Goal: Task Accomplishment & Management: Use online tool/utility

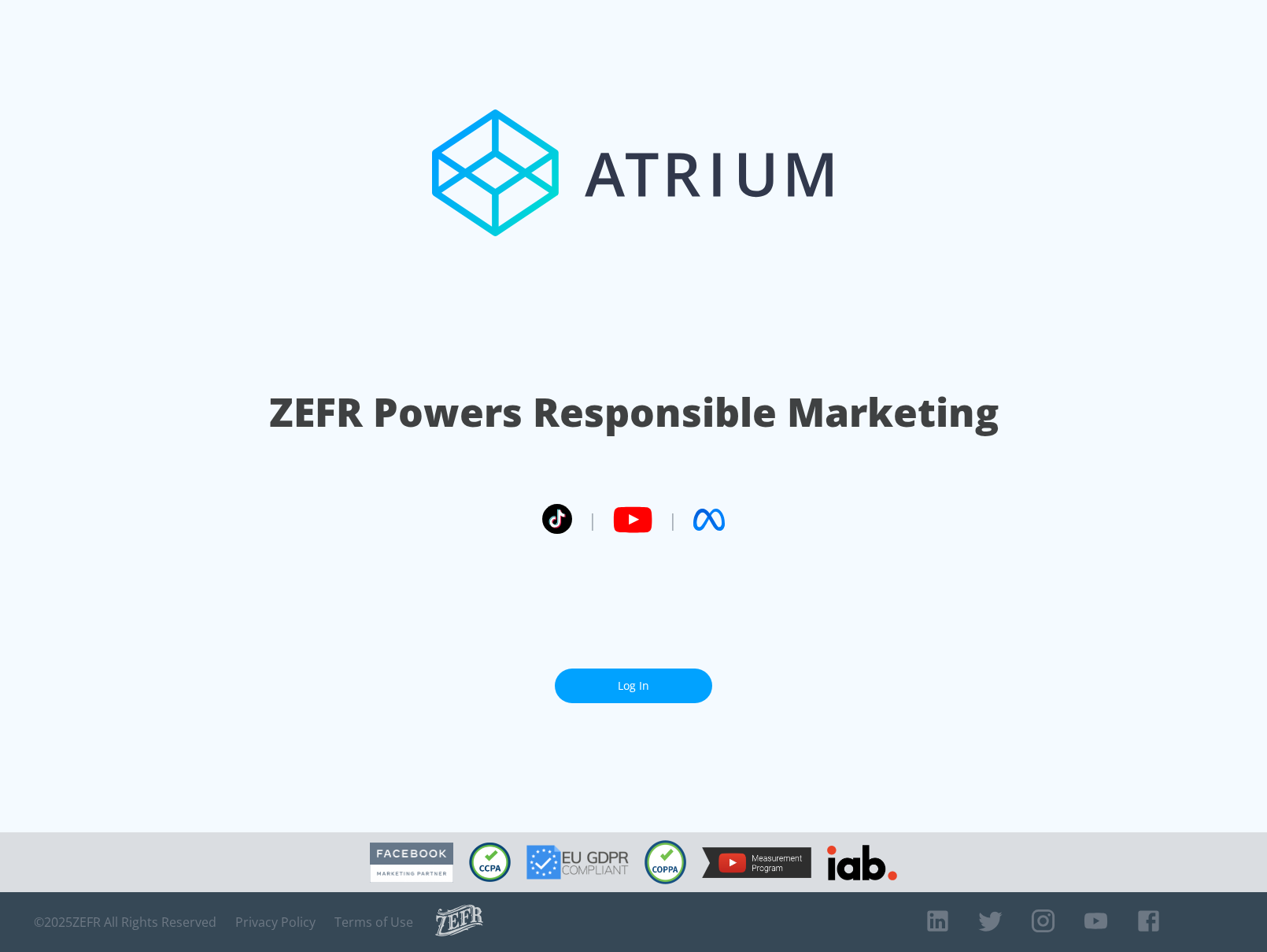
click at [601, 689] on link "Log In" at bounding box center [633, 685] width 158 height 36
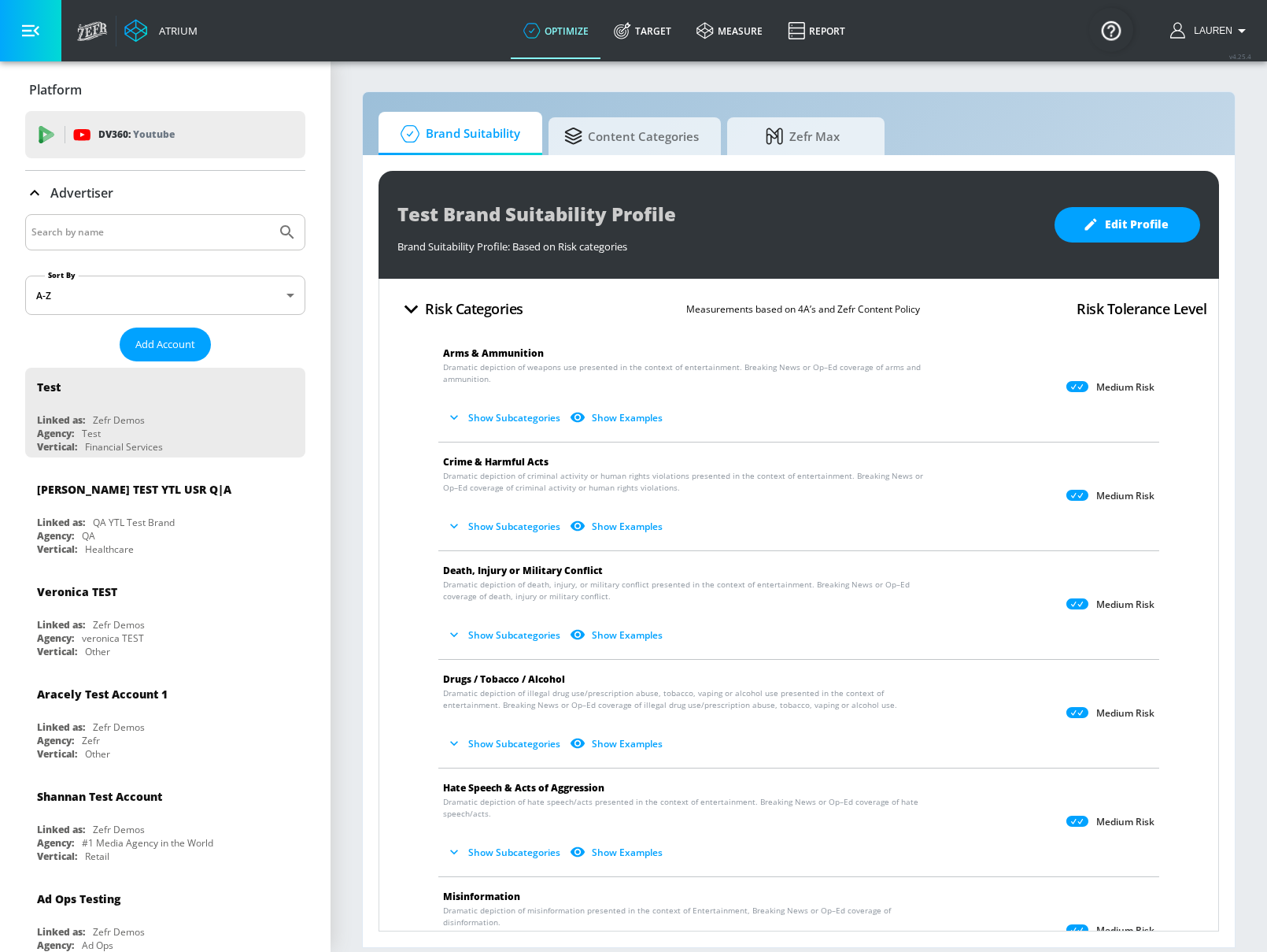
click at [187, 236] on input "Search by name" at bounding box center [151, 232] width 239 height 20
type input "hulu"
click at [270, 215] on button "Submit Search" at bounding box center [287, 232] width 35 height 35
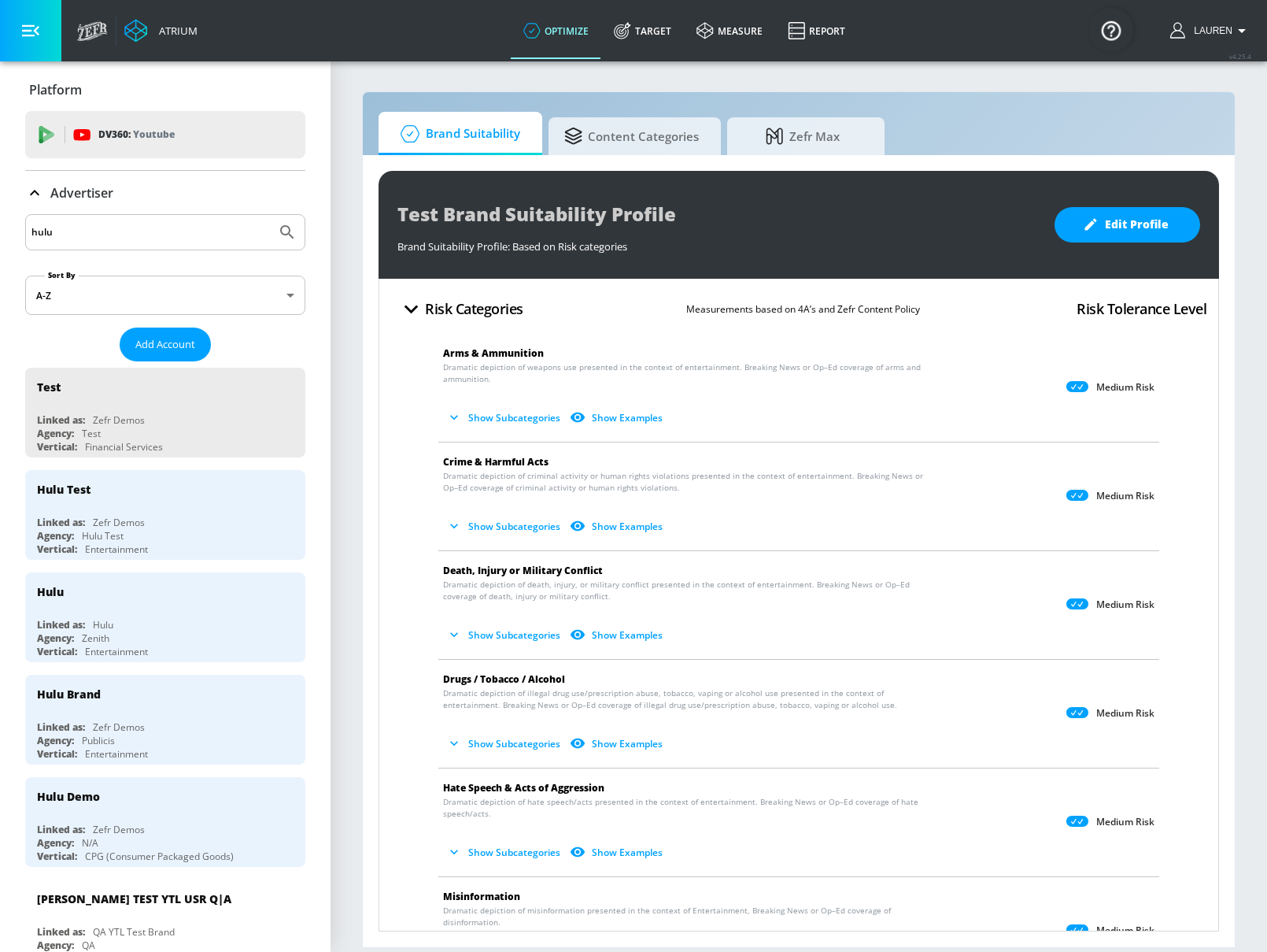
click at [201, 235] on input "hulu" at bounding box center [151, 232] width 239 height 20
click at [188, 609] on div "Hulu" at bounding box center [169, 591] width 265 height 38
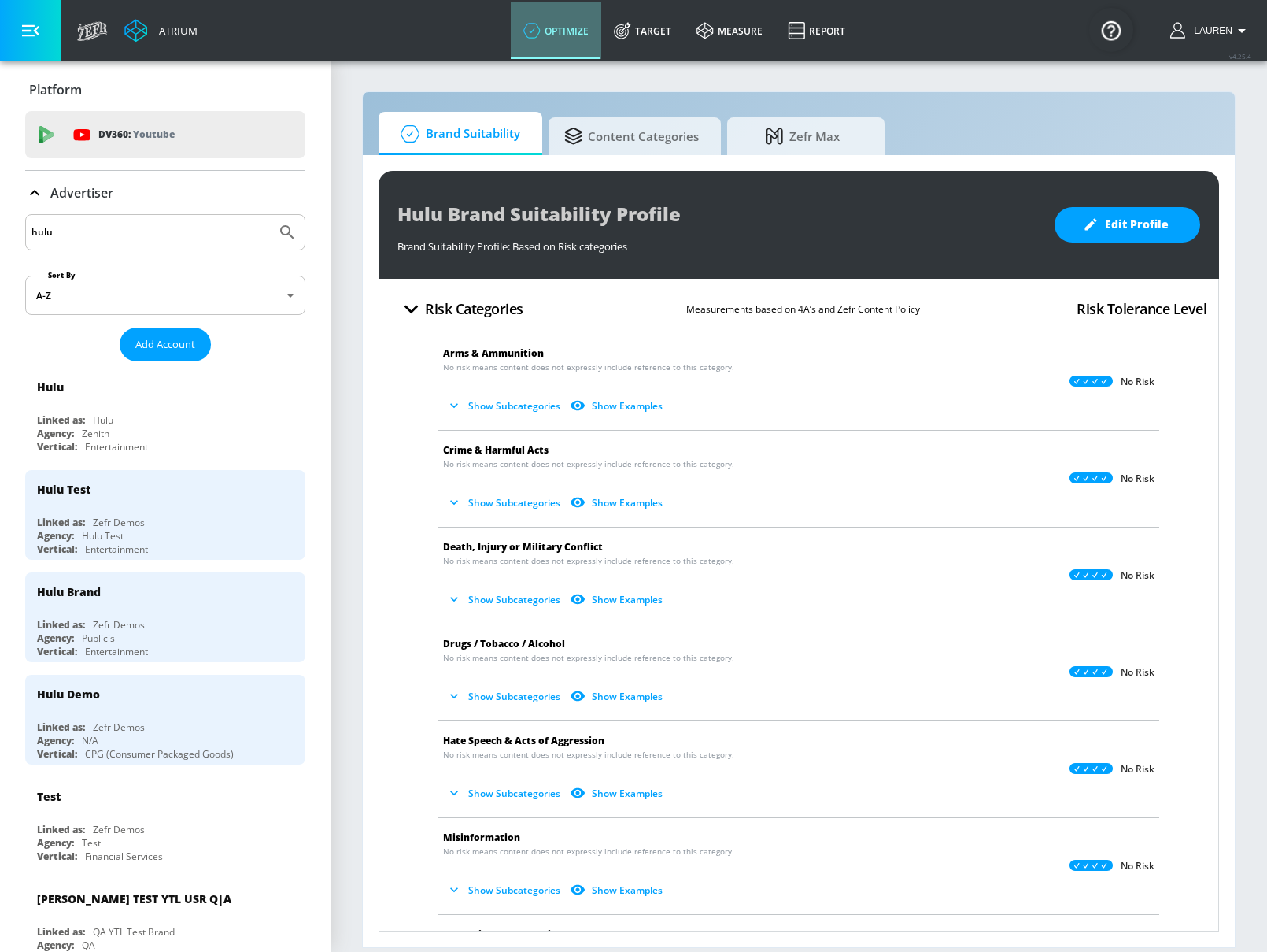
click at [595, 19] on link "optimize" at bounding box center [557, 30] width 91 height 57
click at [666, 23] on link "Target" at bounding box center [643, 30] width 83 height 57
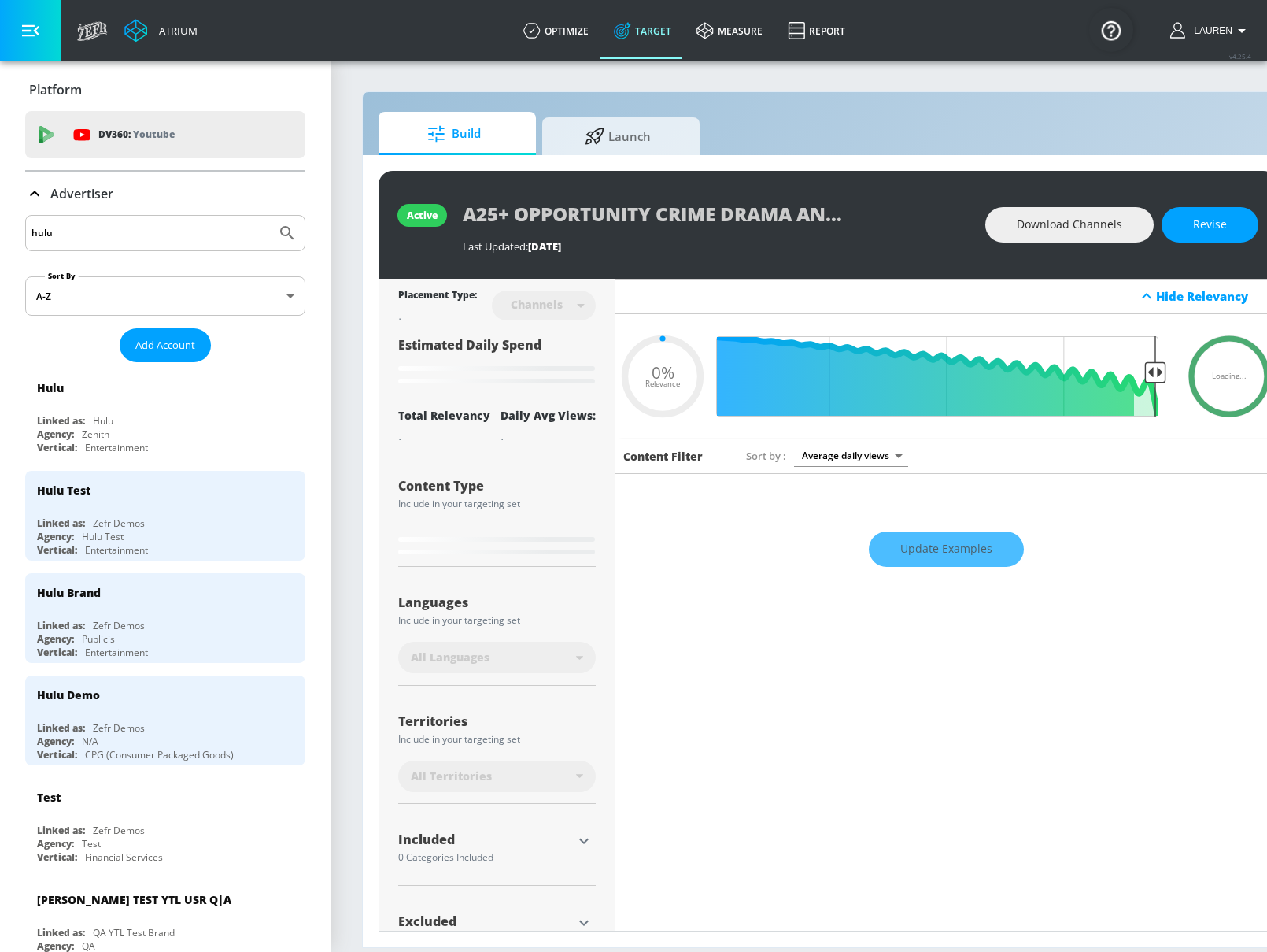
type input "0.6"
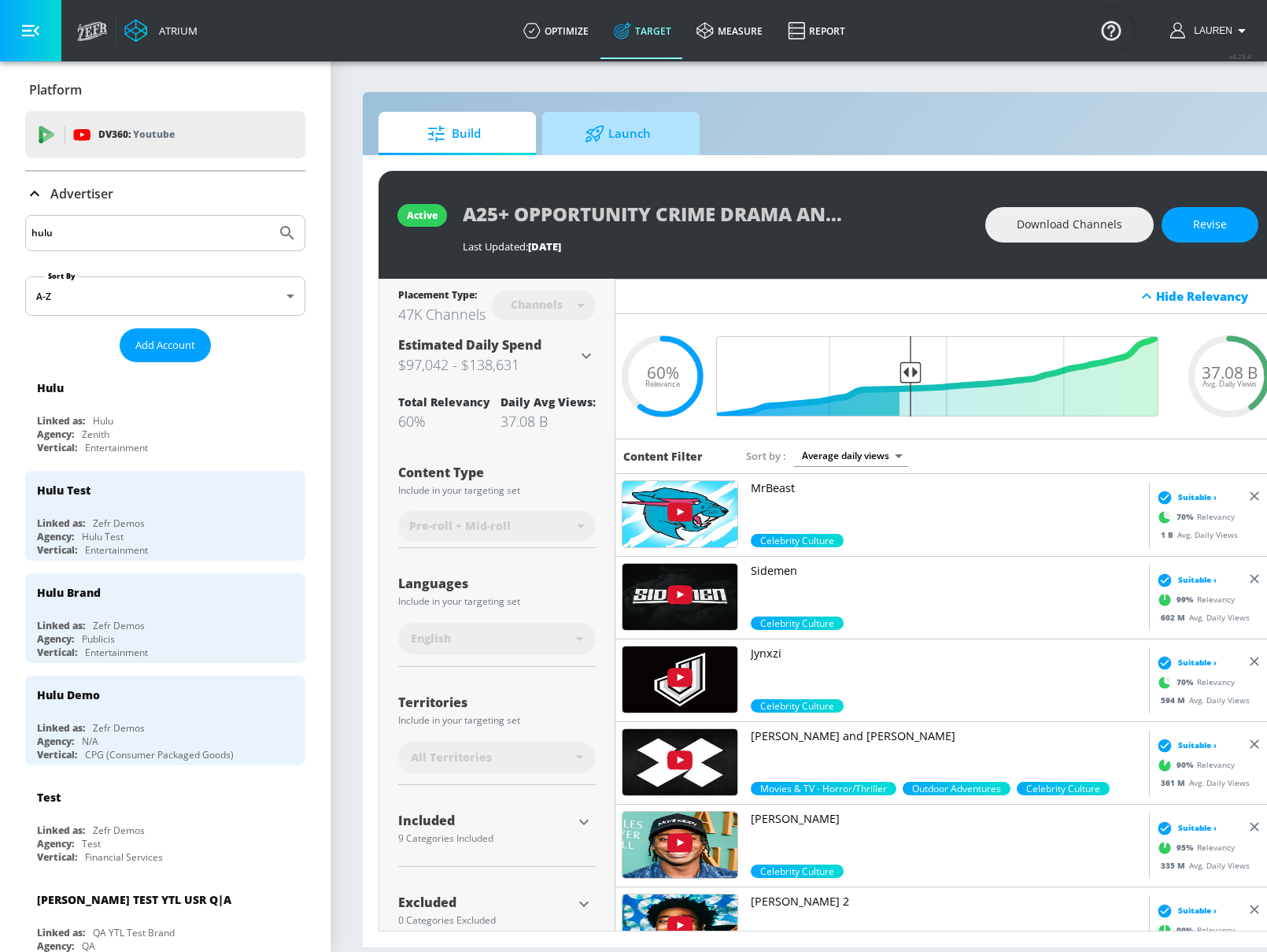
click at [626, 129] on span "Launch" at bounding box center [618, 133] width 120 height 38
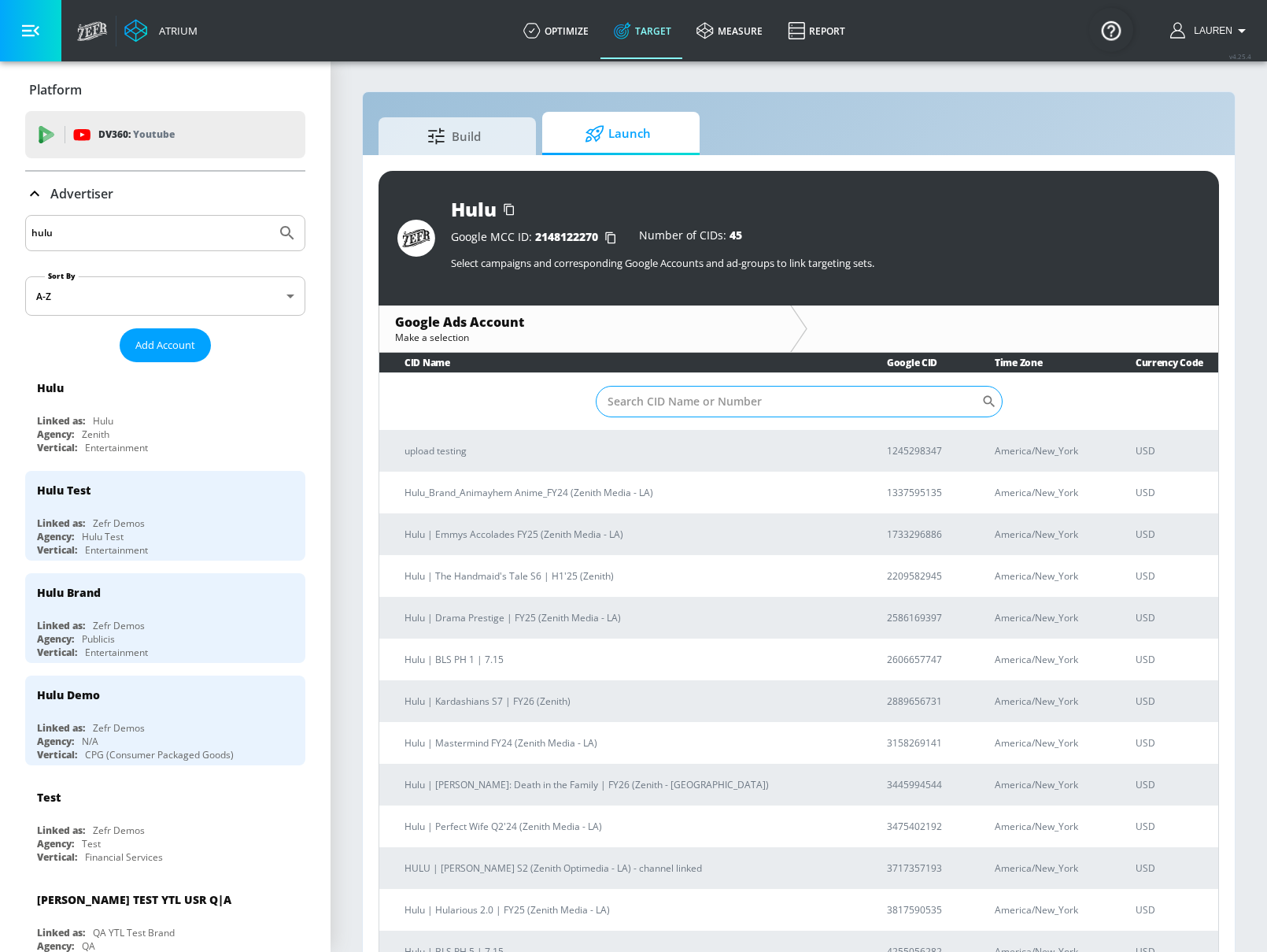
click at [670, 402] on input "Sort By" at bounding box center [788, 401] width 386 height 32
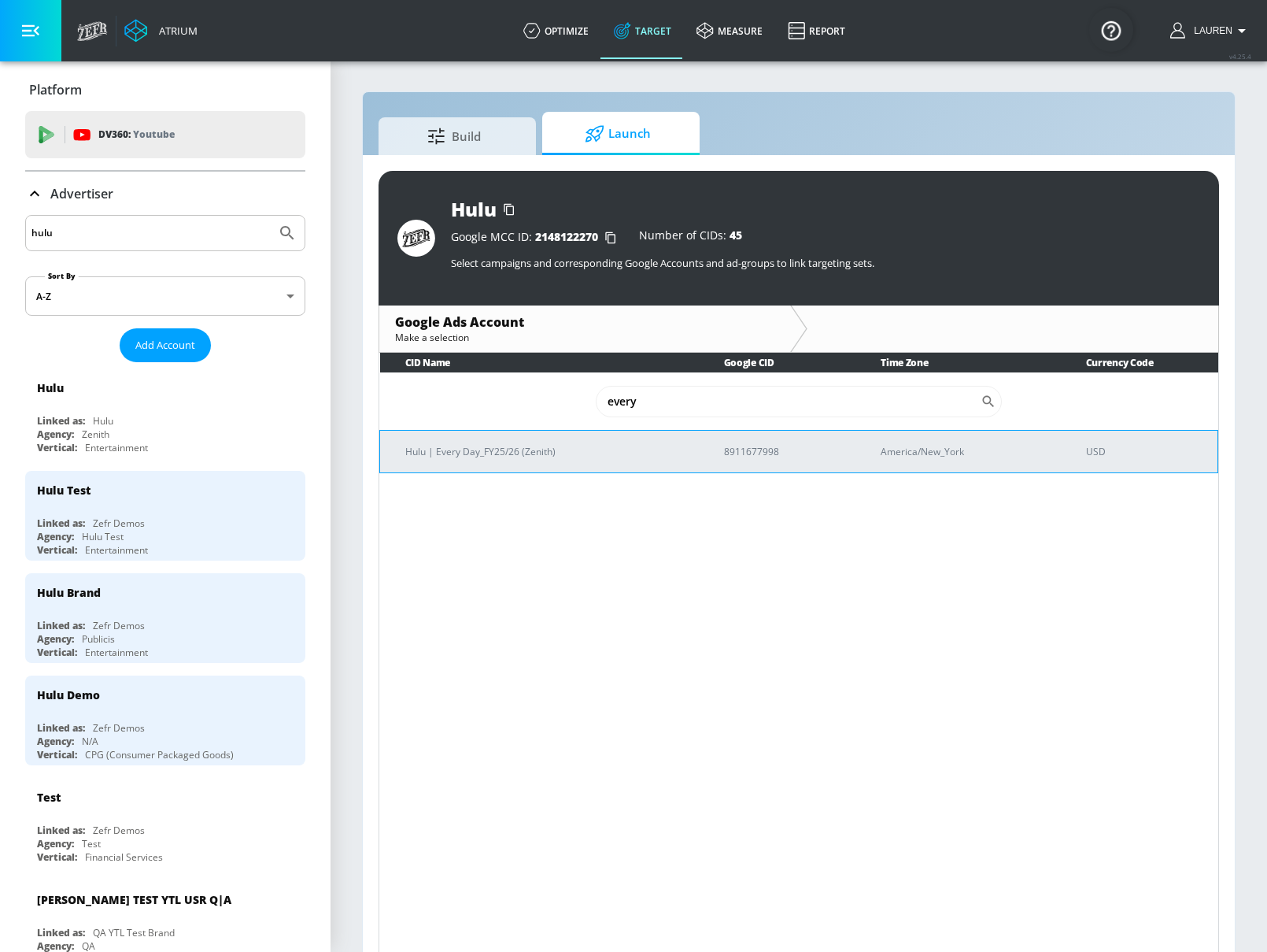
type input "every"
click at [482, 454] on p "Hulu | Every Day_FY25/26 (Zenith)" at bounding box center [545, 450] width 281 height 16
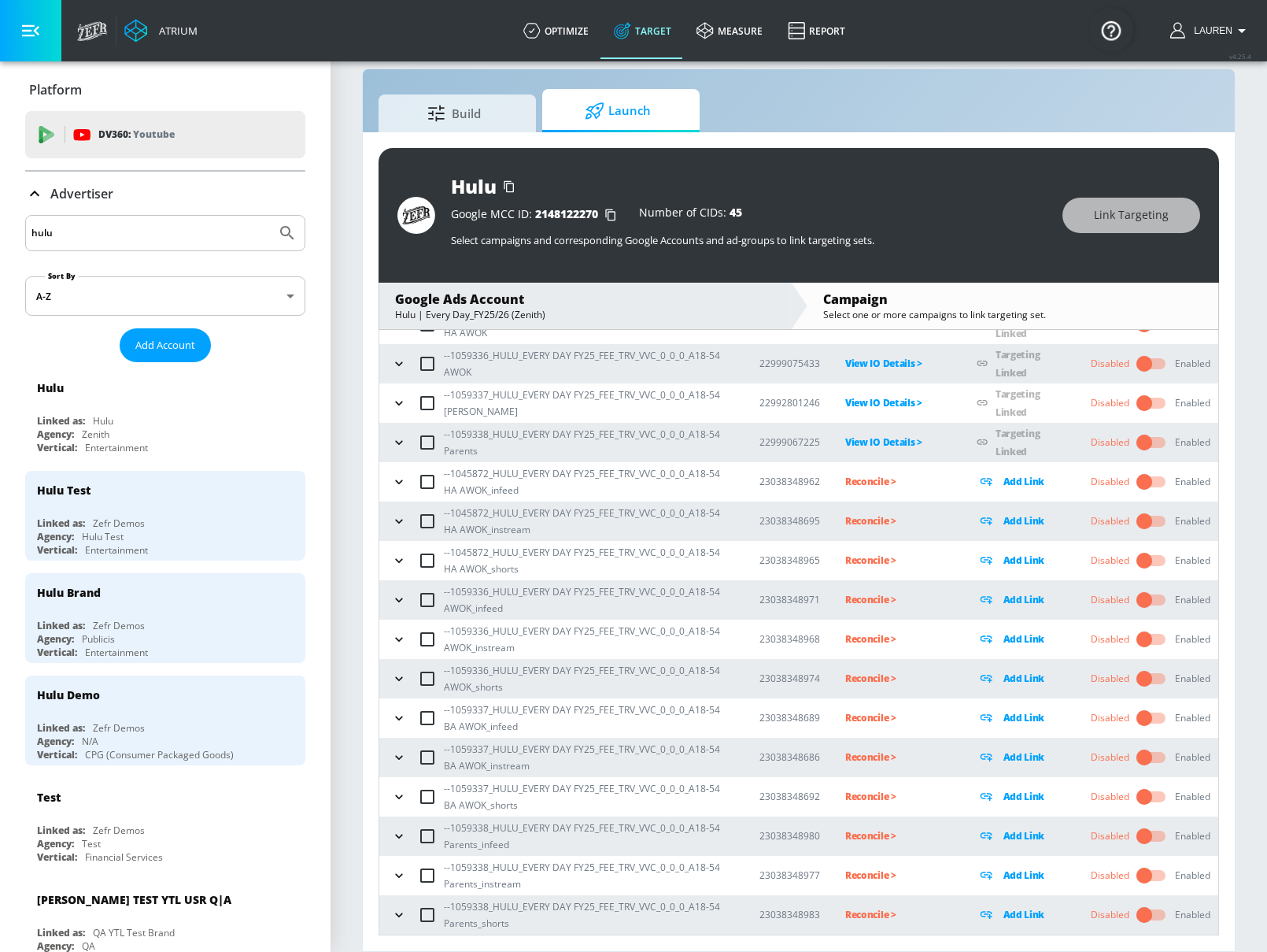
scroll to position [20, 0]
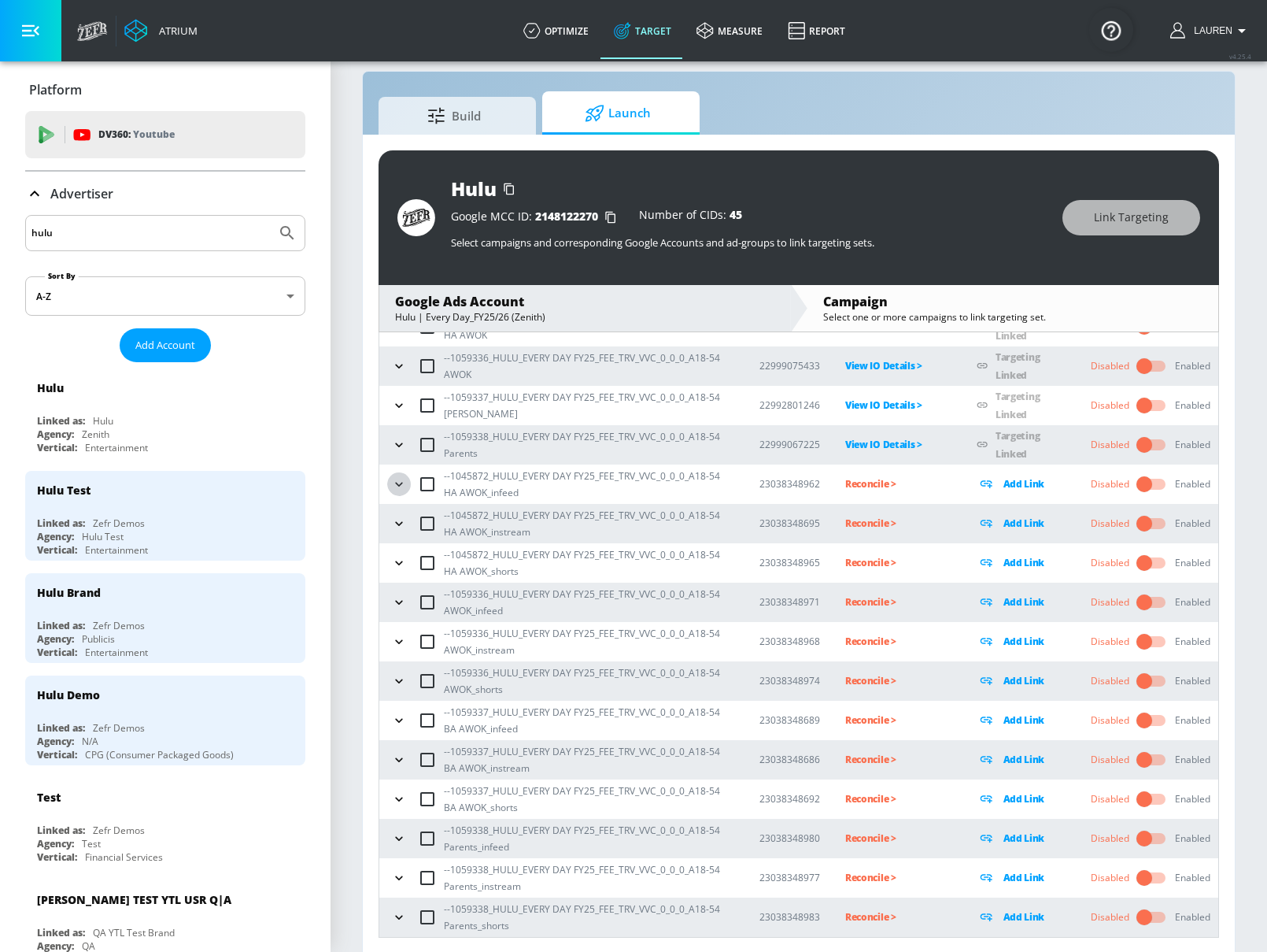
click at [392, 481] on icon "button" at bounding box center [399, 484] width 15 height 15
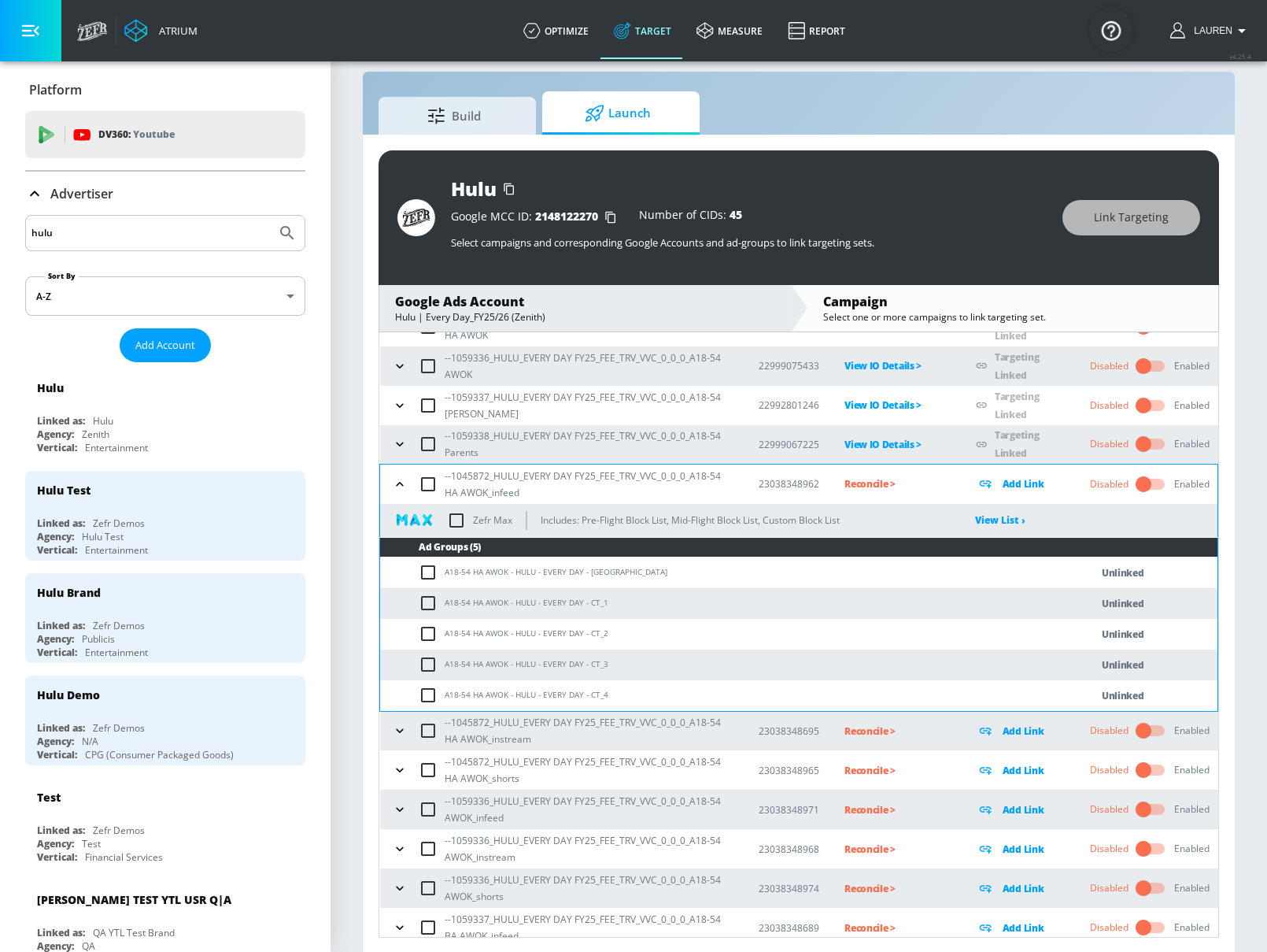
click at [425, 490] on input "checkbox" at bounding box center [428, 484] width 33 height 33
checkbox input "true"
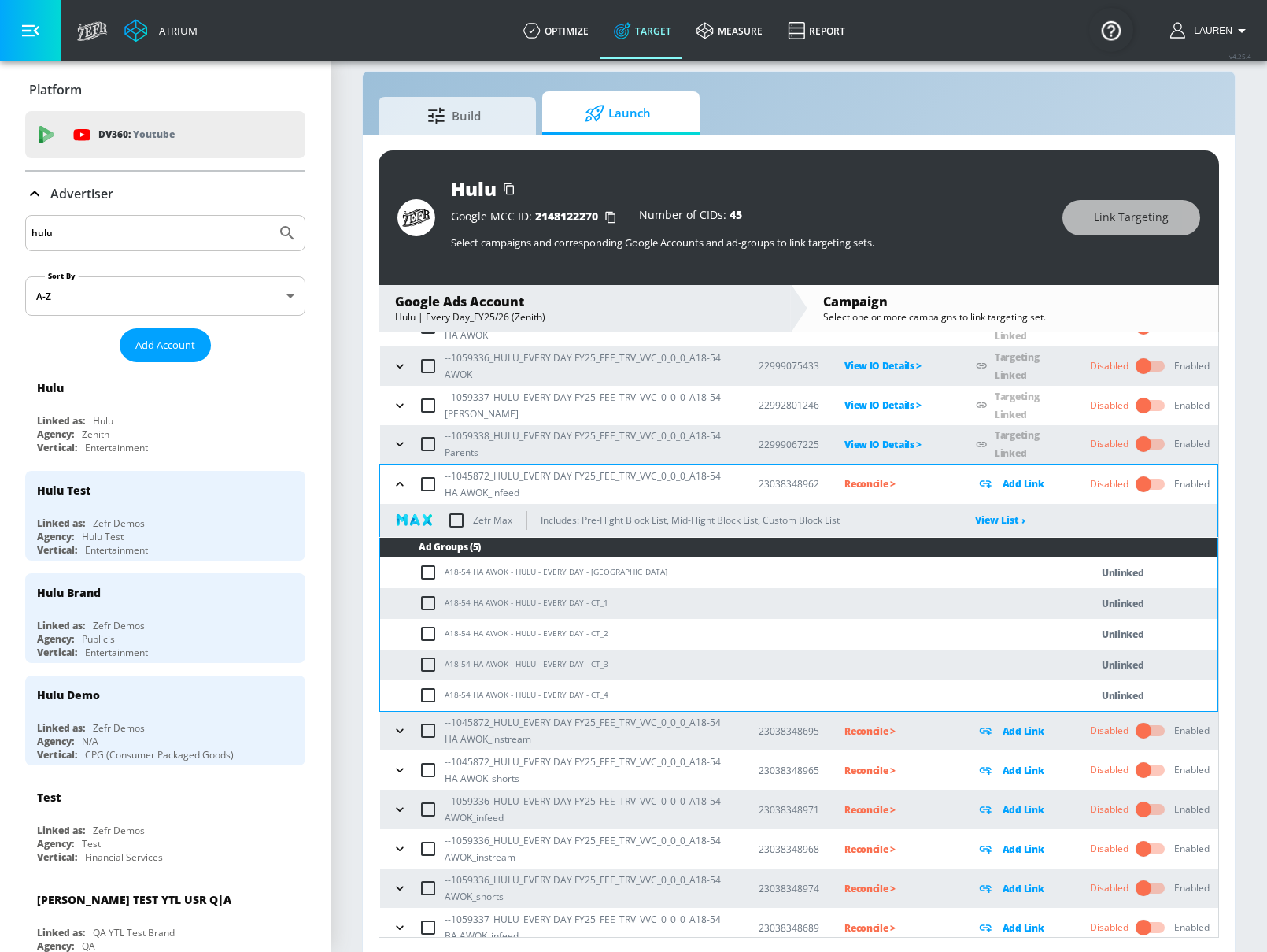
checkbox input "true"
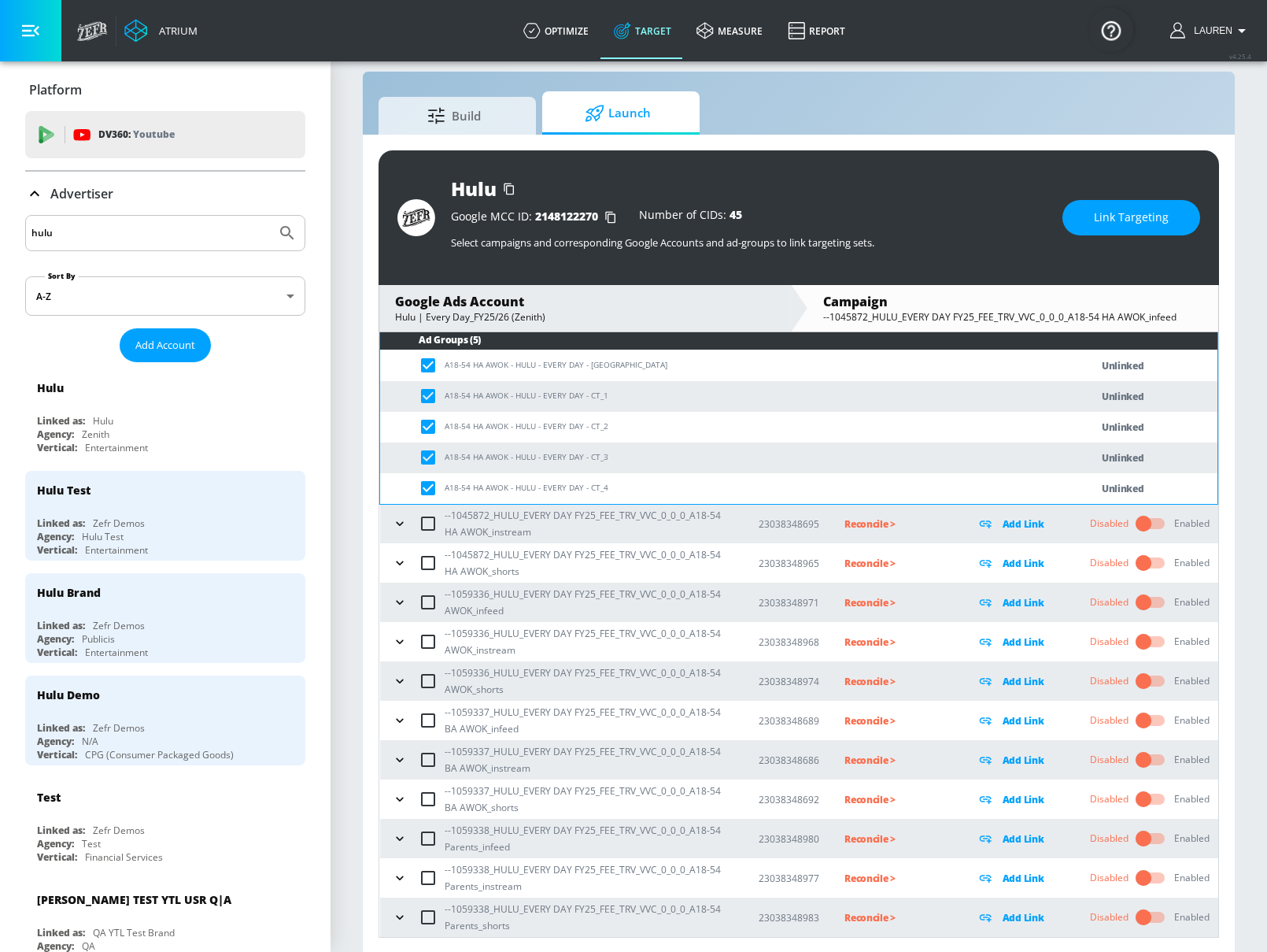
scroll to position [349, 0]
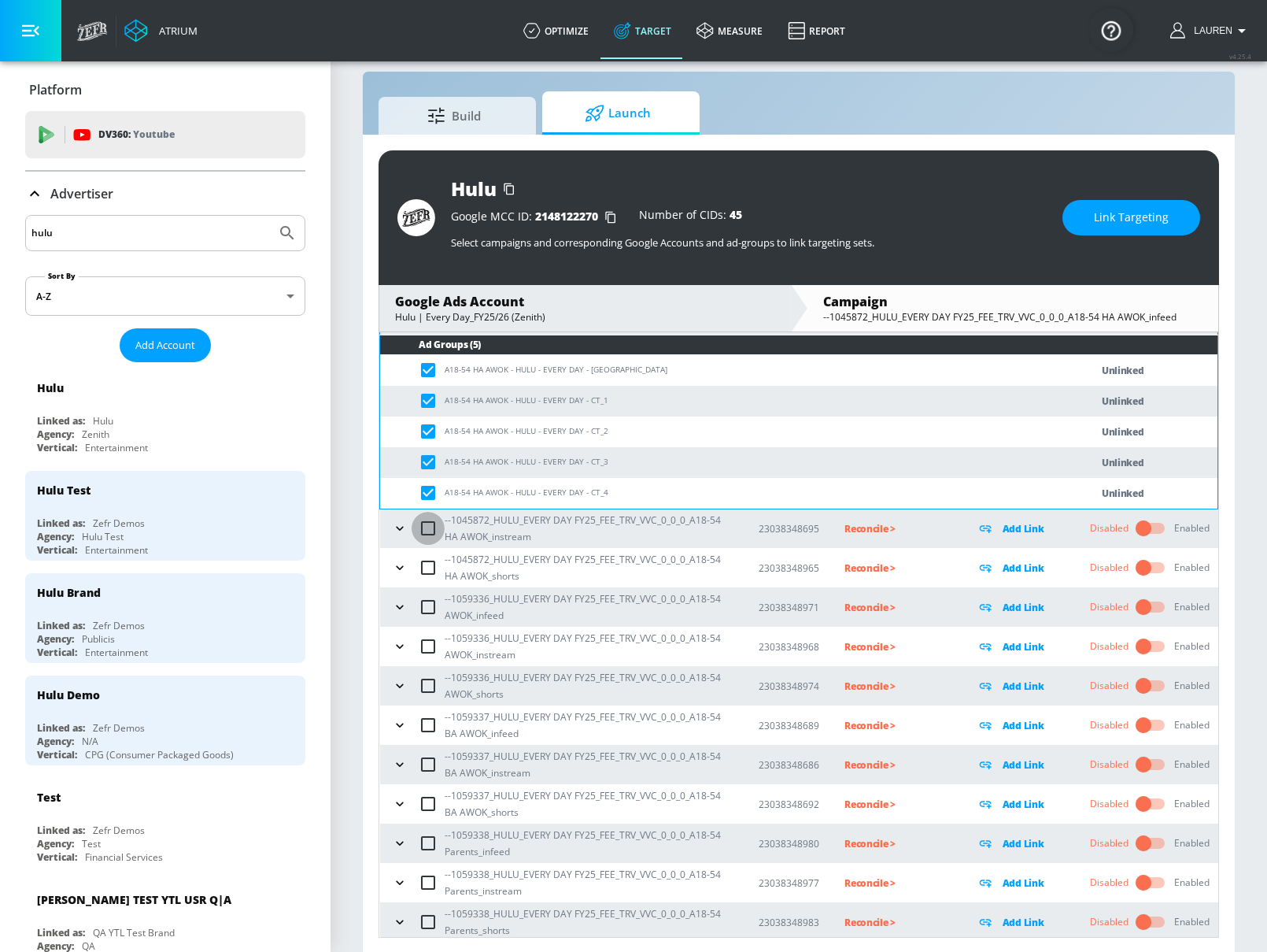
click at [426, 531] on input "checkbox" at bounding box center [428, 528] width 33 height 33
checkbox input "true"
click at [430, 566] on input "checkbox" at bounding box center [428, 567] width 33 height 33
checkbox input "true"
click at [421, 605] on input "checkbox" at bounding box center [428, 607] width 33 height 33
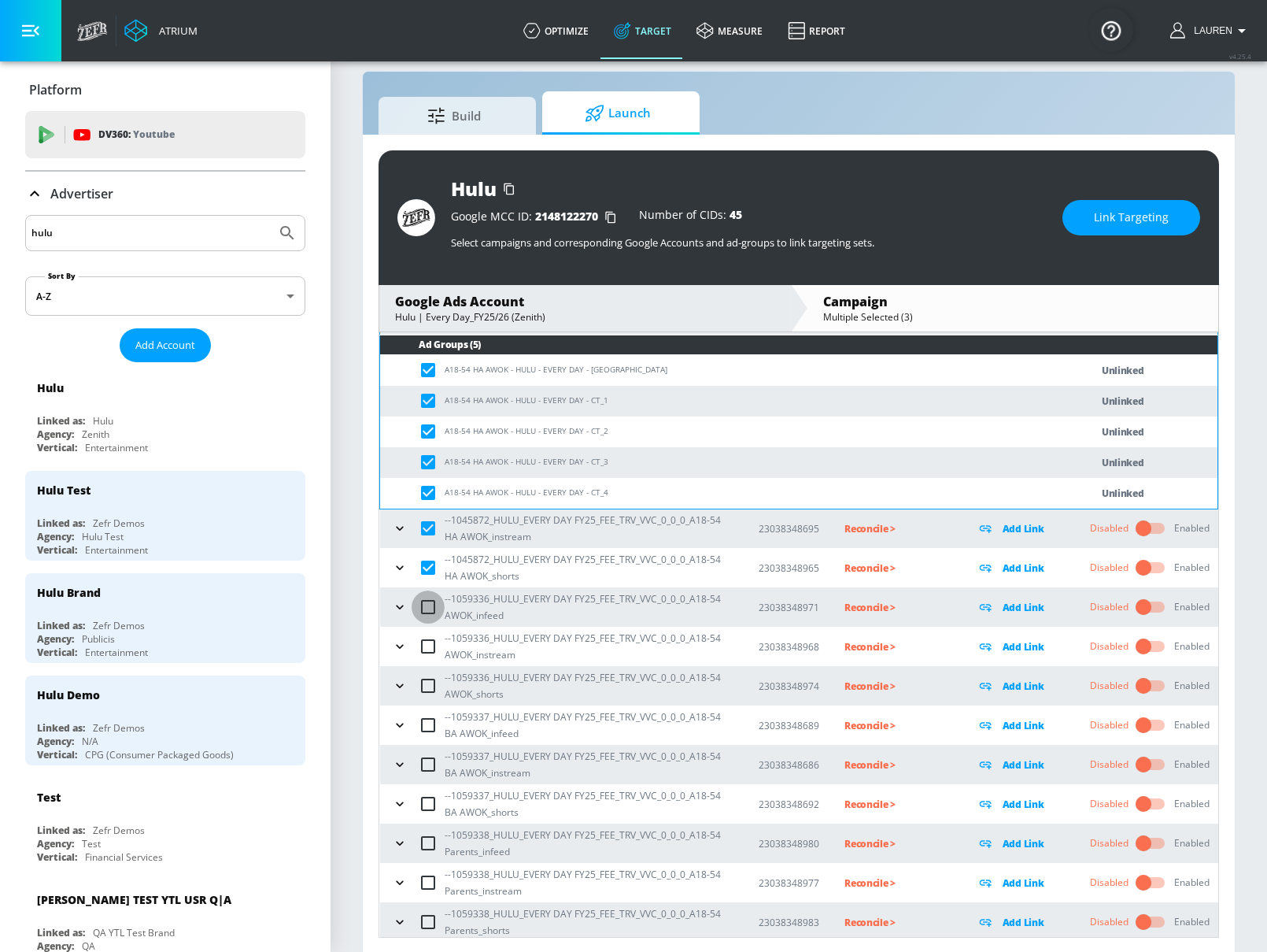
checkbox input "true"
click at [421, 647] on input "checkbox" at bounding box center [428, 646] width 33 height 33
checkbox input "true"
click at [426, 688] on input "checkbox" at bounding box center [428, 685] width 33 height 33
checkbox input "true"
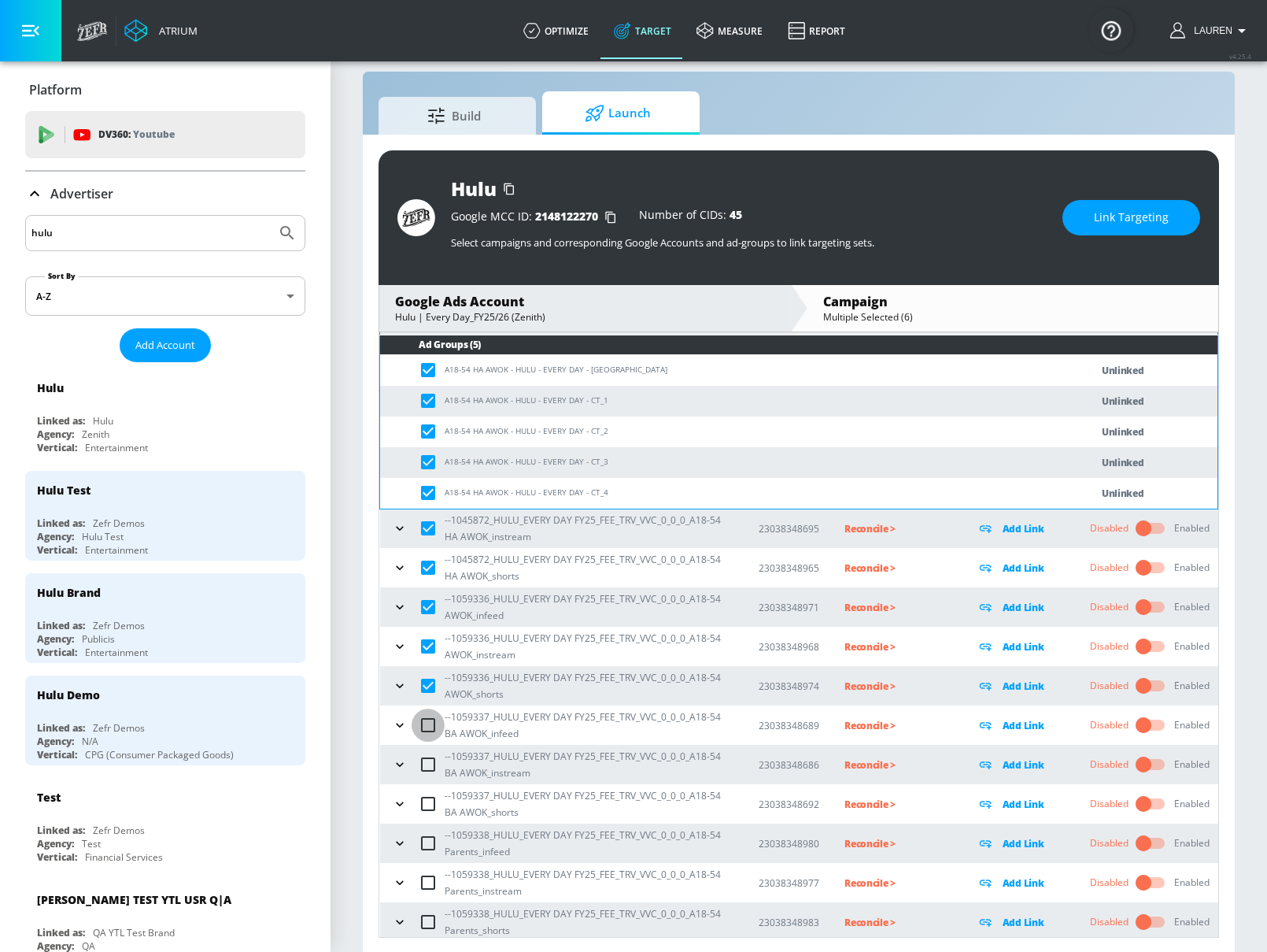
click at [426, 727] on input "checkbox" at bounding box center [428, 725] width 33 height 33
checkbox input "true"
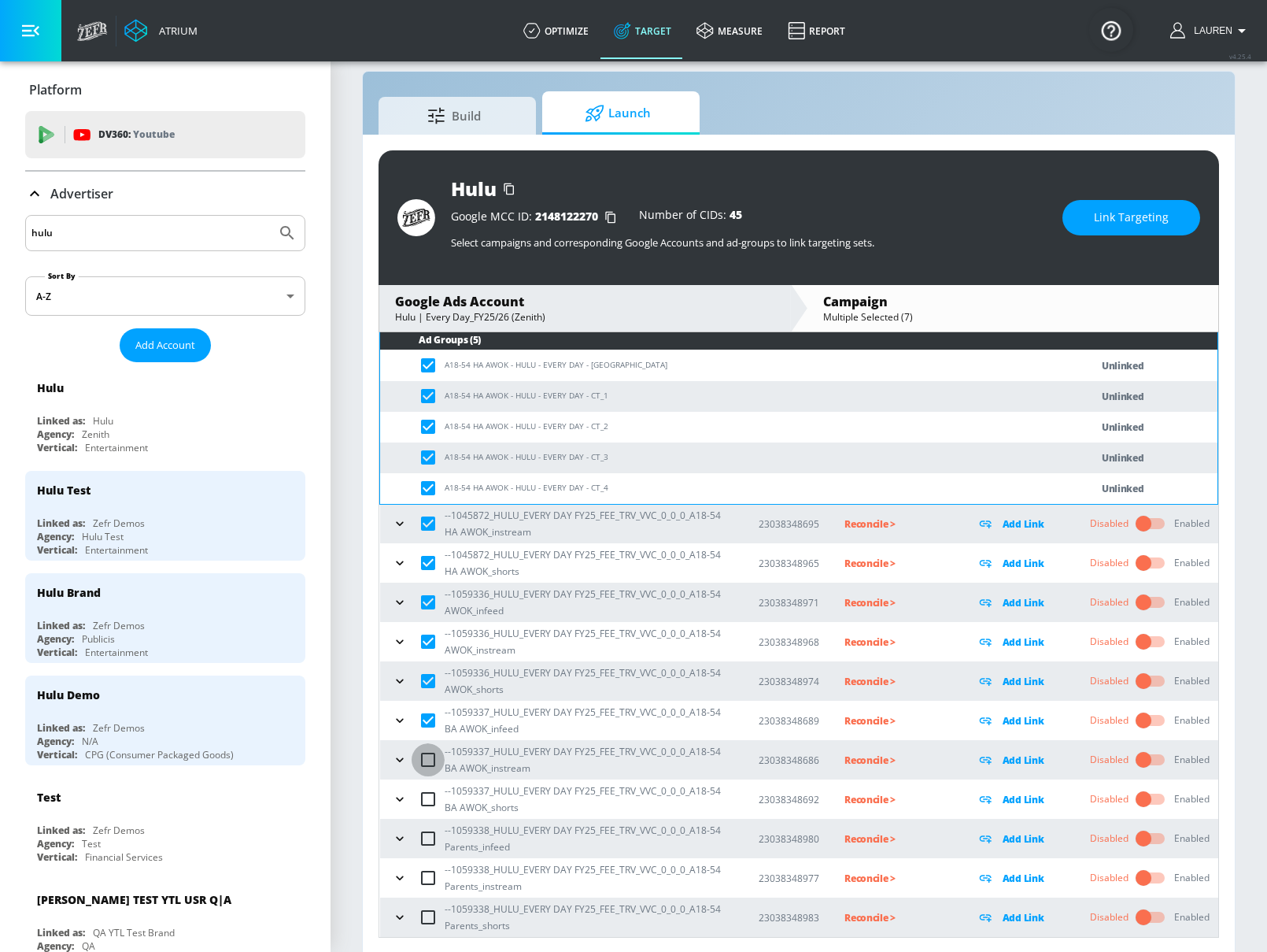
click at [430, 763] on input "checkbox" at bounding box center [428, 760] width 33 height 33
checkbox input "true"
click at [430, 800] on input "checkbox" at bounding box center [428, 798] width 33 height 33
checkbox input "true"
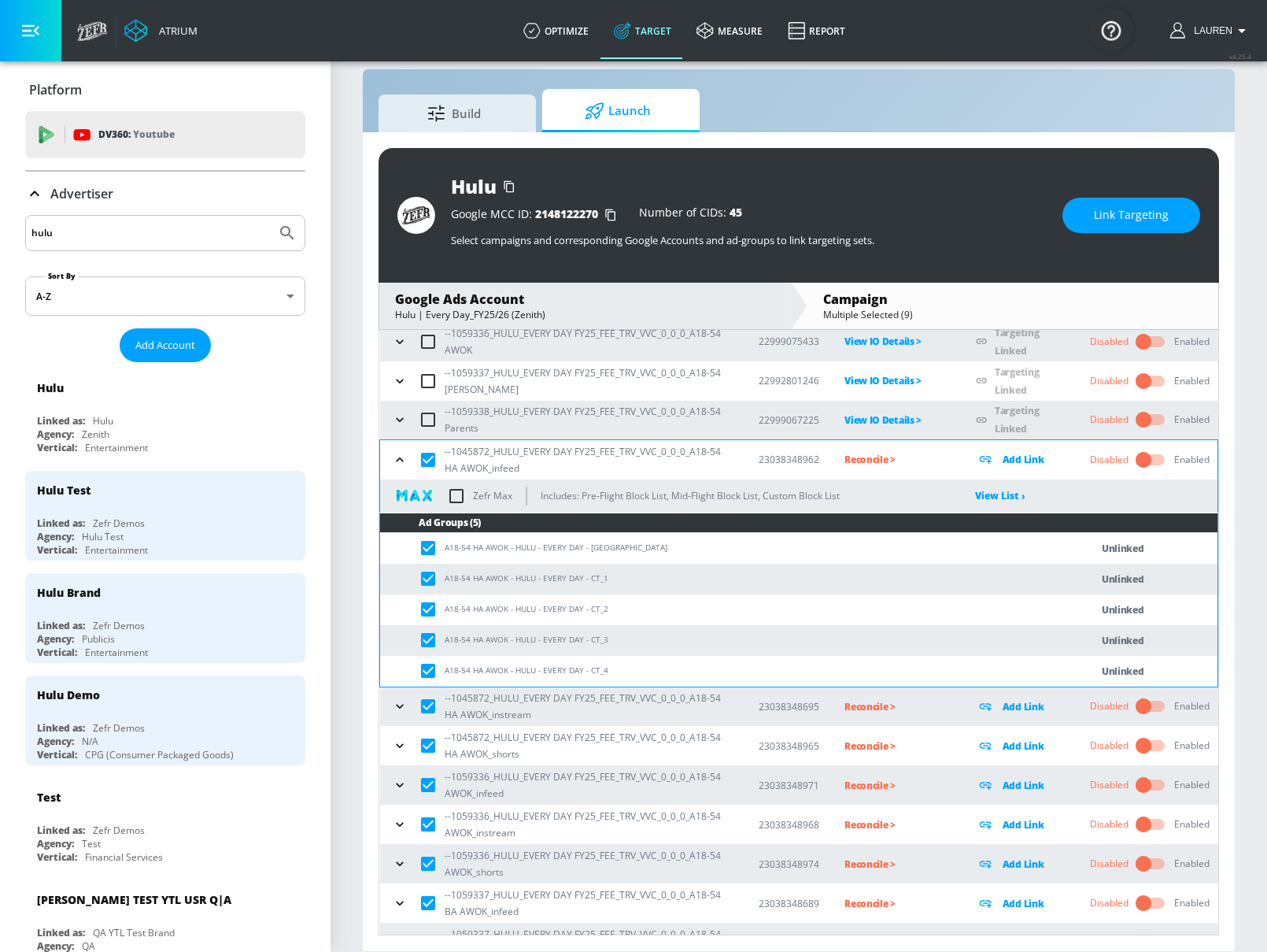
scroll to position [169, 0]
click at [1147, 215] on span "Link Targeting" at bounding box center [1131, 216] width 74 height 19
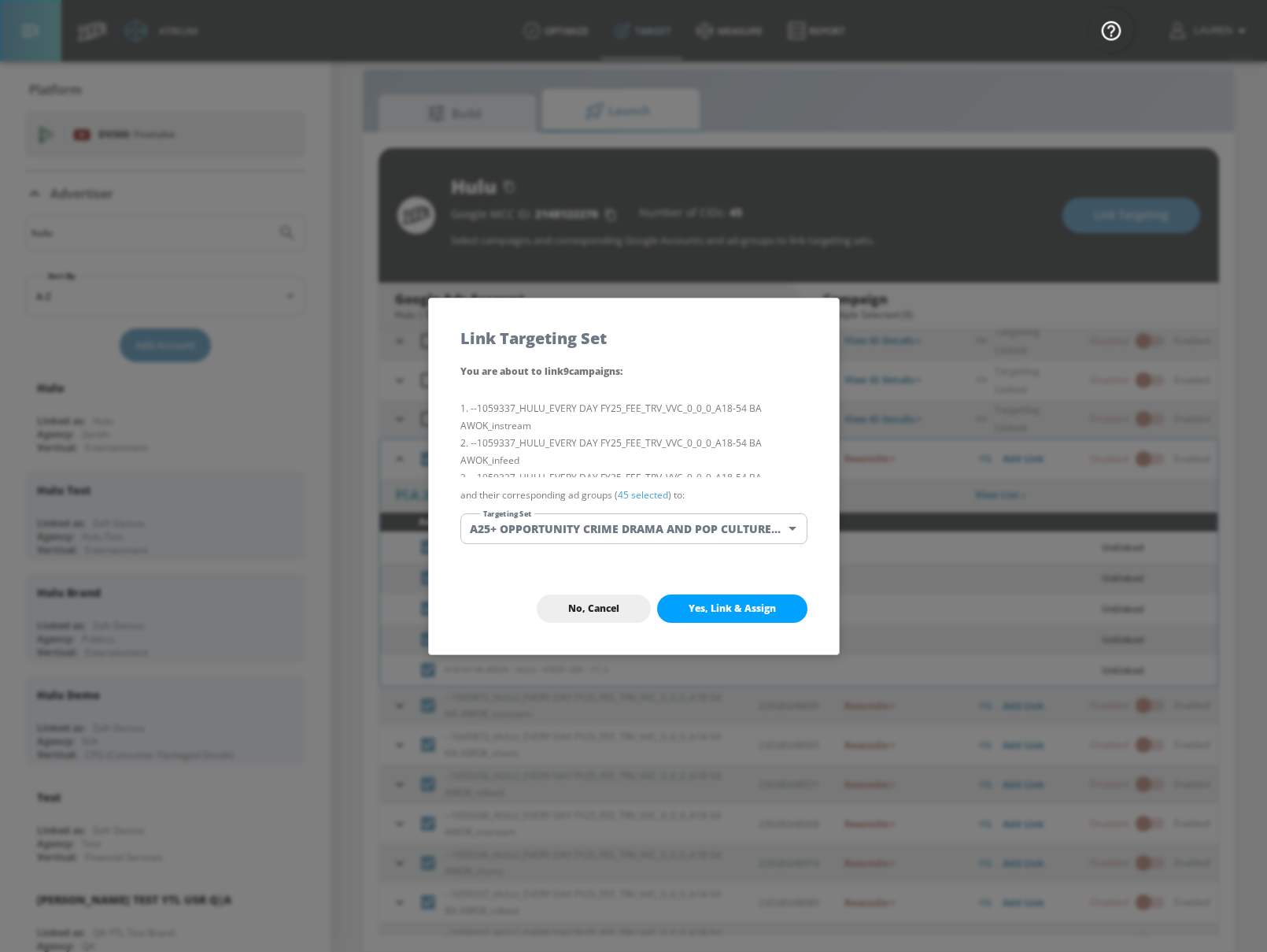
click at [650, 493] on link "45 selected" at bounding box center [643, 495] width 50 height 14
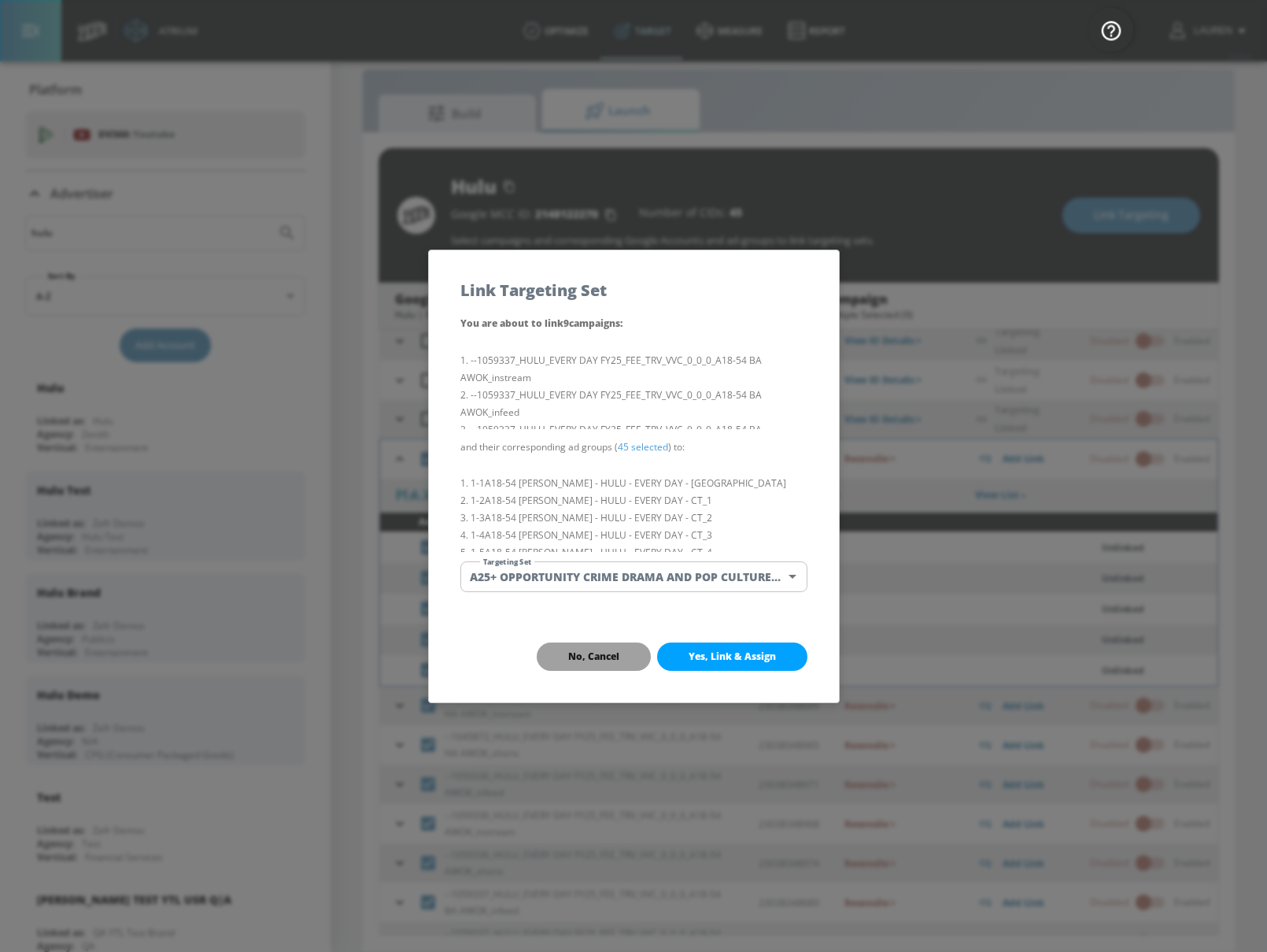
click at [585, 658] on span "No, Cancel" at bounding box center [593, 656] width 51 height 13
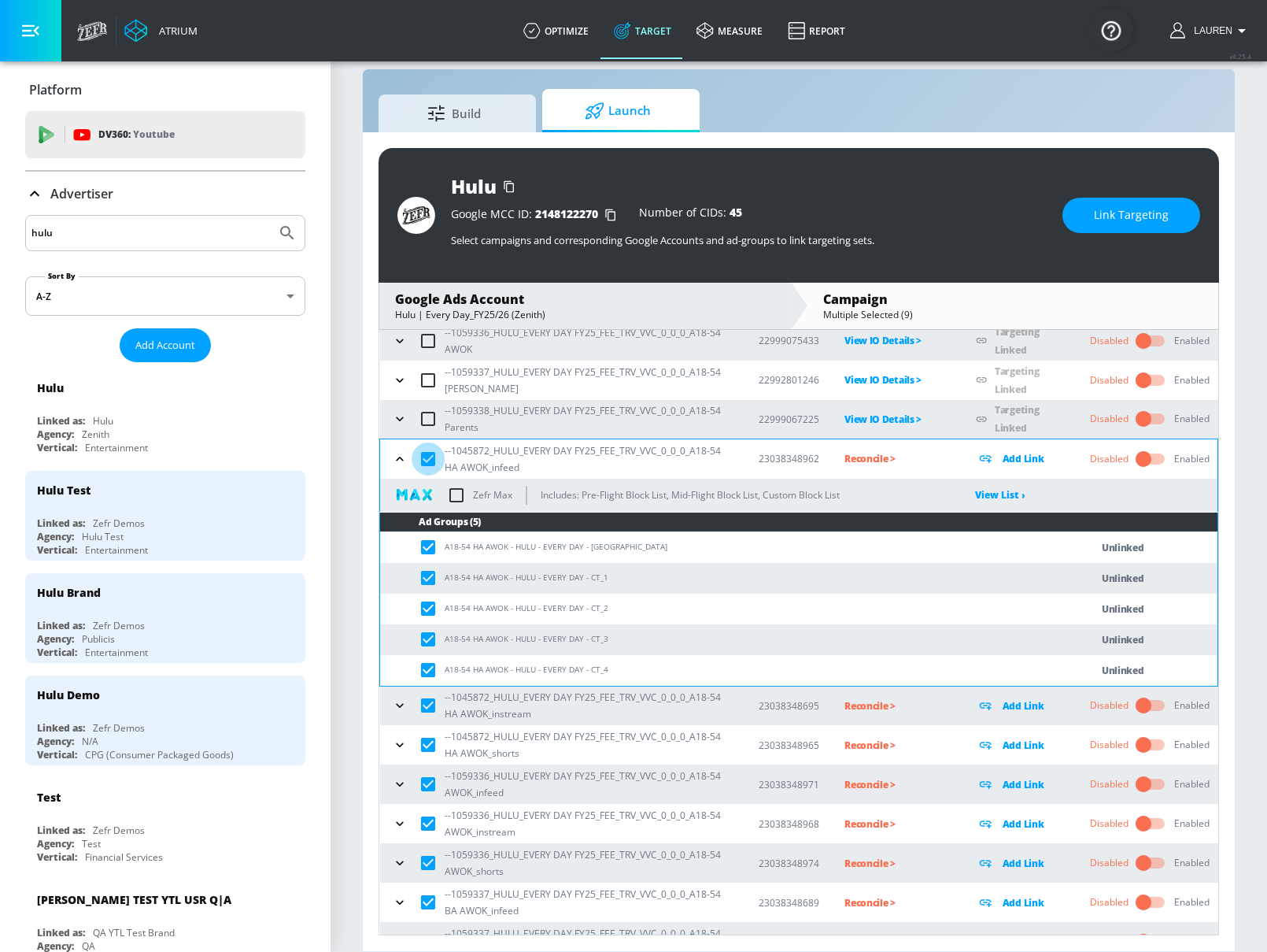
click at [431, 463] on input "checkbox" at bounding box center [428, 459] width 33 height 33
checkbox input "false"
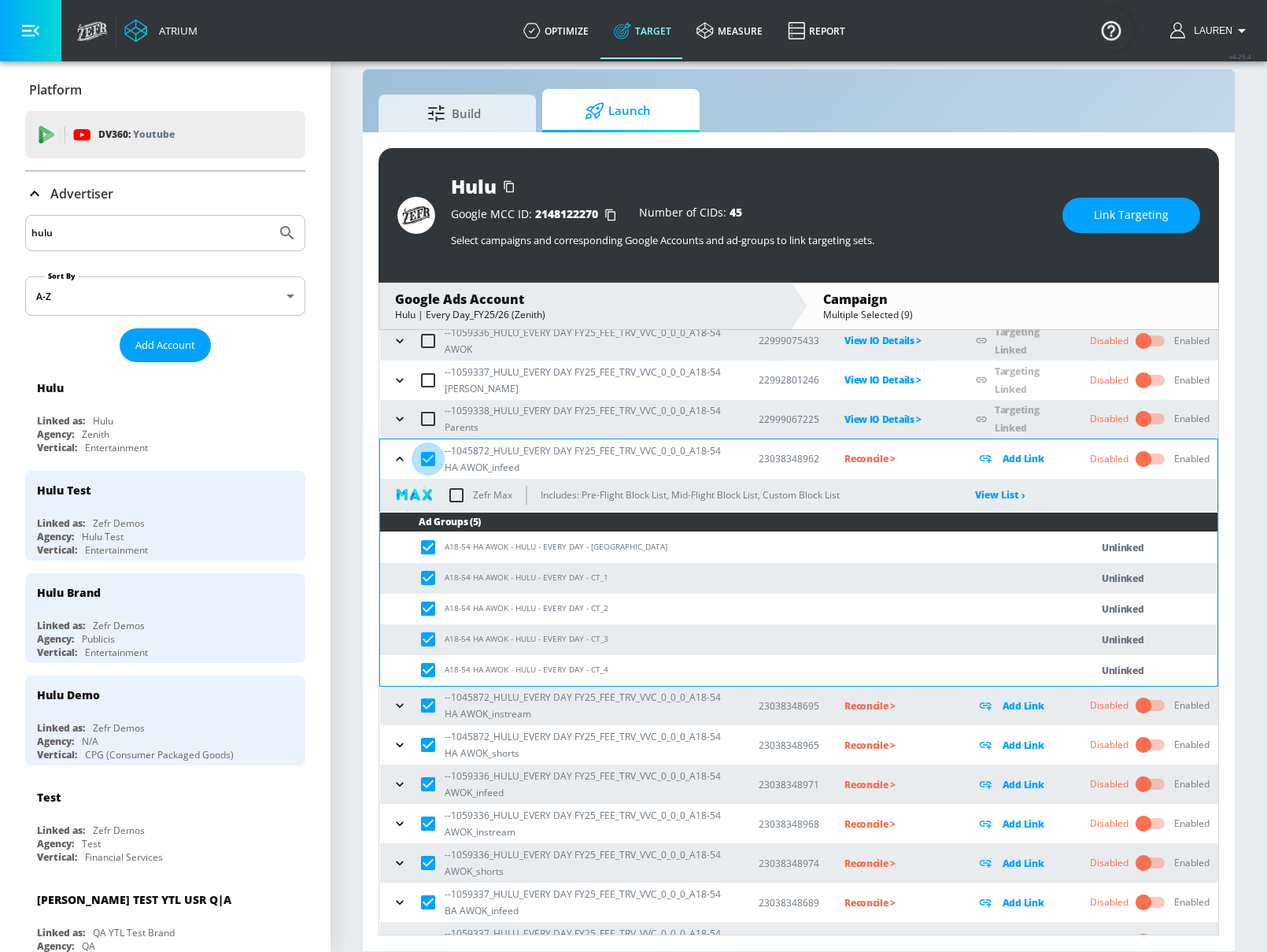
checkbox input "false"
click at [434, 707] on input "checkbox" at bounding box center [428, 706] width 33 height 33
checkbox input "false"
click at [426, 750] on input "checkbox" at bounding box center [428, 744] width 33 height 33
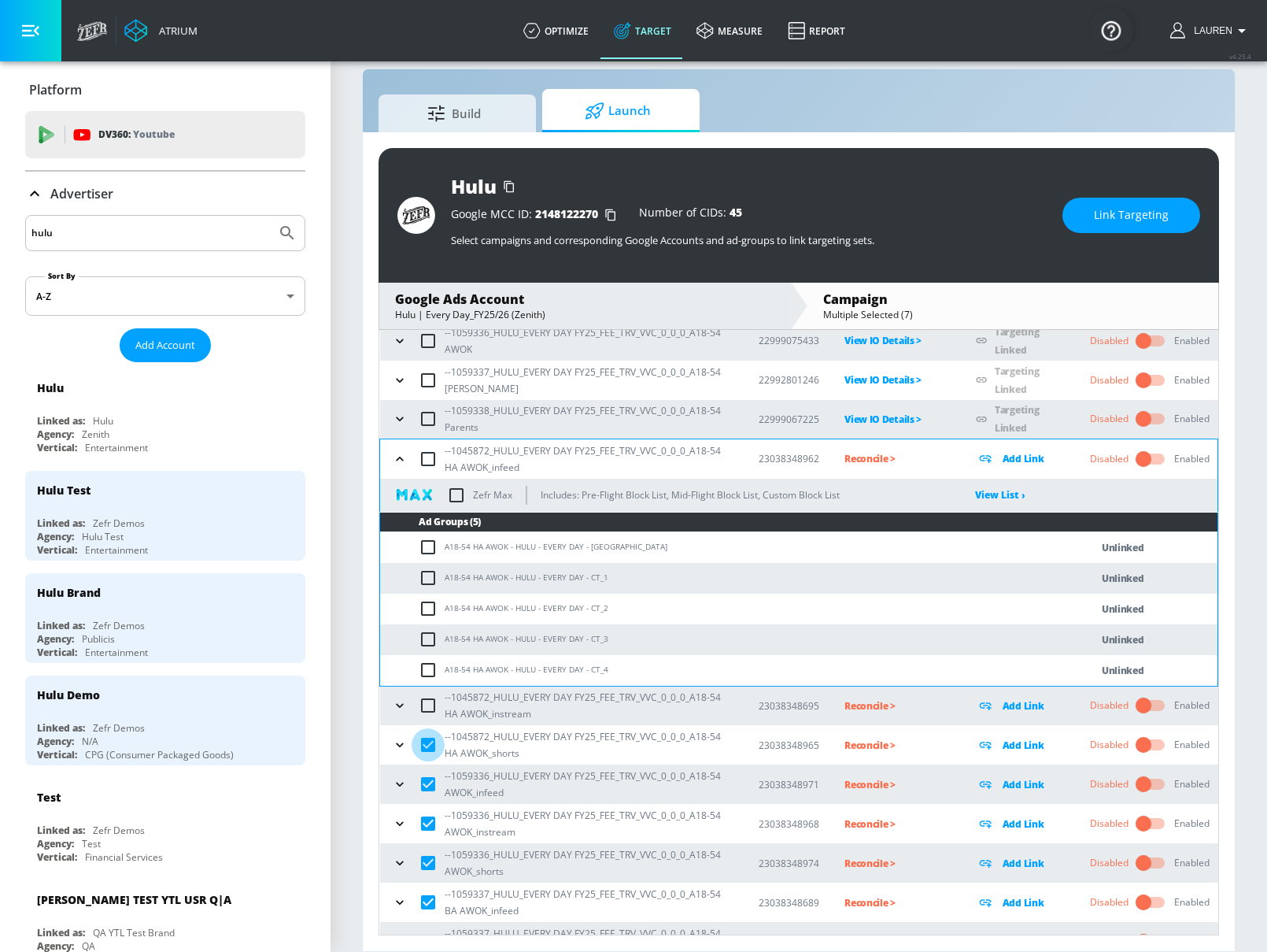
checkbox input "false"
click at [425, 777] on input "checkbox" at bounding box center [428, 784] width 33 height 33
checkbox input "false"
click at [435, 829] on input "checkbox" at bounding box center [428, 823] width 33 height 33
checkbox input "false"
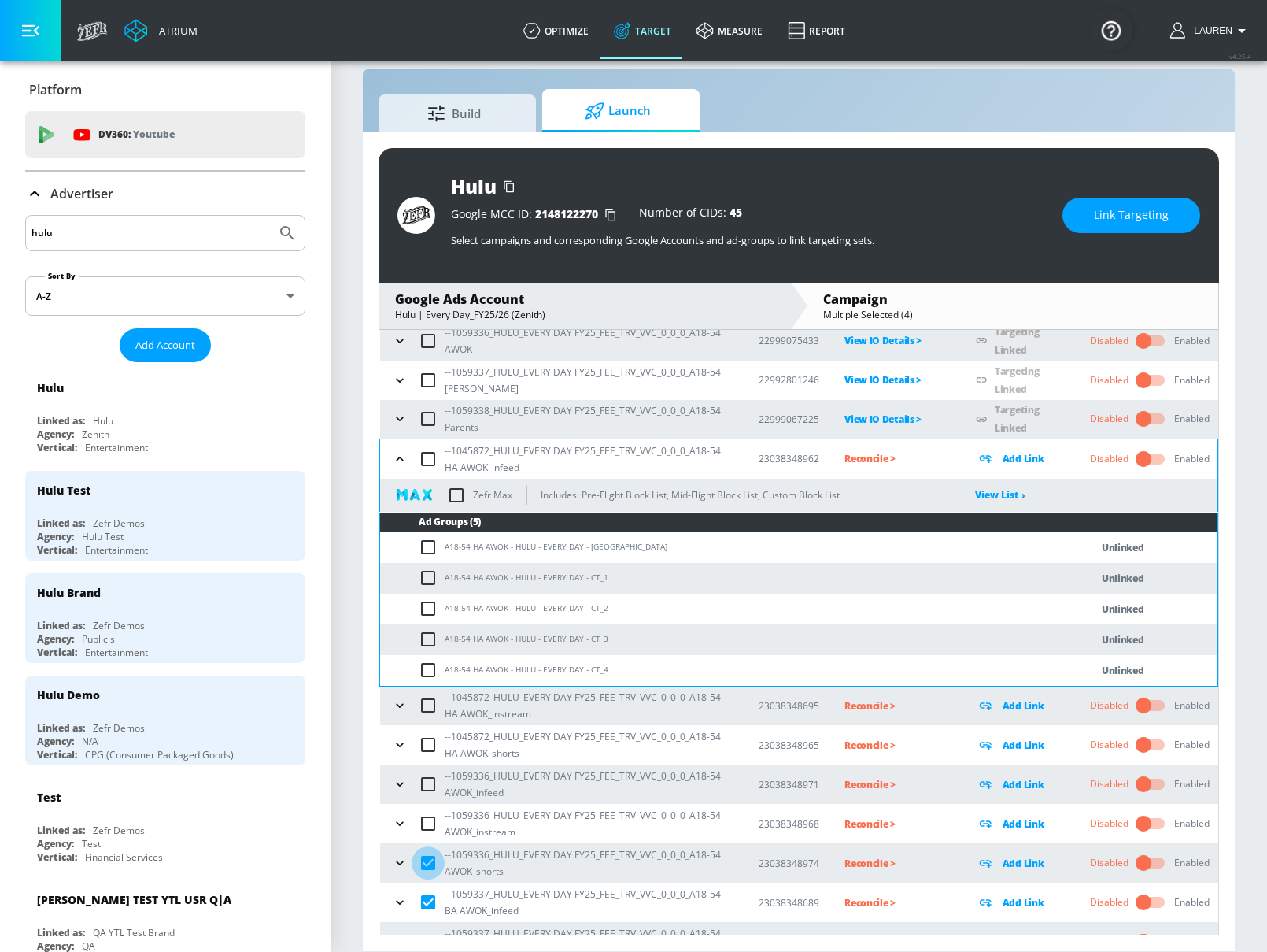
click at [435, 851] on input "checkbox" at bounding box center [428, 862] width 33 height 33
checkbox input "false"
click at [431, 900] on input "checkbox" at bounding box center [428, 902] width 33 height 33
checkbox input "false"
click at [430, 463] on input "checkbox" at bounding box center [428, 459] width 33 height 33
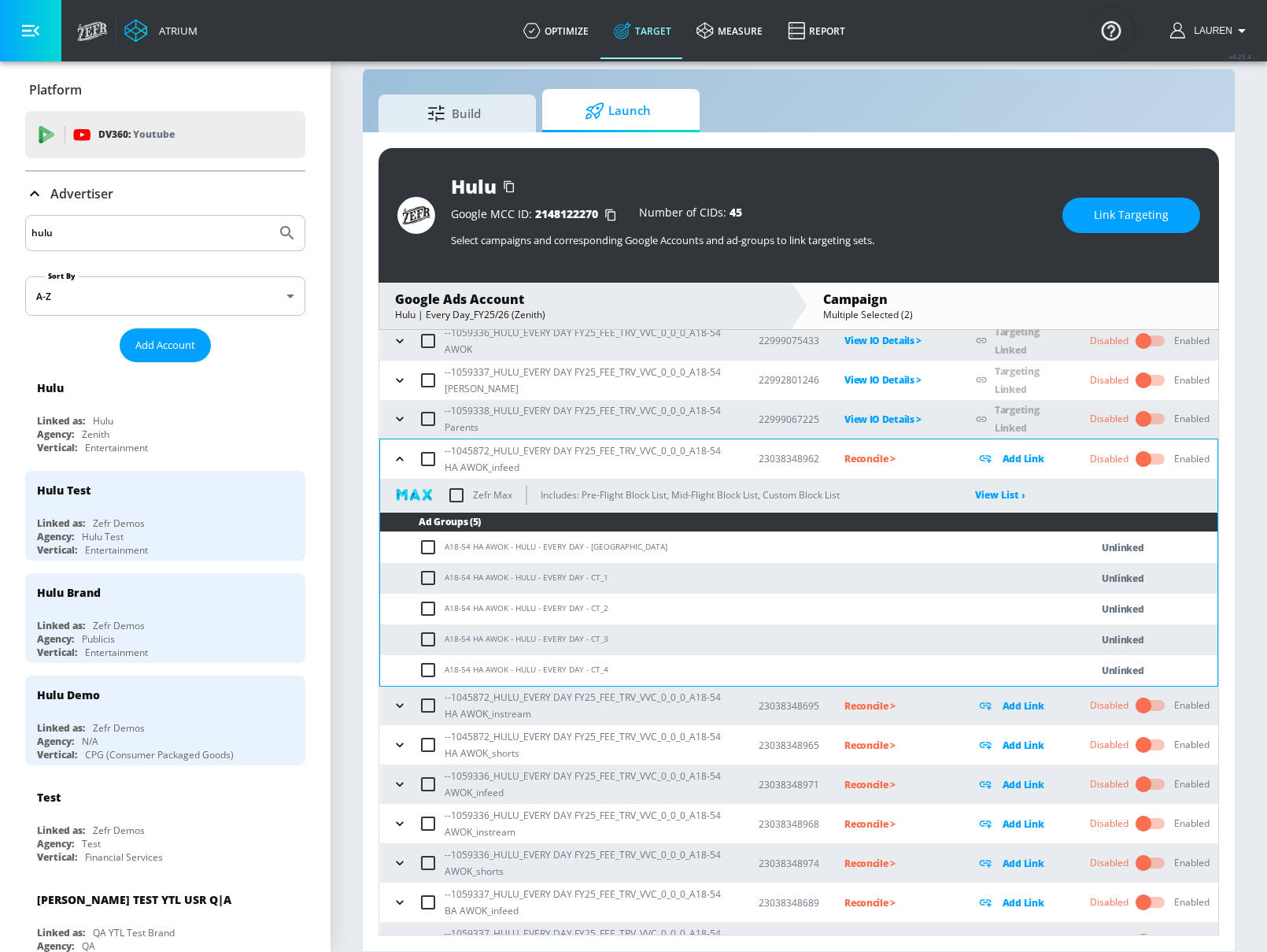
checkbox input "true"
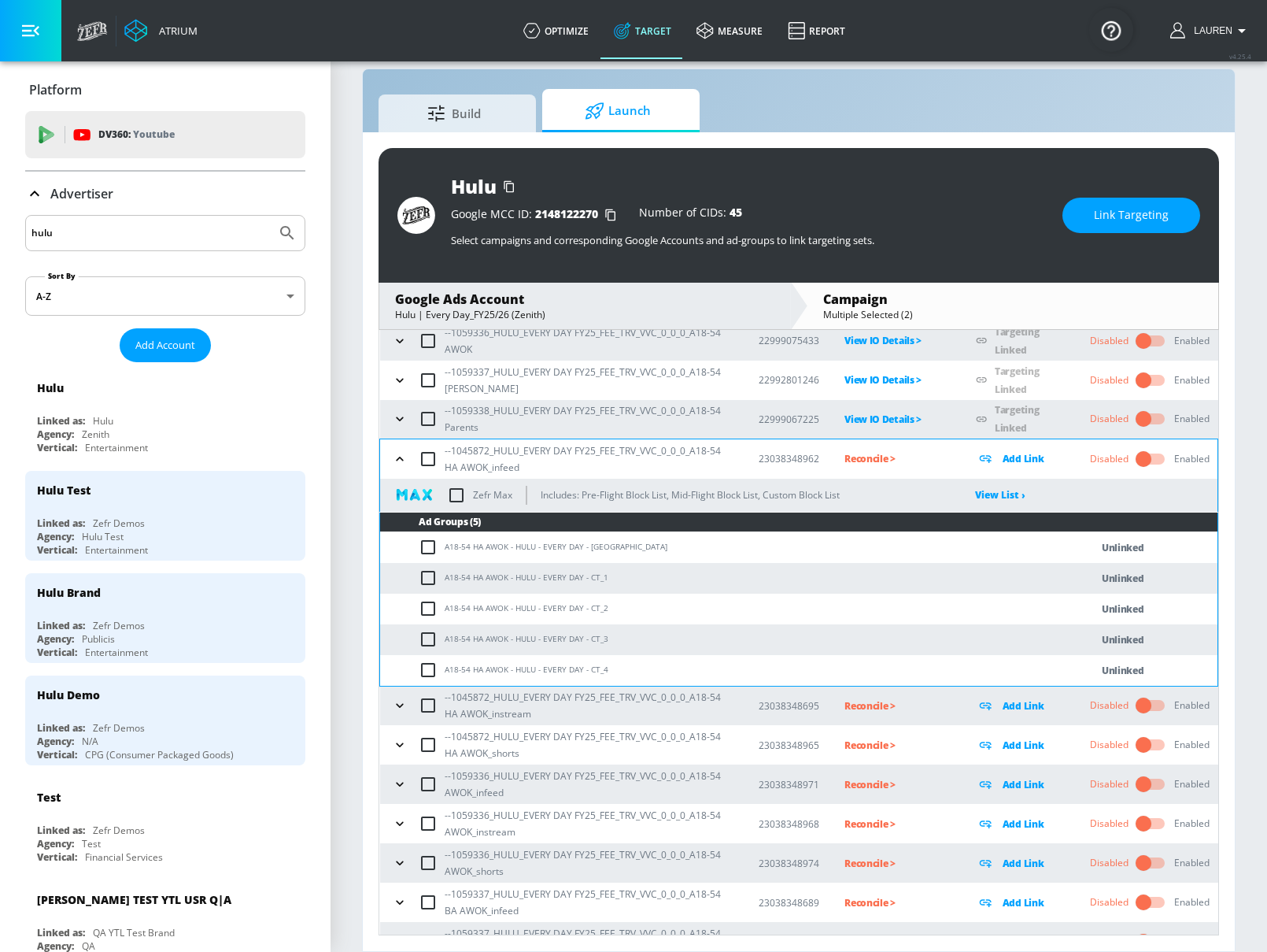
checkbox input "true"
click at [1136, 216] on span "Link Targeting" at bounding box center [1131, 216] width 74 height 19
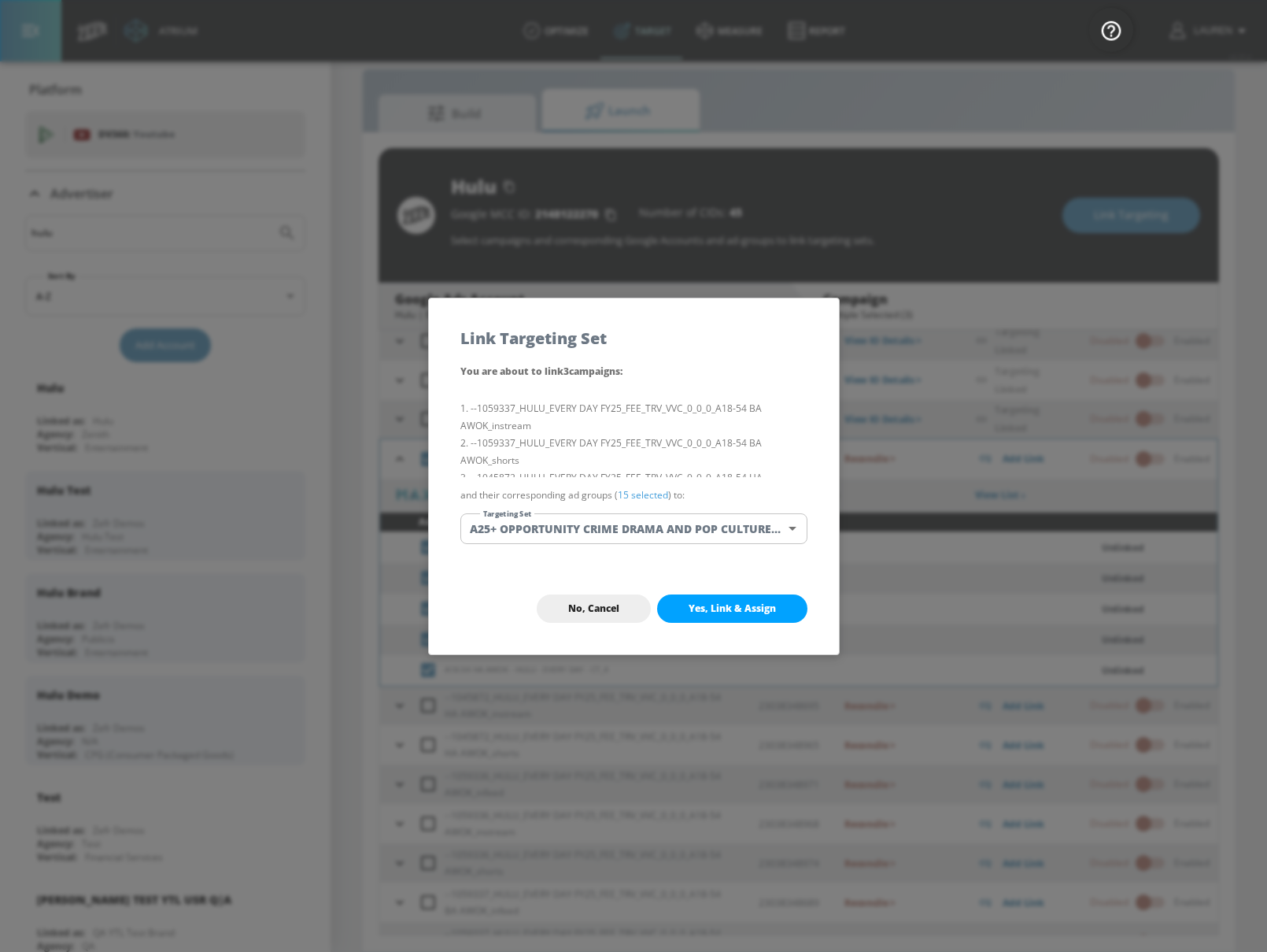
click at [647, 498] on link "15 selected" at bounding box center [643, 495] width 50 height 14
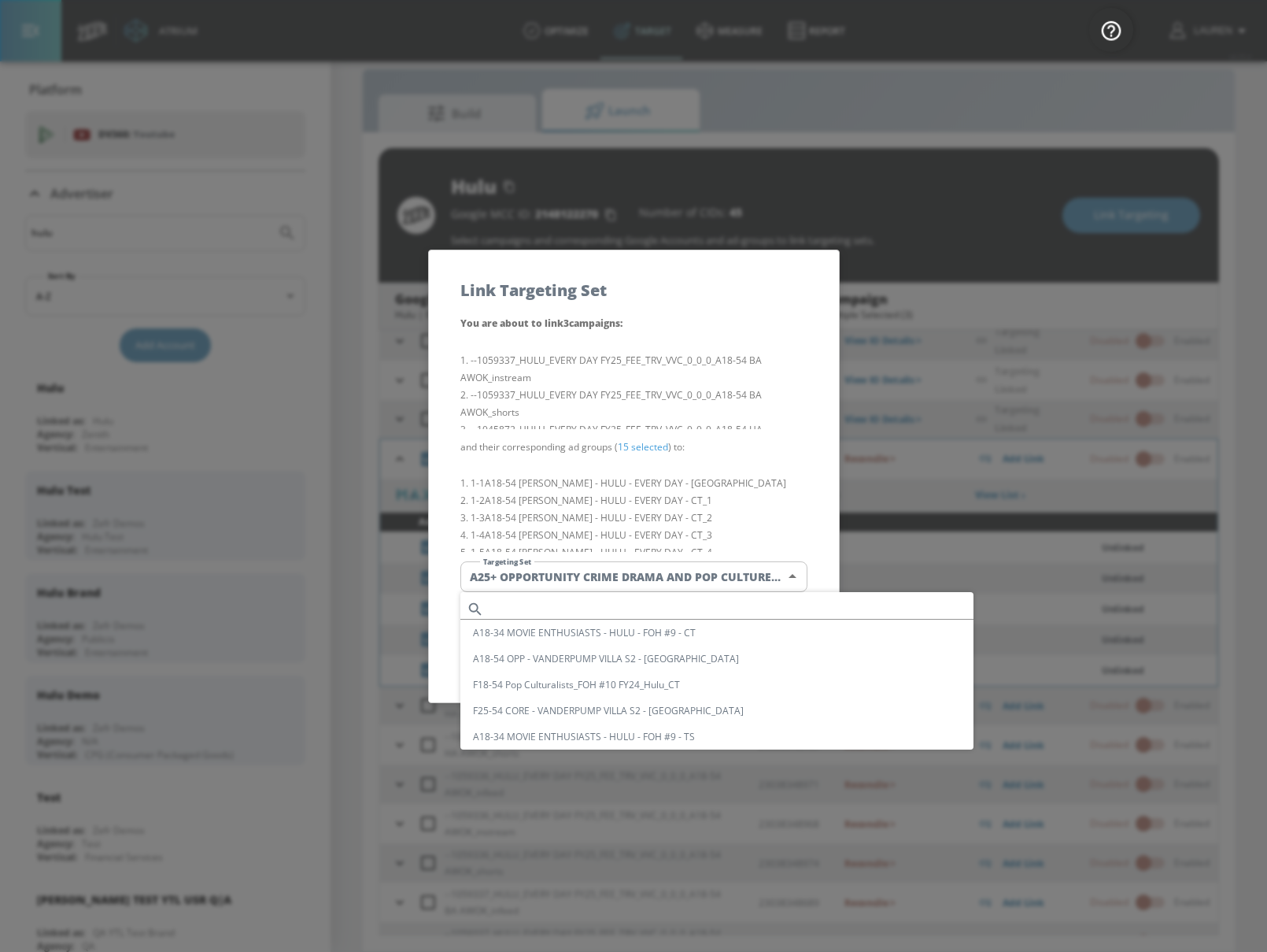
click at [584, 576] on body "Atrium optimize Target measure Report optimize Target measure Report v 4.25.4 L…" at bounding box center [633, 464] width 1267 height 974
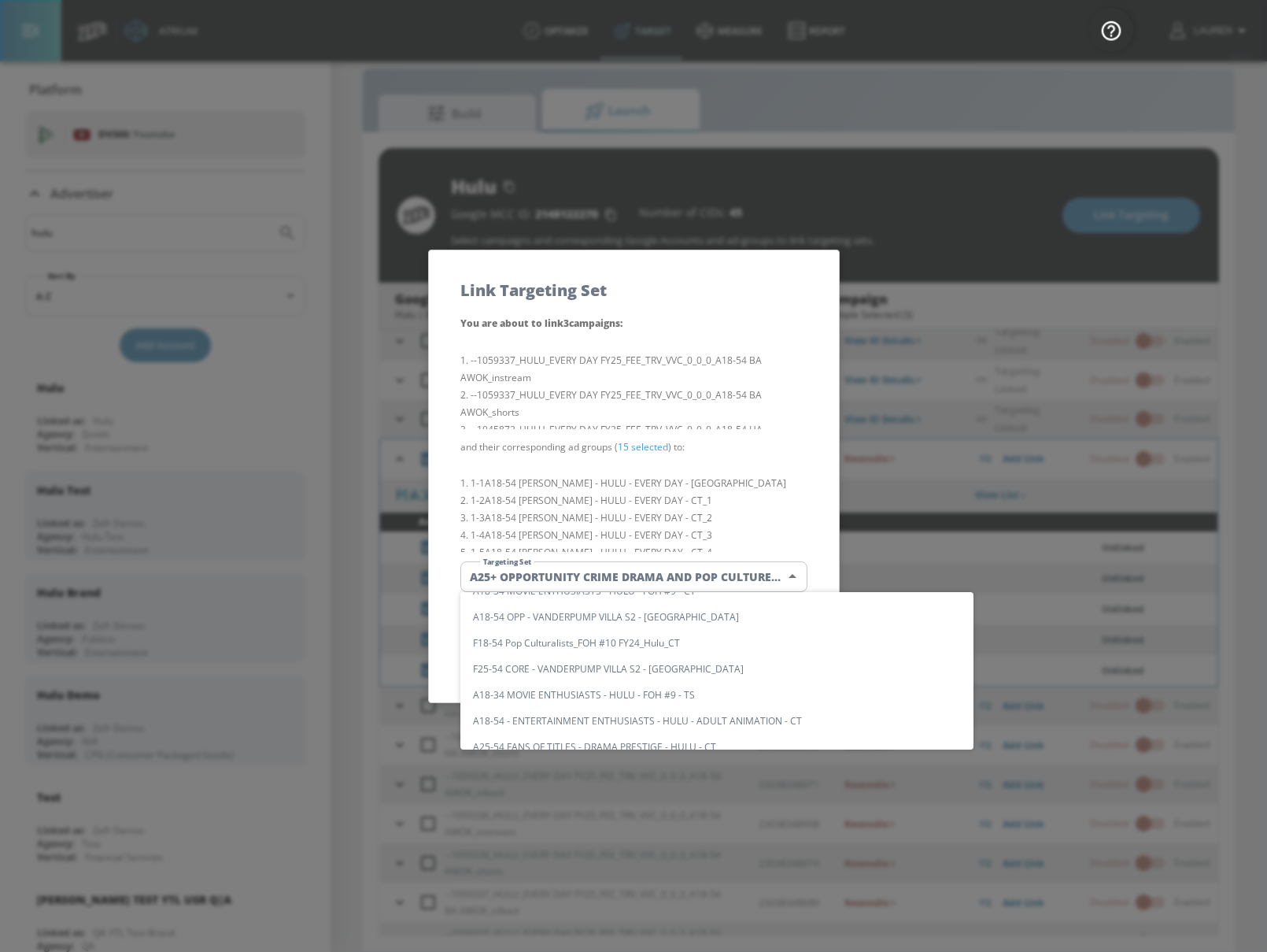
scroll to position [0, 0]
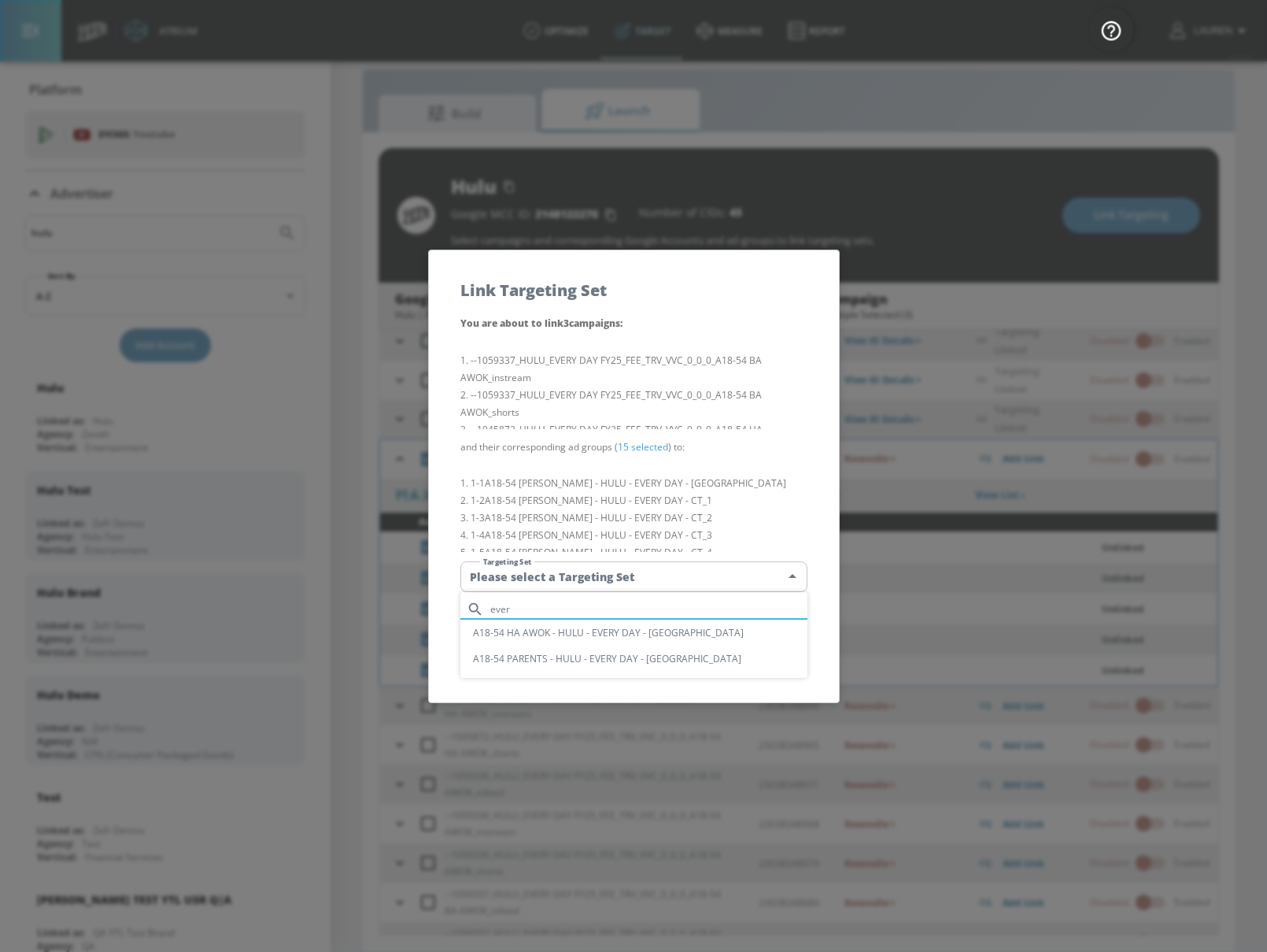
click at [774, 604] on input "ever" at bounding box center [648, 609] width 317 height 21
type input "ever"
click at [722, 637] on li "A18-54 HA AWOK - HULU - EVERY DAY - [GEOGRAPHIC_DATA]" at bounding box center [633, 632] width 347 height 26
type input "972423ab-a665-4367-87fb-77af6c720e28"
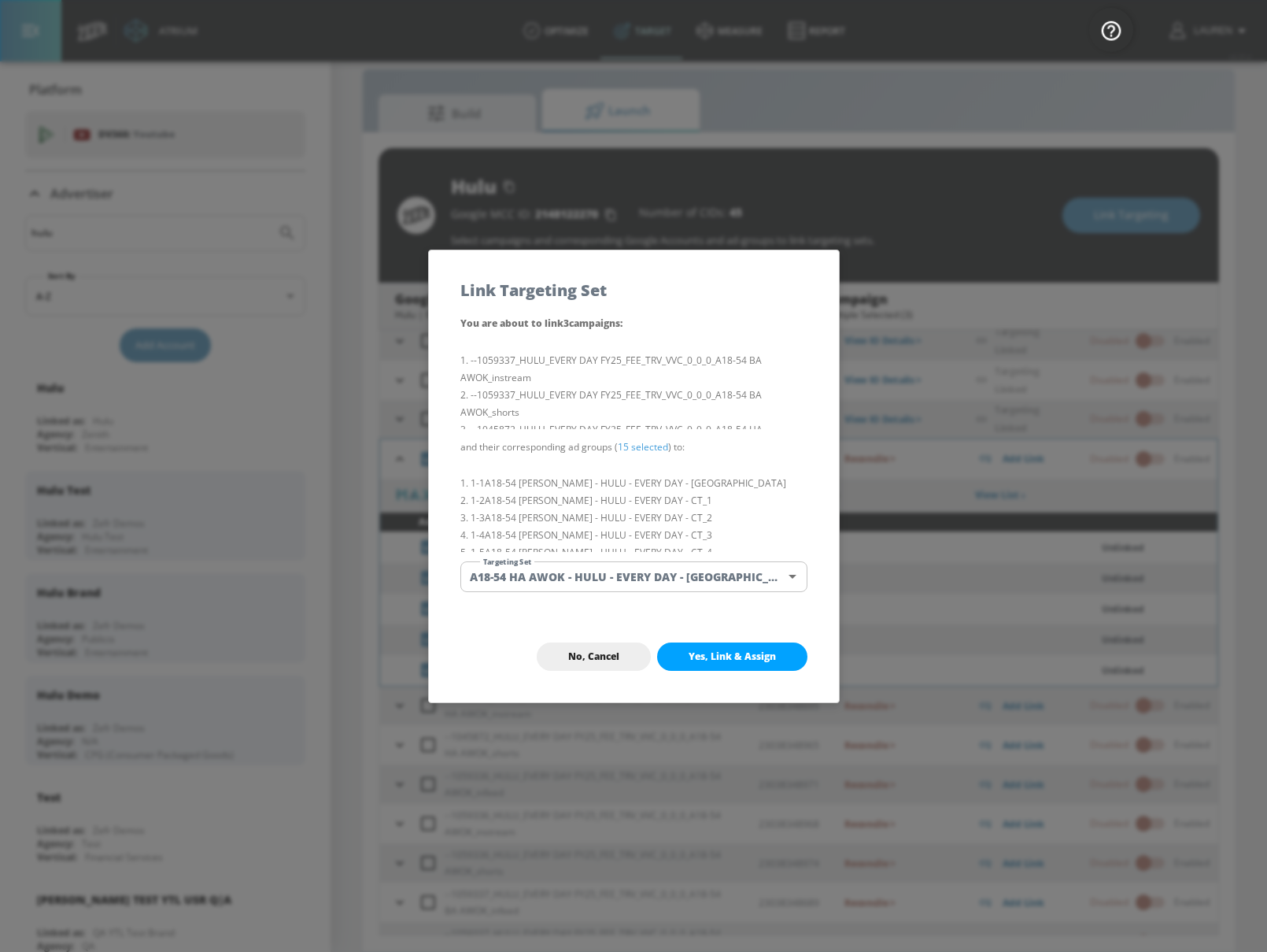
drag, startPoint x: 733, startPoint y: 659, endPoint x: 552, endPoint y: 432, distance: 290.3
click at [552, 432] on div "Link Targeting Set You are about to link 3 campaign s : --1059337_HULU_EVERY DA…" at bounding box center [634, 476] width 412 height 453
click at [595, 666] on button "No, Cancel" at bounding box center [593, 656] width 114 height 28
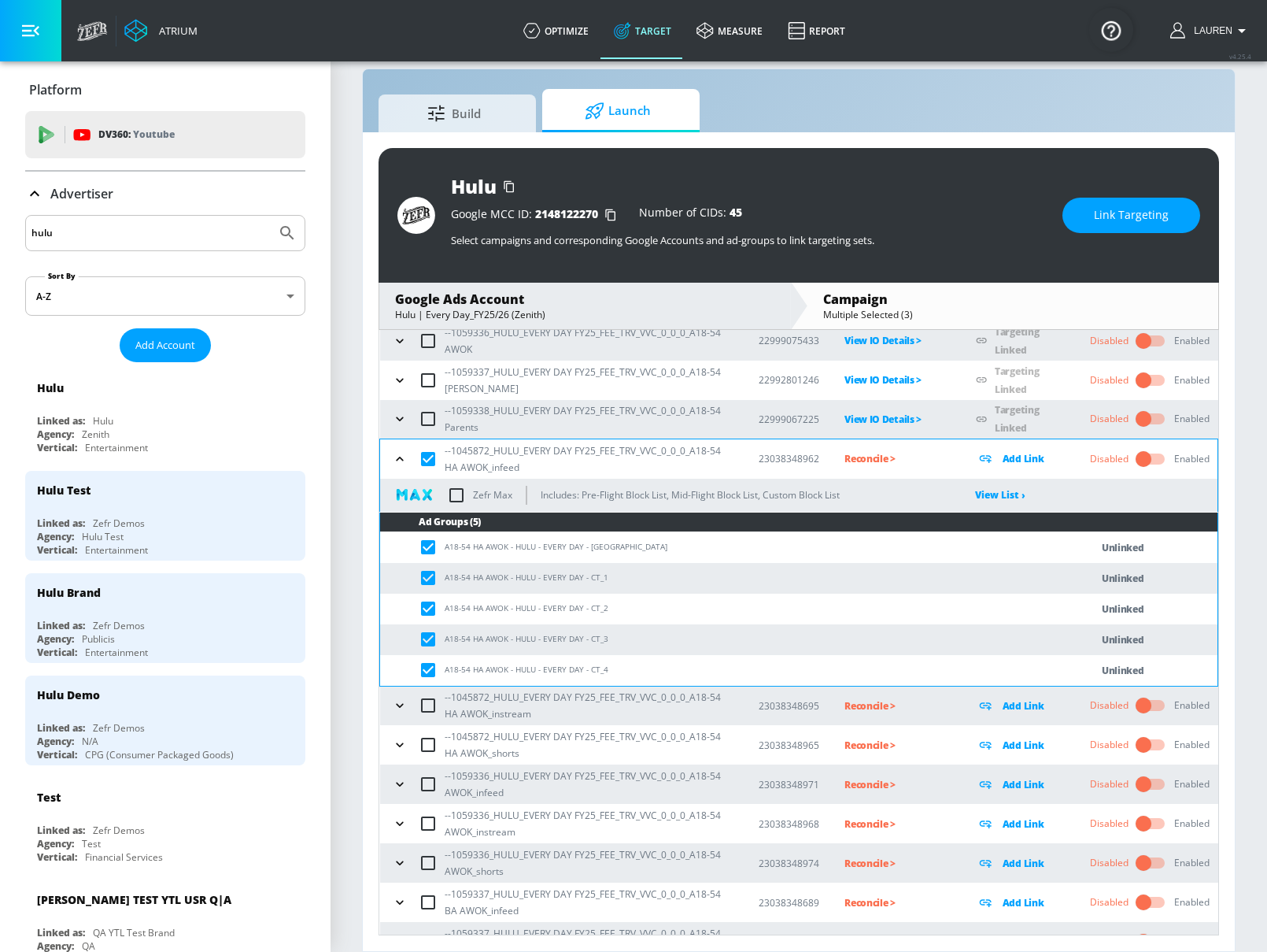
scroll to position [267, 0]
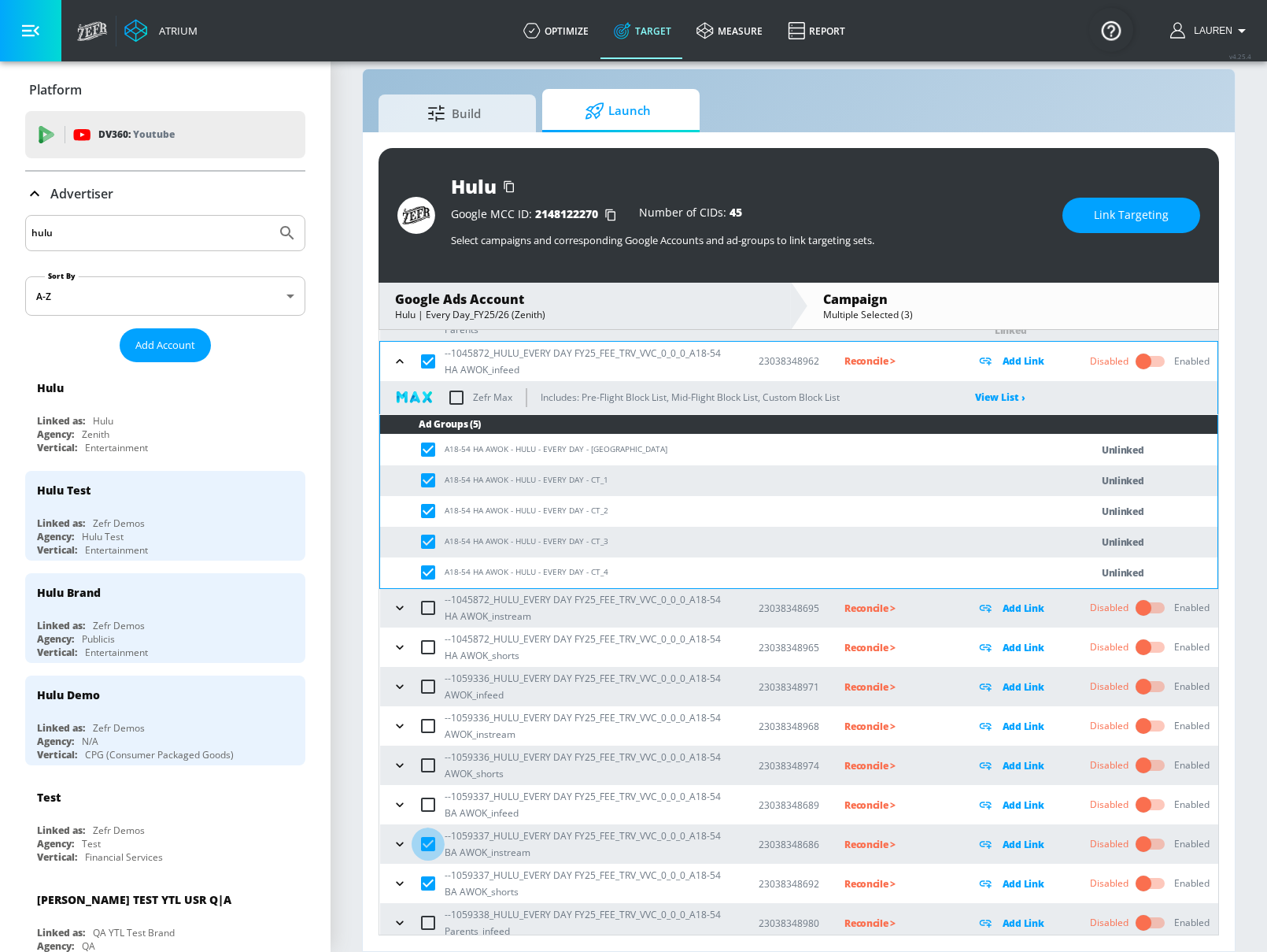
click at [425, 851] on input "checkbox" at bounding box center [428, 844] width 33 height 33
checkbox input "false"
click at [425, 880] on input "checkbox" at bounding box center [428, 883] width 33 height 33
checkbox input "false"
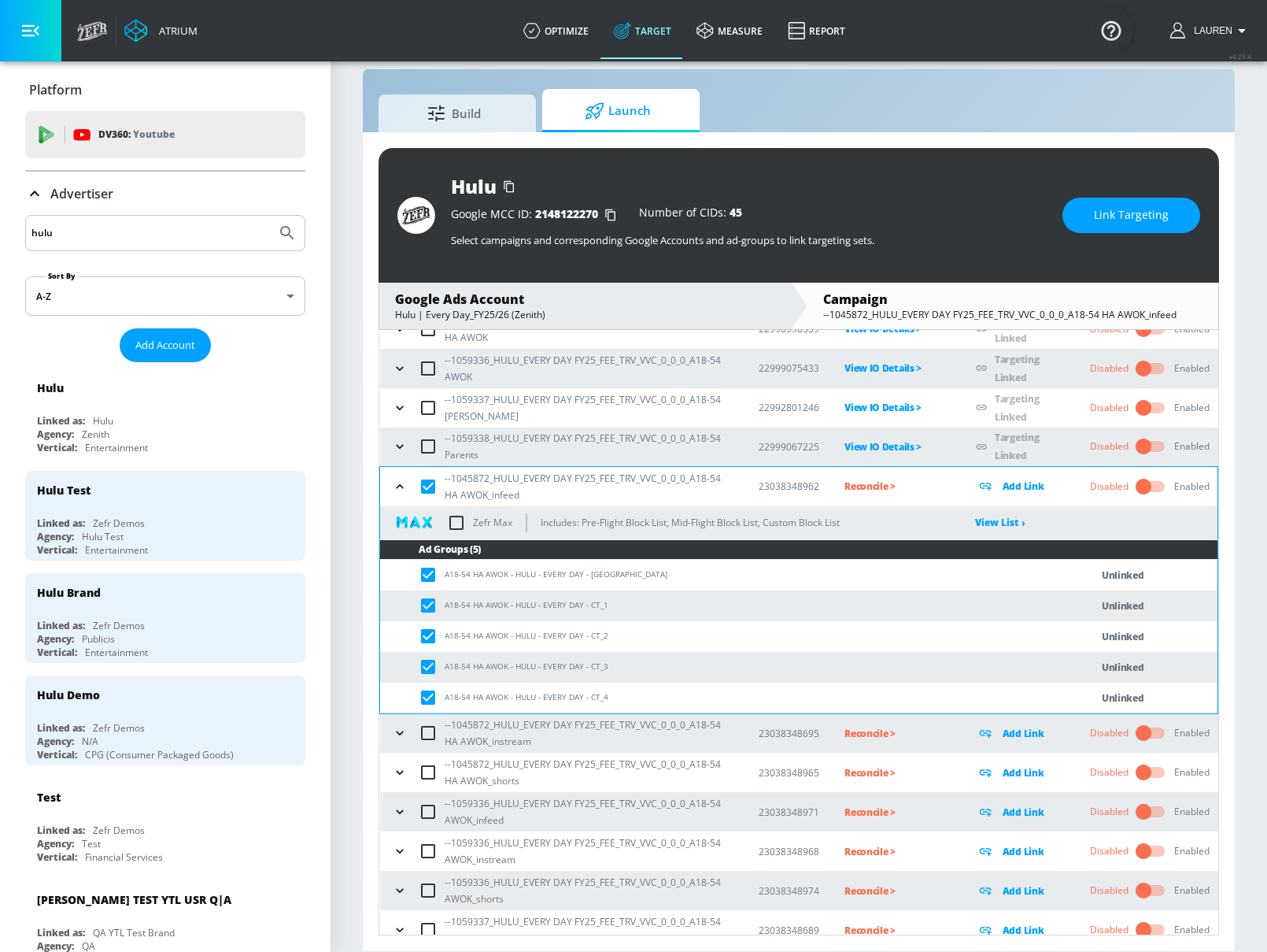
scroll to position [0, 0]
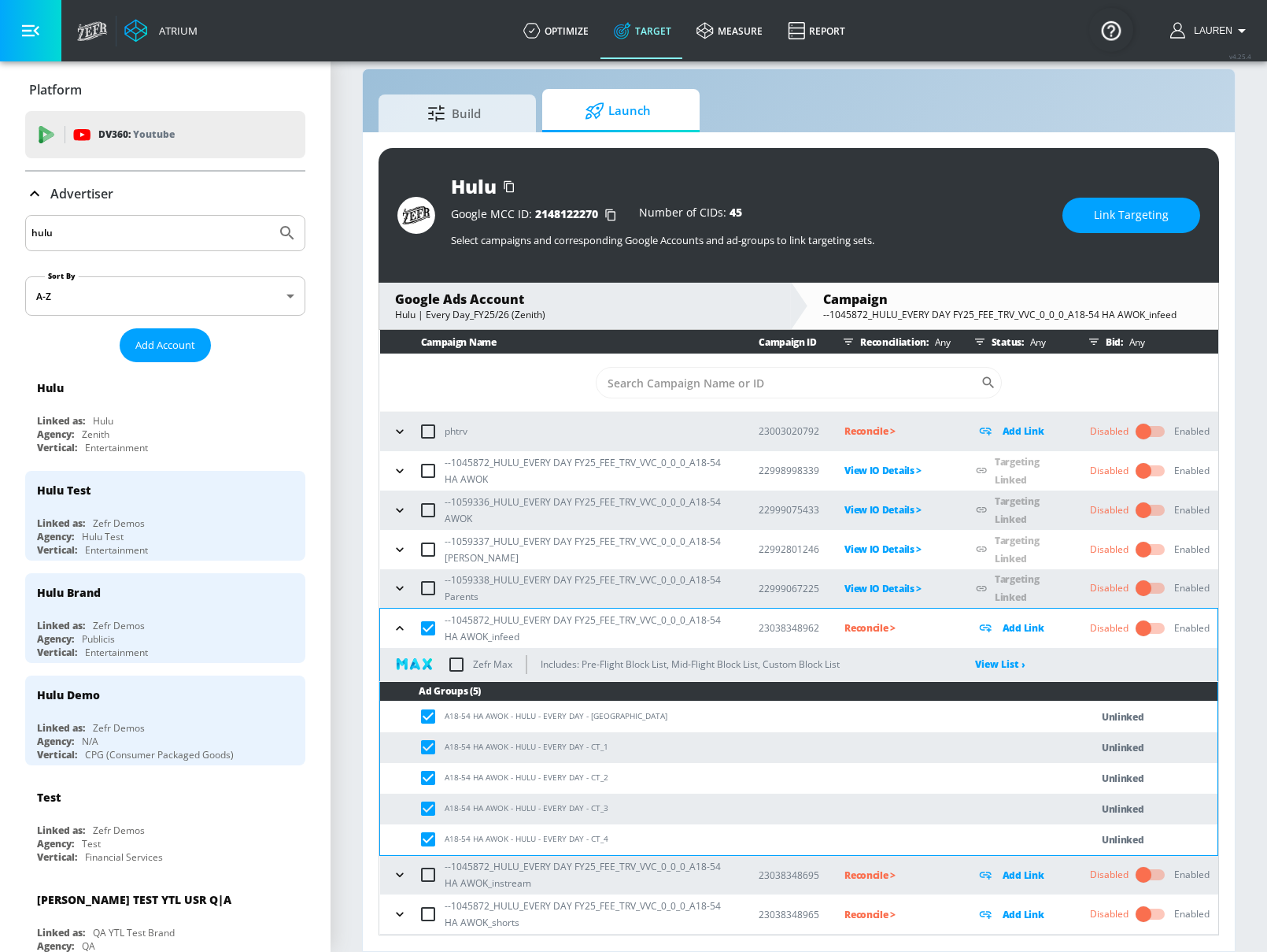
click at [1127, 216] on span "Link Targeting" at bounding box center [1131, 216] width 74 height 19
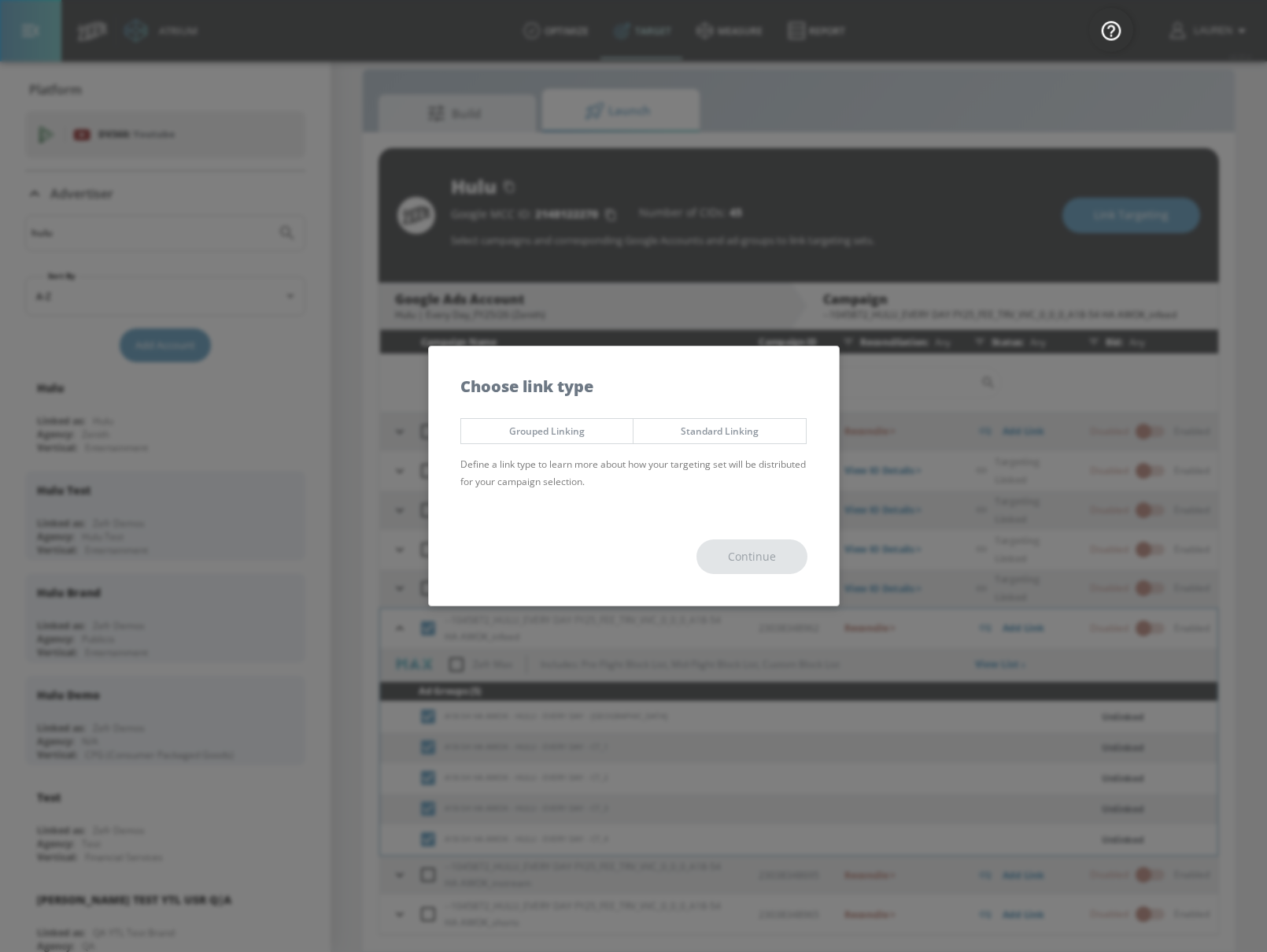
click at [538, 434] on span "Grouped Linking" at bounding box center [547, 430] width 149 height 16
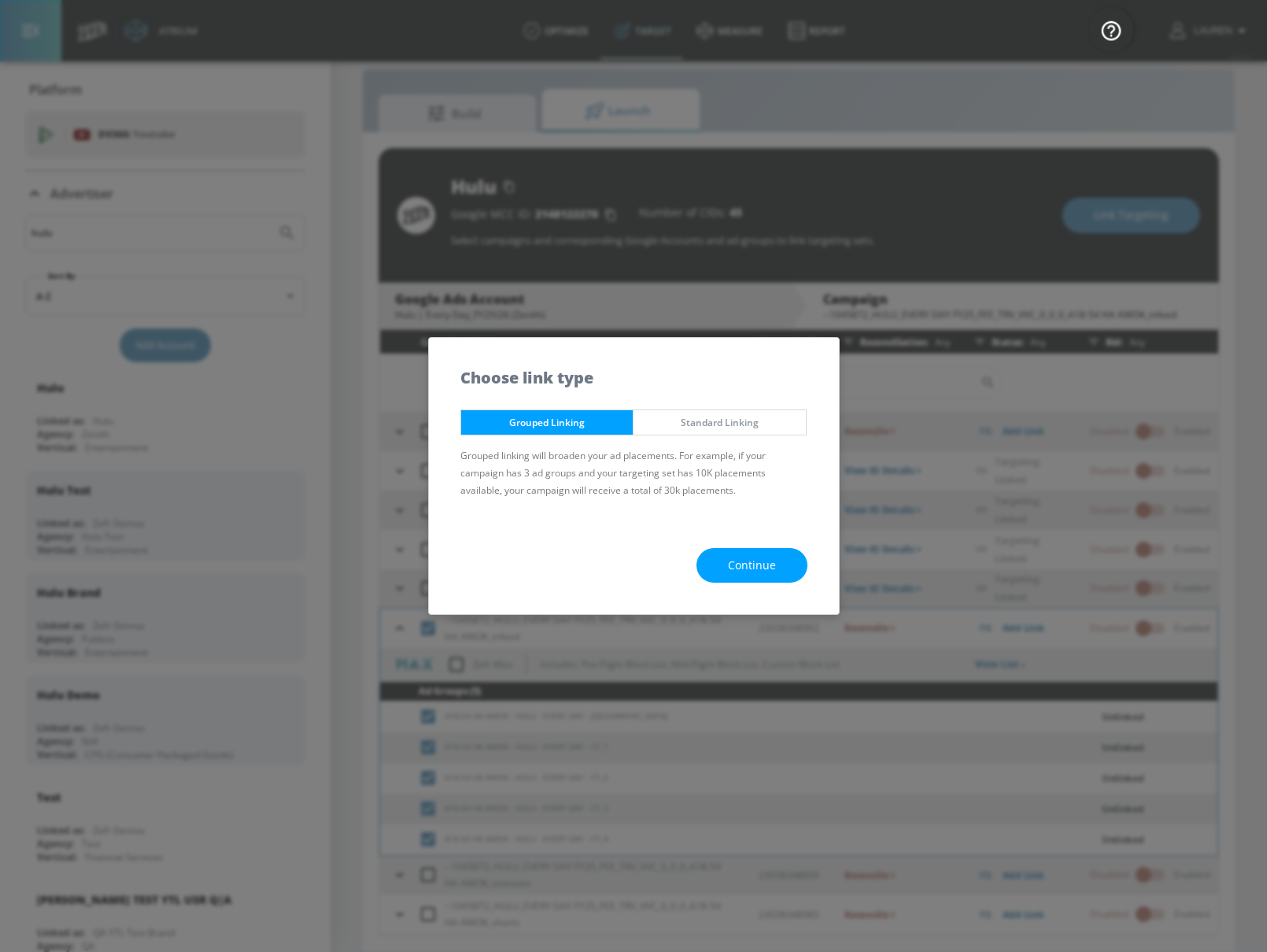
click at [773, 565] on span "Continue" at bounding box center [752, 565] width 48 height 19
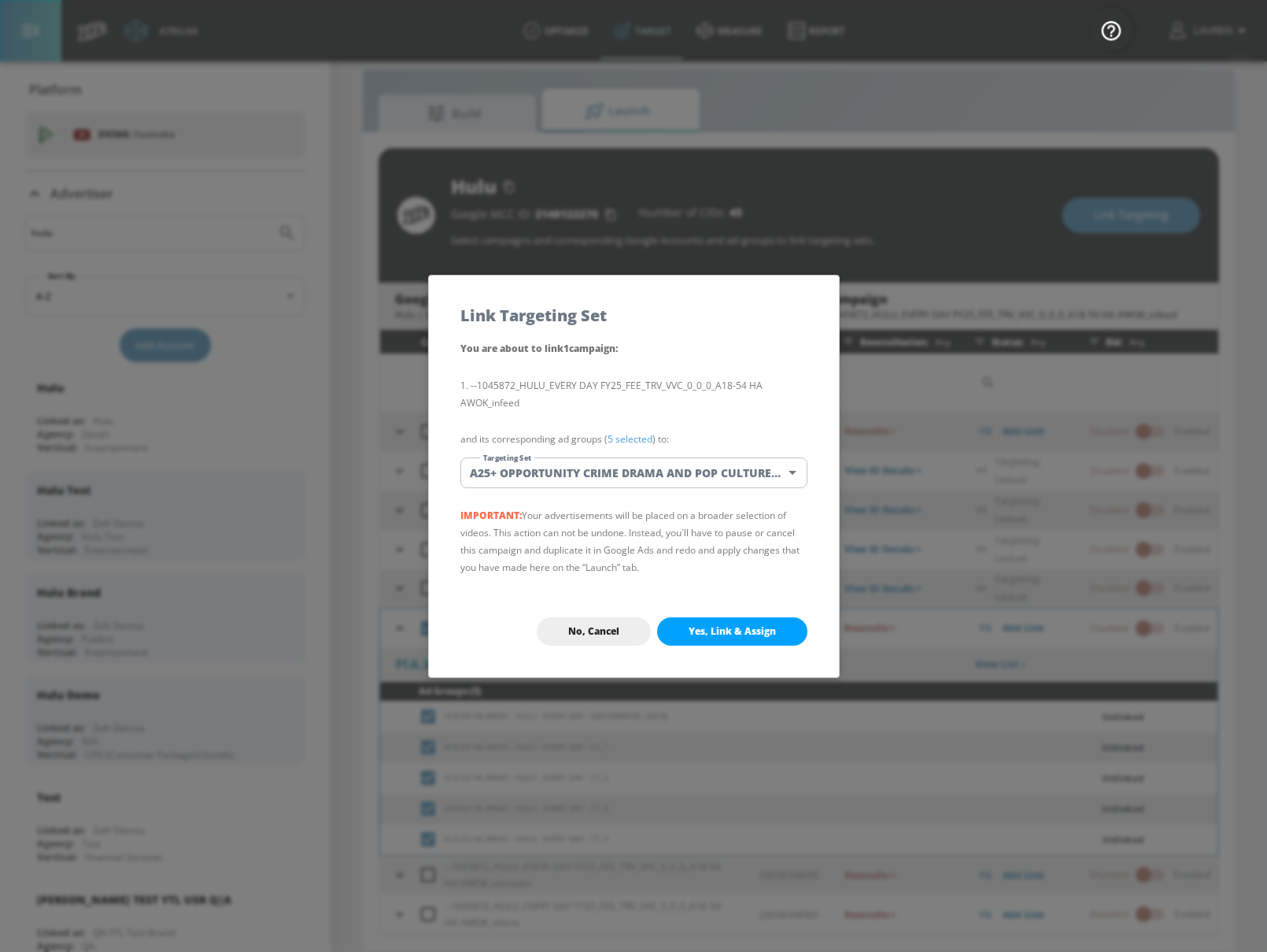
click at [633, 476] on body "Atrium optimize Target measure Report optimize Target measure Report v 4.25.4 L…" at bounding box center [633, 464] width 1267 height 974
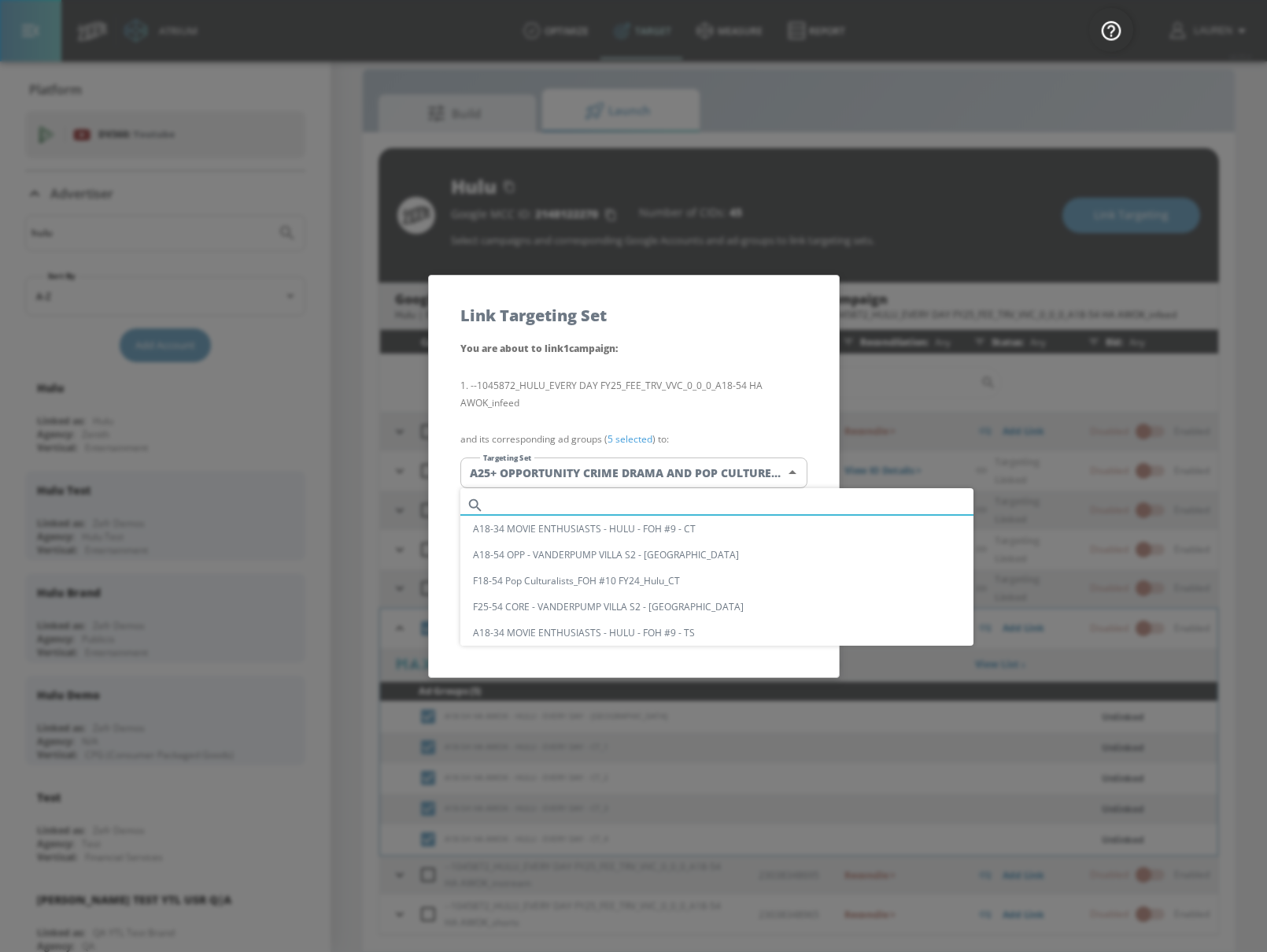
click at [719, 508] on input "text" at bounding box center [732, 505] width 483 height 21
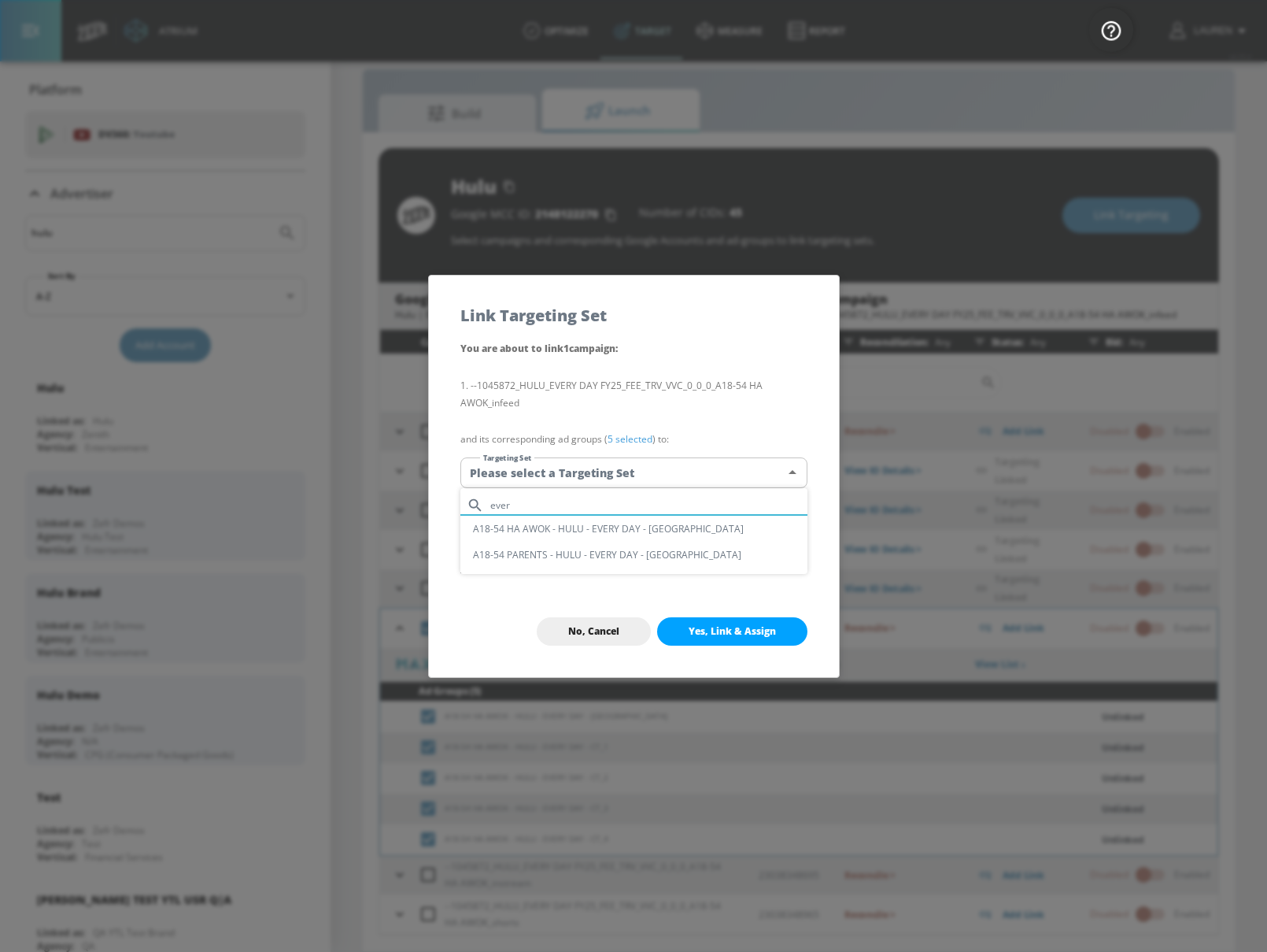
type input "ever"
click at [684, 551] on li "A18-54 PARENTS - HULU - EVERY DAY - [GEOGRAPHIC_DATA]" at bounding box center [633, 554] width 347 height 26
type input "20df83bc-8727-49be-9072-b195efced325"
click at [664, 476] on body "Atrium optimize Target measure Report optimize Target measure Report v 4.25.4 L…" at bounding box center [633, 464] width 1267 height 974
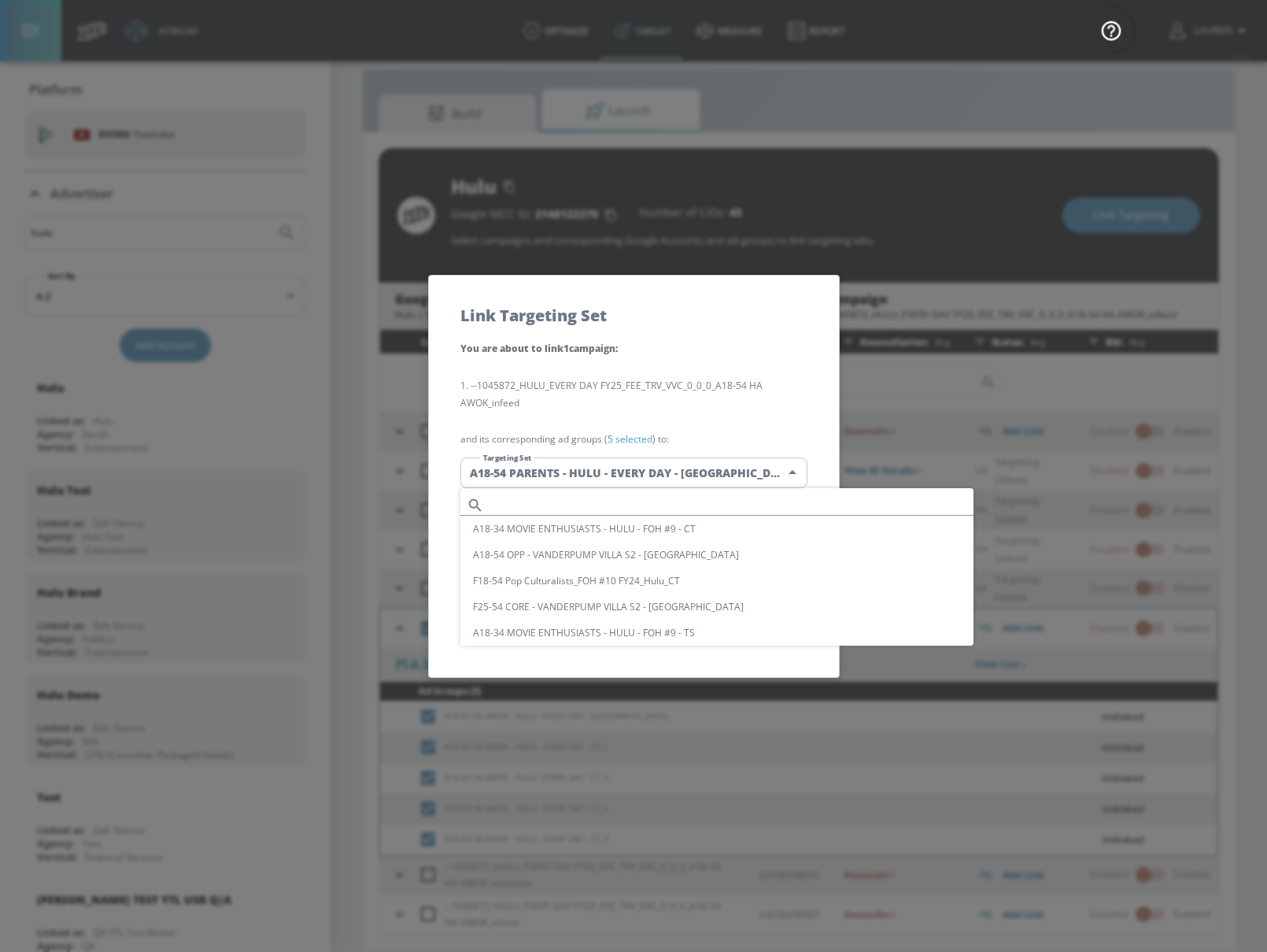
scroll to position [2664, 0]
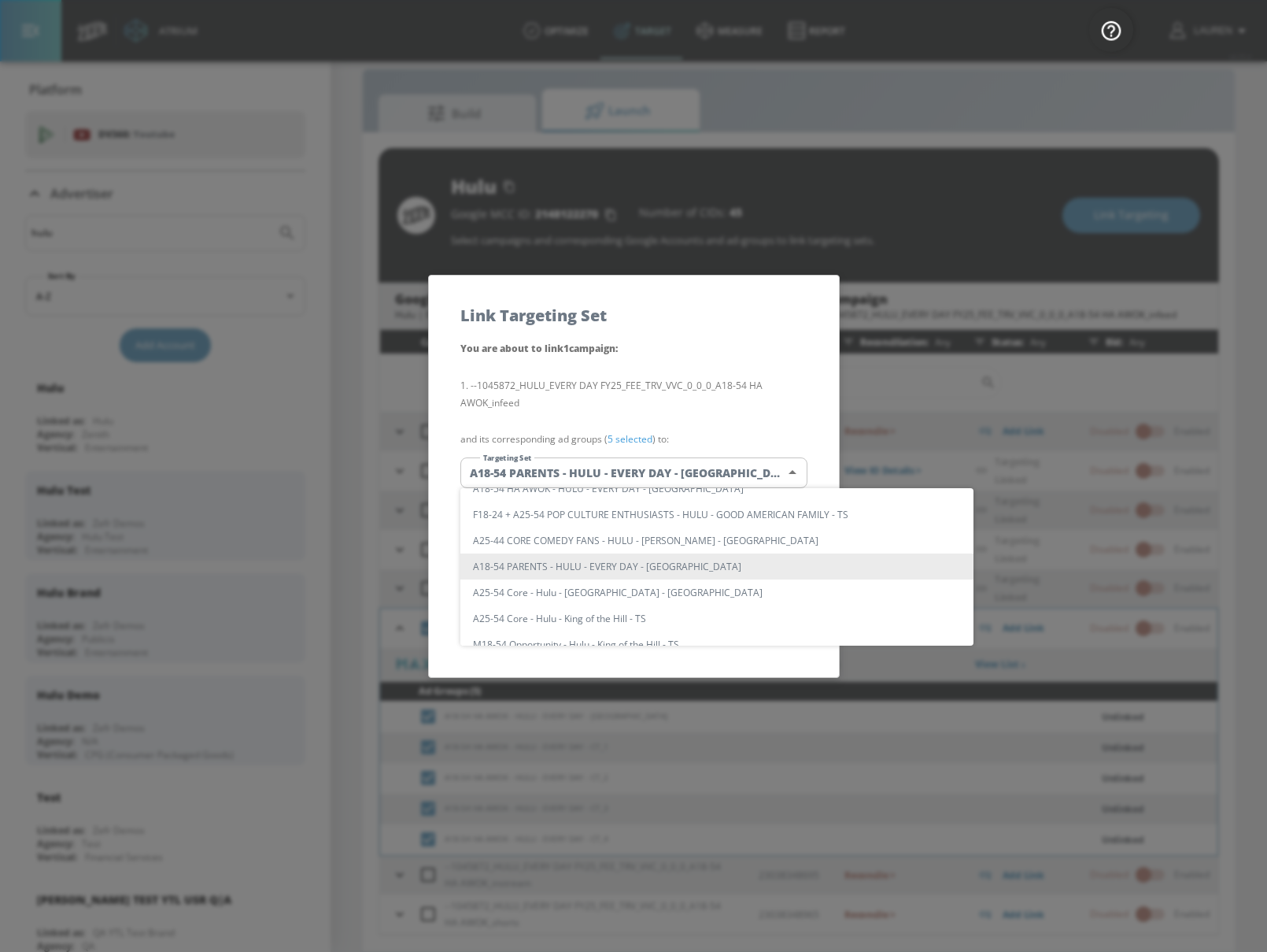
click at [633, 479] on div at bounding box center [633, 476] width 1267 height 952
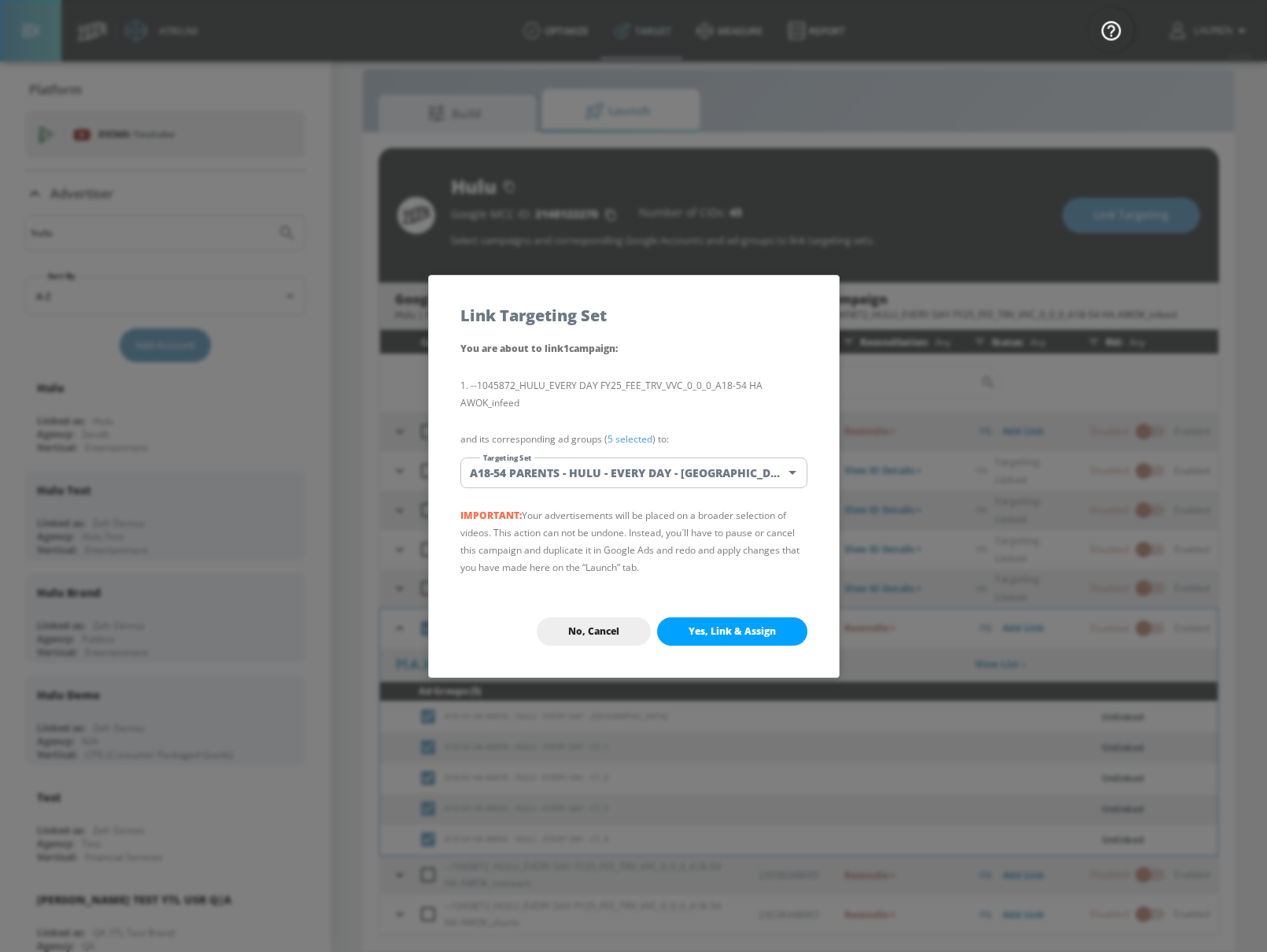
click at [770, 462] on body "Atrium optimize Target measure Report optimize Target measure Report v 4.25.4 L…" at bounding box center [633, 464] width 1267 height 974
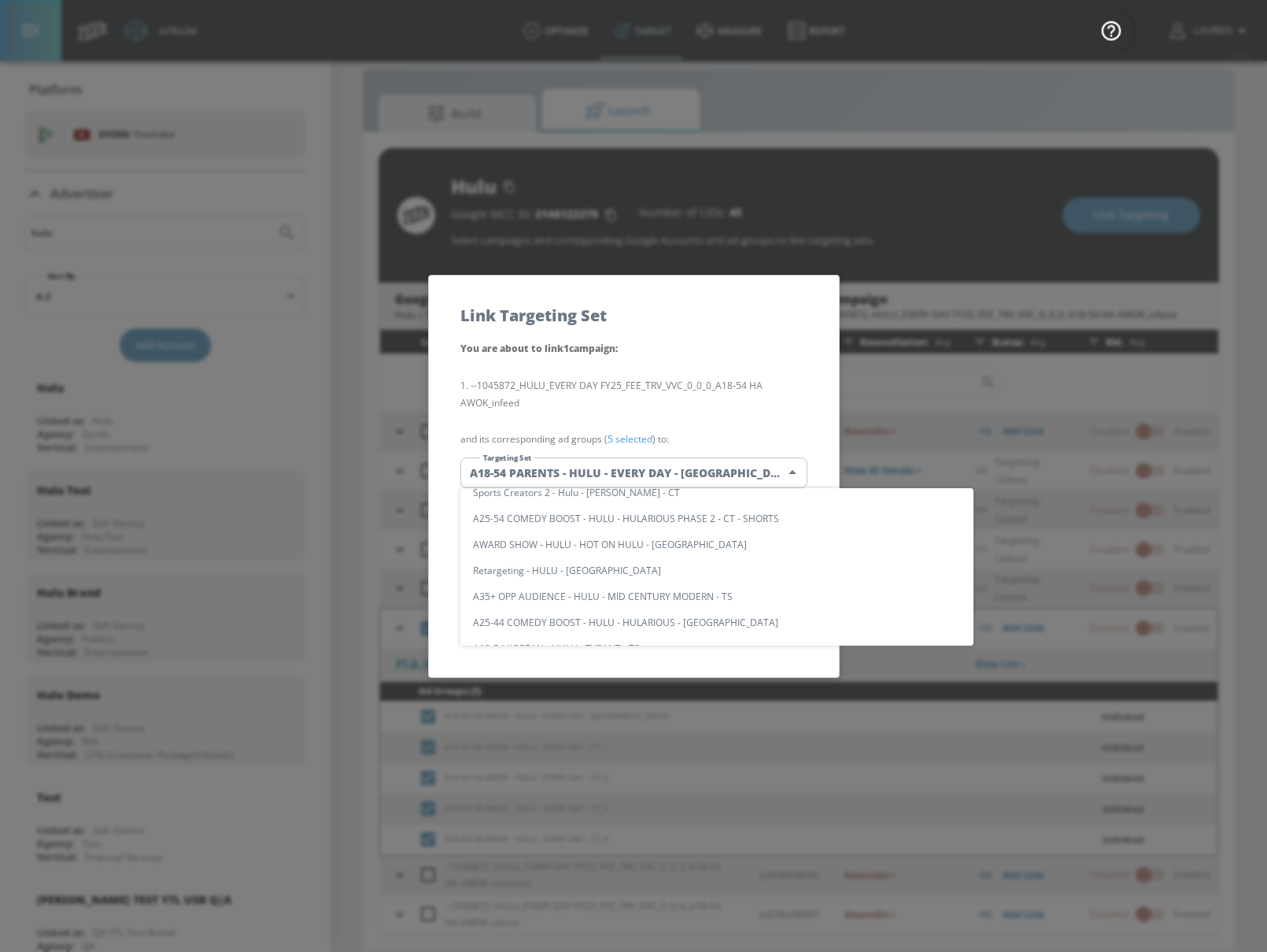
scroll to position [0, 0]
click at [743, 504] on input "text" at bounding box center [732, 505] width 483 height 21
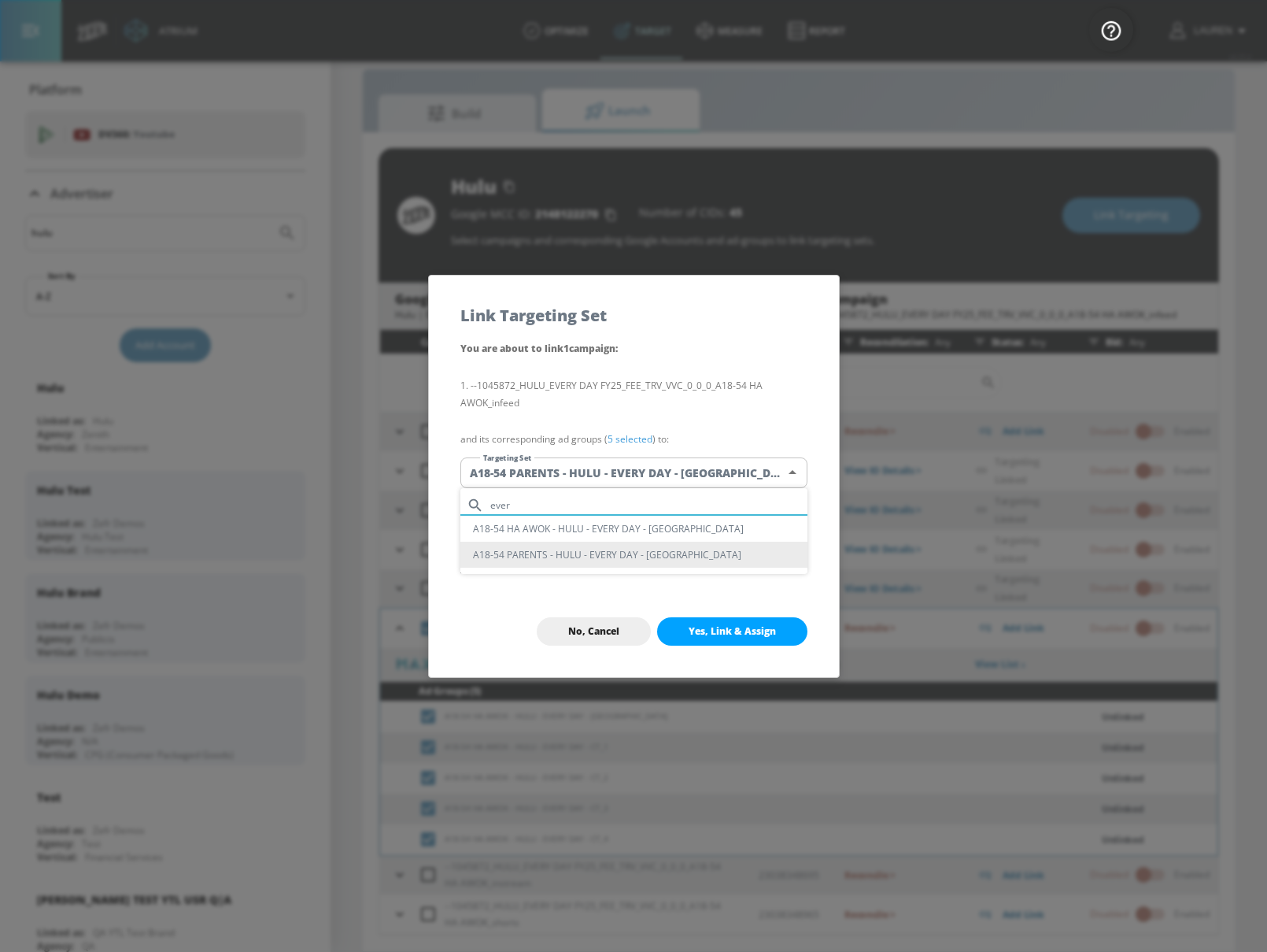
type input "ever"
click at [636, 524] on li "A18-54 HA AWOK - HULU - EVERY DAY - [GEOGRAPHIC_DATA]" at bounding box center [633, 528] width 347 height 26
type input "972423ab-a665-4367-87fb-77af6c720e28"
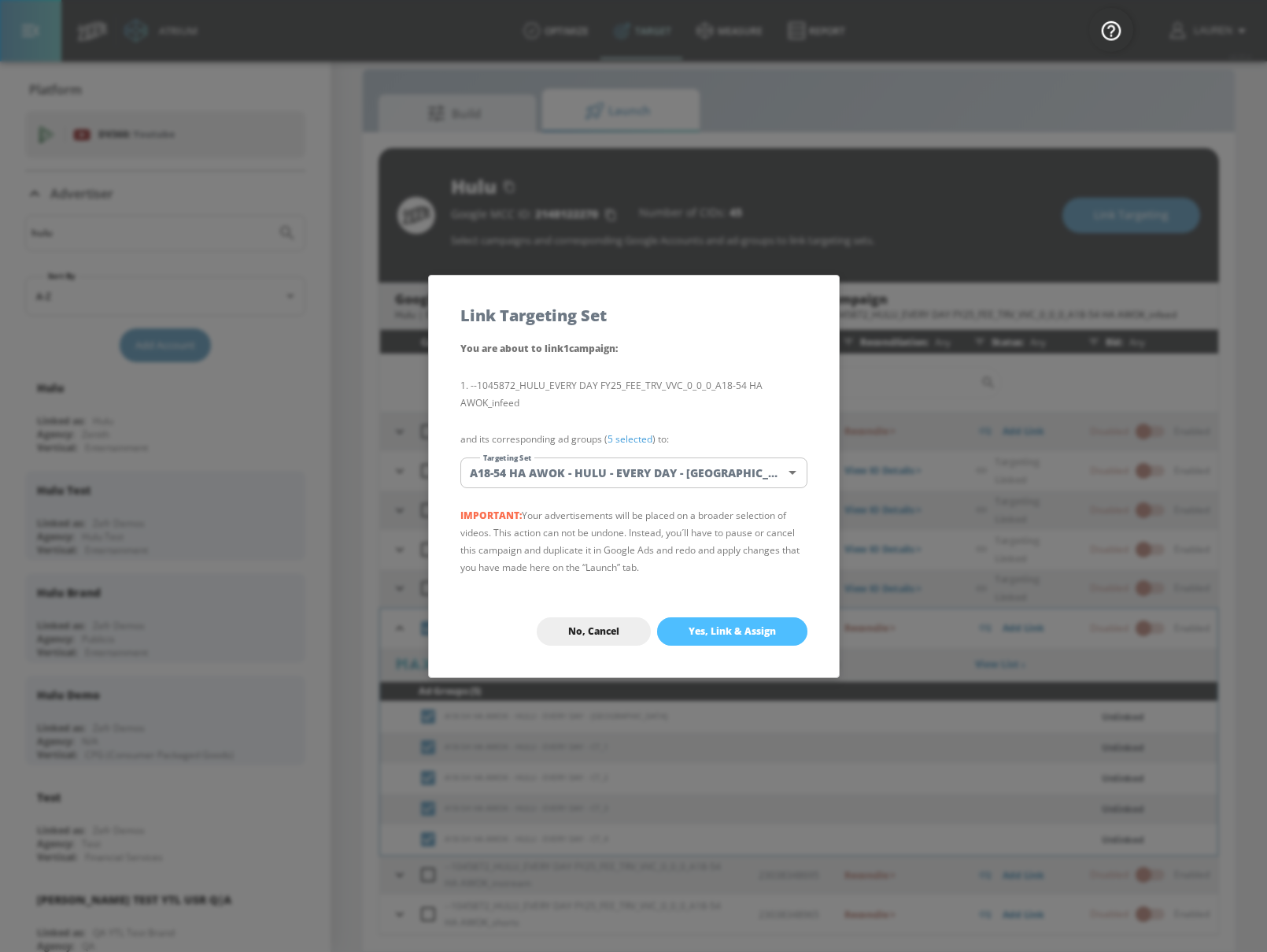
click at [737, 633] on span "Yes, Link & Assign" at bounding box center [733, 631] width 87 height 13
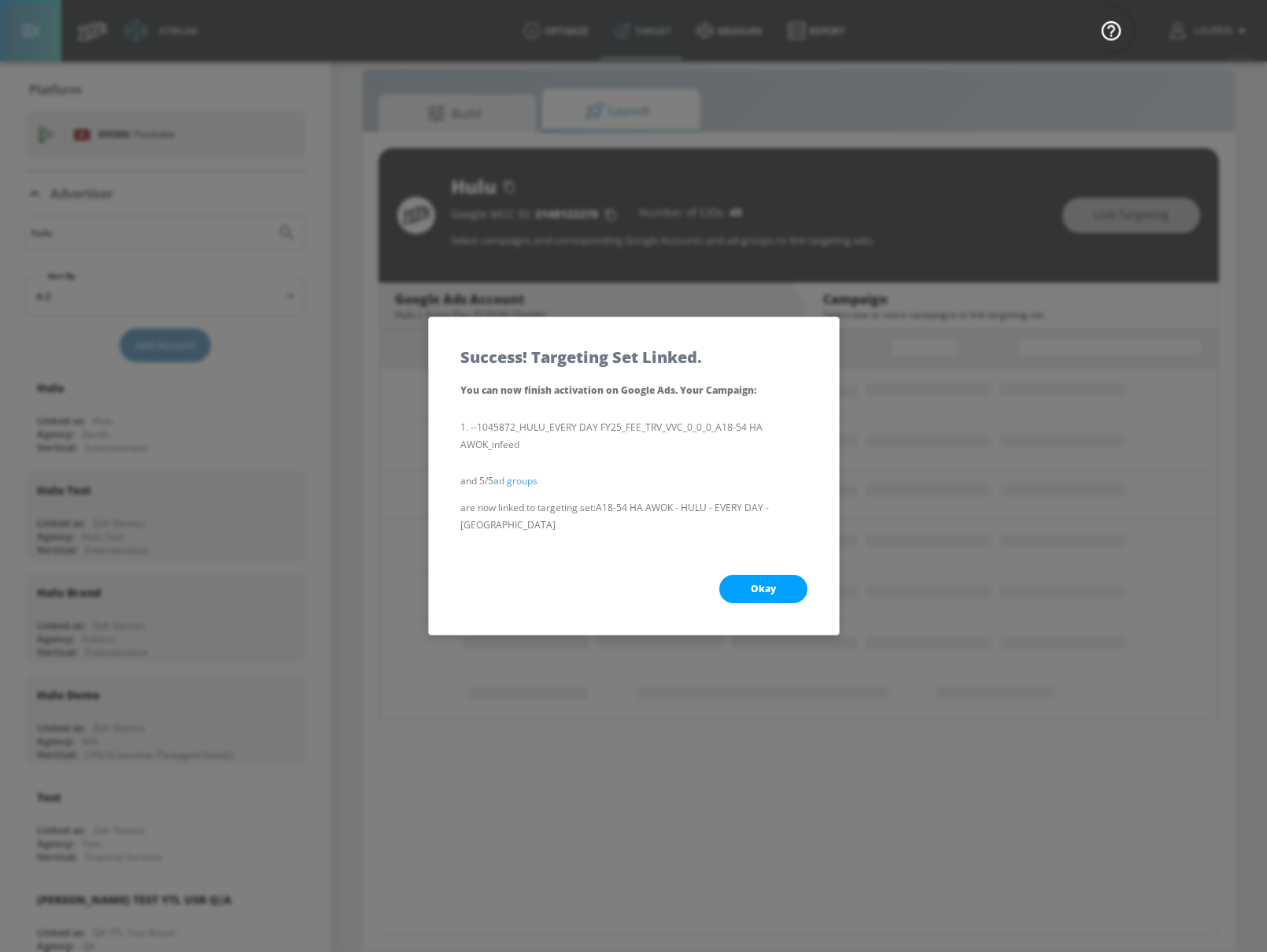
click at [757, 583] on span "Okay" at bounding box center [763, 589] width 25 height 13
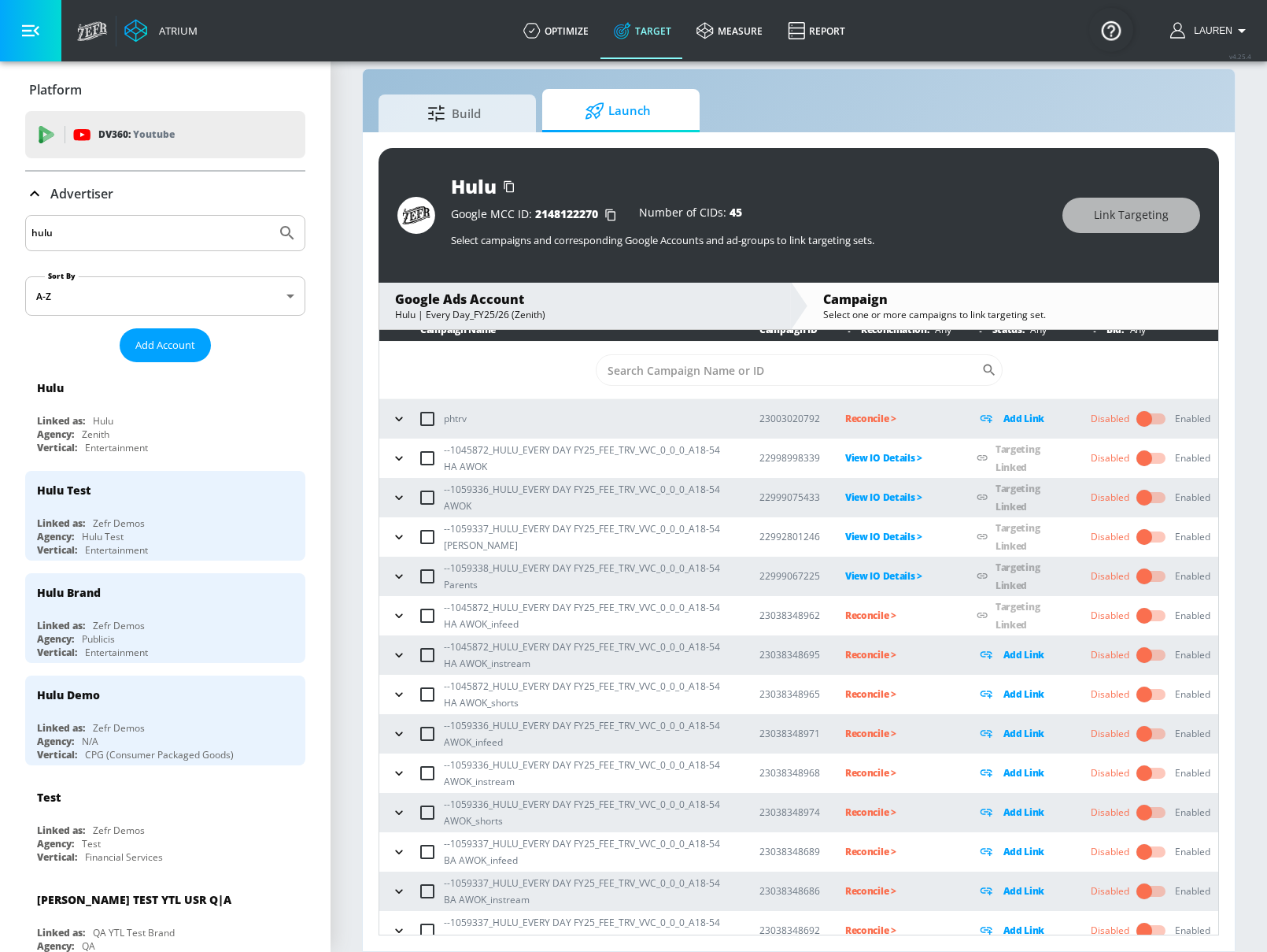
scroll to position [16, 0]
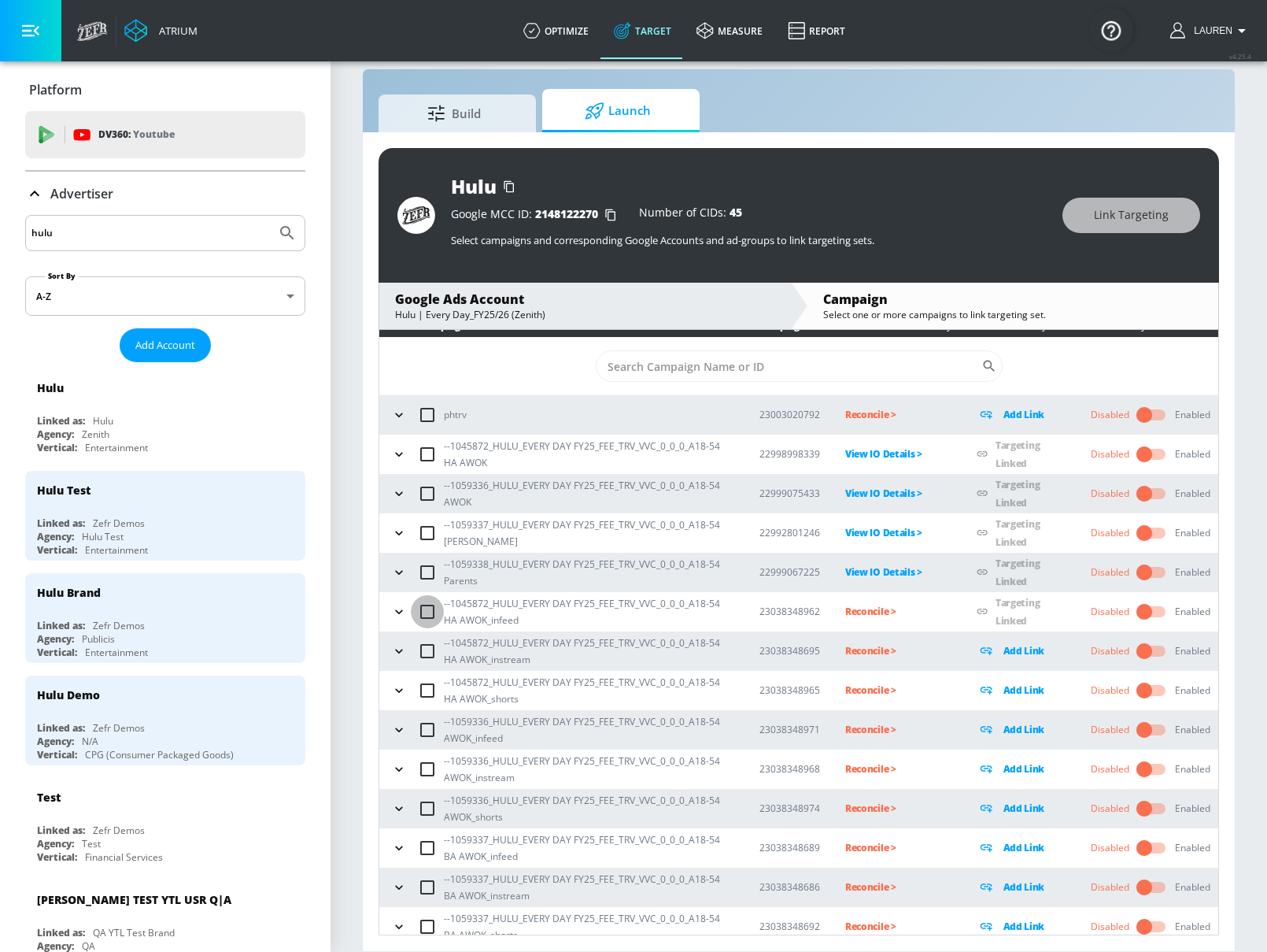
click at [428, 613] on input "checkbox" at bounding box center [427, 612] width 33 height 33
checkbox input "true"
click at [1143, 215] on span "Link Targeting" at bounding box center [1131, 216] width 74 height 19
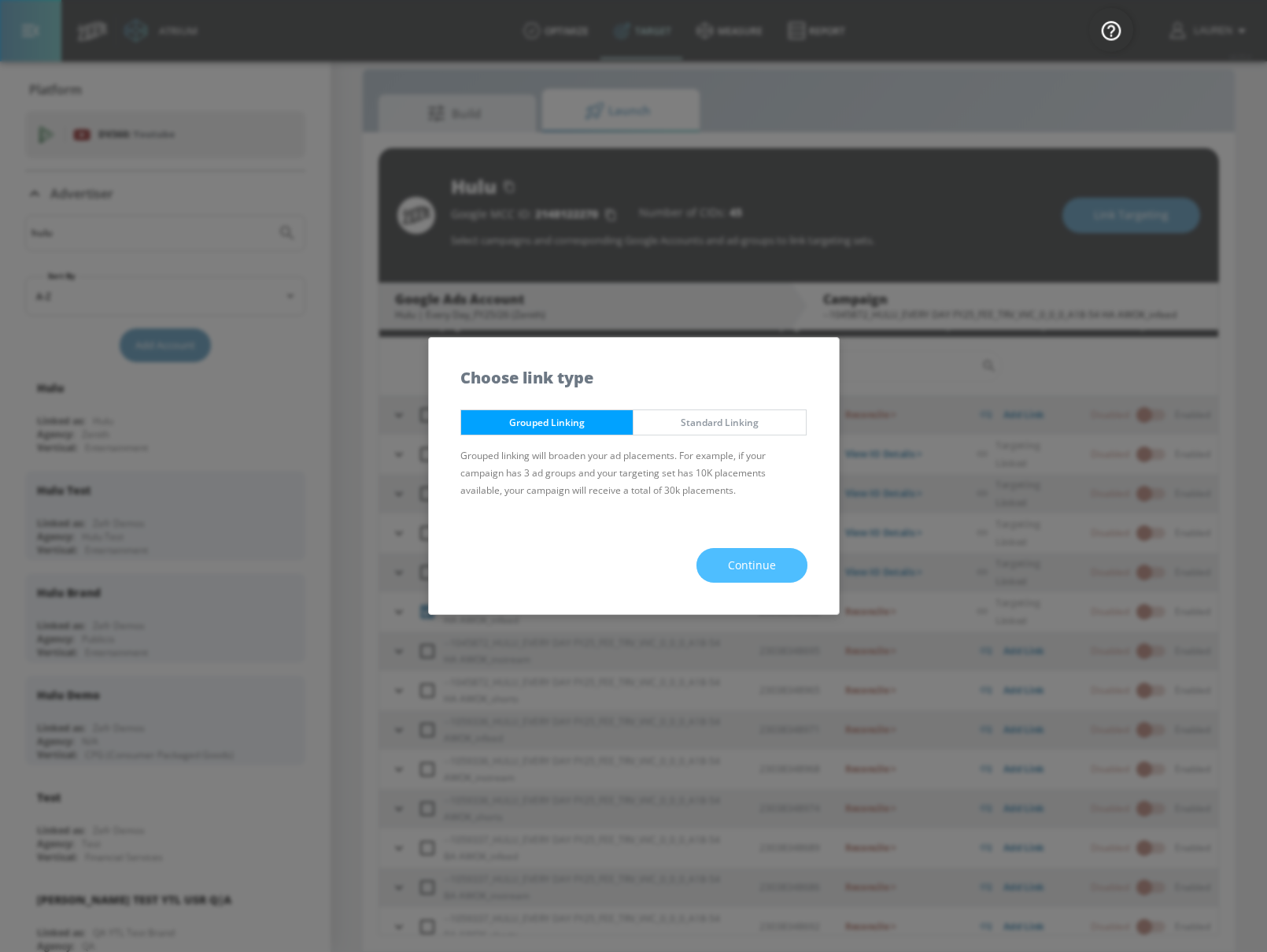
click at [744, 570] on span "Continue" at bounding box center [752, 565] width 48 height 19
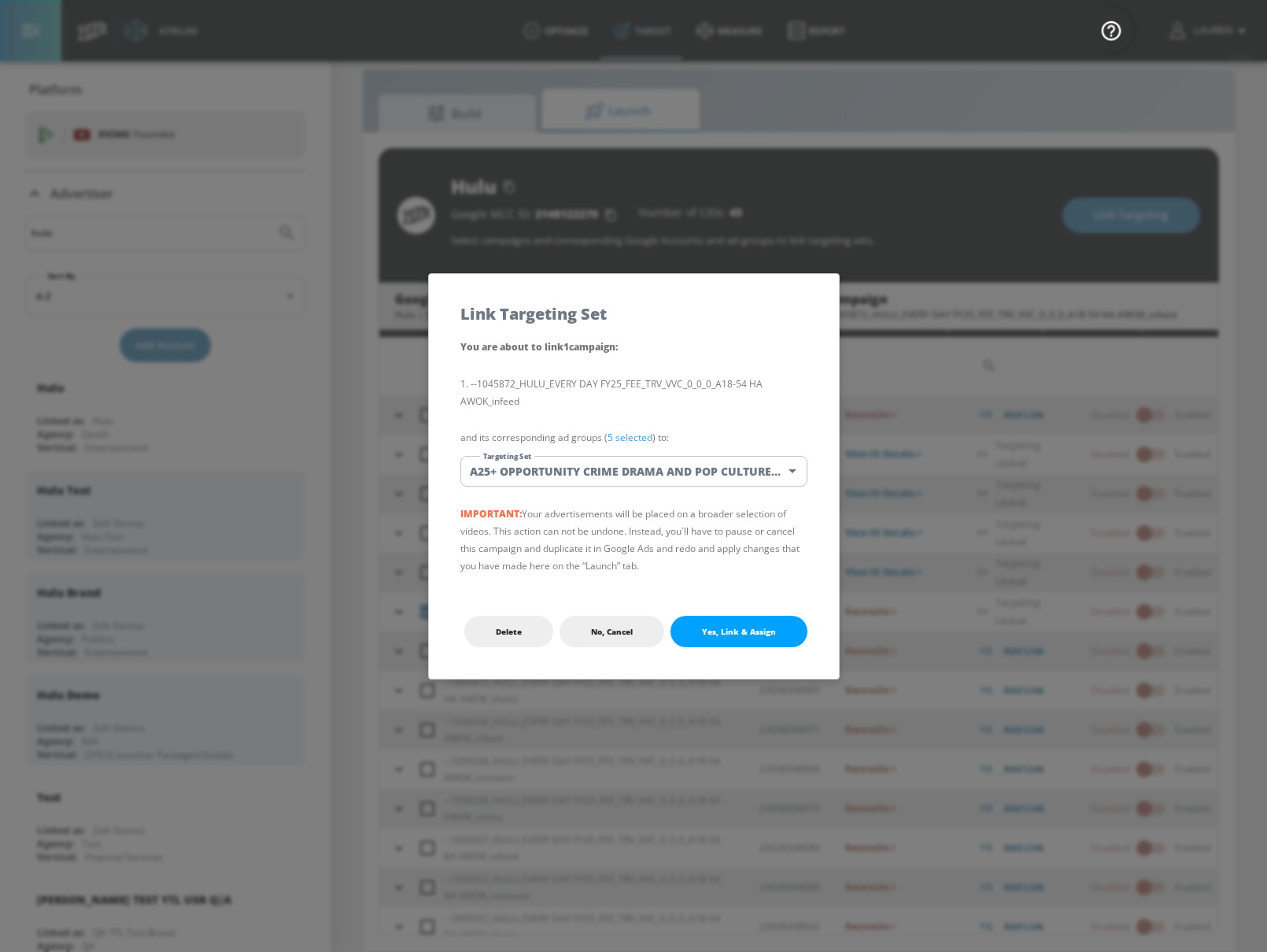
click at [698, 472] on body "Atrium optimize Target measure Report optimize Target measure Report v 4.25.4 L…" at bounding box center [633, 464] width 1267 height 974
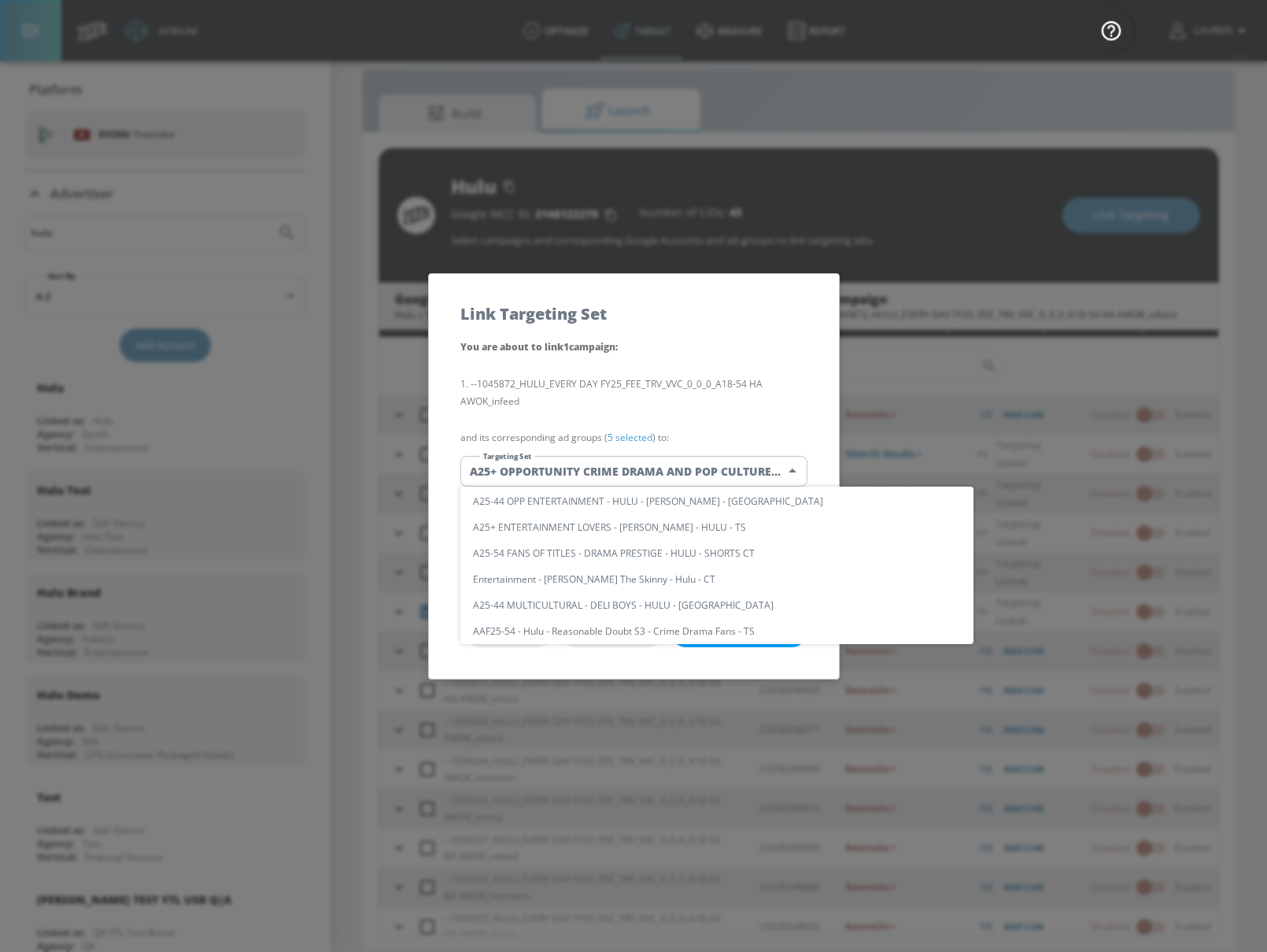
scroll to position [0, 0]
click at [734, 503] on input "text" at bounding box center [732, 504] width 483 height 21
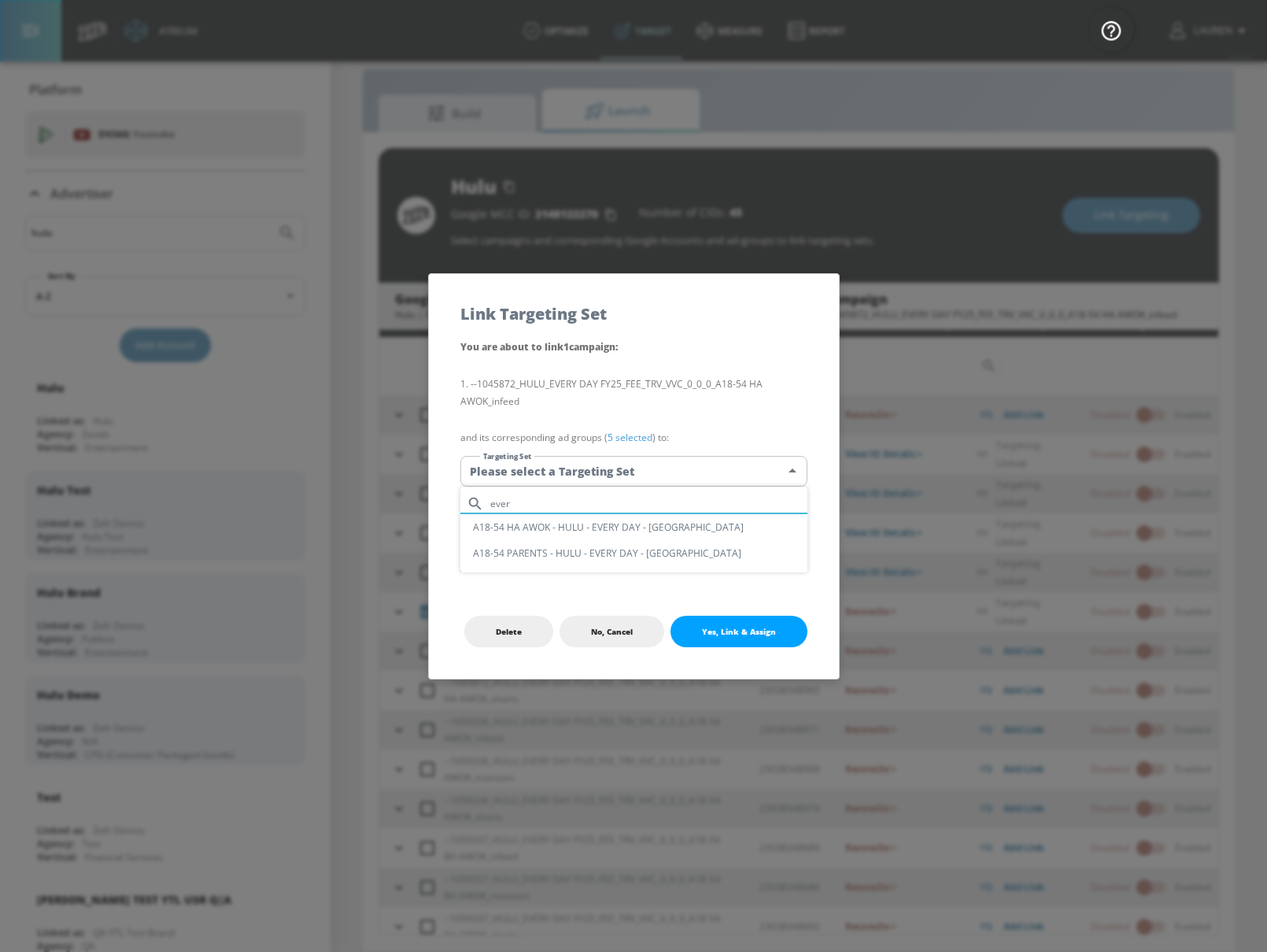
type input "ever"
click at [697, 528] on li "A18-54 HA AWOK - HULU - EVERY DAY - [GEOGRAPHIC_DATA]" at bounding box center [633, 527] width 347 height 26
type input "972423ab-a665-4367-87fb-77af6c720e28"
click at [744, 637] on span "Yes, Link & Assign" at bounding box center [738, 631] width 74 height 13
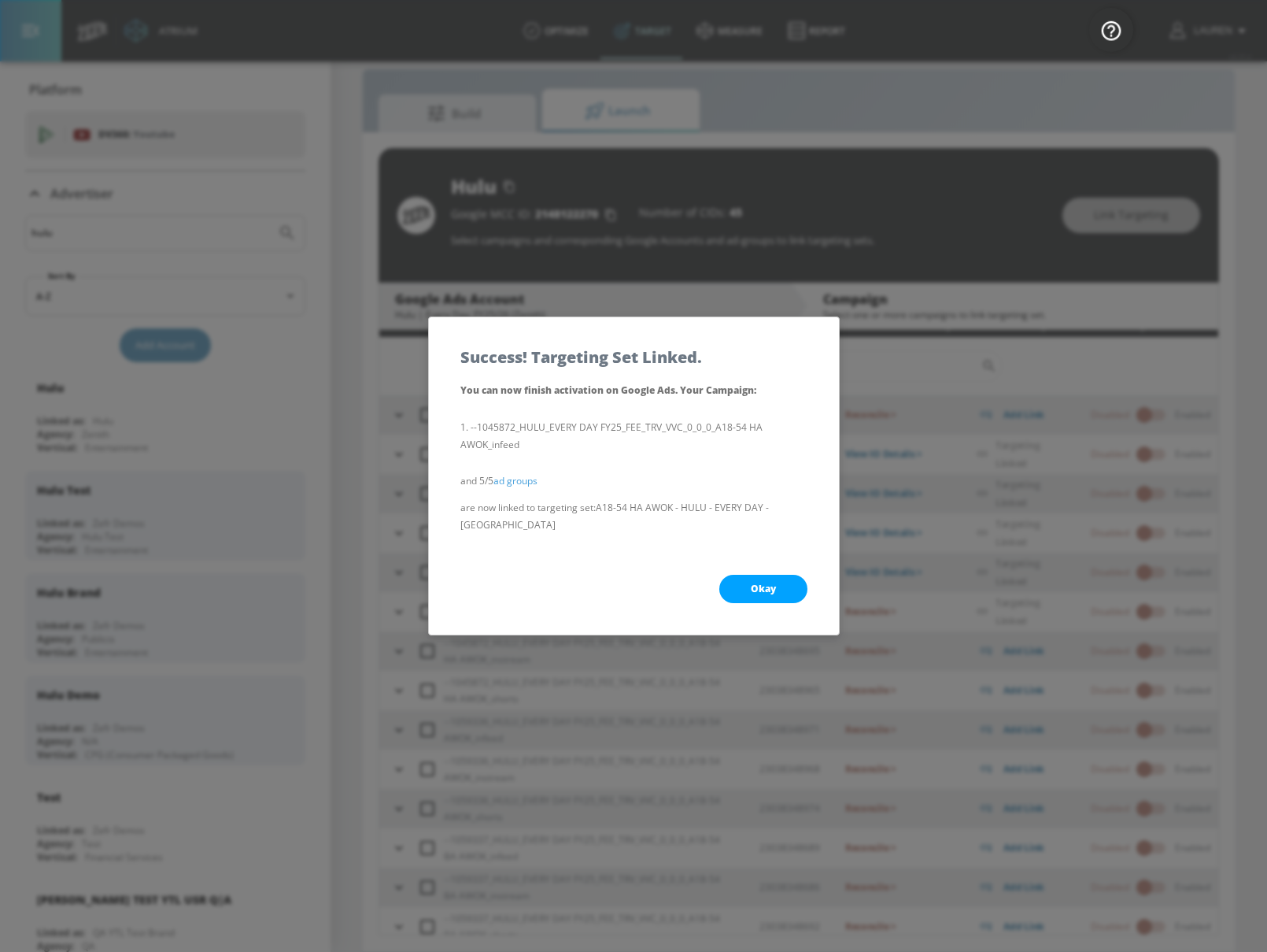
click at [762, 586] on span "Okay" at bounding box center [763, 589] width 25 height 13
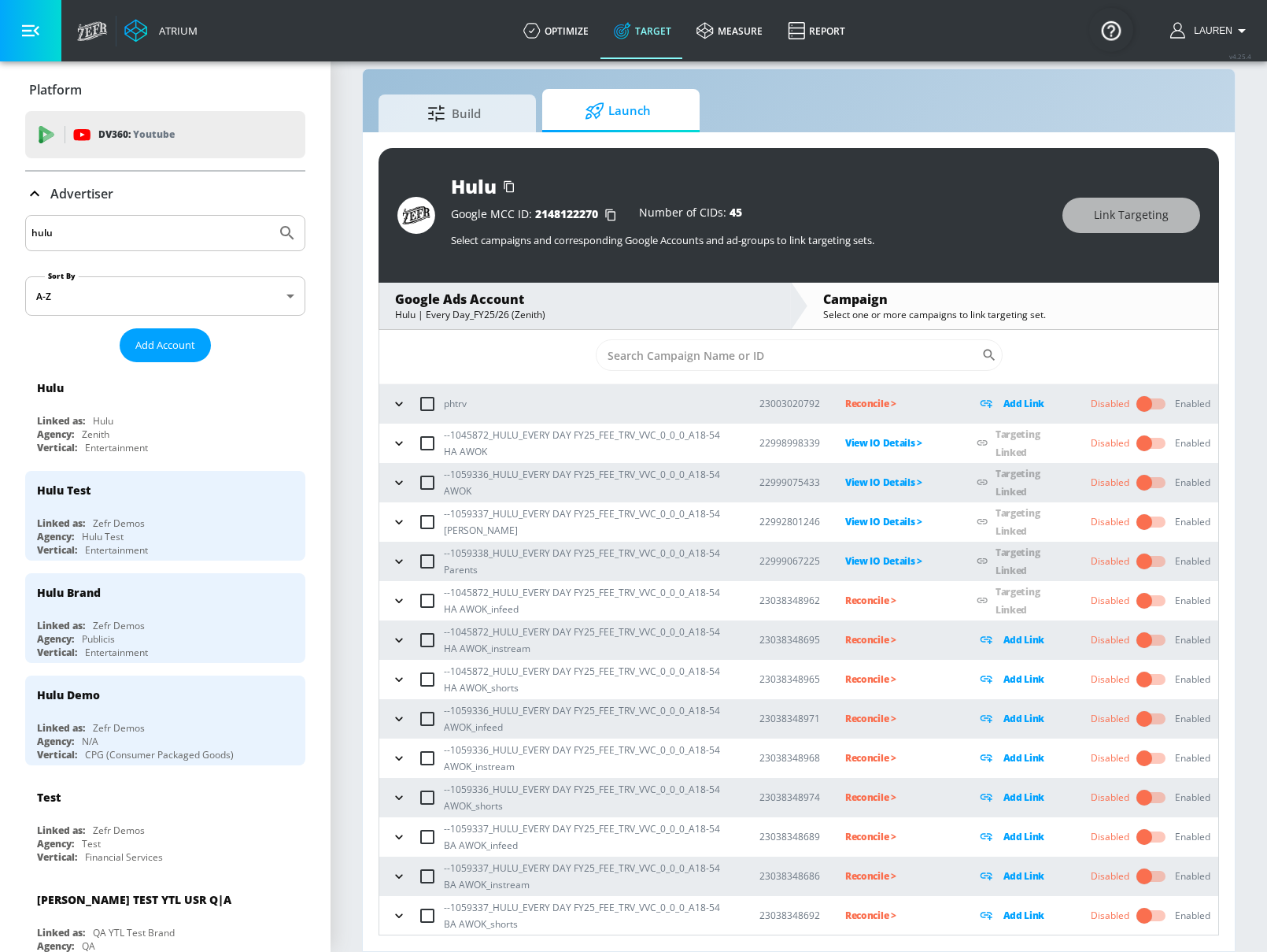
scroll to position [24, 0]
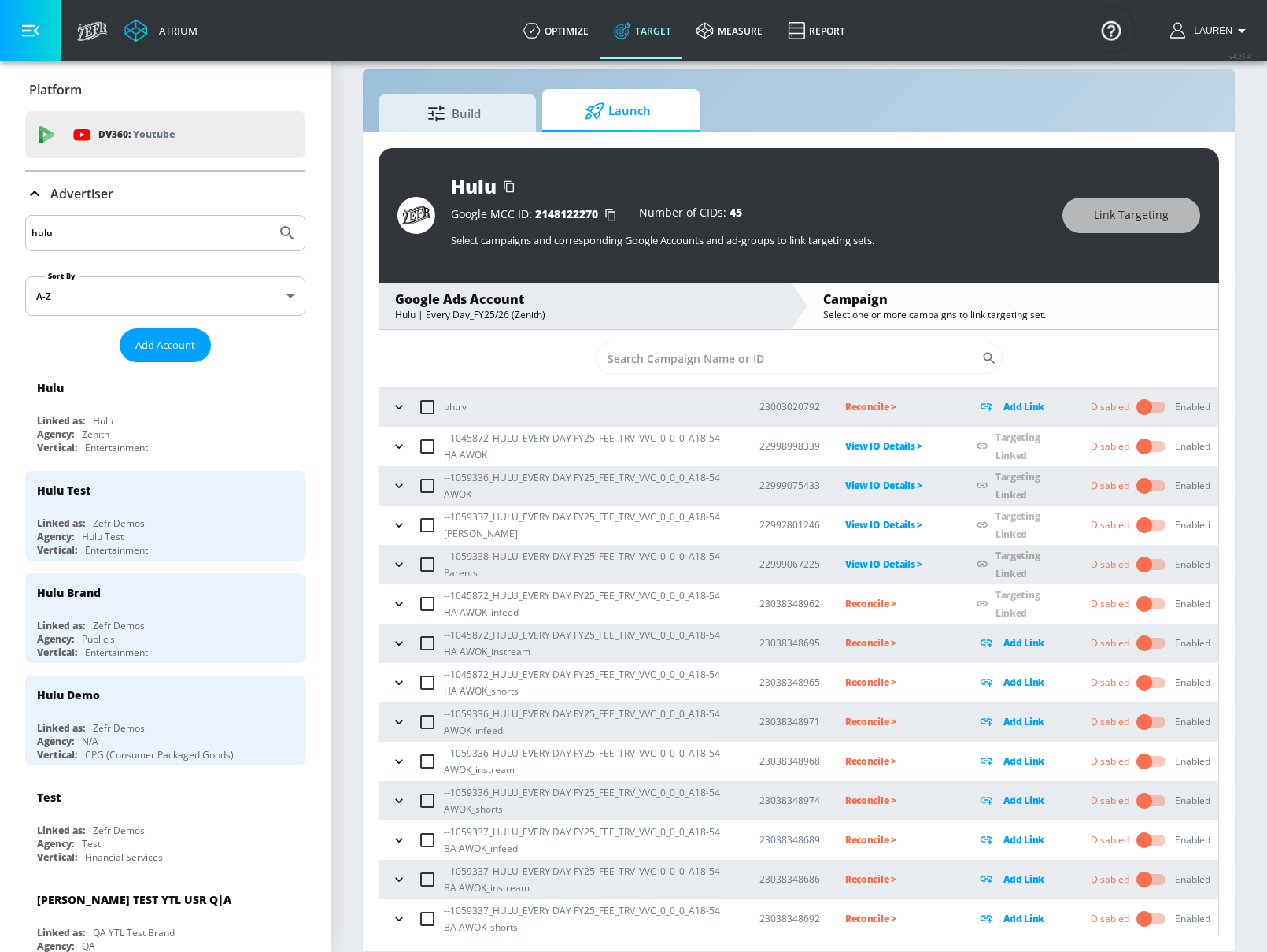
click at [424, 604] on input "checkbox" at bounding box center [427, 604] width 33 height 33
checkbox input "true"
click at [1130, 203] on button "Link Targeting" at bounding box center [1131, 215] width 138 height 36
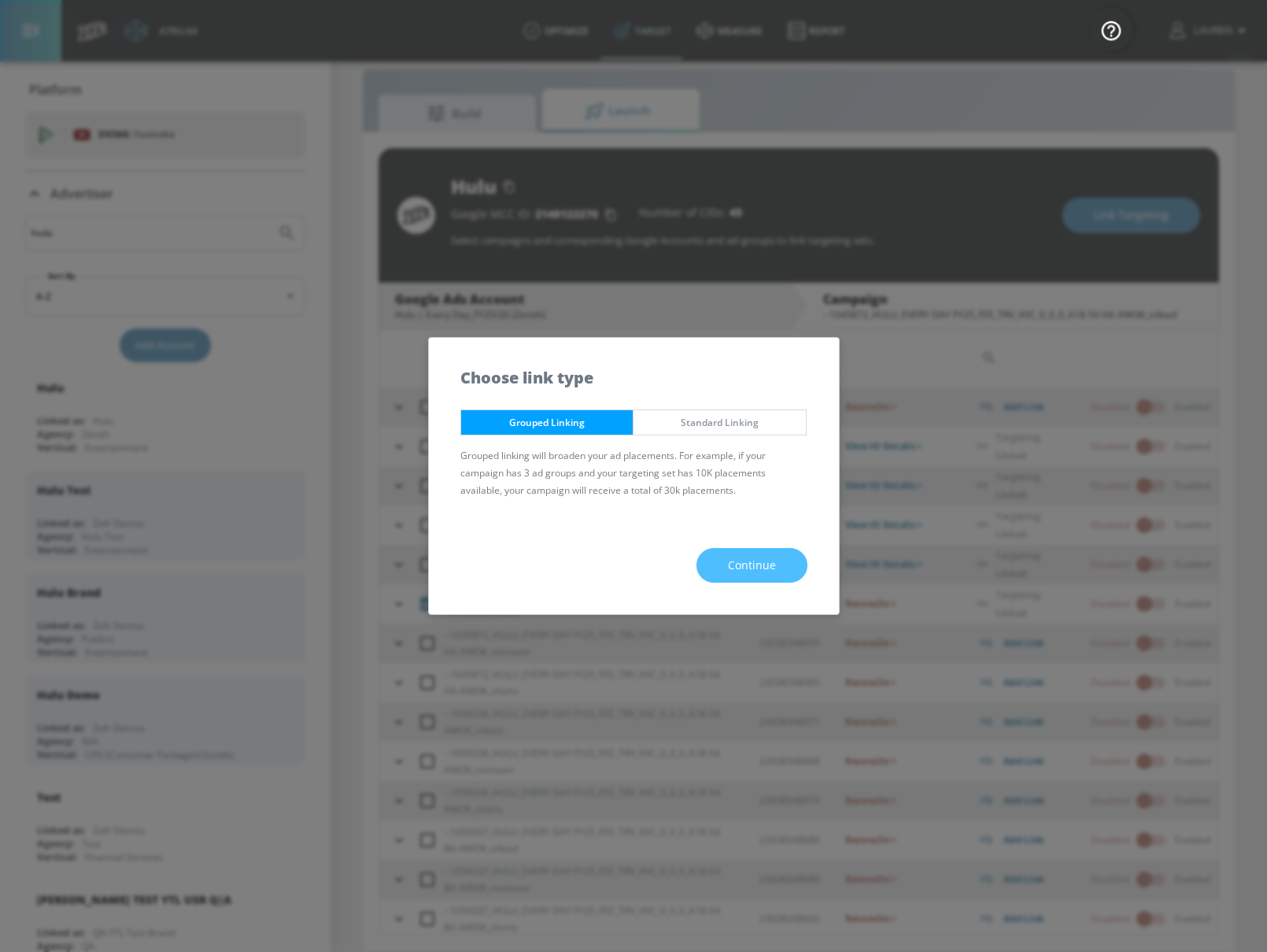
click at [767, 572] on span "Continue" at bounding box center [752, 565] width 48 height 19
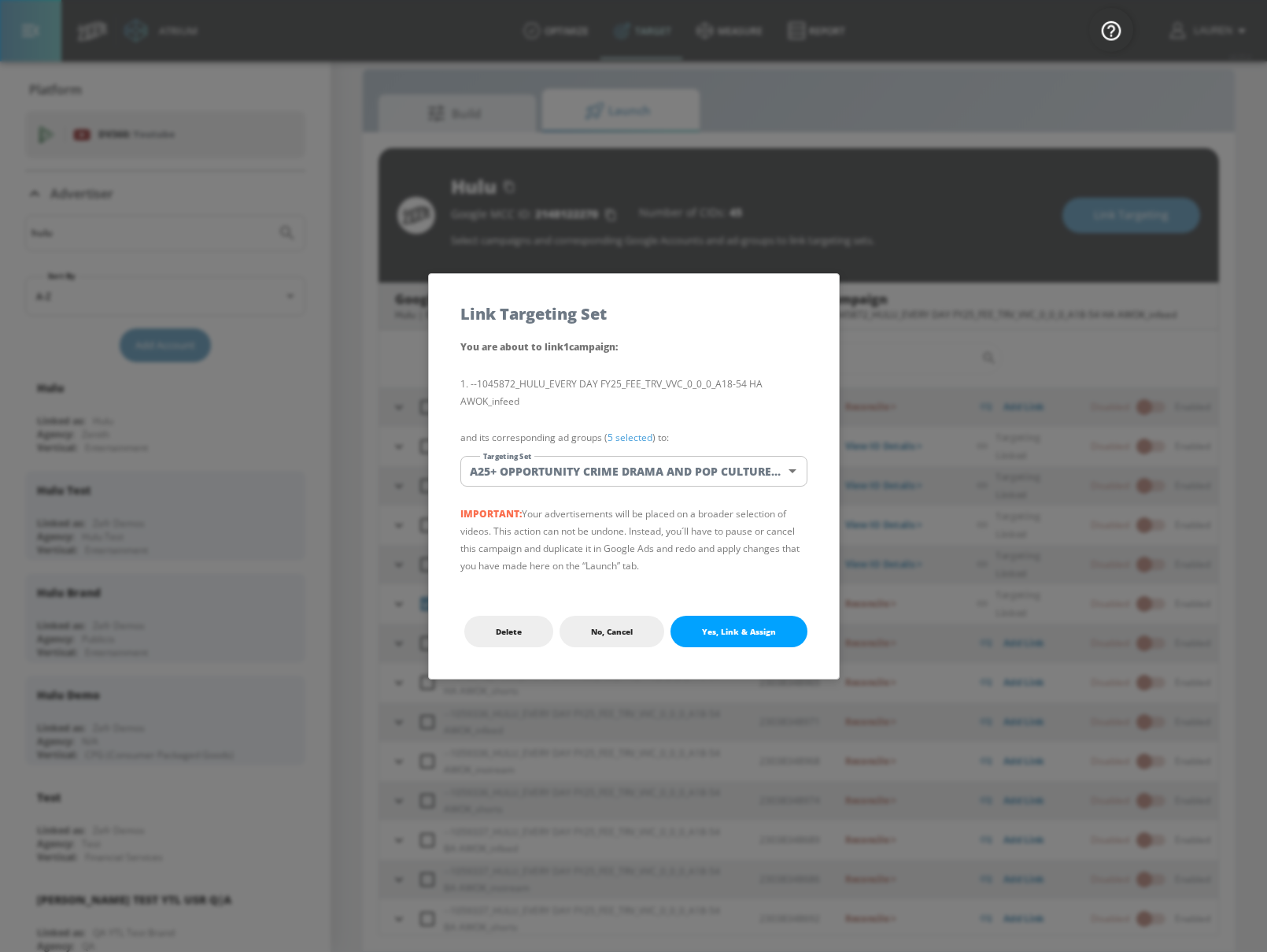
click at [633, 443] on link "5 selected" at bounding box center [630, 437] width 44 height 14
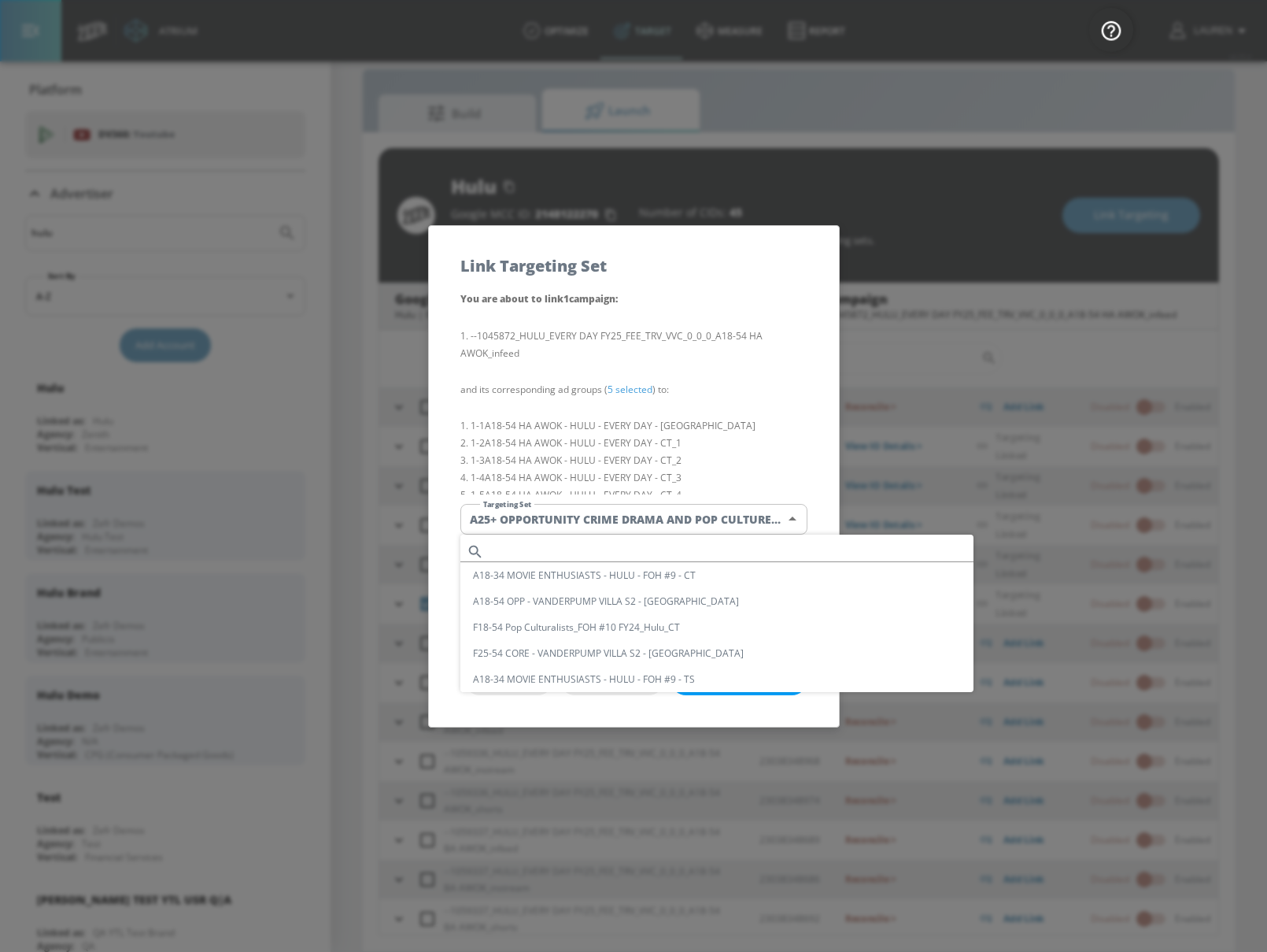
click at [668, 522] on body "Atrium optimize Target measure Report optimize Target measure Report v 4.25.4 L…" at bounding box center [633, 464] width 1267 height 974
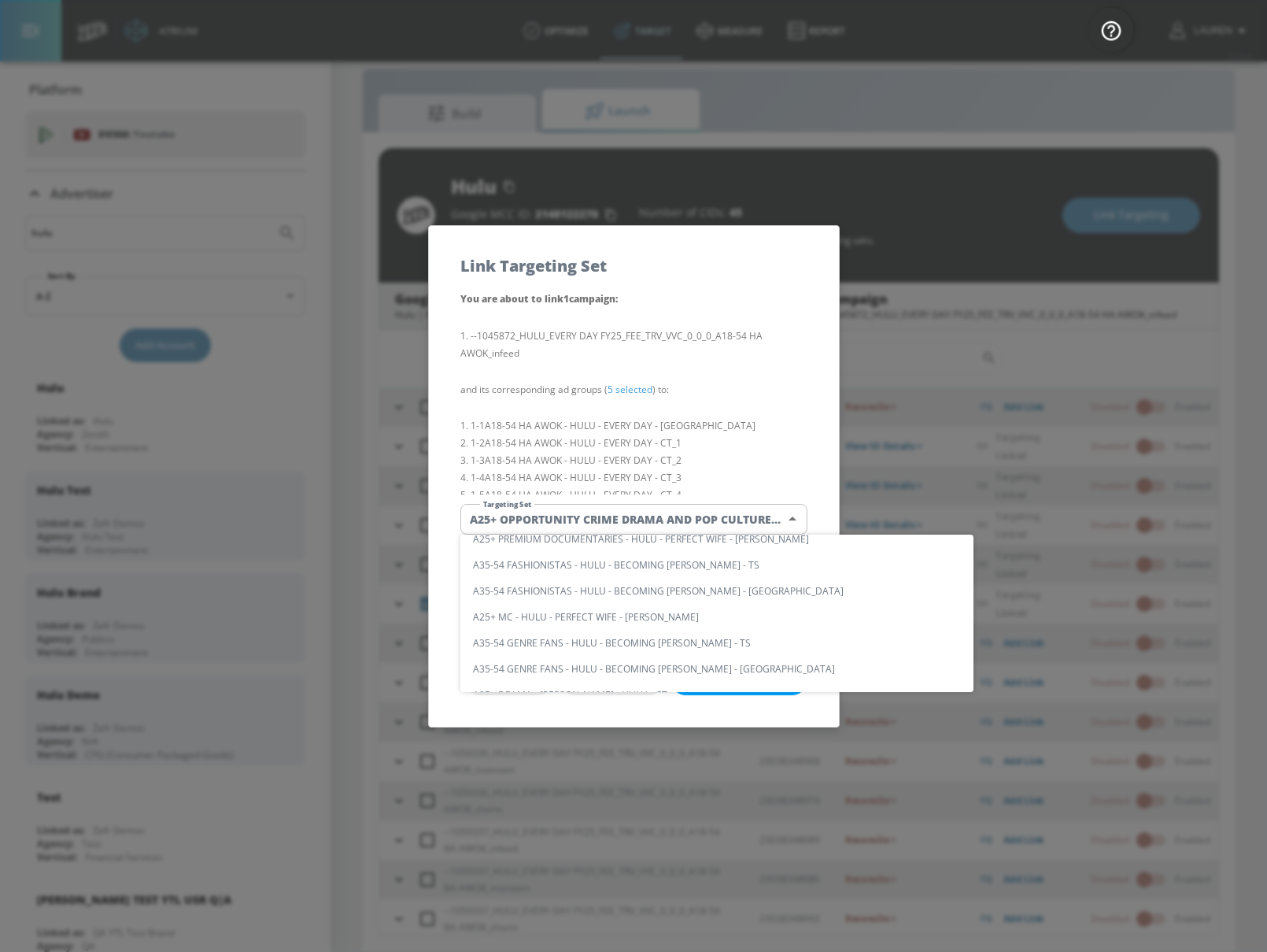
scroll to position [0, 0]
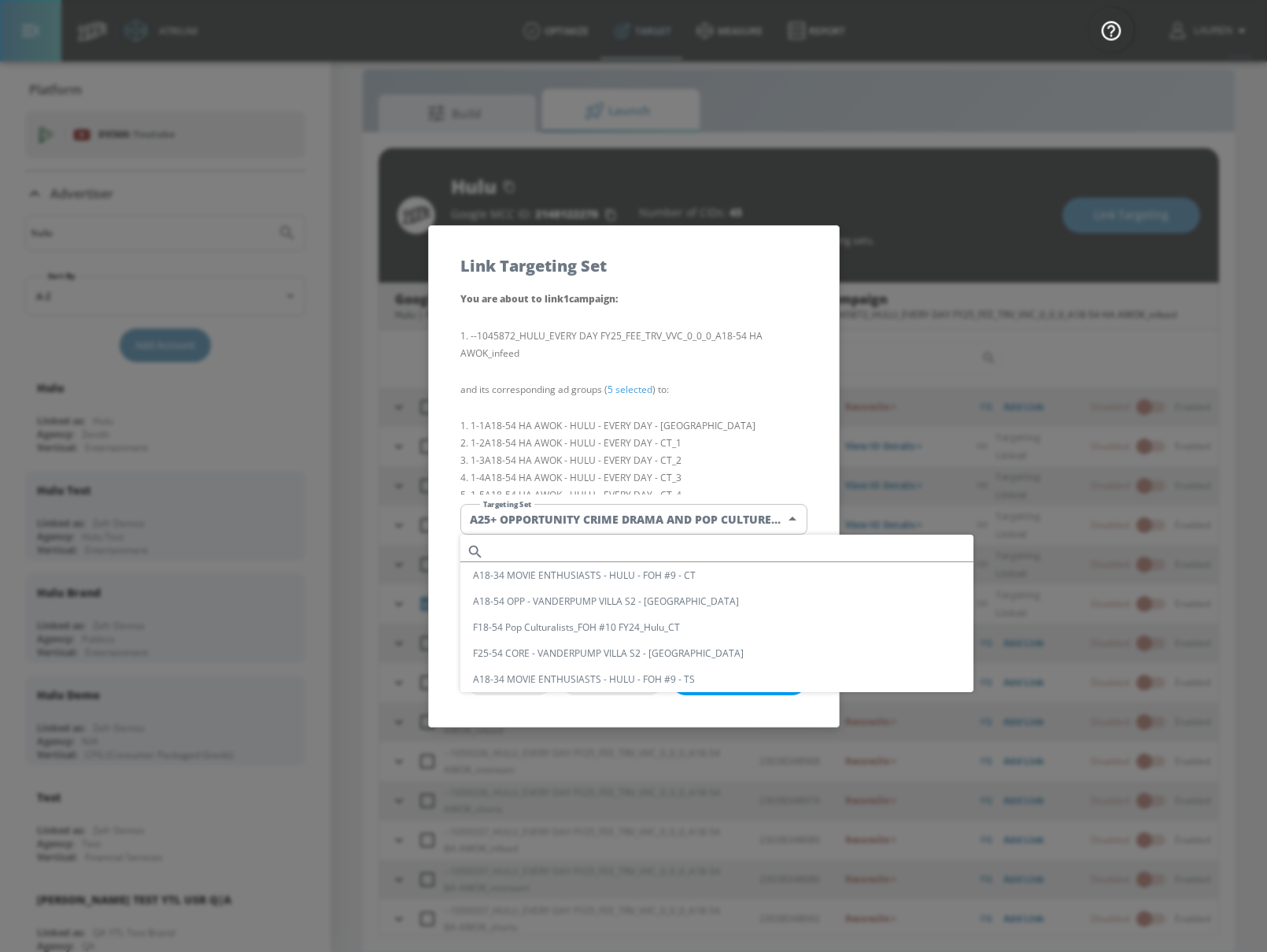
click at [621, 553] on input "text" at bounding box center [732, 551] width 483 height 21
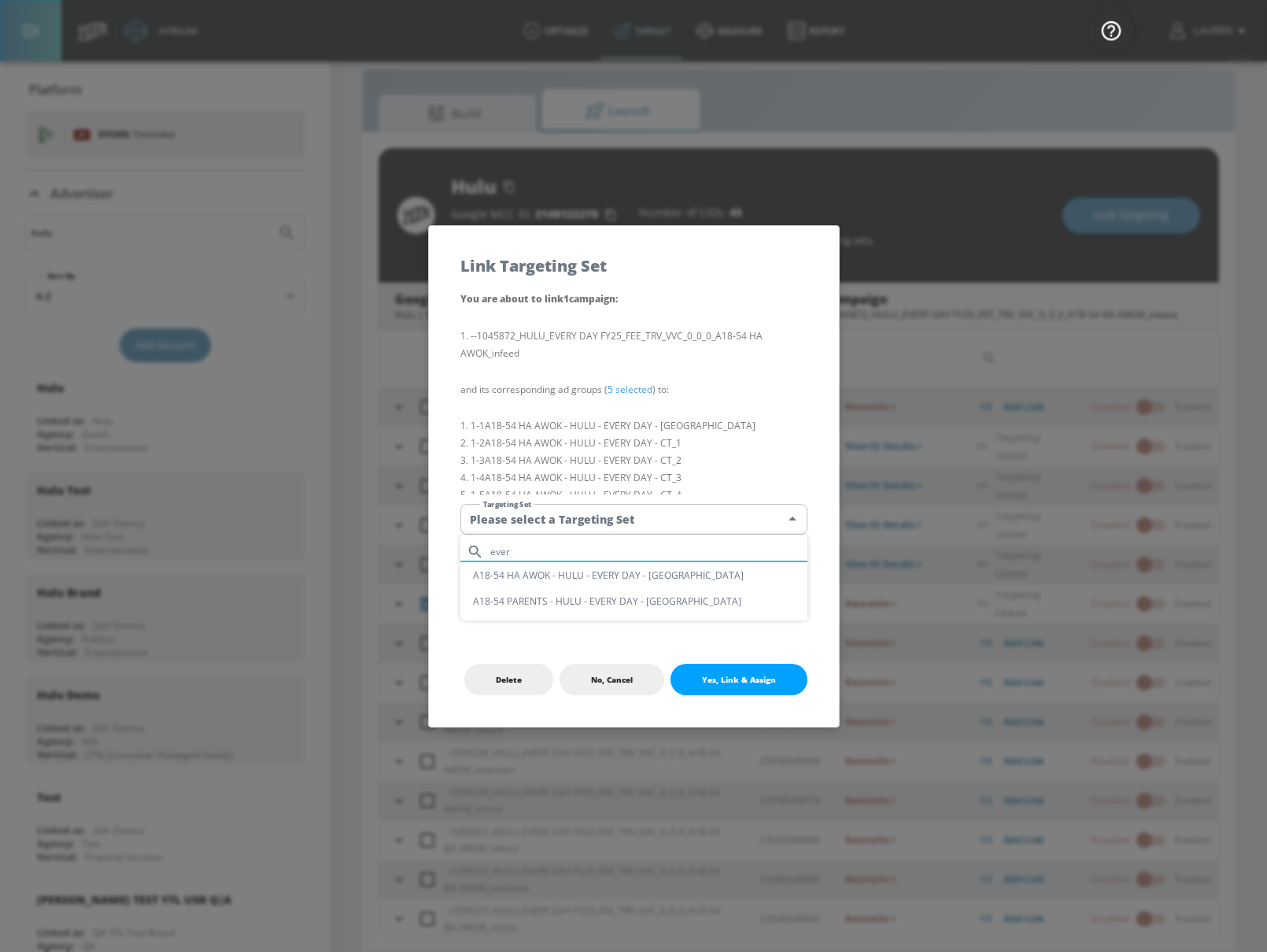
type input "ever"
click at [585, 579] on li "A18-54 HA AWOK - HULU - EVERY DAY - [GEOGRAPHIC_DATA]" at bounding box center [633, 574] width 347 height 26
type input "972423ab-a665-4367-87fb-77af6c720e28"
click at [740, 676] on span "Yes, Link & Assign" at bounding box center [738, 678] width 74 height 13
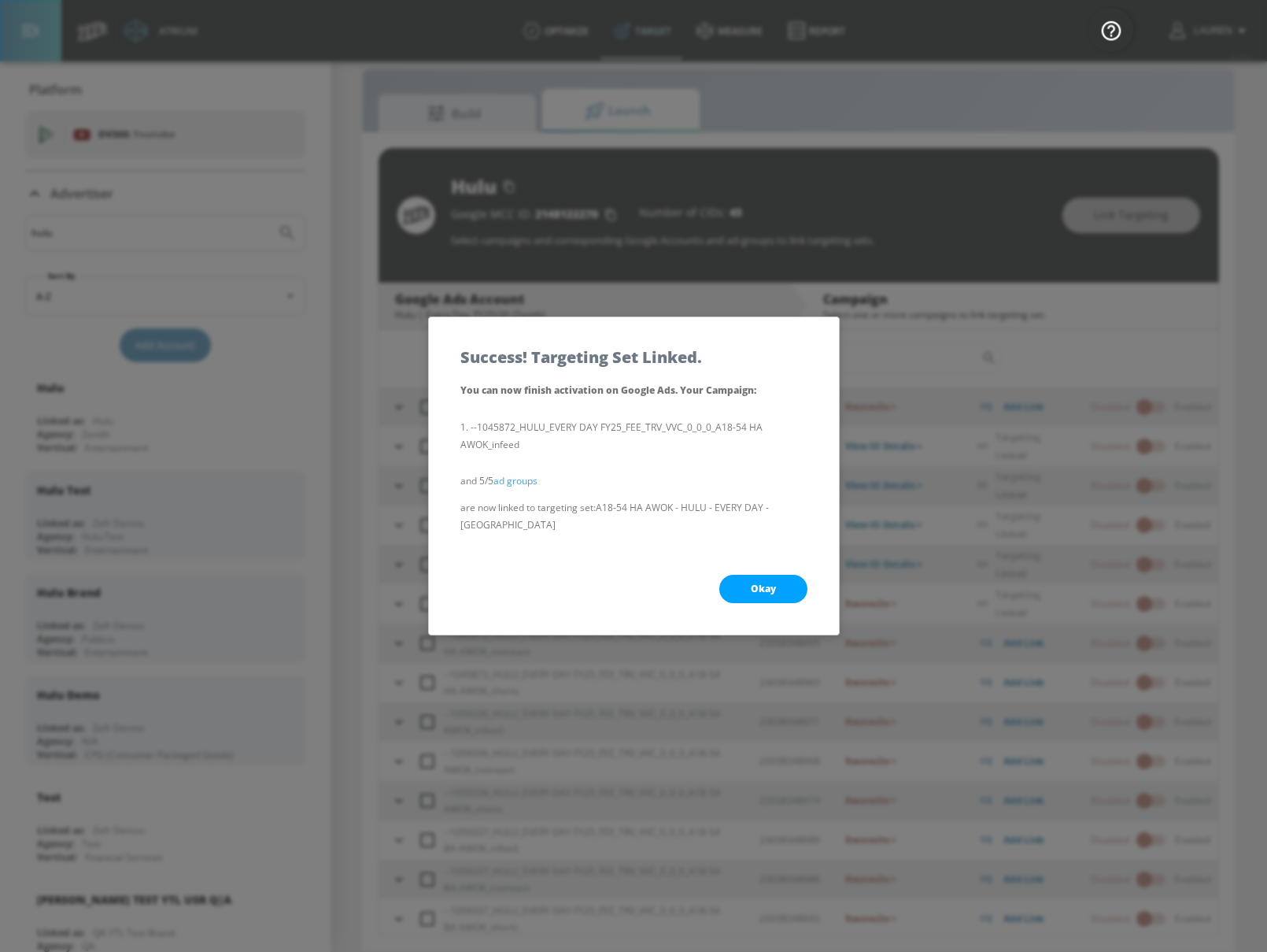
click at [790, 562] on div "Okay" at bounding box center [634, 589] width 410 height 91
click at [789, 574] on button "Okay" at bounding box center [763, 588] width 88 height 28
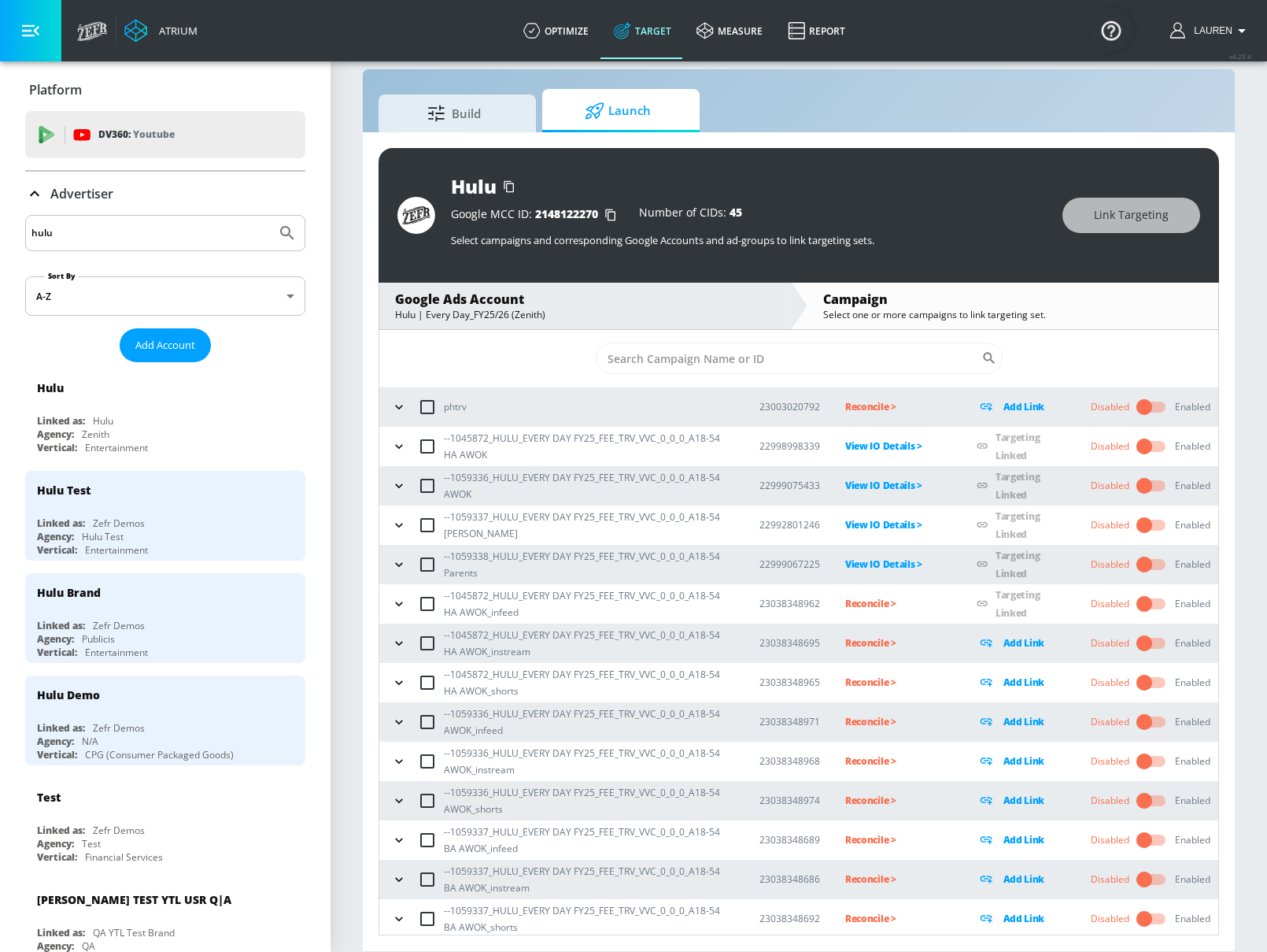
click at [425, 605] on input "checkbox" at bounding box center [427, 604] width 33 height 33
checkbox input "true"
click at [1113, 227] on button "Link Targeting" at bounding box center [1131, 215] width 138 height 36
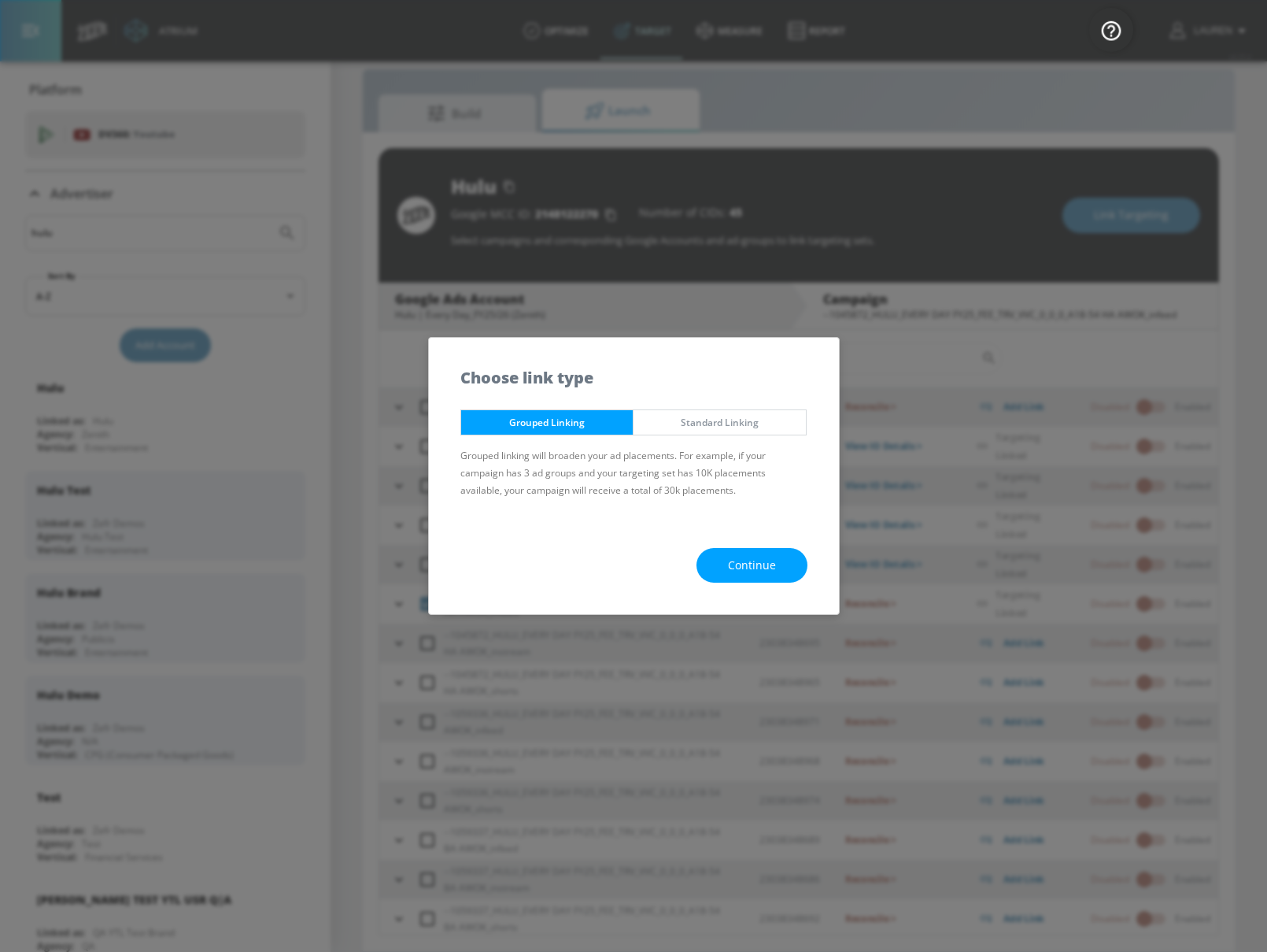
click at [709, 428] on span "Standard Linking" at bounding box center [720, 421] width 149 height 16
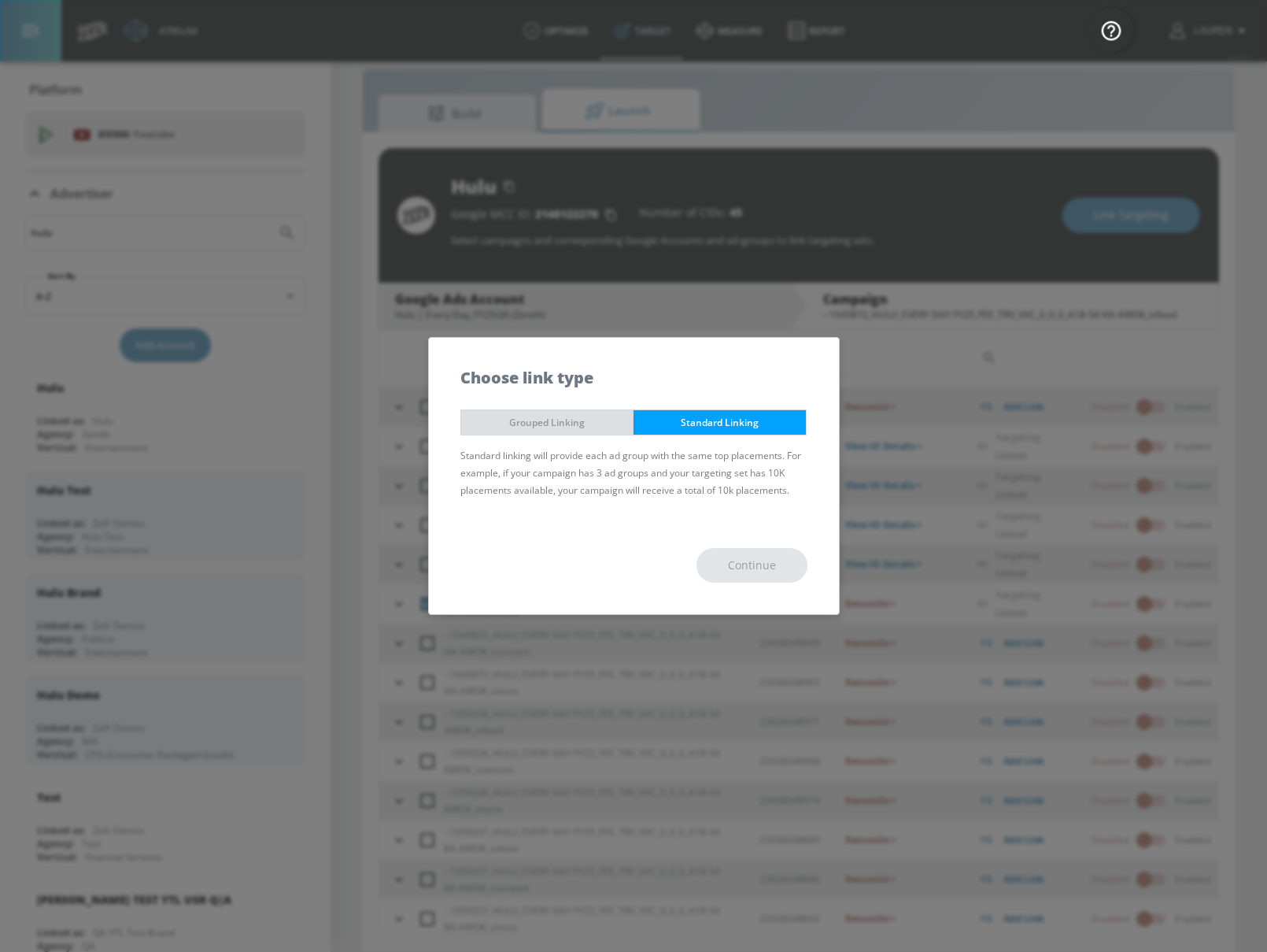
click at [578, 418] on span "Grouped Linking" at bounding box center [547, 421] width 149 height 16
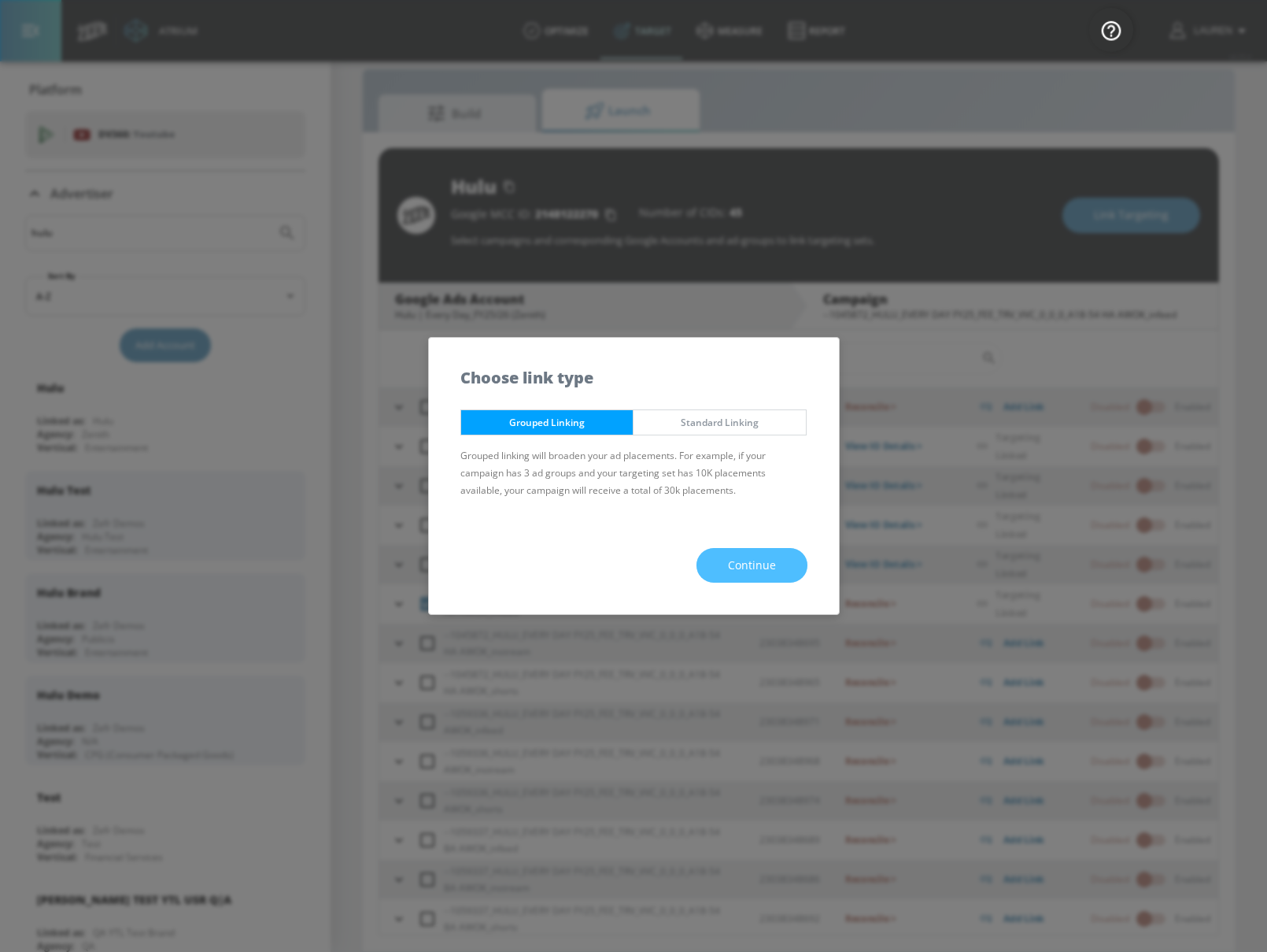
click at [751, 558] on span "Continue" at bounding box center [752, 565] width 48 height 19
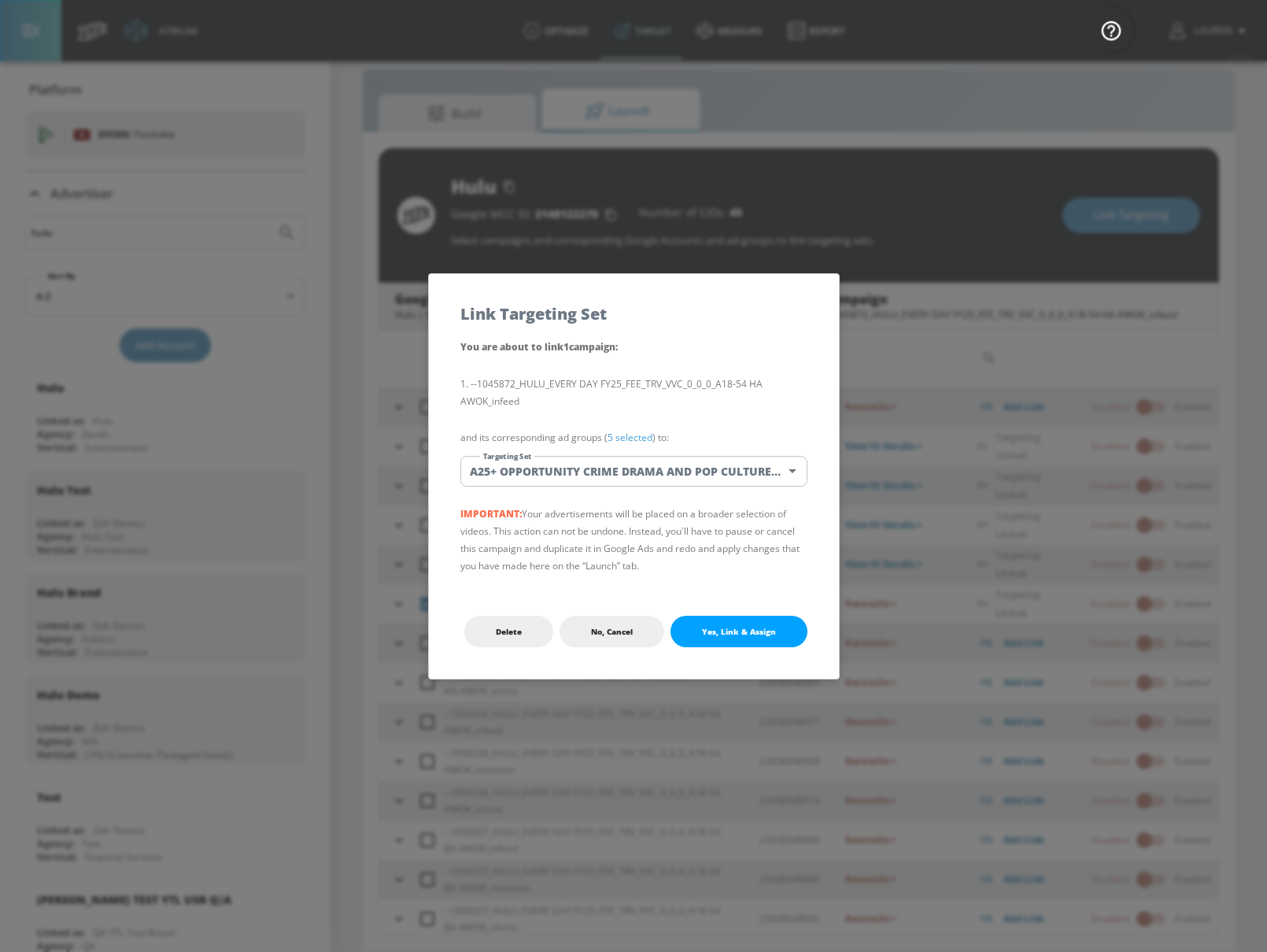
click at [637, 430] on link "5 selected" at bounding box center [630, 437] width 44 height 14
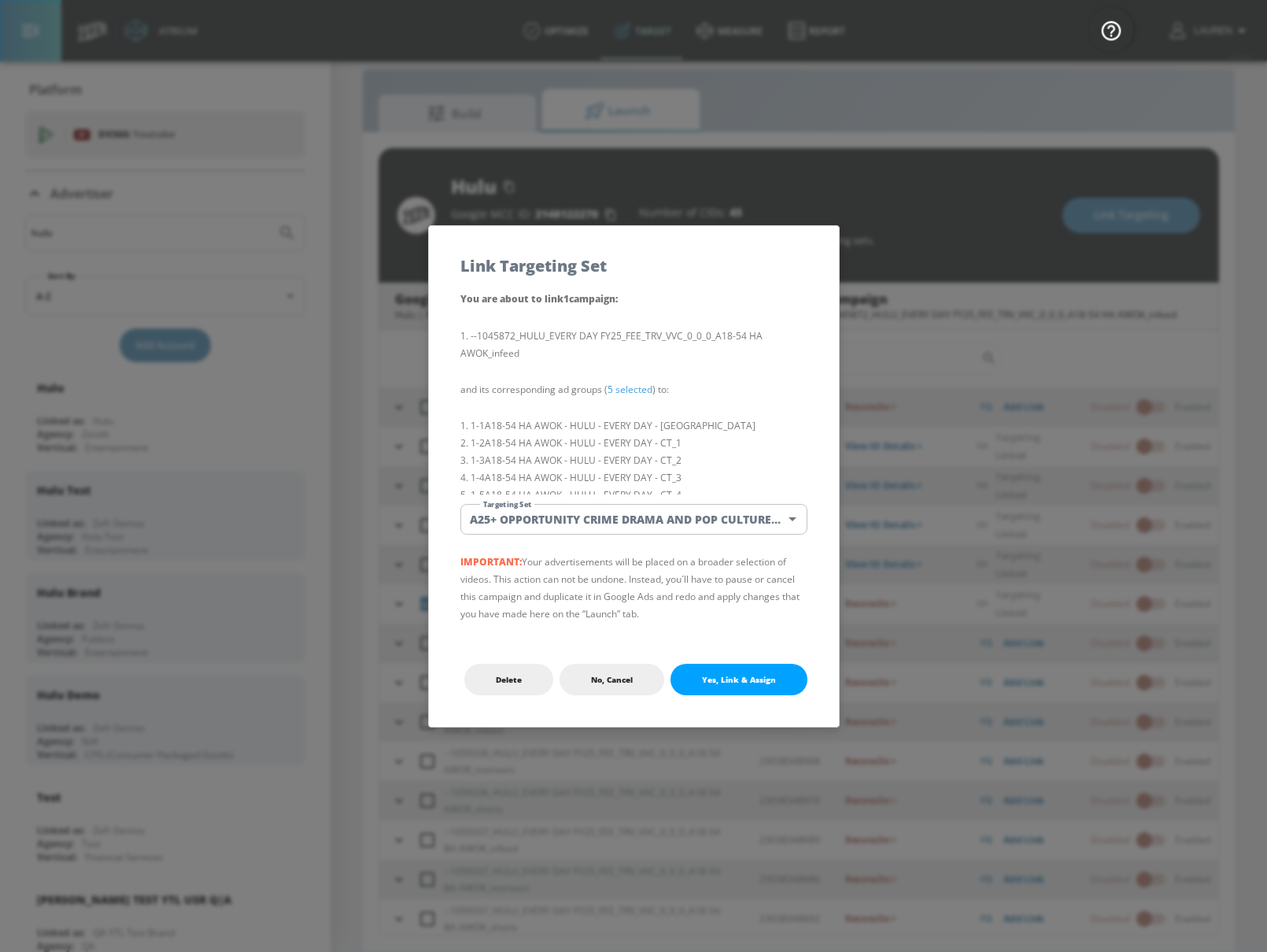
click at [663, 512] on body "Atrium optimize Target measure Report optimize Target measure Report v 4.25.4 L…" at bounding box center [633, 464] width 1267 height 974
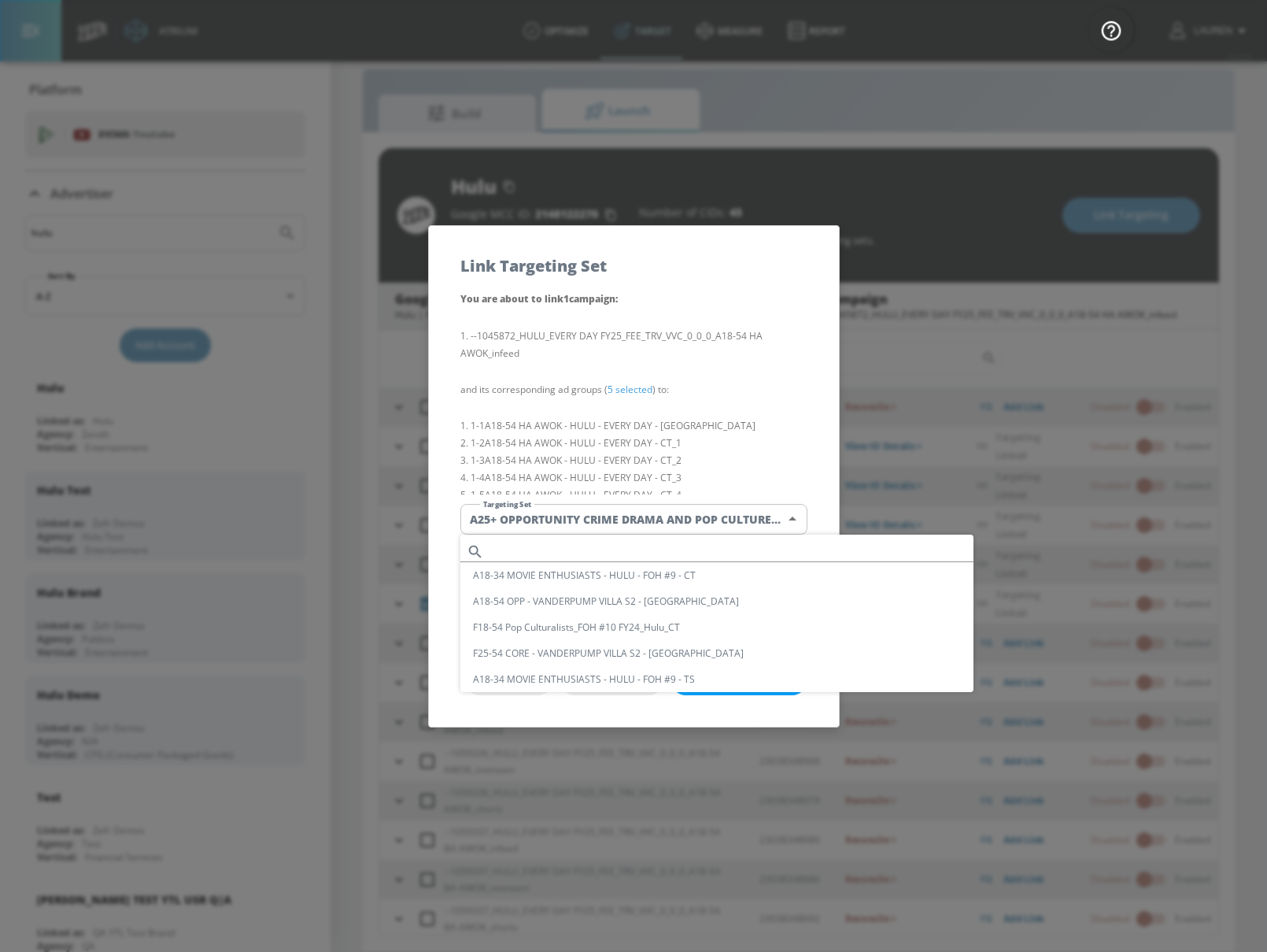
click at [743, 549] on input "text" at bounding box center [732, 551] width 483 height 21
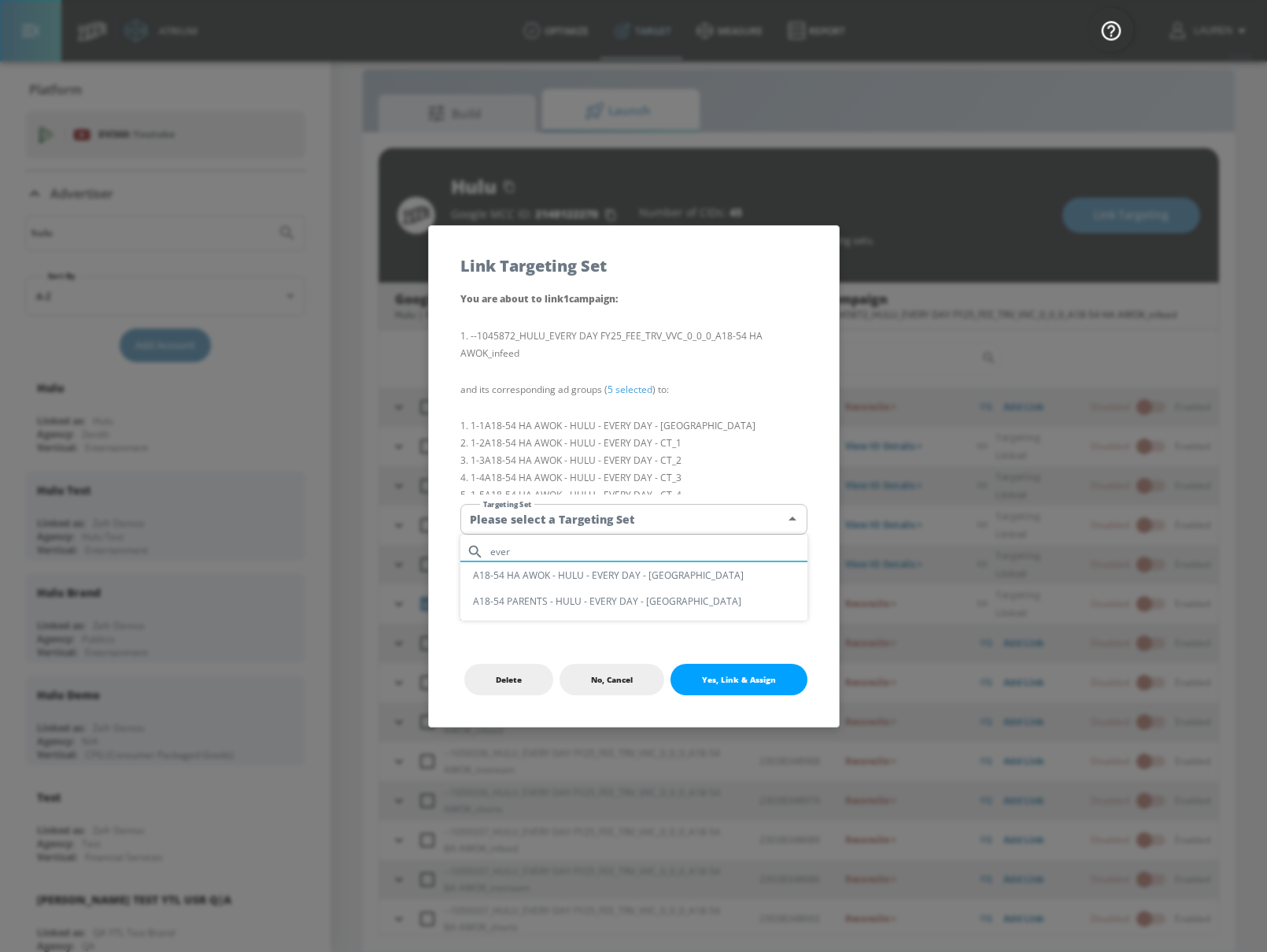
type input "ever"
click at [670, 579] on li "A18-54 HA AWOK - HULU - EVERY DAY - [GEOGRAPHIC_DATA]" at bounding box center [633, 574] width 347 height 26
type input "972423ab-a665-4367-87fb-77af6c720e28"
click at [769, 680] on span "Yes, Link & Assign" at bounding box center [738, 678] width 74 height 13
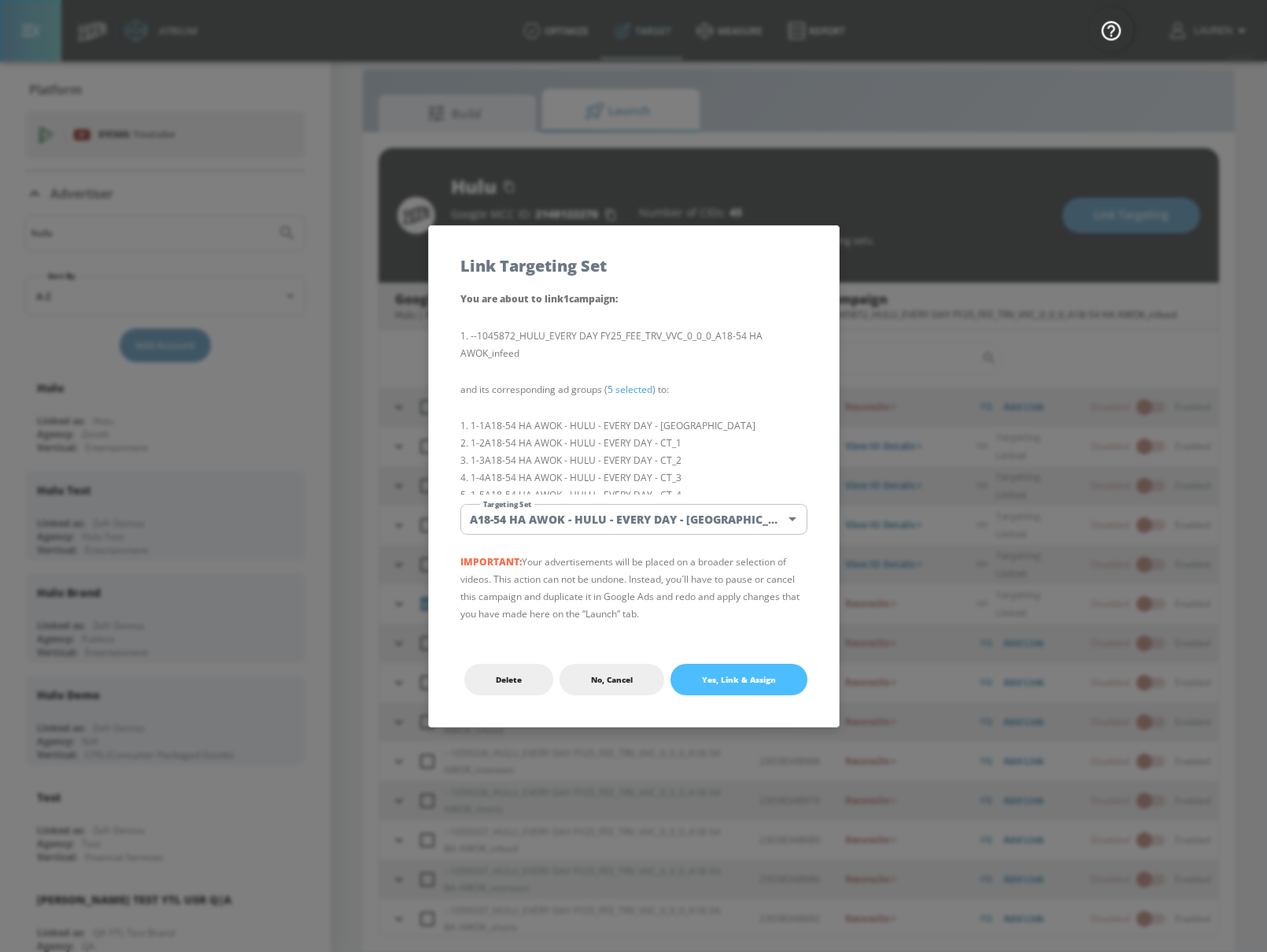
checkbox input "false"
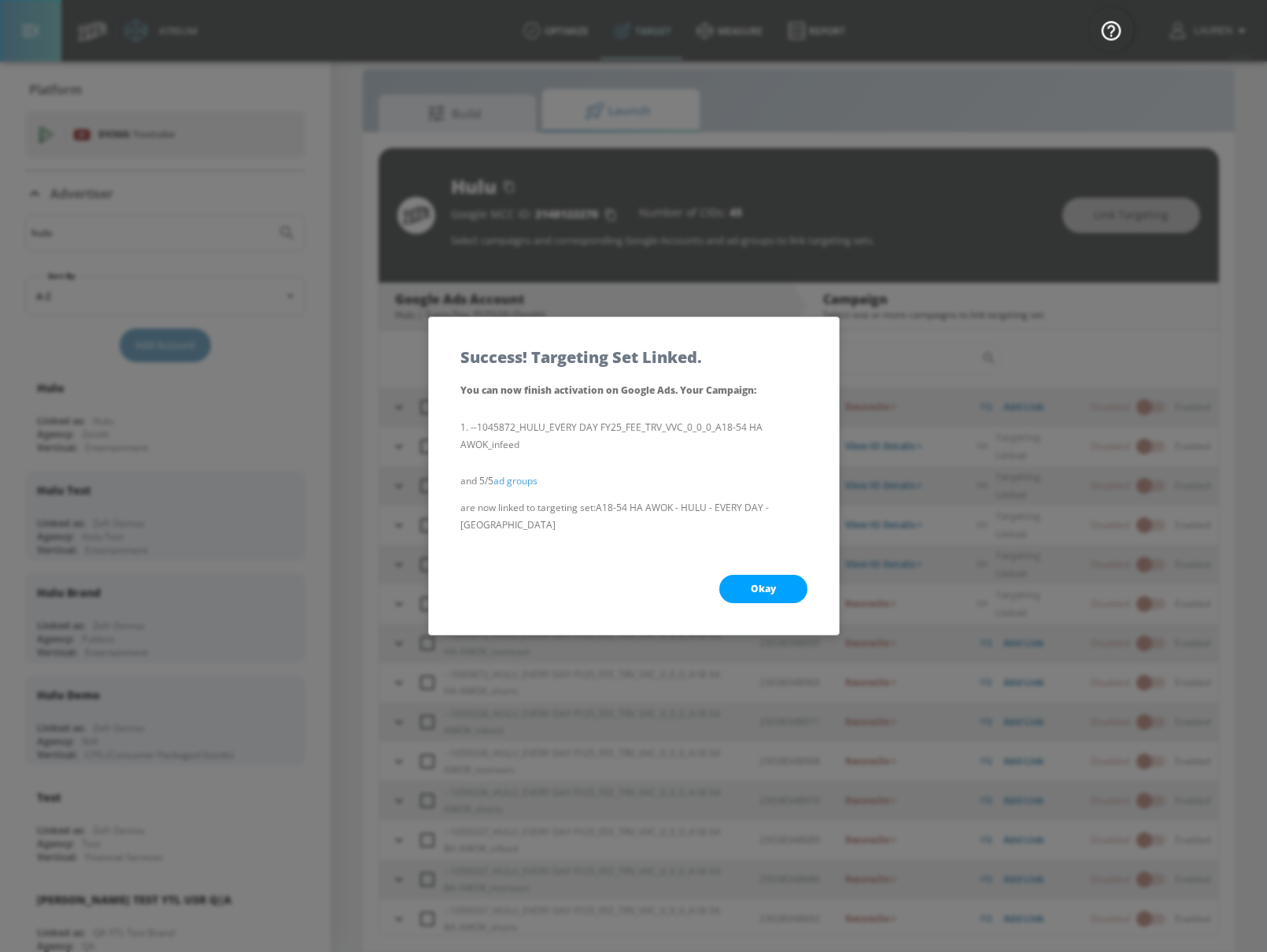
click at [769, 588] on button "Okay" at bounding box center [763, 588] width 88 height 28
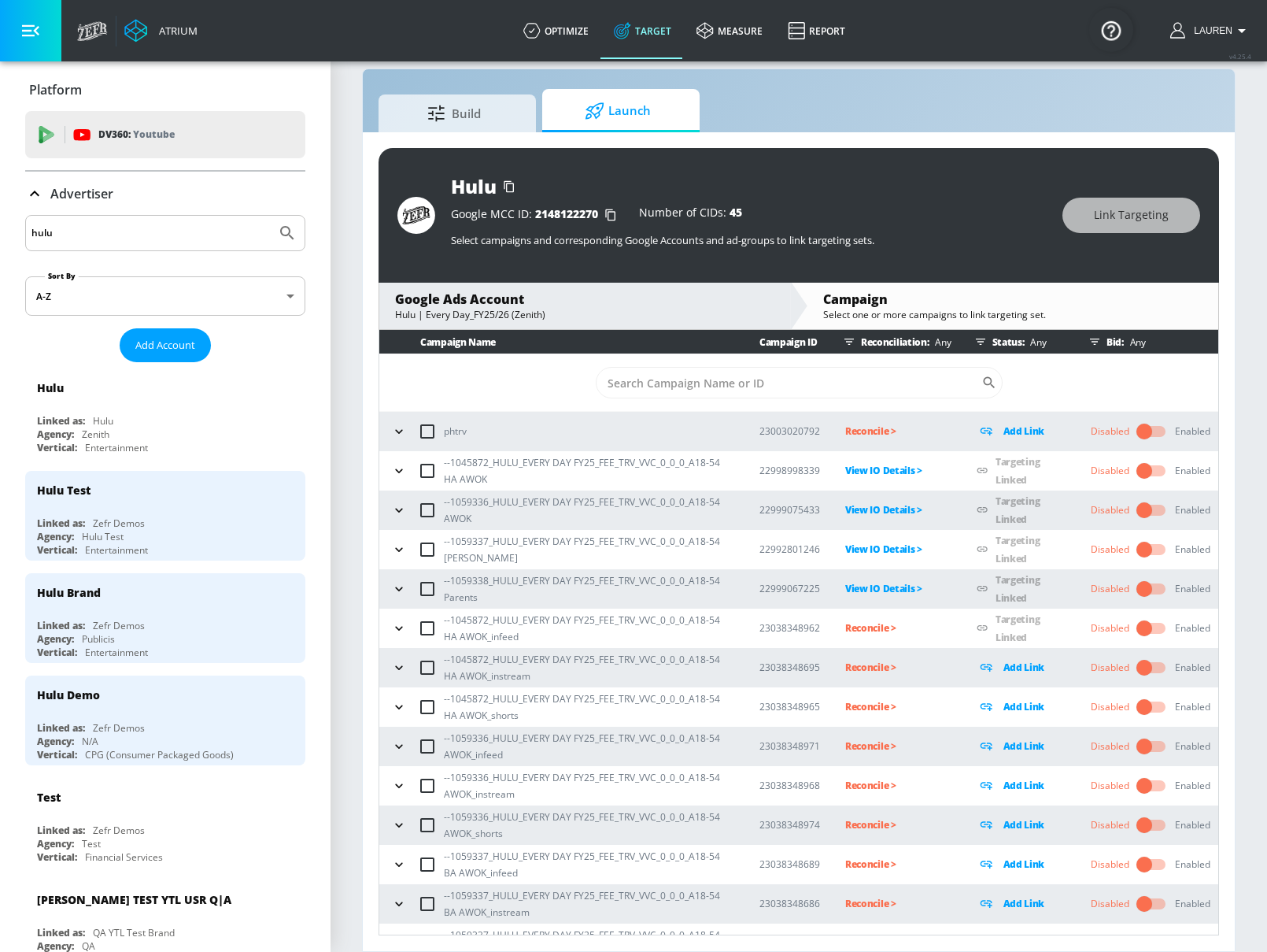
scroll to position [146, 0]
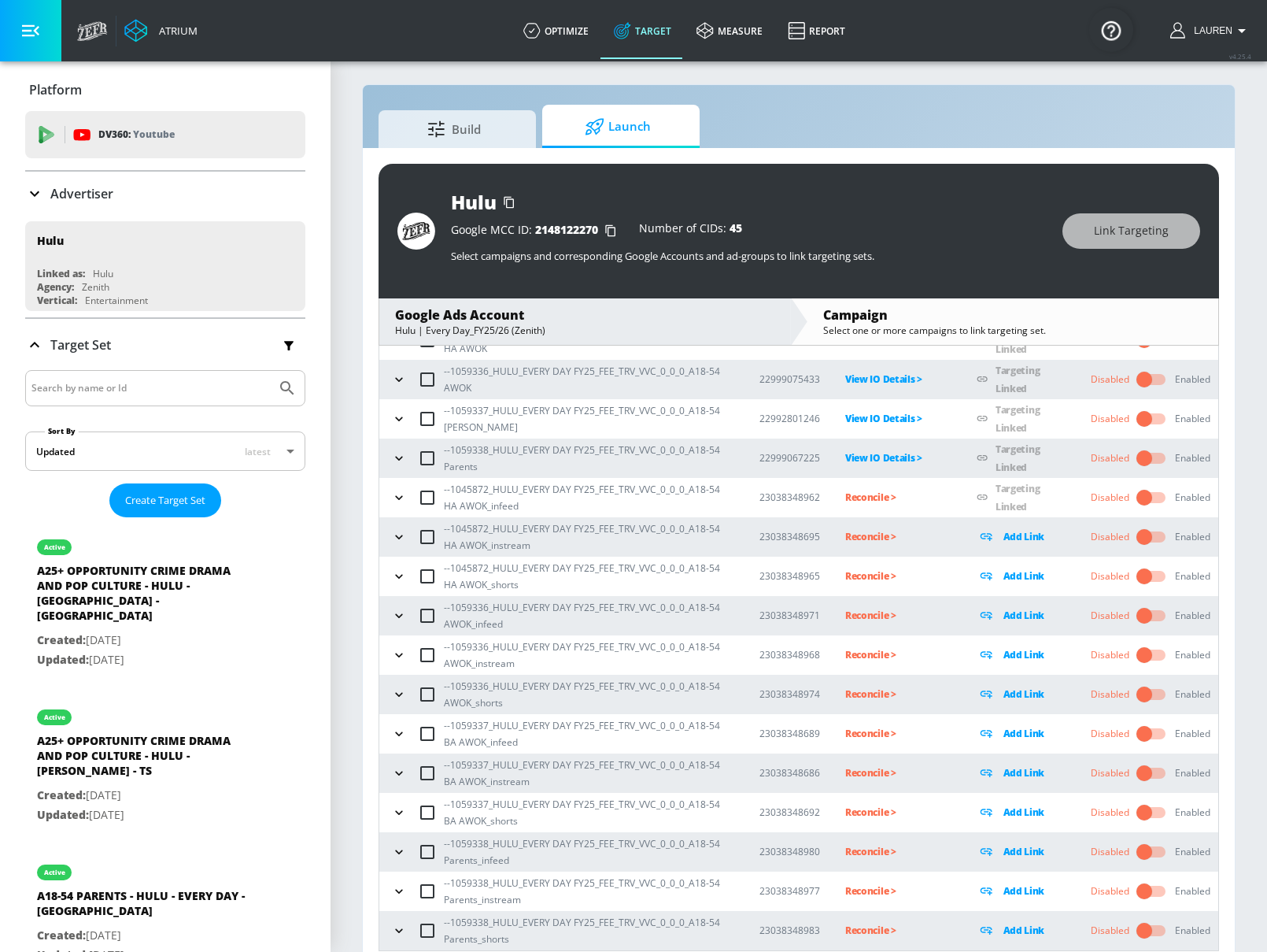
scroll to position [23, 0]
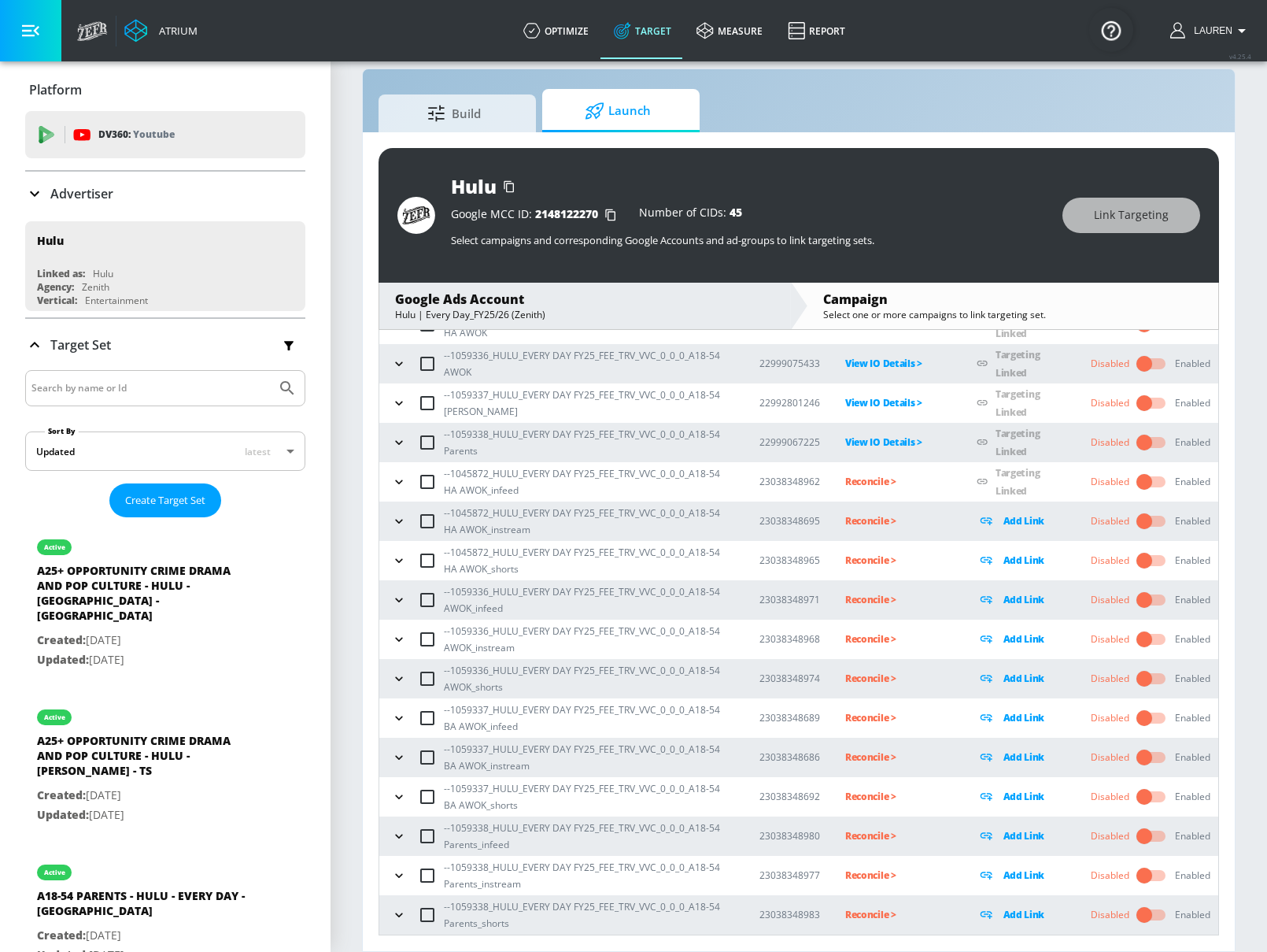
click at [435, 922] on input "checkbox" at bounding box center [427, 914] width 33 height 33
checkbox input "true"
click at [1142, 216] on span "Link Targeting" at bounding box center [1131, 216] width 74 height 19
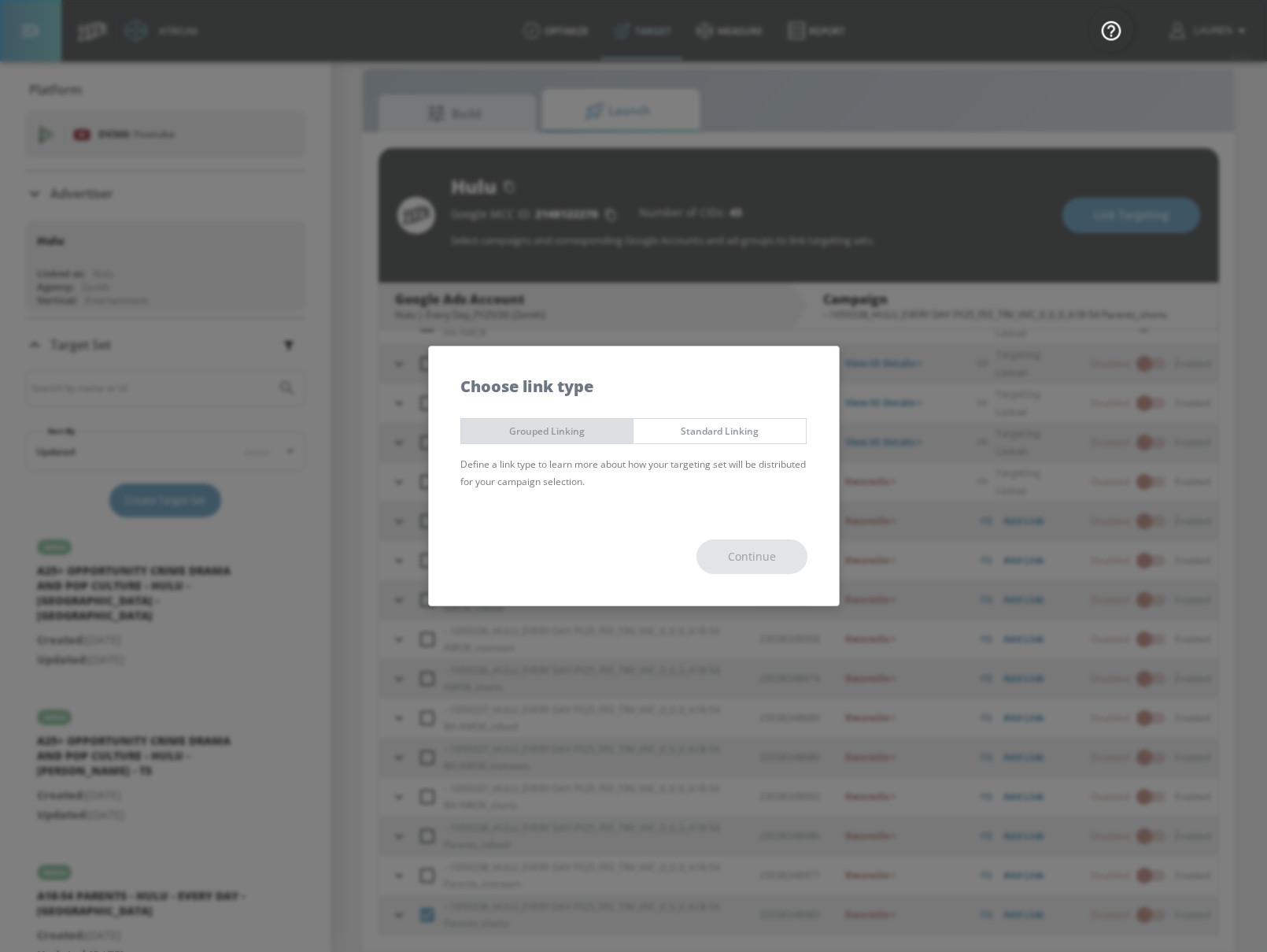
click at [588, 439] on button "Grouped Linking" at bounding box center [547, 430] width 174 height 26
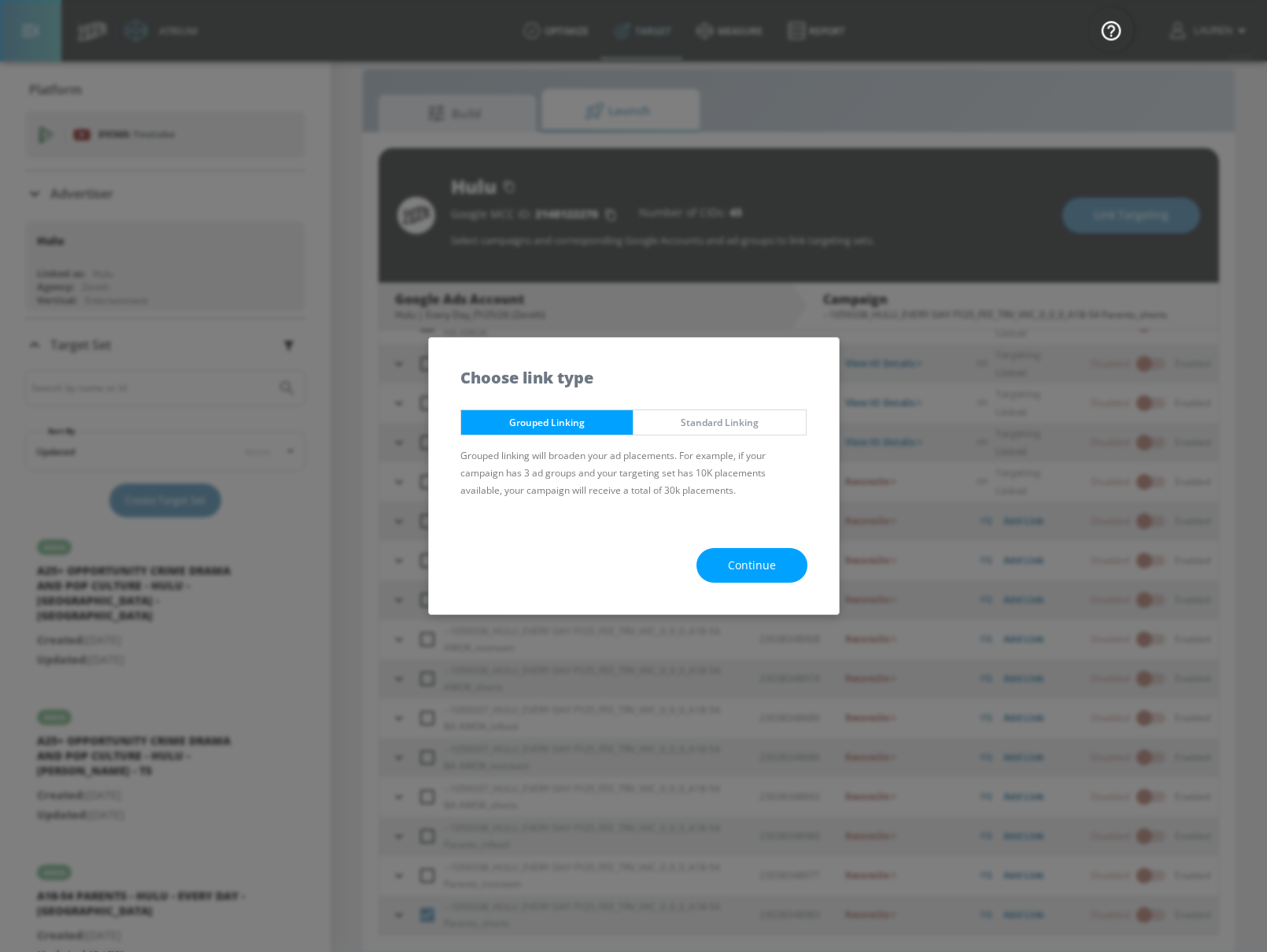
click at [748, 553] on button "Continue" at bounding box center [752, 565] width 111 height 36
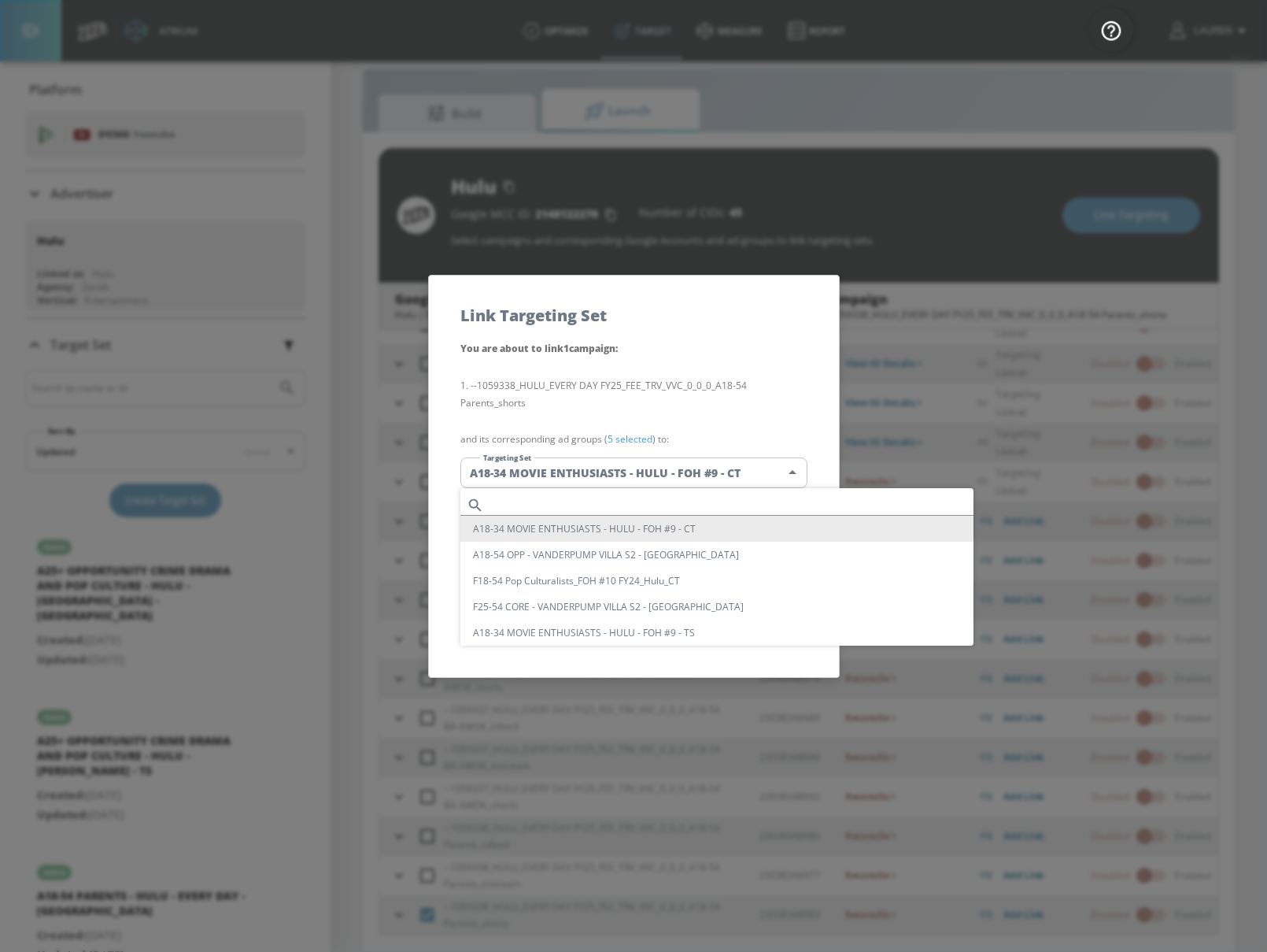
click at [711, 467] on body "Atrium optimize Target measure Report optimize Target measure Report v 4.25.4 L…" at bounding box center [633, 464] width 1267 height 974
click at [680, 502] on input "text" at bounding box center [732, 505] width 483 height 21
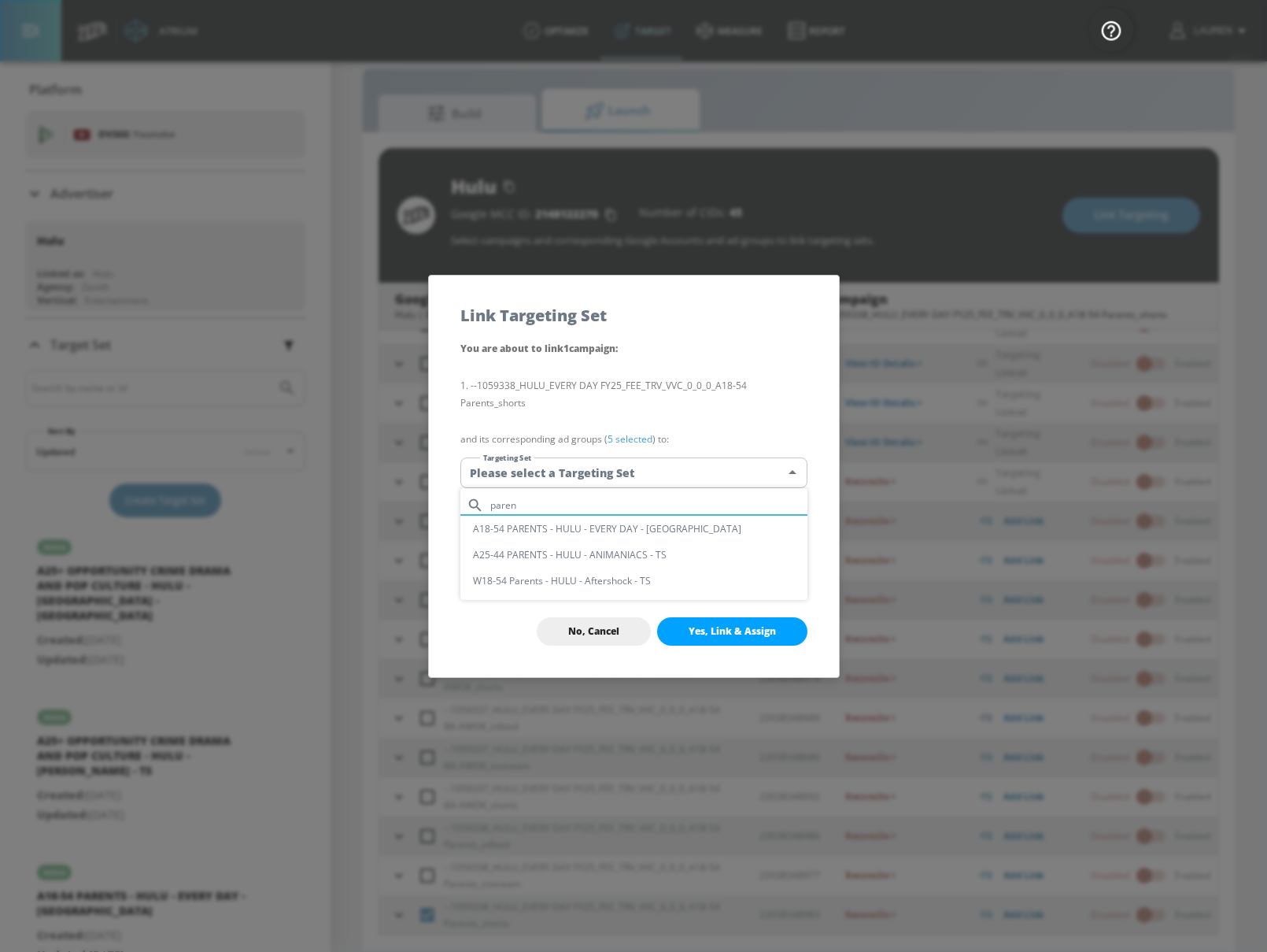
type input "paren"
click at [657, 531] on li "A18-54 PARENTS - HULU - EVERY DAY - [GEOGRAPHIC_DATA]" at bounding box center [633, 528] width 347 height 26
type input "20df83bc-8727-49be-9072-b195efced325"
click at [751, 630] on span "Yes, Link & Assign" at bounding box center [733, 631] width 87 height 13
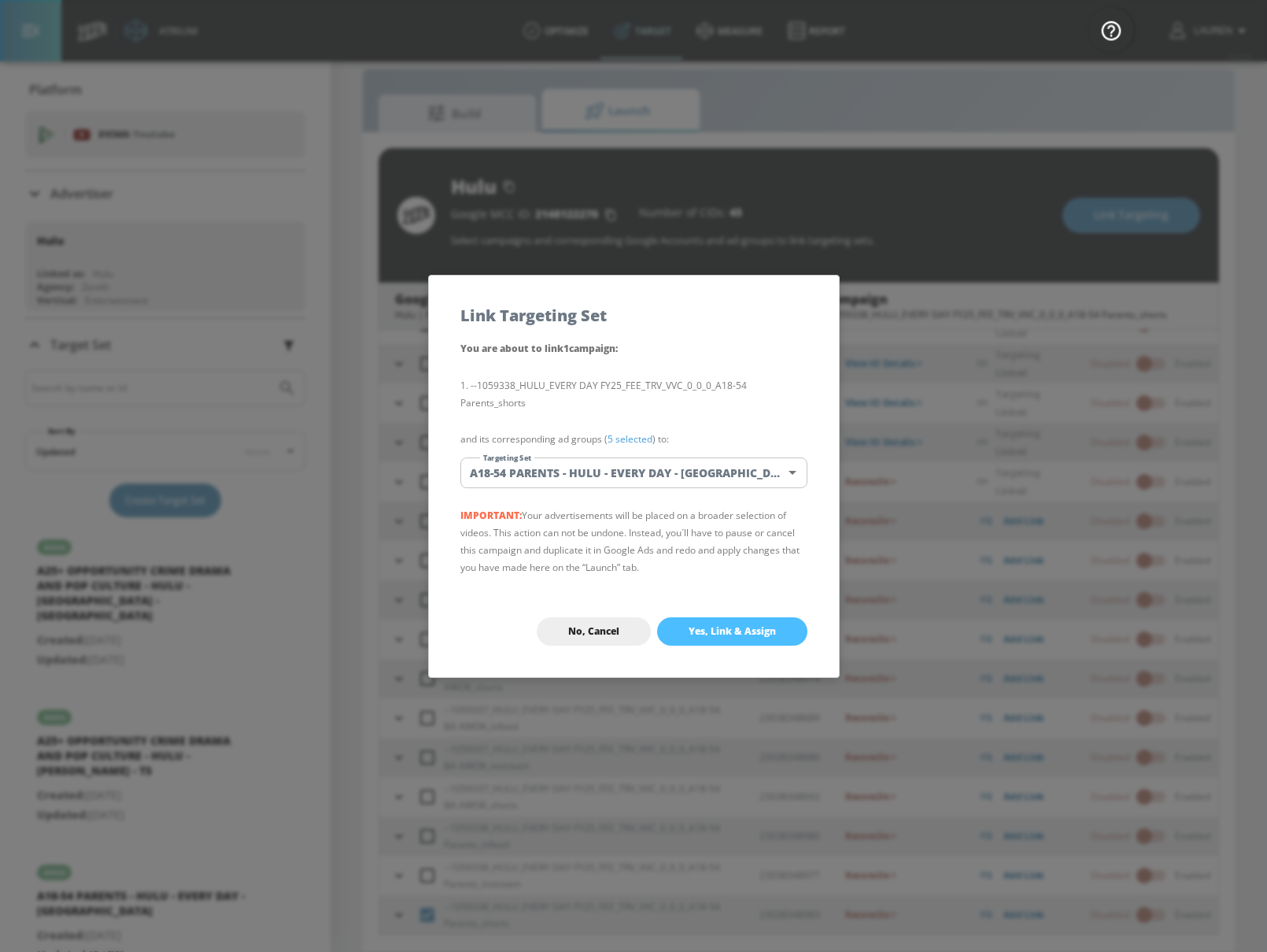
scroll to position [0, 0]
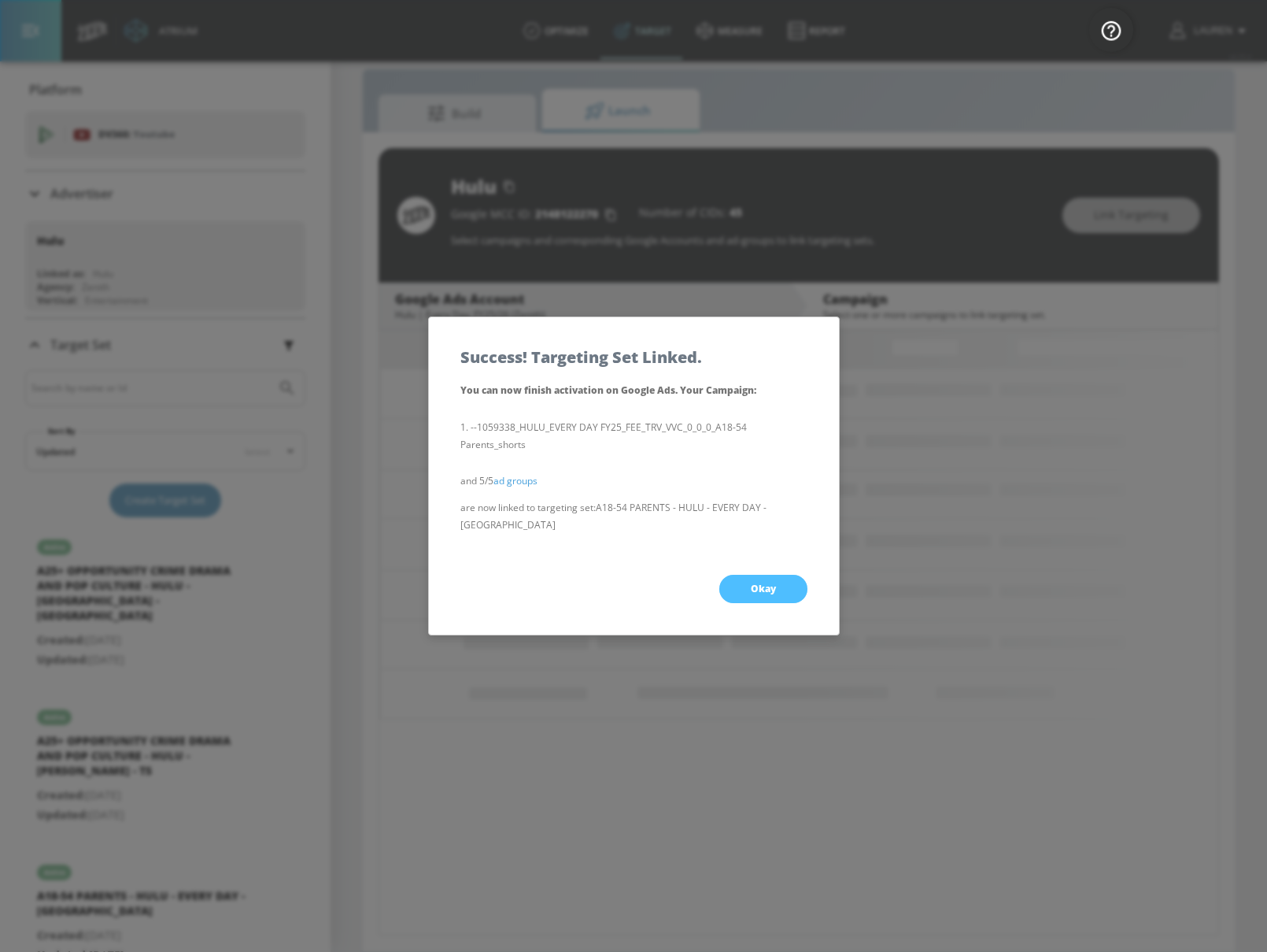
click at [760, 583] on span "Okay" at bounding box center [763, 589] width 25 height 13
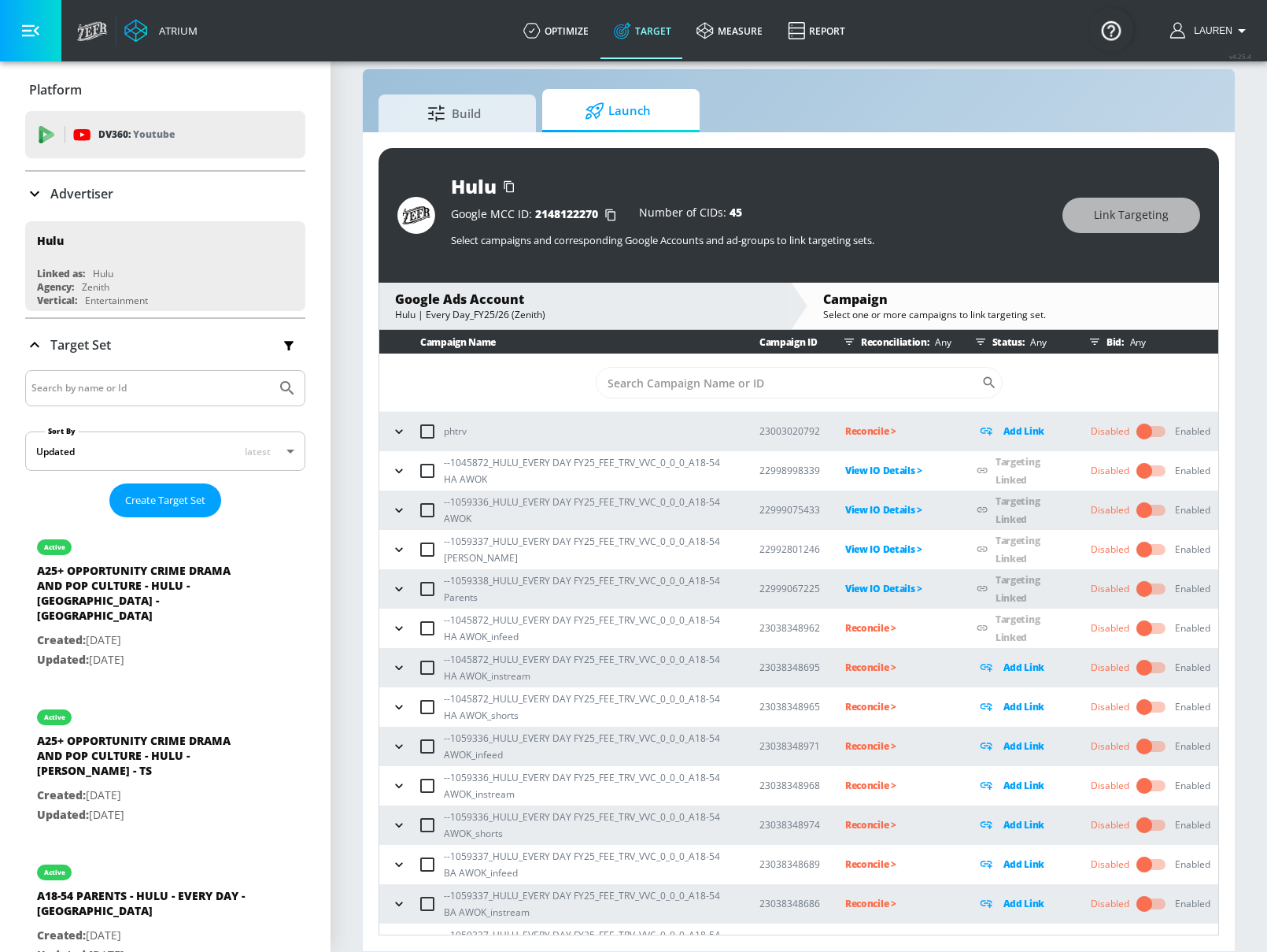
scroll to position [146, 0]
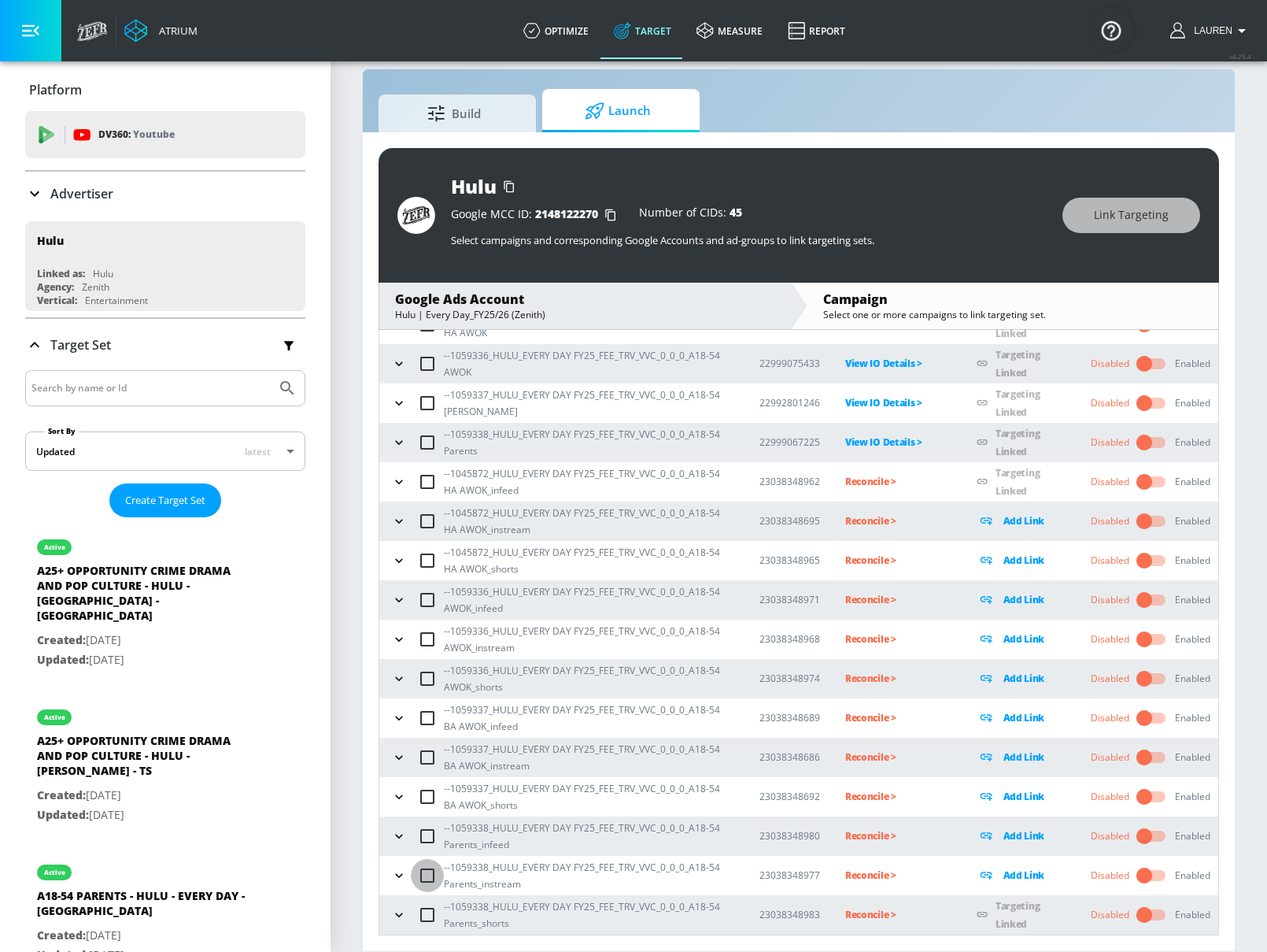
click at [426, 873] on input "checkbox" at bounding box center [427, 875] width 33 height 33
checkbox input "true"
click at [1114, 210] on span "Link Targeting" at bounding box center [1131, 216] width 74 height 19
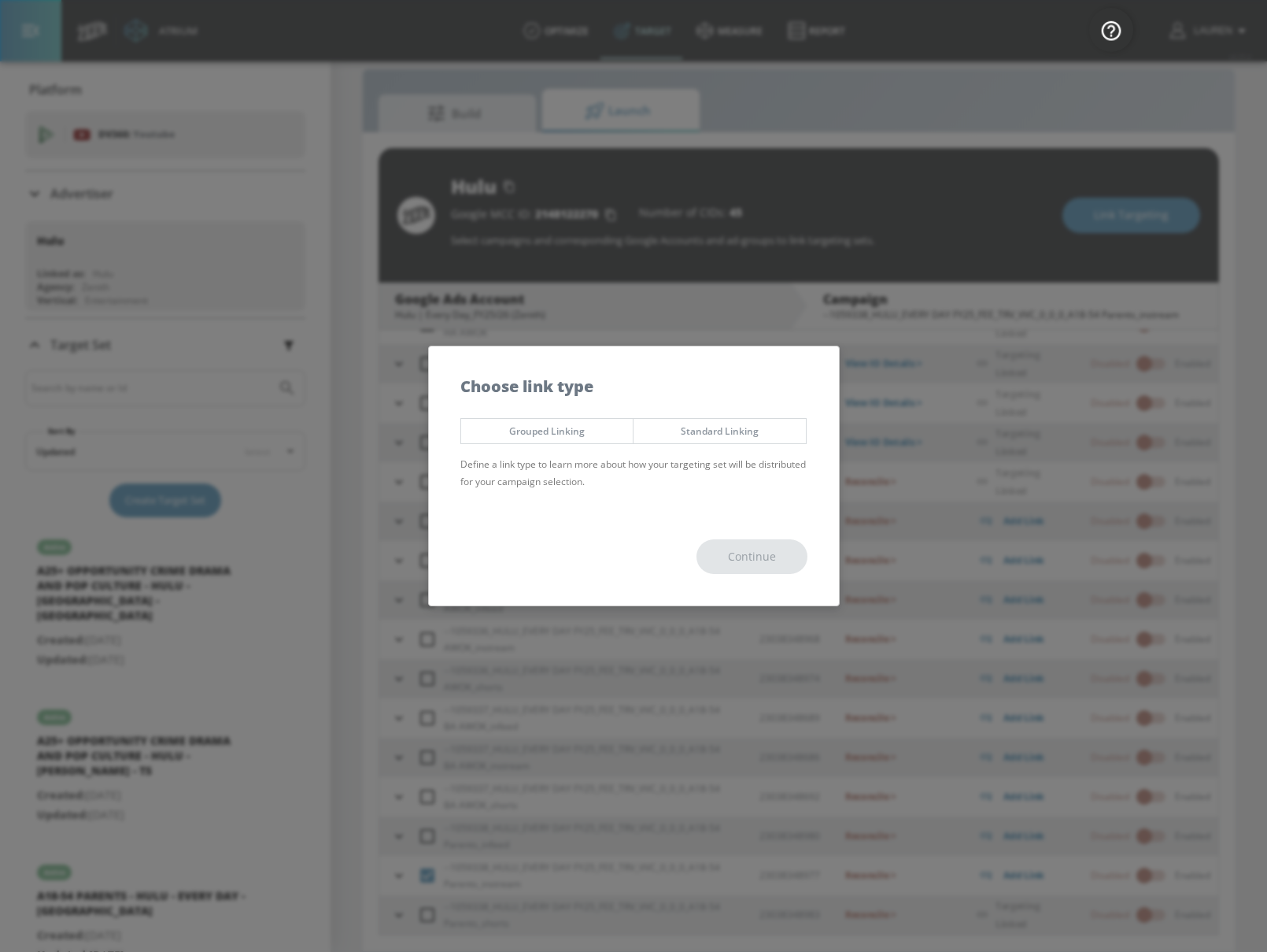
click at [554, 422] on span "Grouped Linking" at bounding box center [547, 430] width 149 height 16
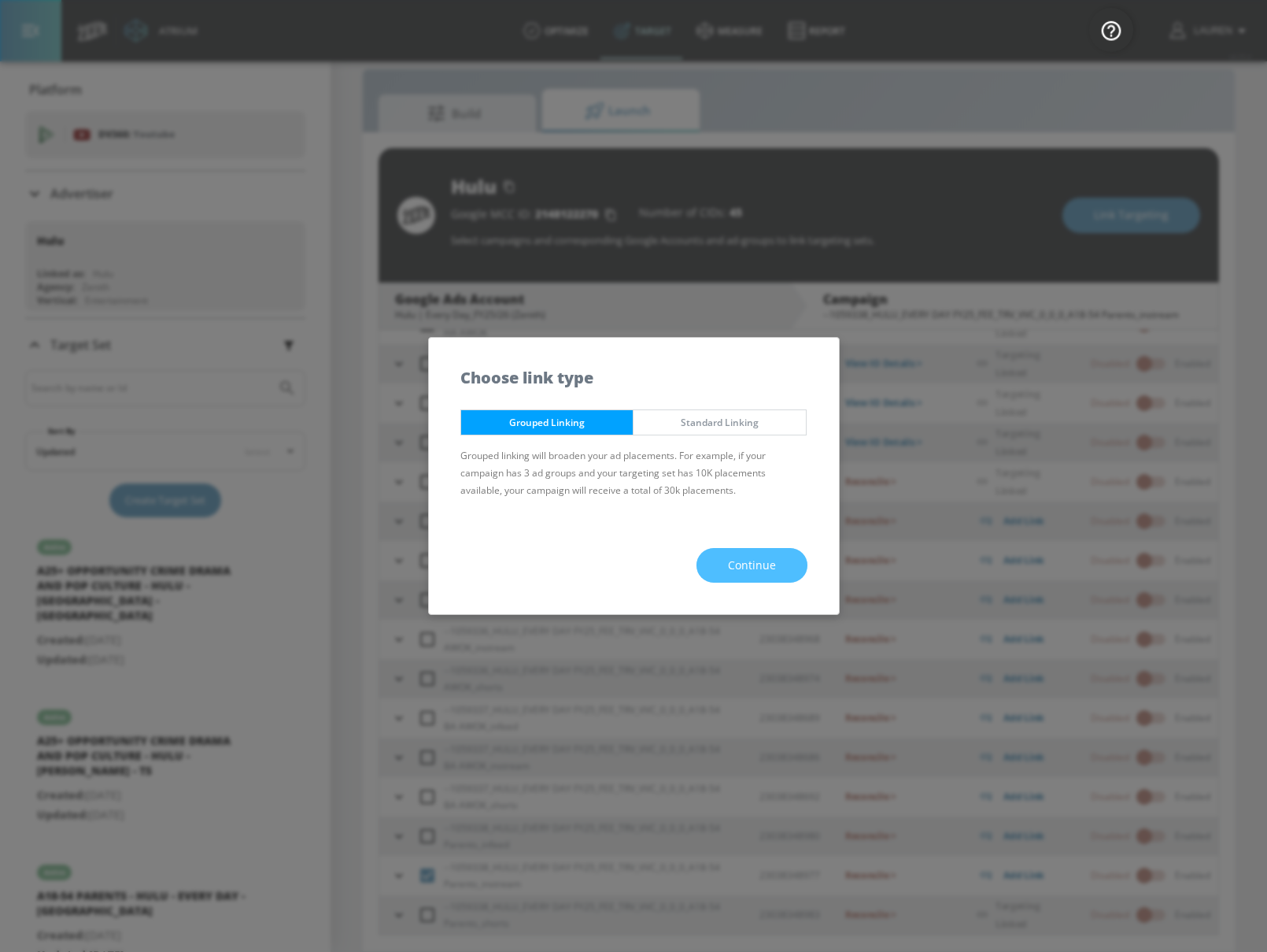
click at [787, 575] on button "Continue" at bounding box center [752, 565] width 111 height 36
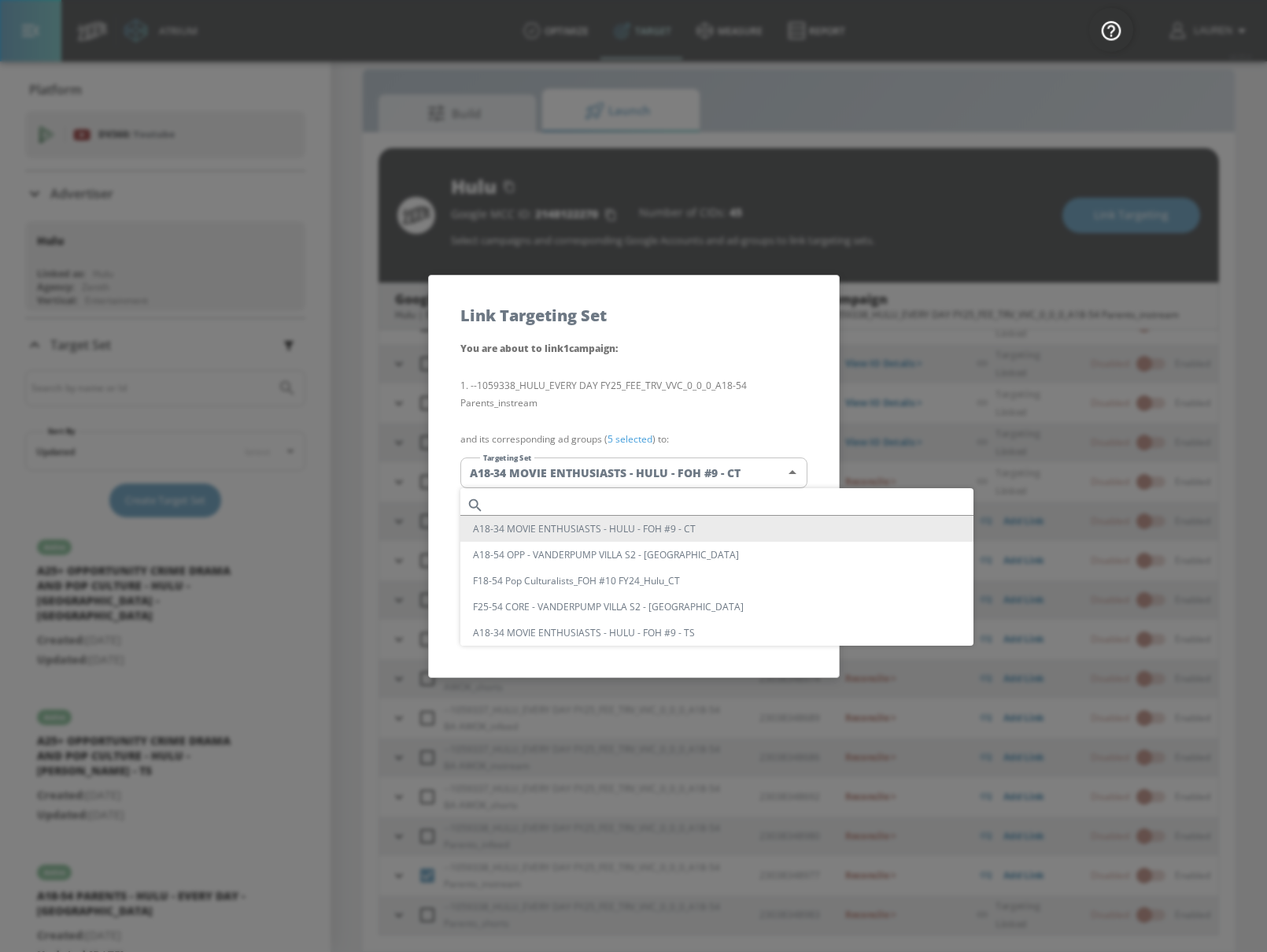
click at [683, 461] on body "Atrium optimize Target measure Report optimize Target measure Report v 4.25.4 L…" at bounding box center [633, 464] width 1267 height 974
click at [758, 501] on input "text" at bounding box center [732, 505] width 483 height 21
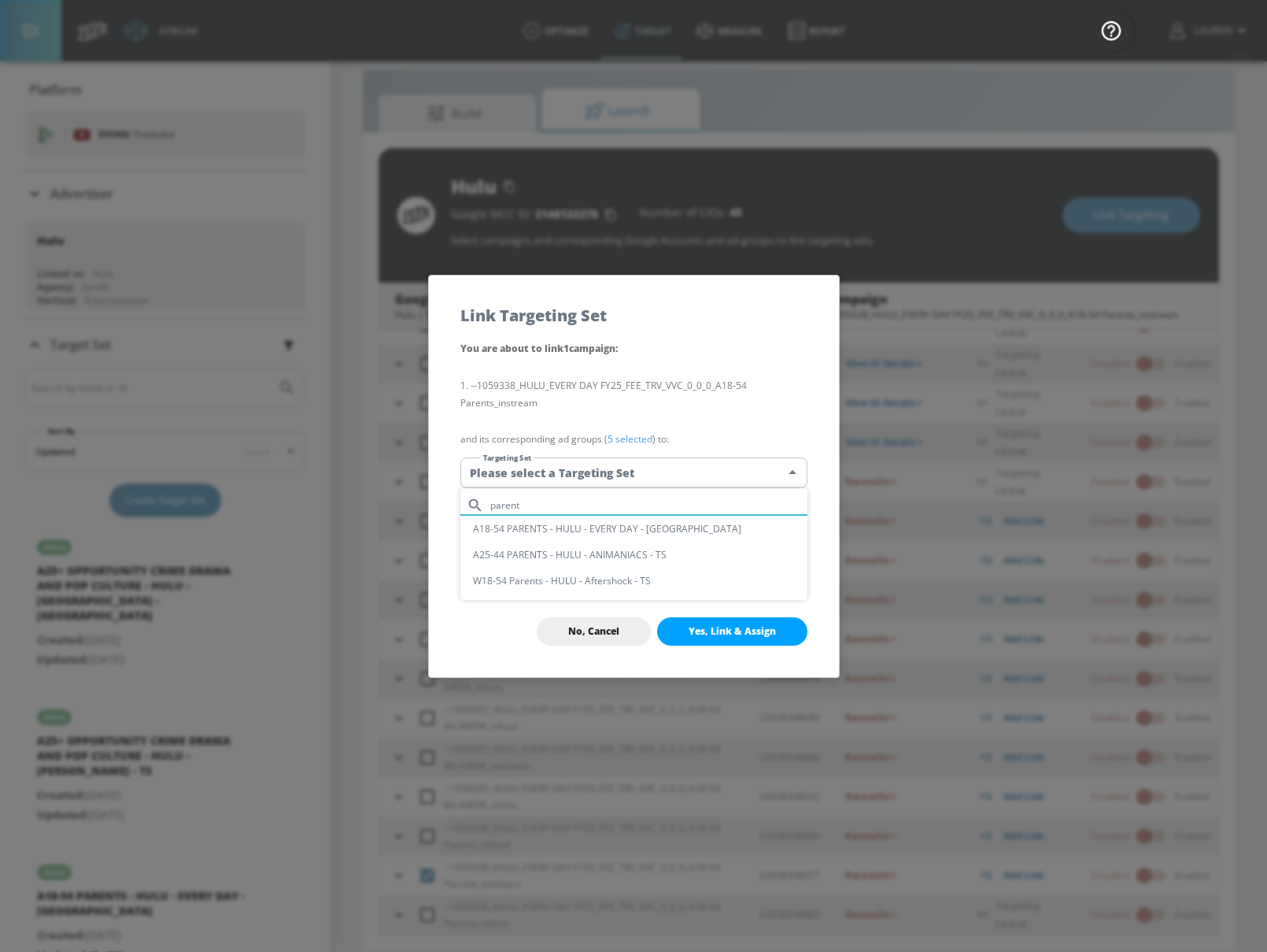
type input "parent"
click at [723, 533] on li "A18-54 PARENTS - HULU - EVERY DAY - [GEOGRAPHIC_DATA]" at bounding box center [633, 528] width 347 height 26
type input "20df83bc-8727-49be-9072-b195efced325"
click at [730, 626] on span "Yes, Link & Assign" at bounding box center [733, 631] width 87 height 13
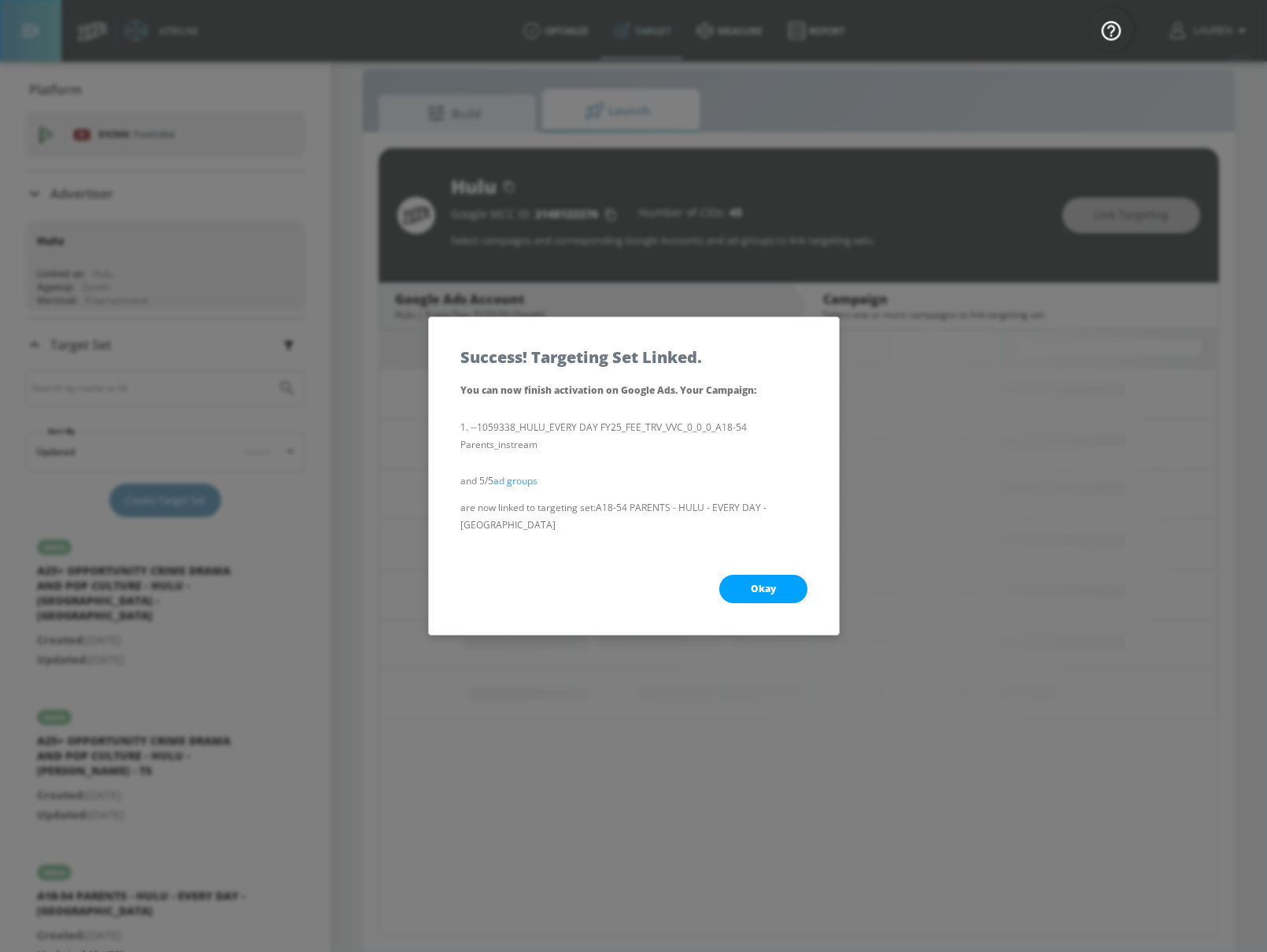
scroll to position [0, 0]
click at [748, 574] on button "Okay" at bounding box center [763, 588] width 88 height 28
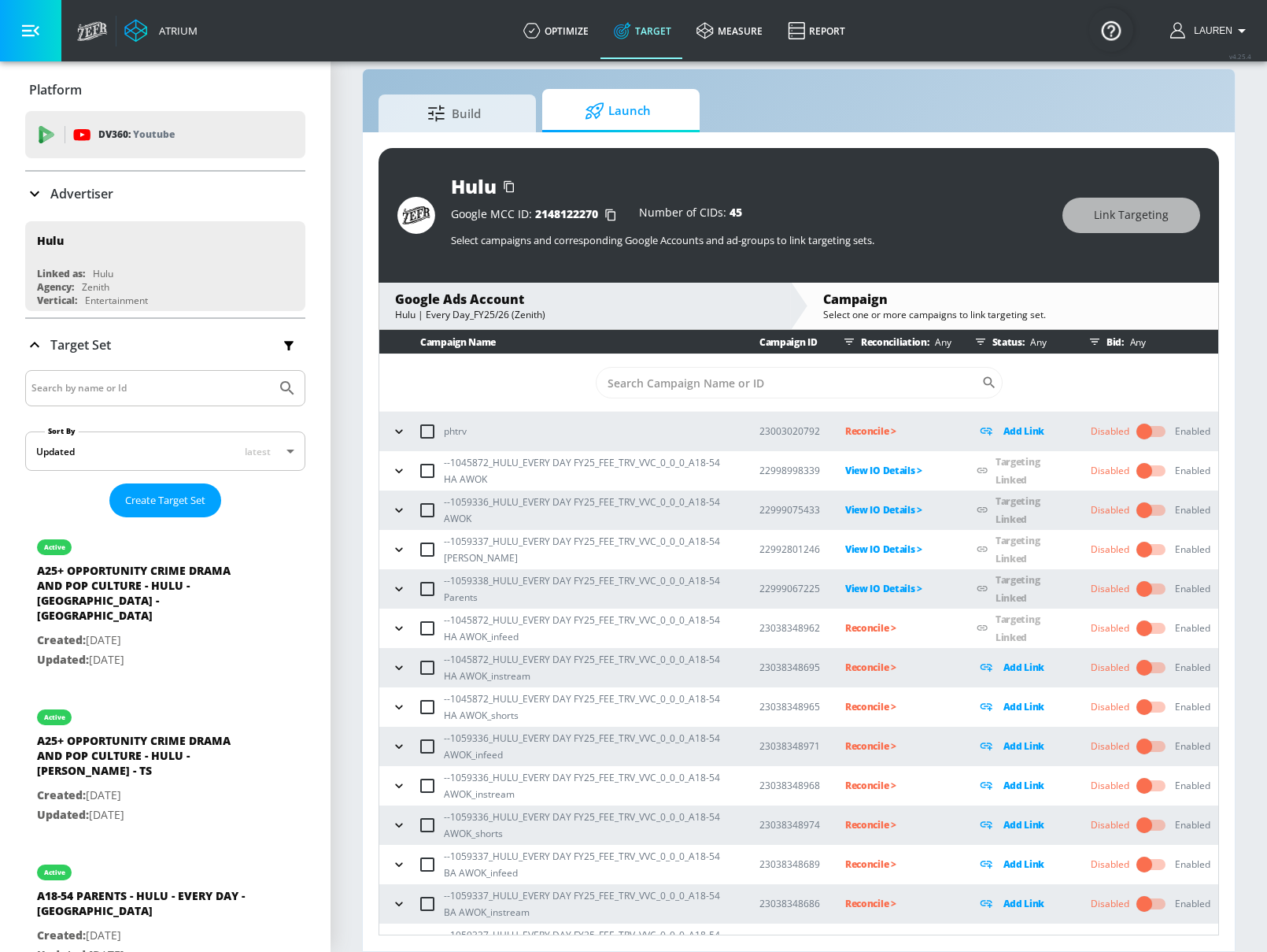
scroll to position [146, 0]
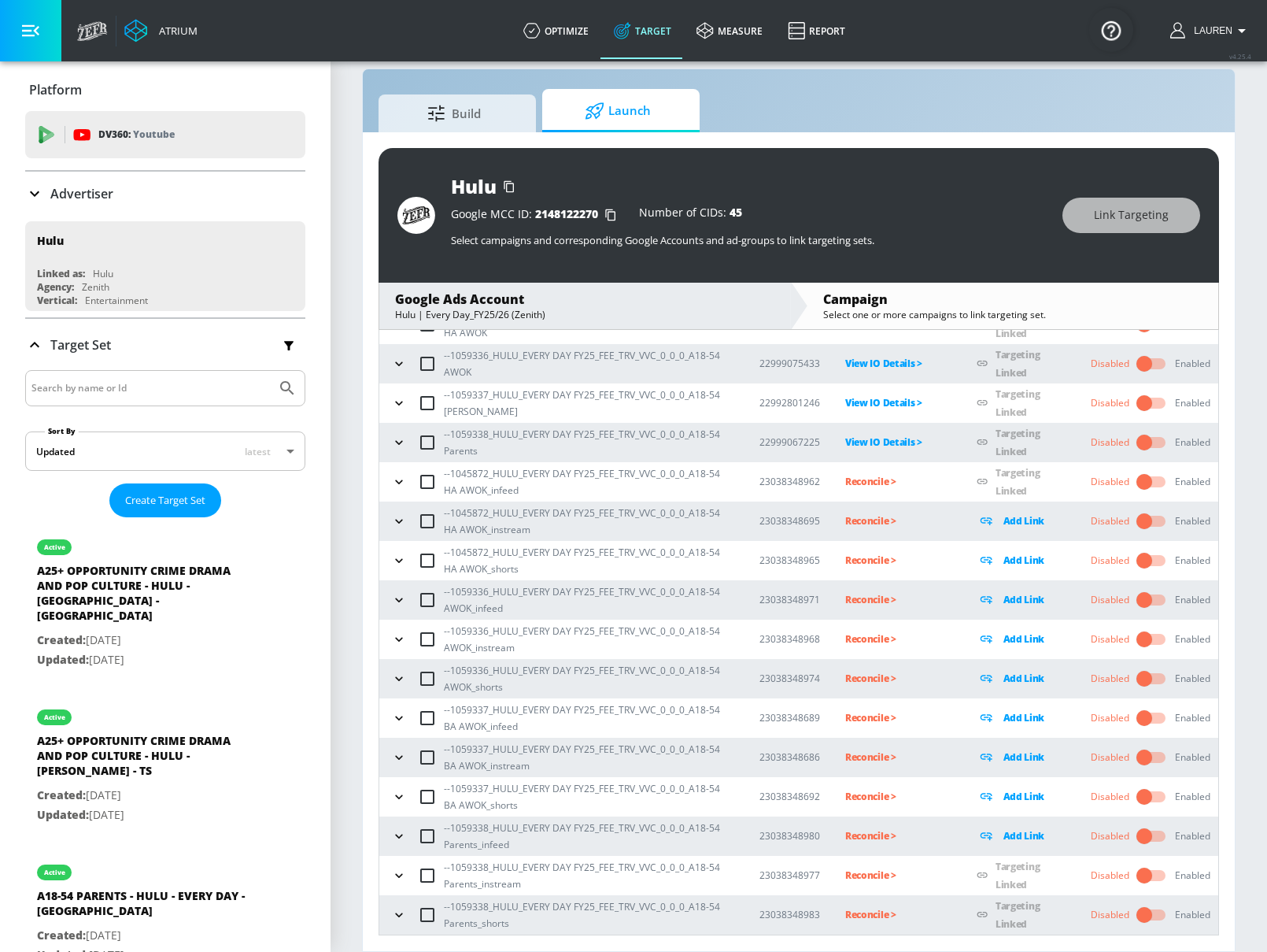
click at [426, 842] on input "checkbox" at bounding box center [427, 836] width 33 height 33
checkbox input "true"
click at [1153, 215] on span "Link Targeting" at bounding box center [1131, 216] width 74 height 19
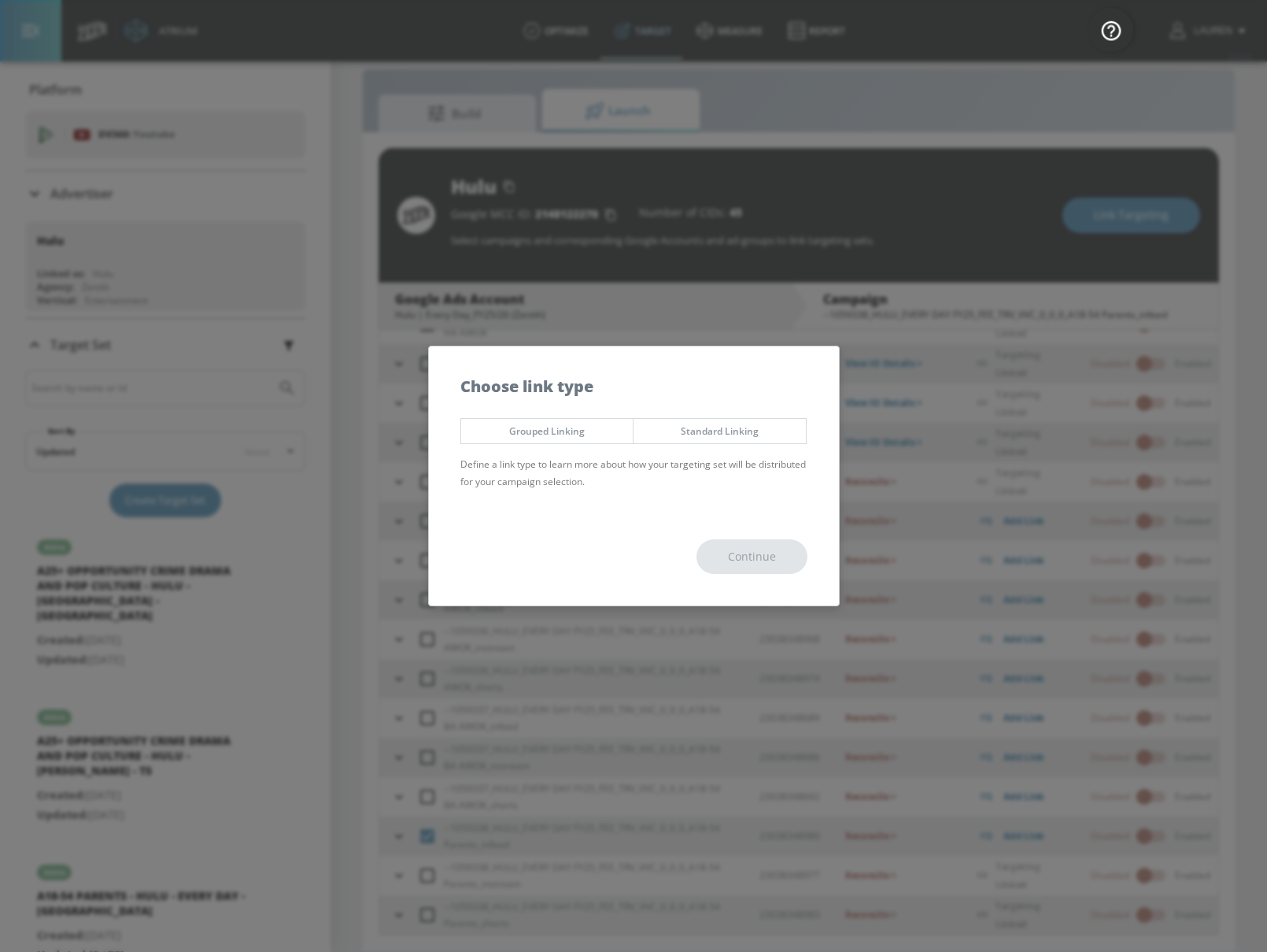
click at [582, 448] on div "Grouped Linking Standard Linking Define a link type to learn more about how you…" at bounding box center [634, 458] width 410 height 98
click at [588, 434] on span "Grouped Linking" at bounding box center [547, 430] width 149 height 16
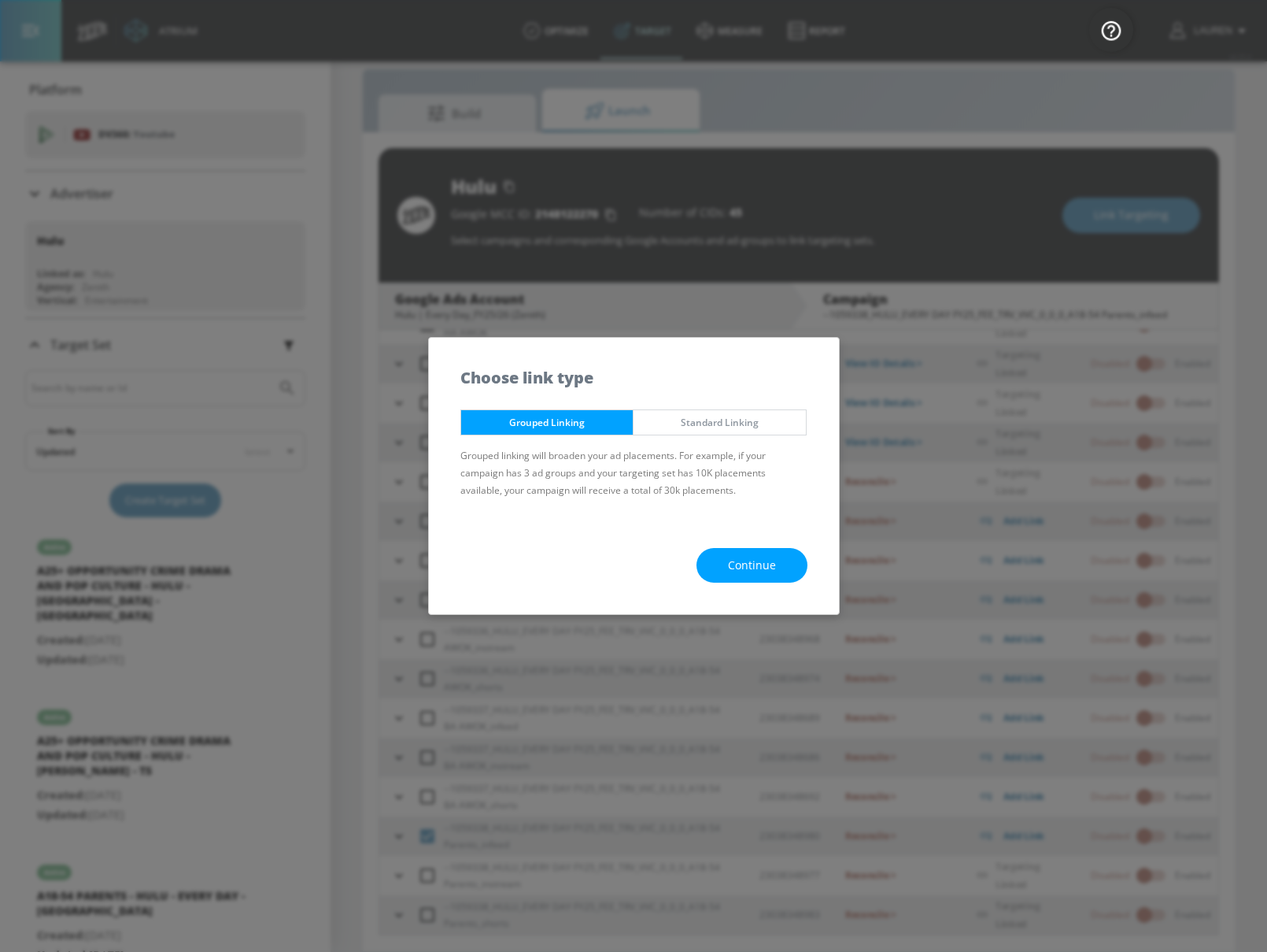
click at [735, 590] on div "Continue" at bounding box center [634, 565] width 410 height 99
click at [736, 564] on span "Continue" at bounding box center [752, 565] width 48 height 19
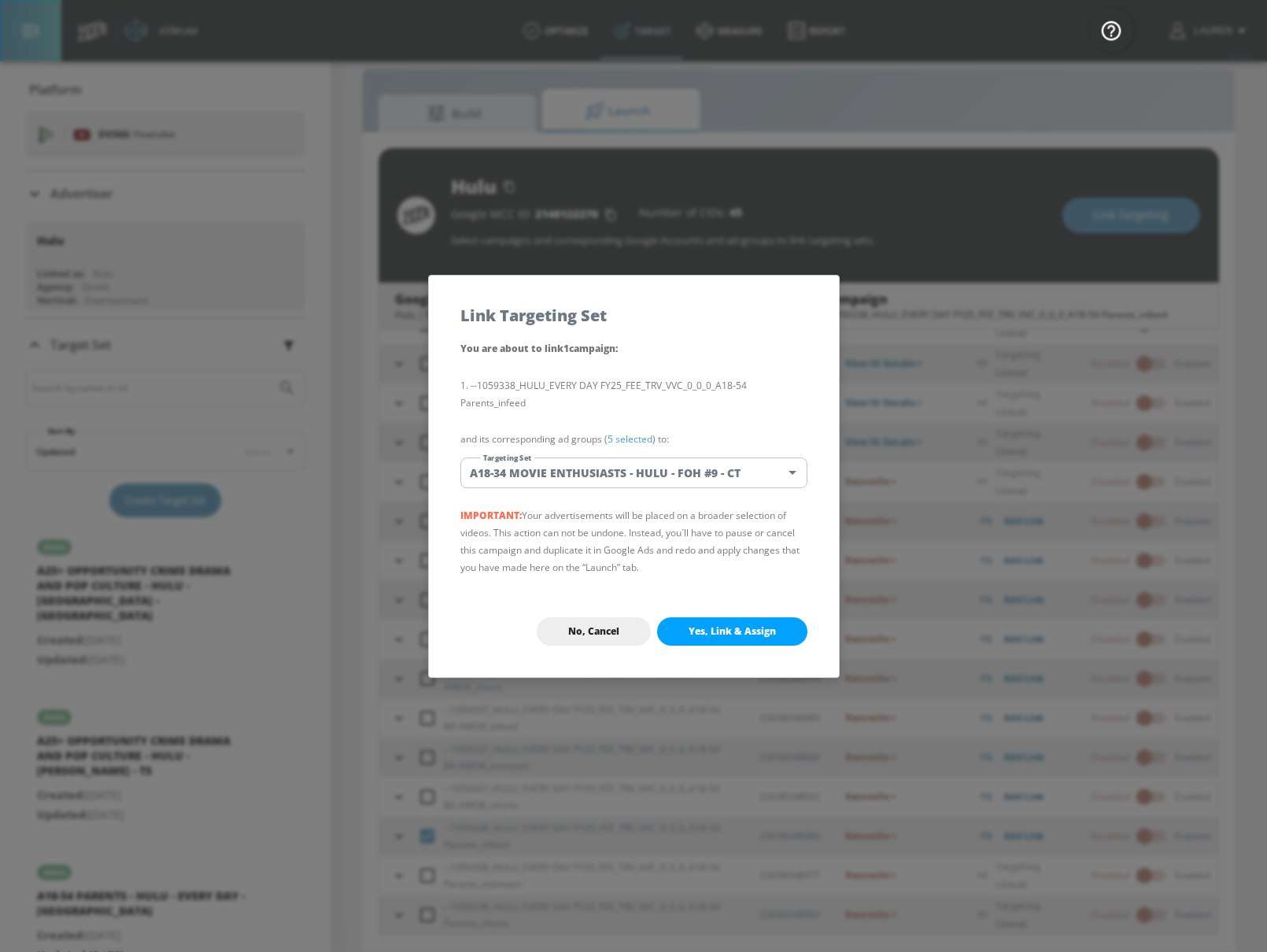
click at [634, 466] on body "Atrium optimize Target measure Report optimize Target measure Report v 4.25.4 L…" at bounding box center [633, 464] width 1267 height 974
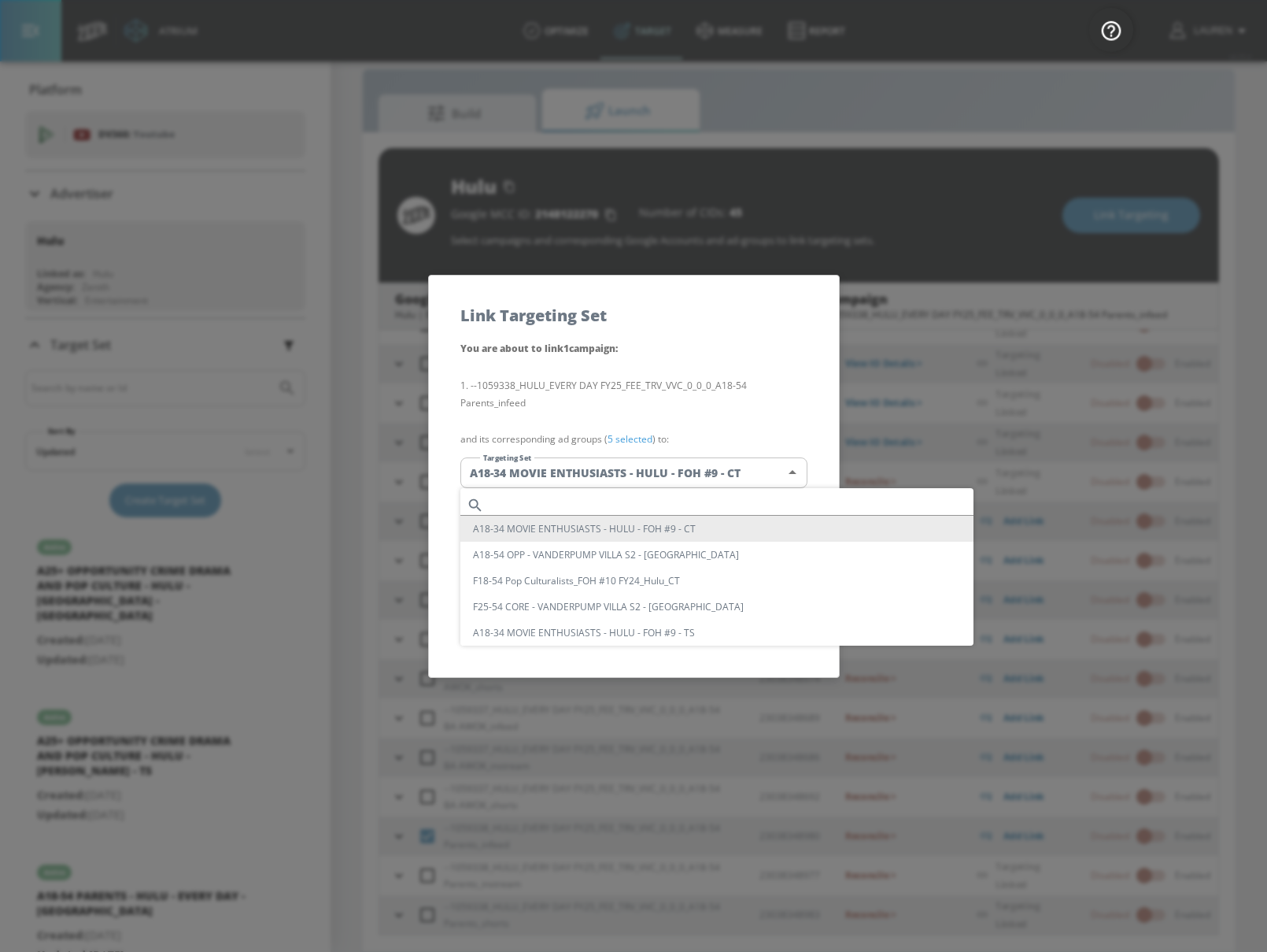
click at [627, 506] on input "text" at bounding box center [732, 505] width 483 height 21
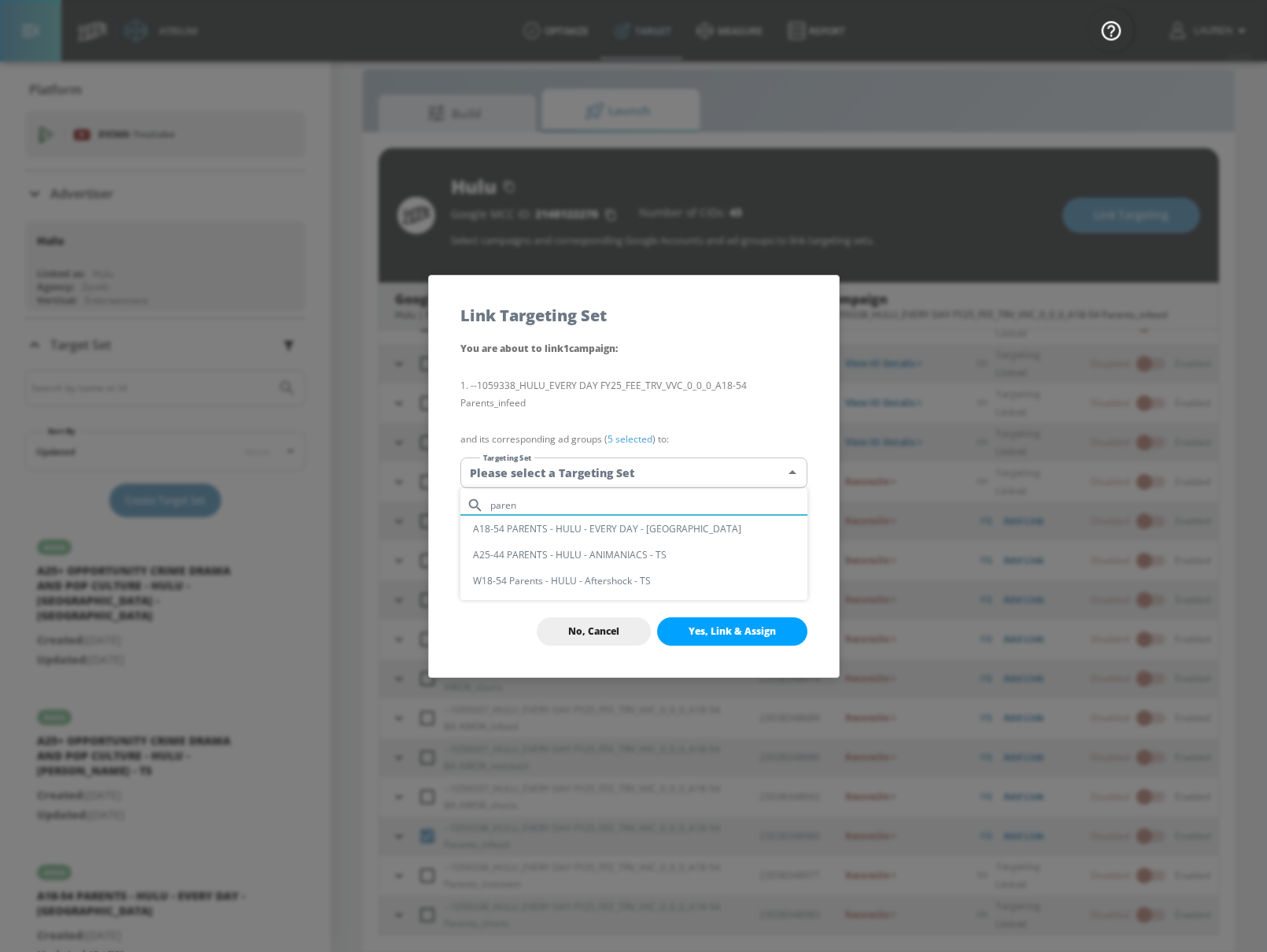
type input "paren"
click at [617, 534] on li "A18-54 PARENTS - HULU - EVERY DAY - [GEOGRAPHIC_DATA]" at bounding box center [633, 528] width 347 height 26
type input "20df83bc-8727-49be-9072-b195efced325"
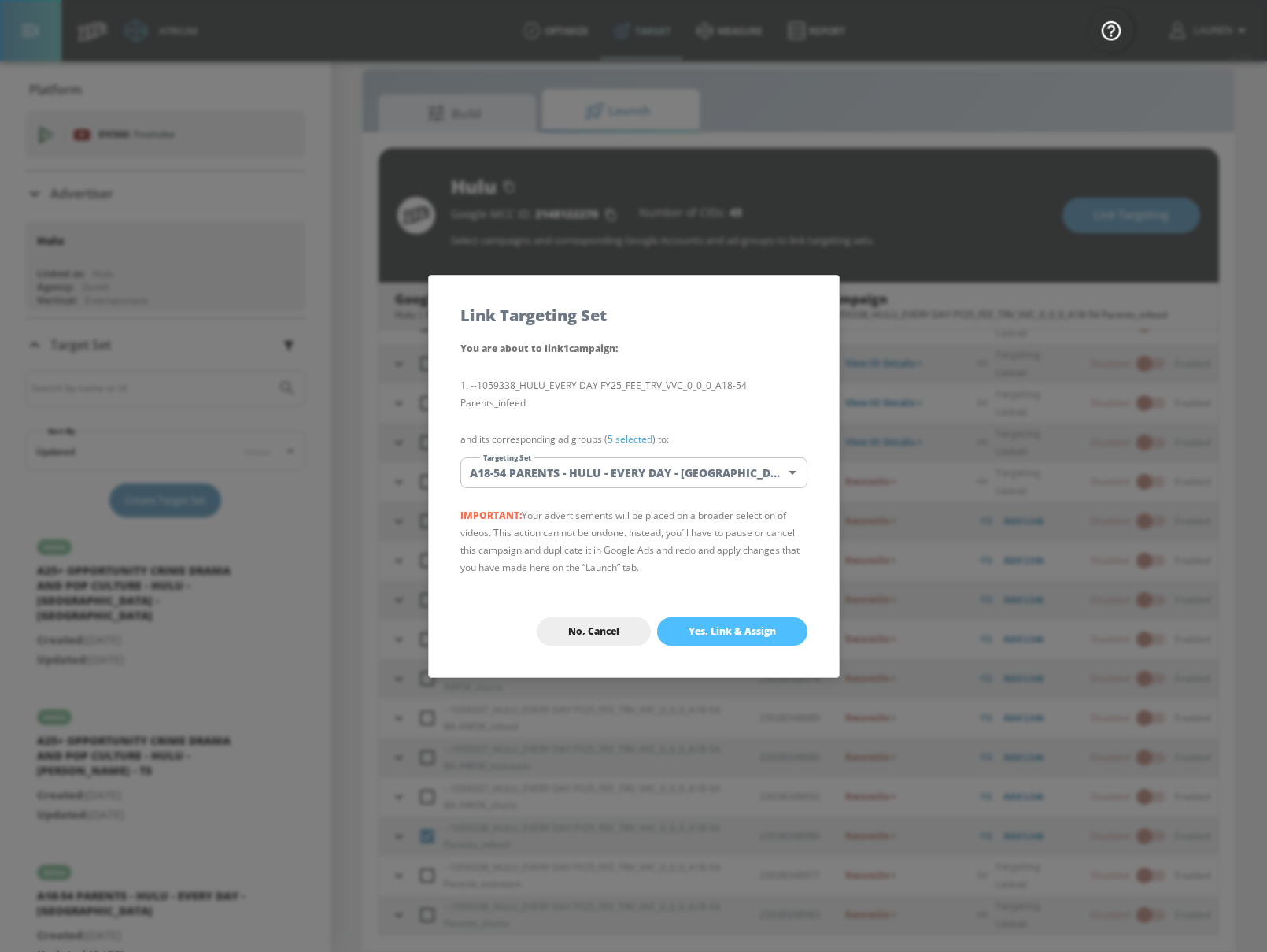
click at [749, 638] on button "Yes, Link & Assign" at bounding box center [733, 630] width 151 height 28
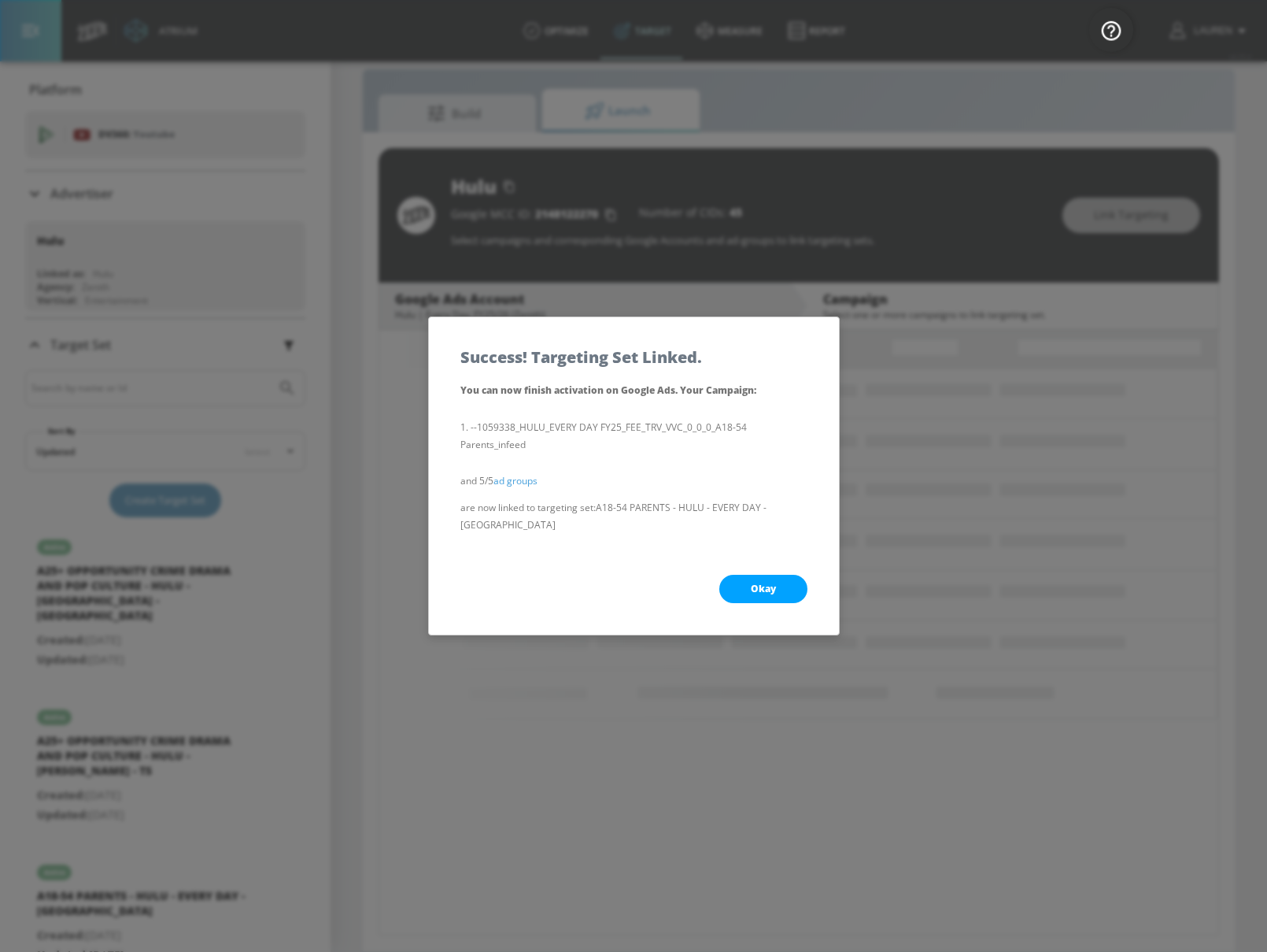
scroll to position [0, 0]
click at [763, 588] on button "Okay" at bounding box center [763, 588] width 88 height 28
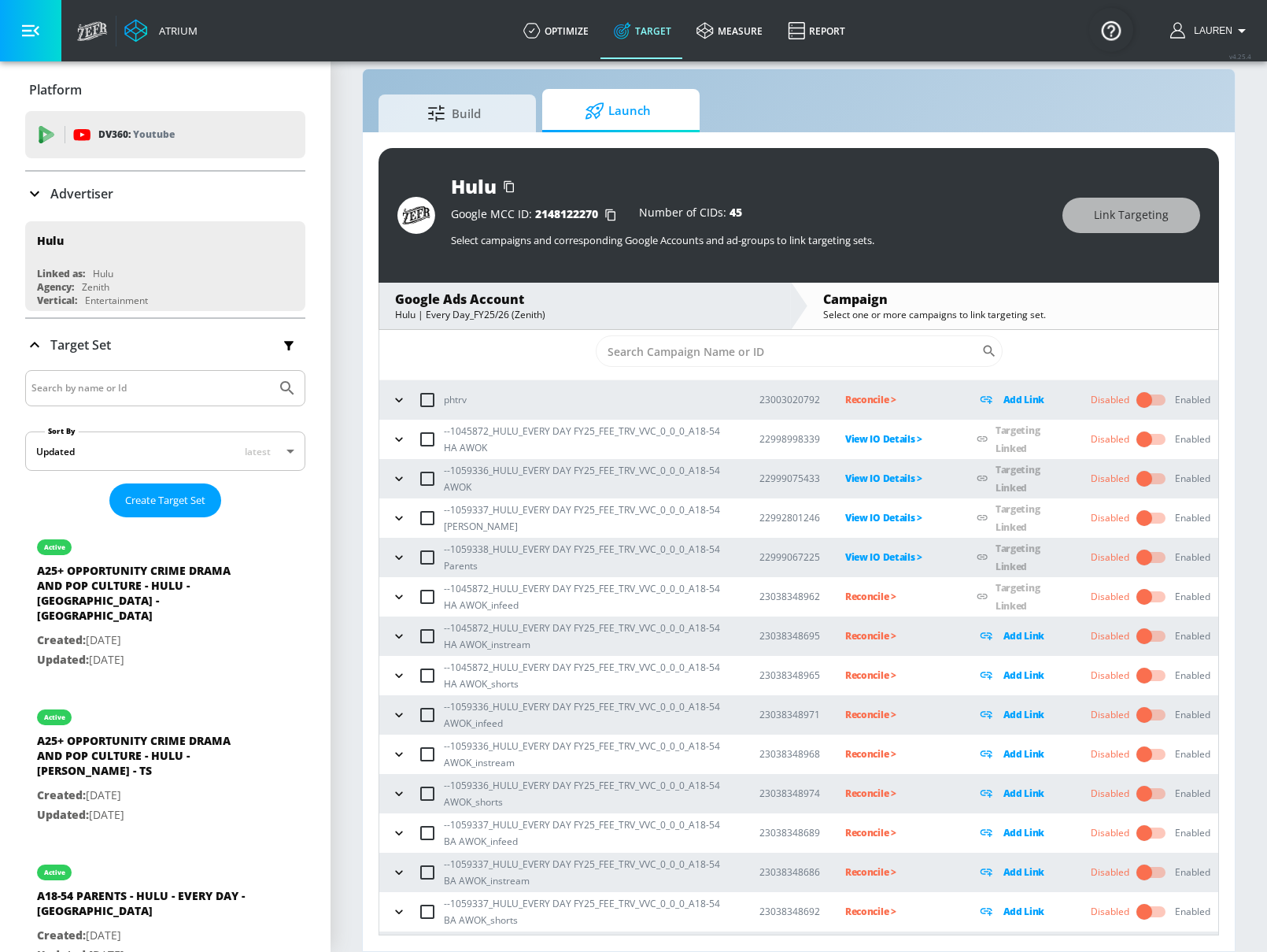
scroll to position [33, 0]
click at [418, 630] on input "checkbox" at bounding box center [427, 634] width 33 height 33
checkbox input "true"
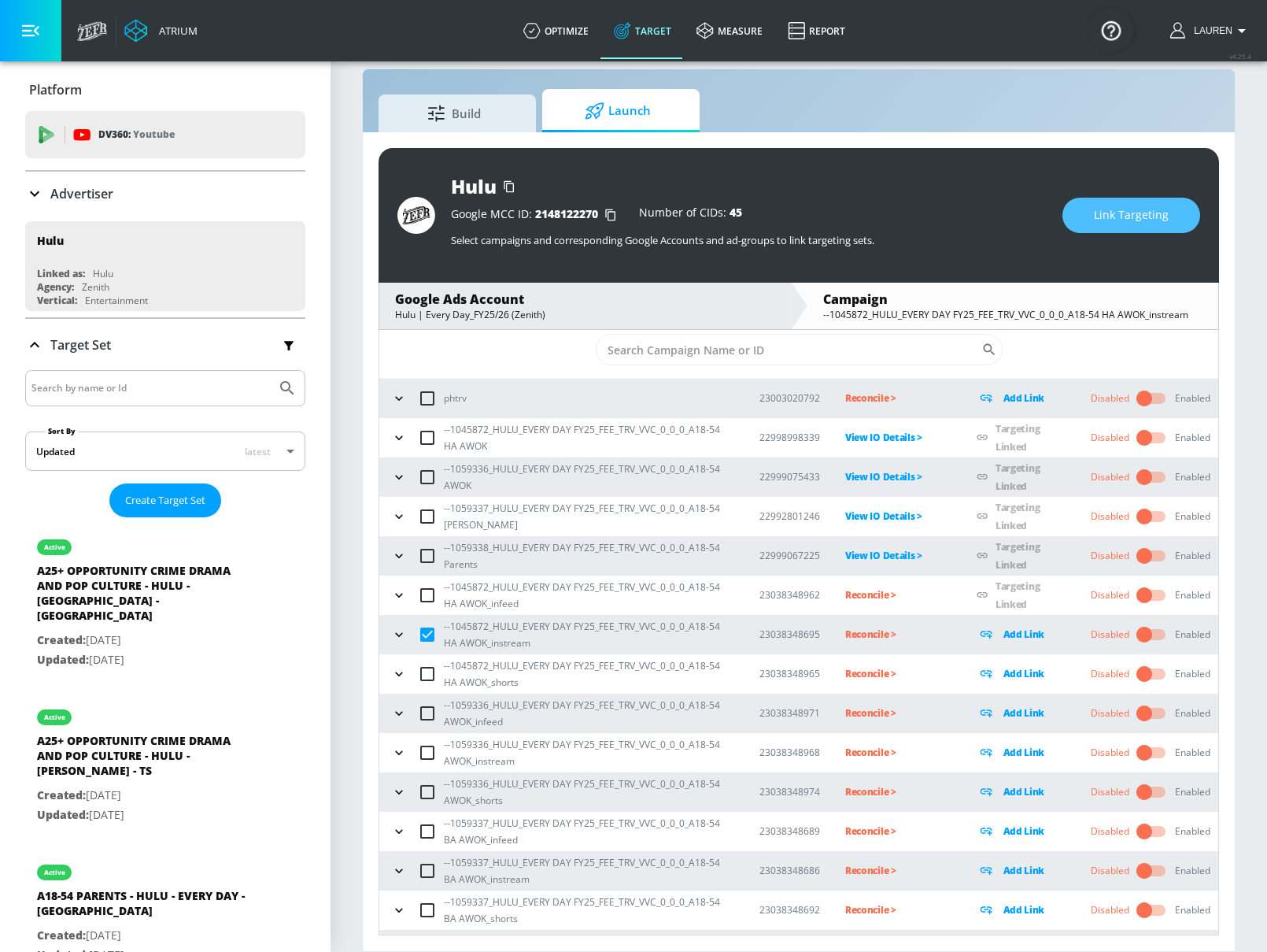
drag, startPoint x: 1100, startPoint y: 215, endPoint x: 1100, endPoint y: 203, distance: 12.0
click at [1100, 203] on button "Link Targeting" at bounding box center [1131, 215] width 138 height 36
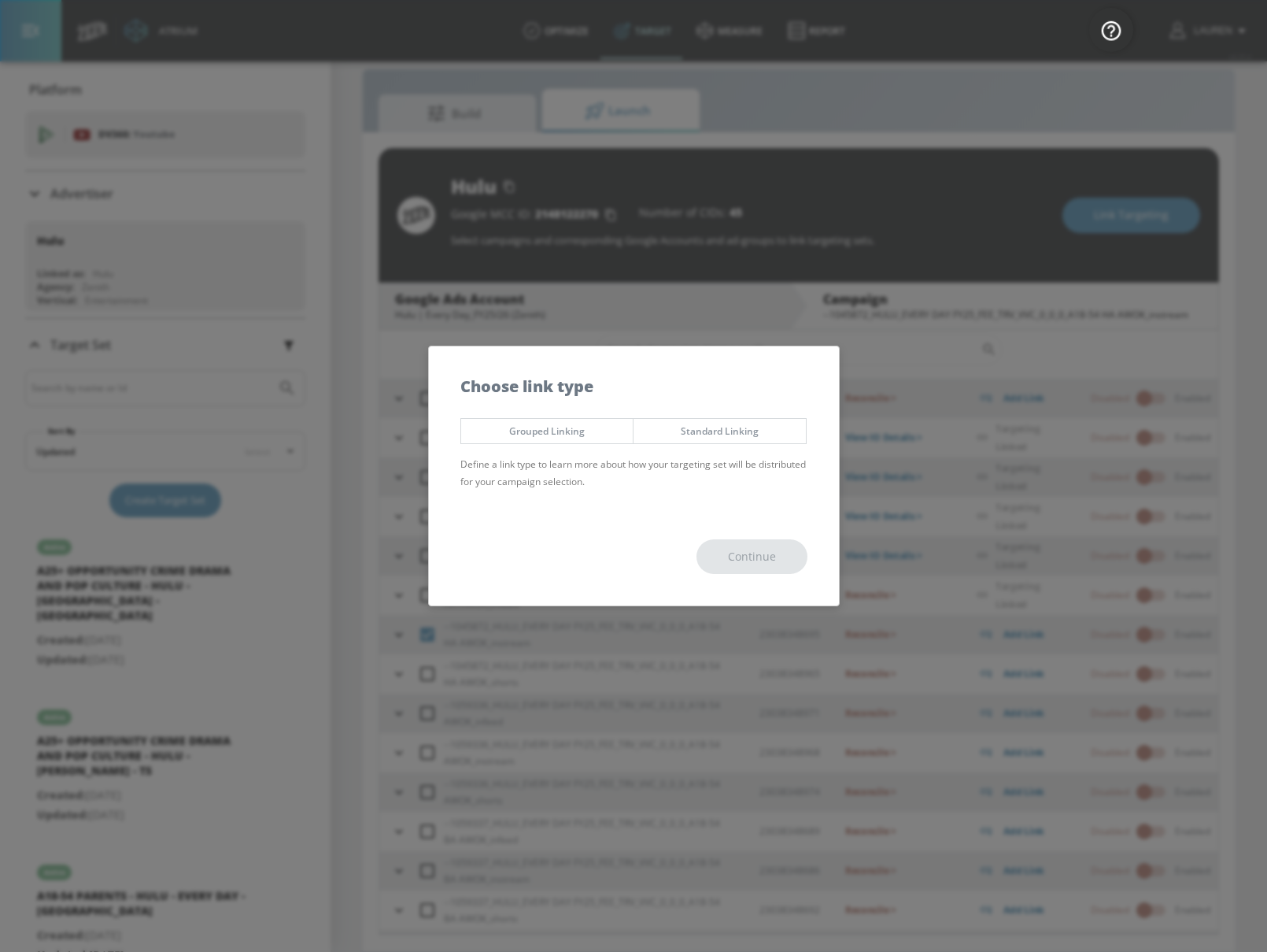
click at [565, 427] on span "Grouped Linking" at bounding box center [547, 430] width 149 height 16
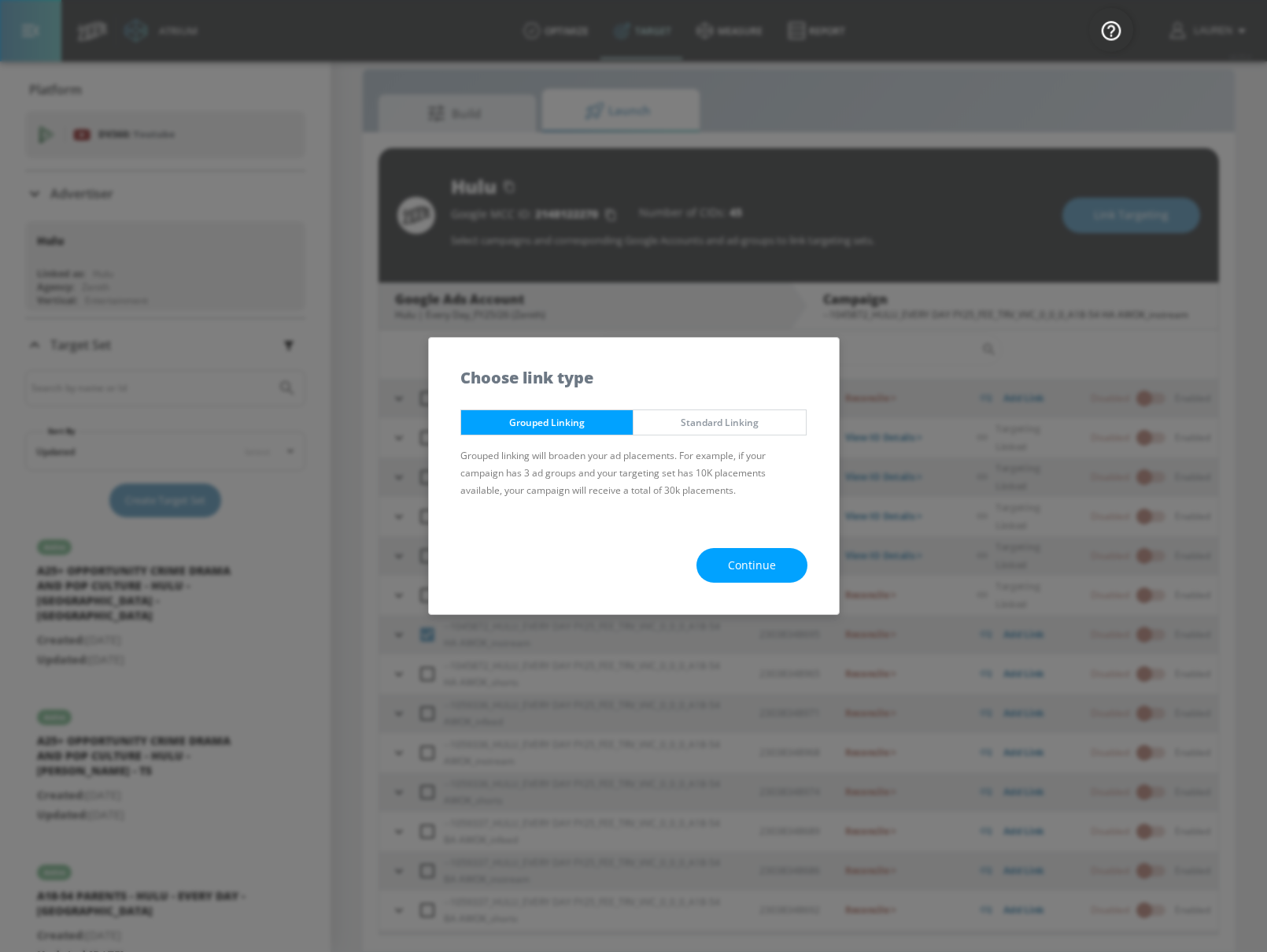
click at [745, 577] on button "Continue" at bounding box center [752, 565] width 111 height 36
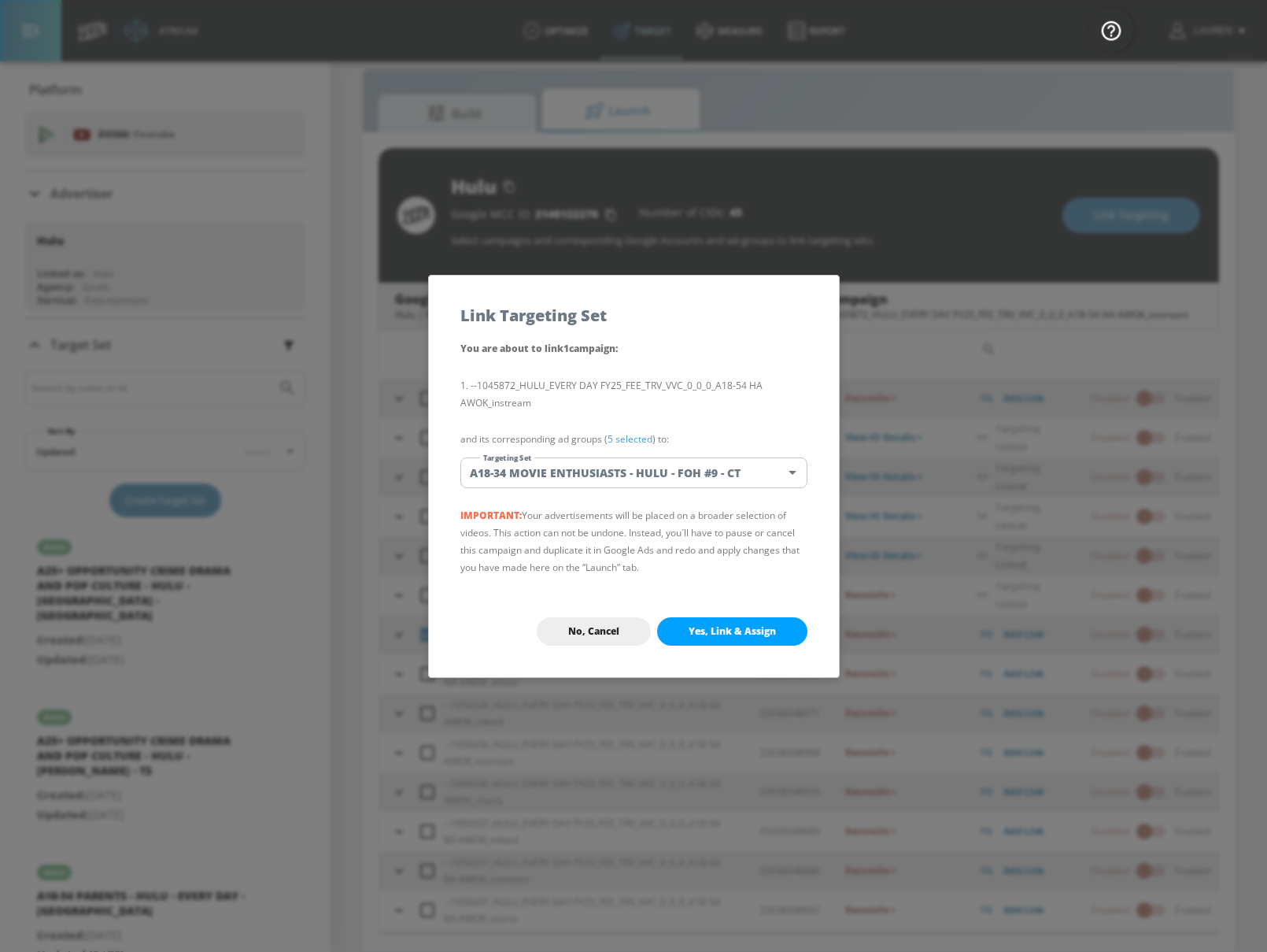
click at [672, 475] on body "Atrium optimize Target measure Report optimize Target measure Report v 4.25.4 L…" at bounding box center [633, 464] width 1267 height 974
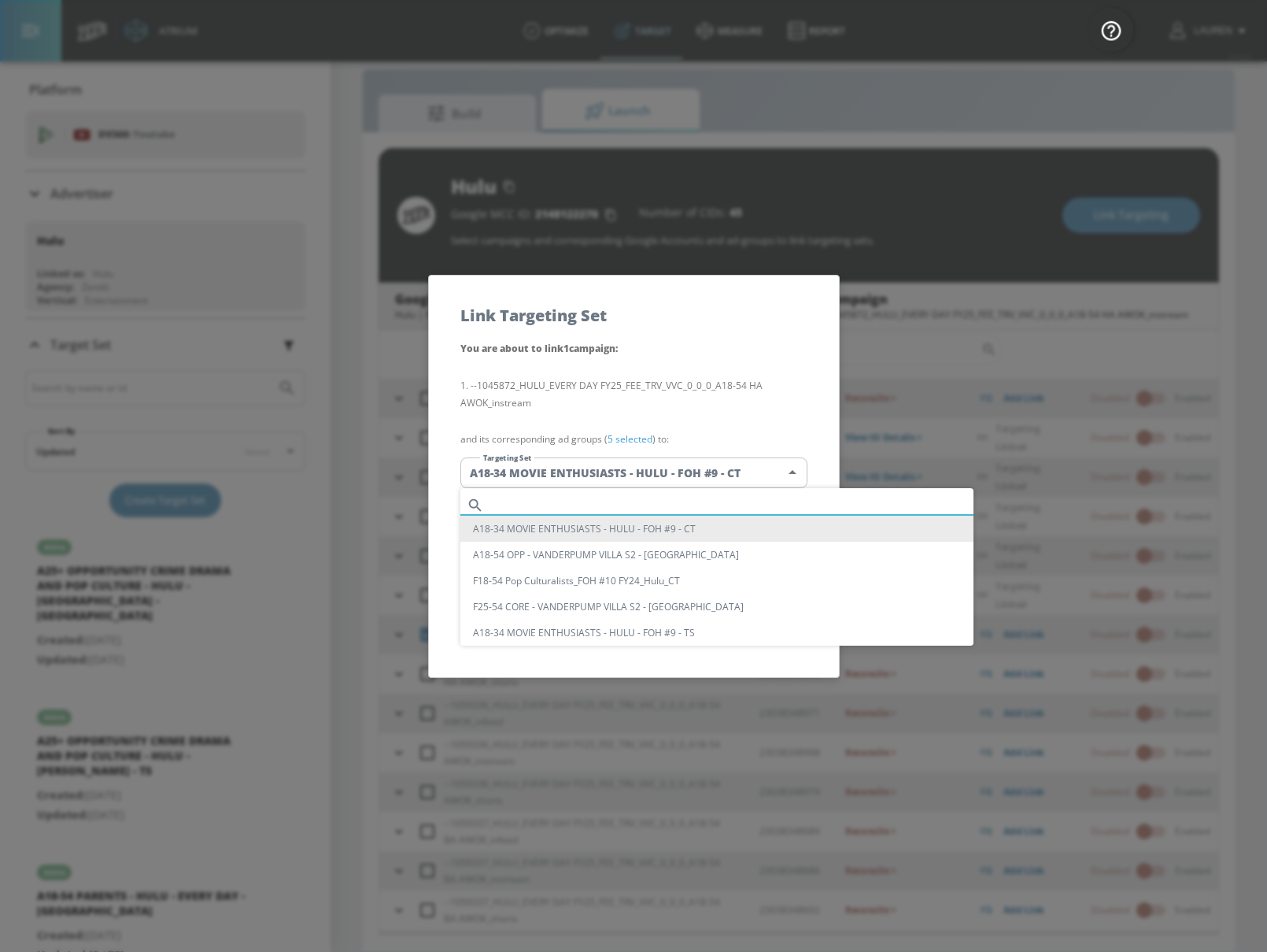
click at [655, 497] on input "text" at bounding box center [732, 505] width 483 height 21
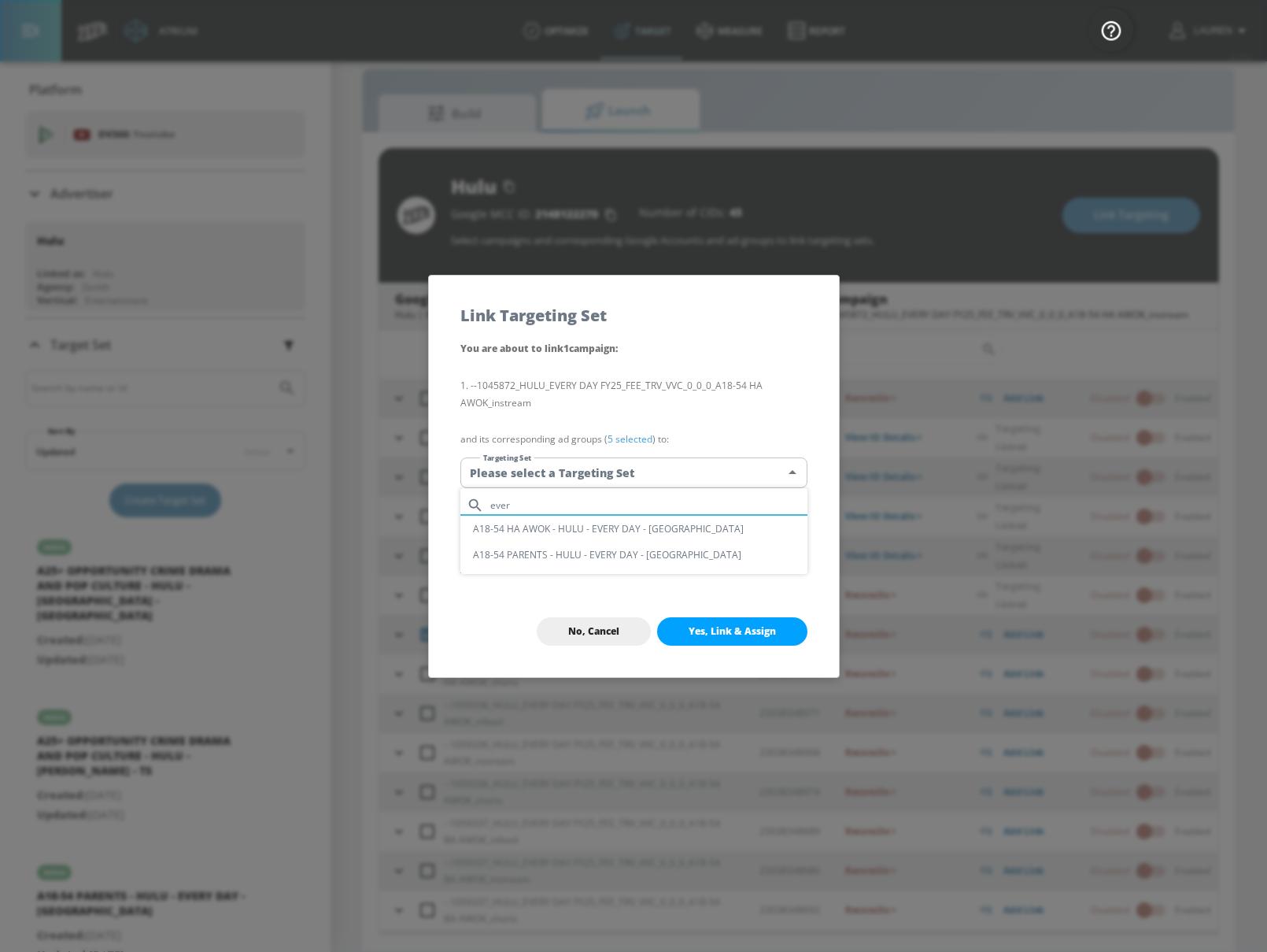
type input "ever"
click at [651, 534] on li "A18-54 HA AWOK - HULU - EVERY DAY - [GEOGRAPHIC_DATA]" at bounding box center [633, 528] width 347 height 26
type input "972423ab-a665-4367-87fb-77af6c720e28"
click at [734, 638] on button "Yes, Link & Assign" at bounding box center [733, 630] width 151 height 28
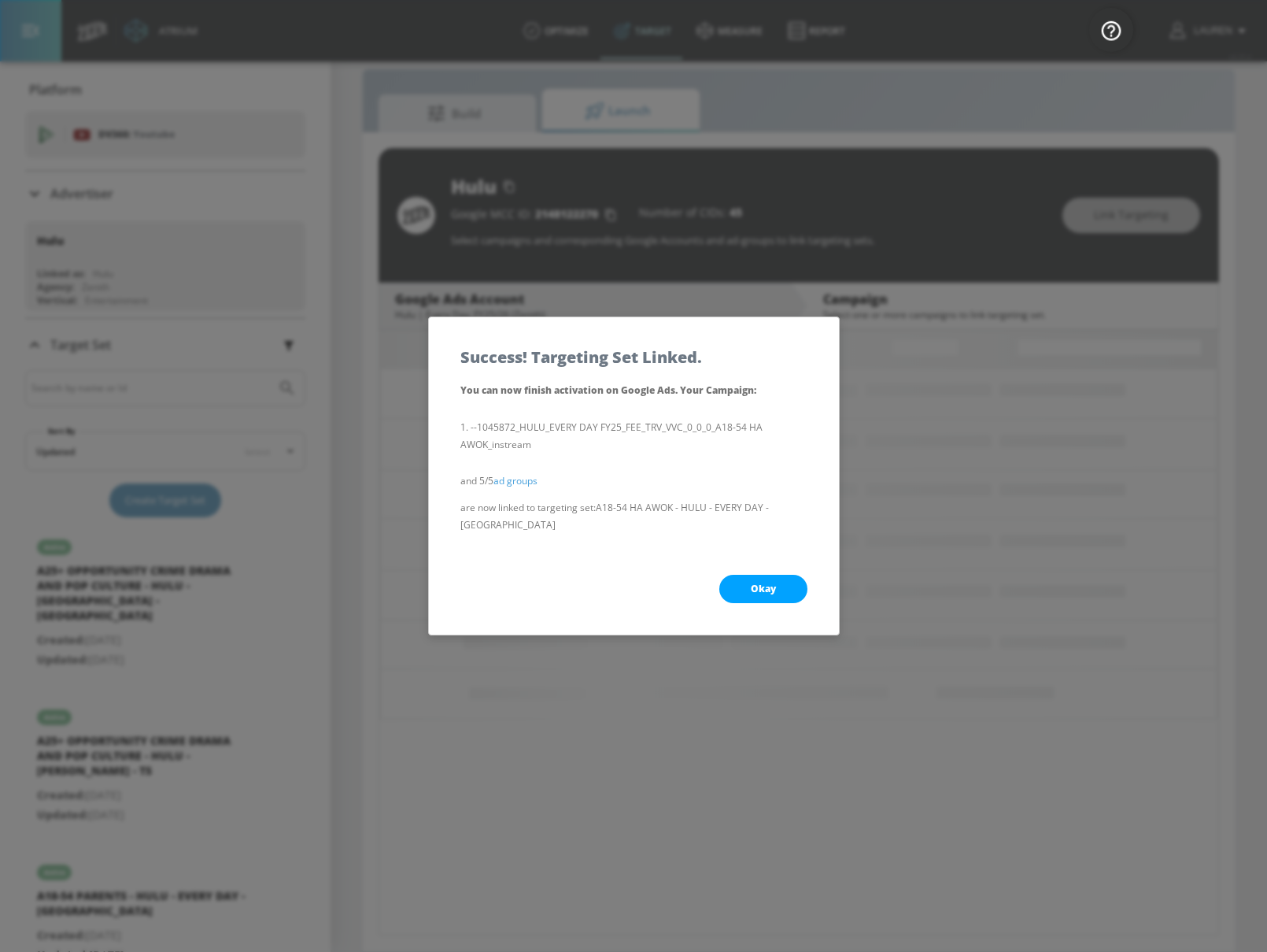
scroll to position [0, 0]
click at [758, 574] on button "Okay" at bounding box center [763, 588] width 88 height 28
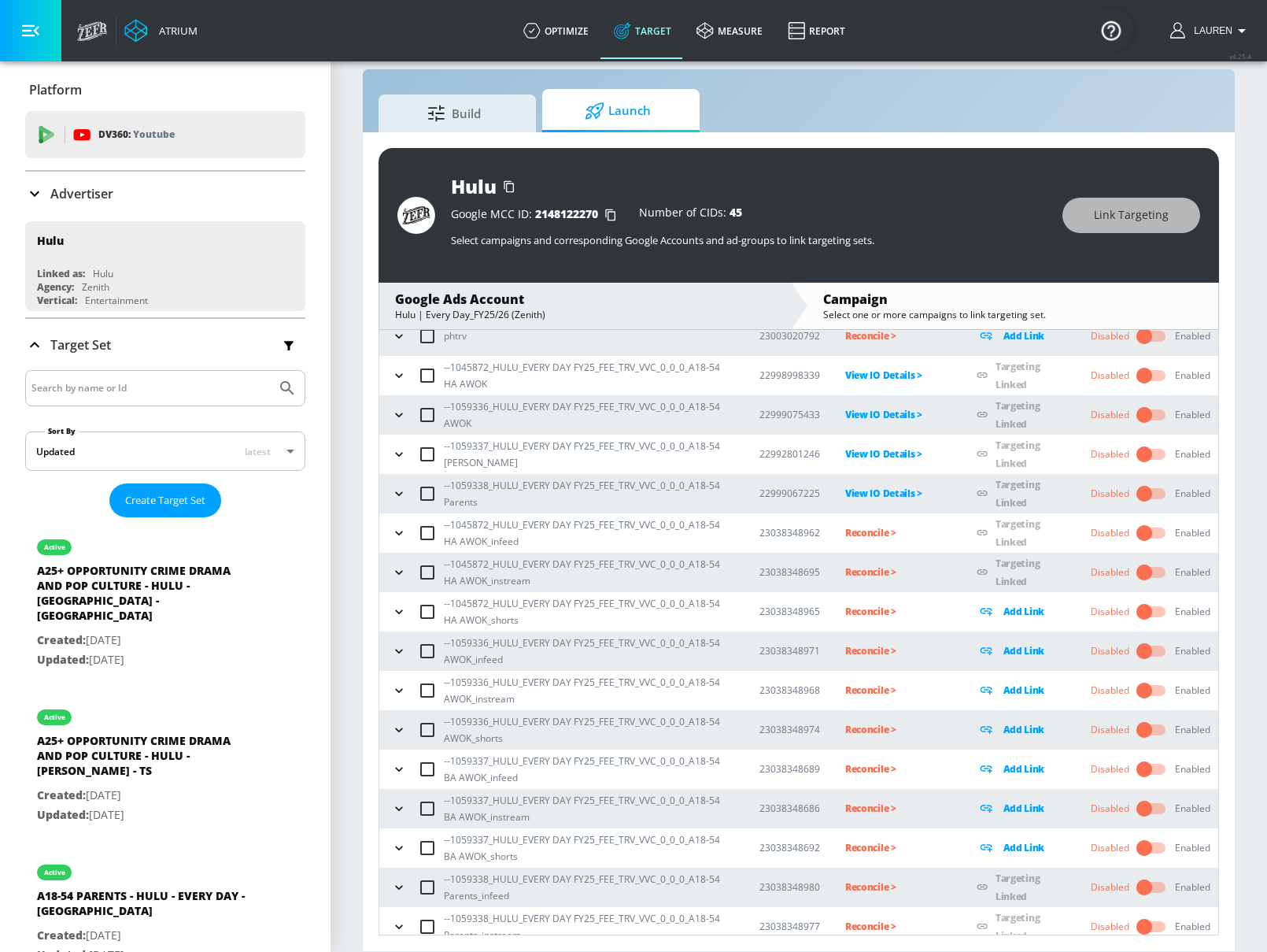
scroll to position [103, 0]
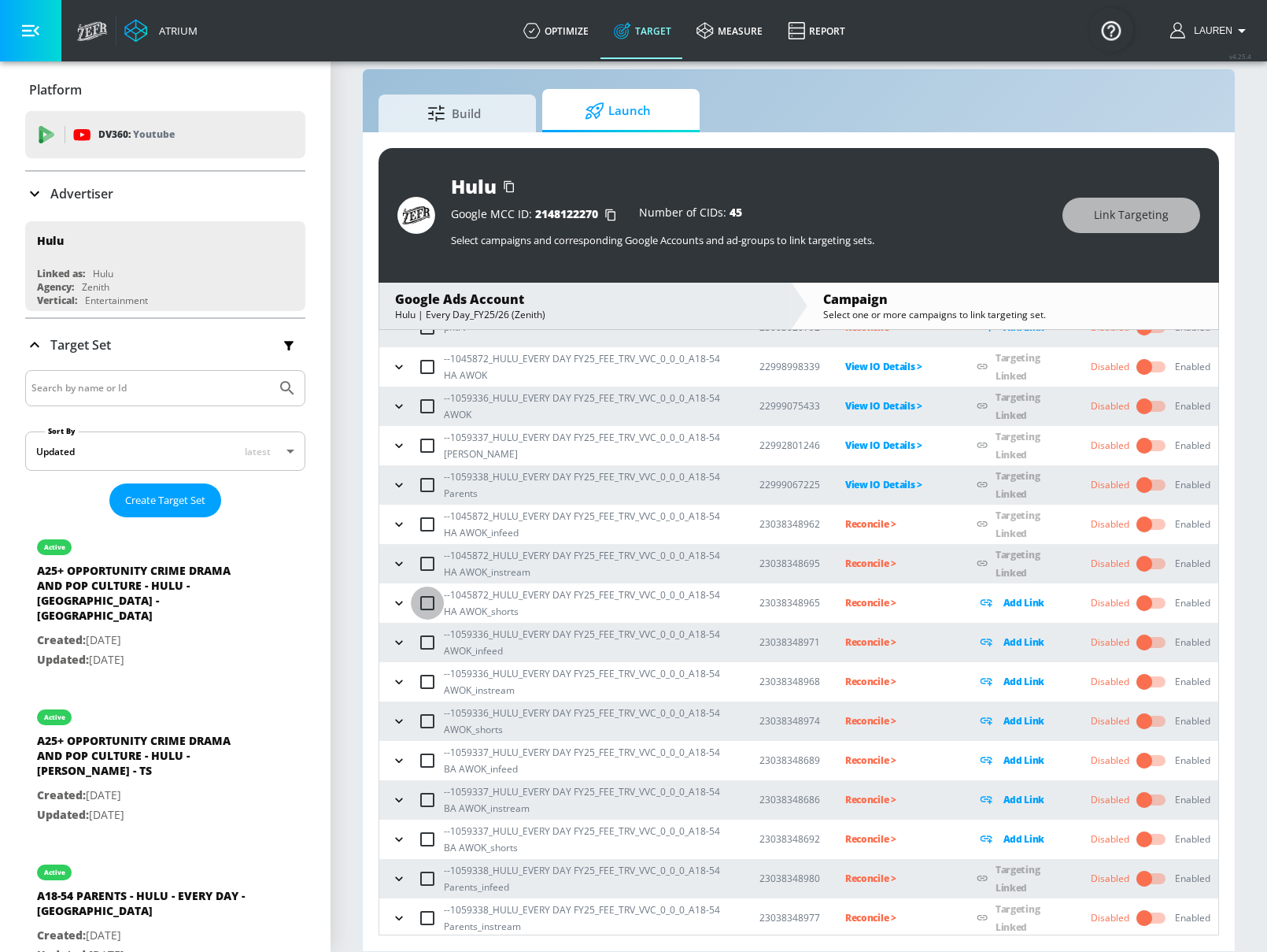
click at [422, 600] on input "checkbox" at bounding box center [427, 603] width 33 height 33
checkbox input "true"
click at [1118, 216] on span "Link Targeting" at bounding box center [1131, 216] width 74 height 19
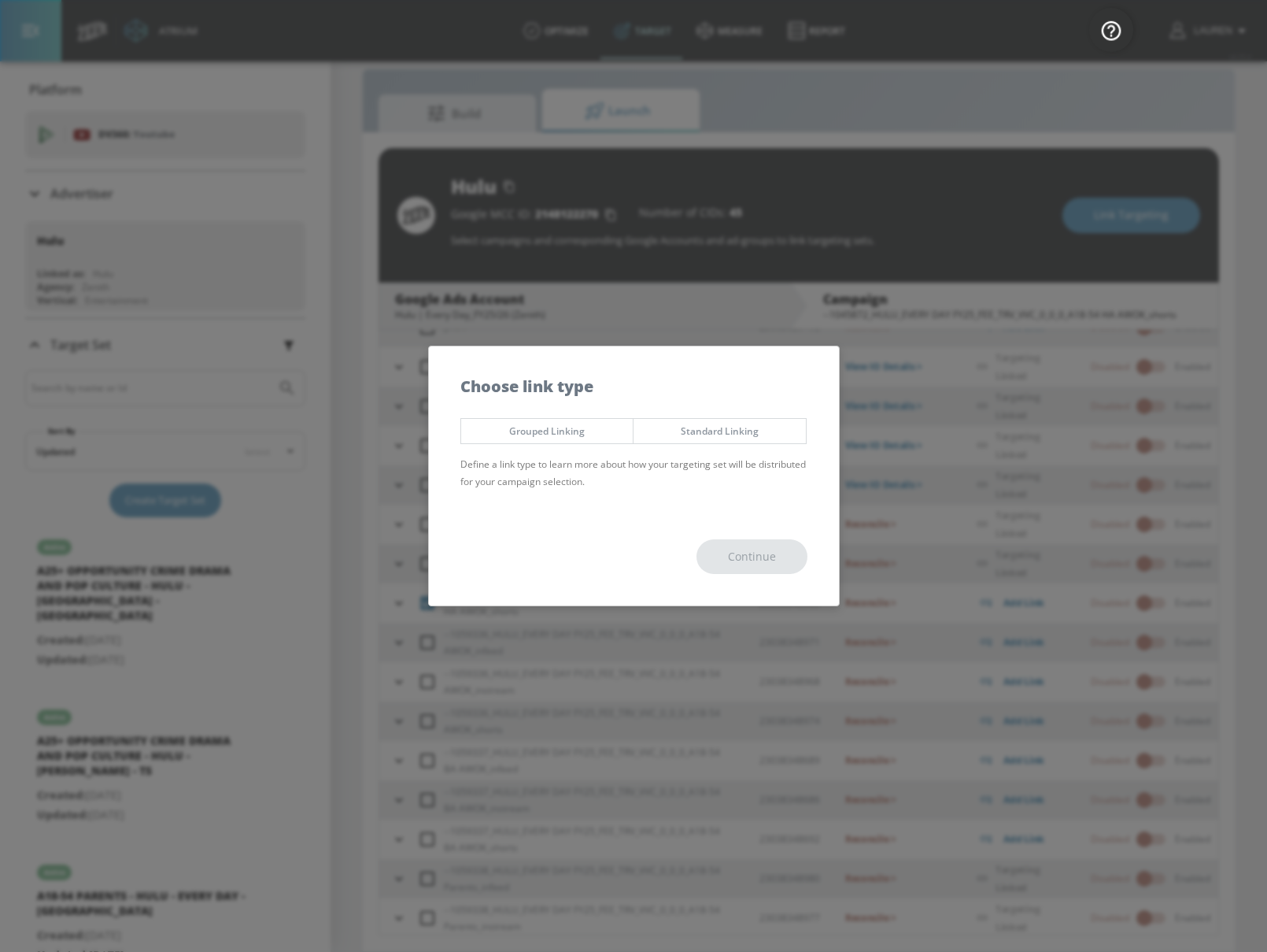
click at [584, 416] on div "Grouped Linking Standard Linking Define a link type to learn more about how you…" at bounding box center [634, 458] width 410 height 98
click at [585, 439] on button "Grouped Linking" at bounding box center [547, 430] width 174 height 26
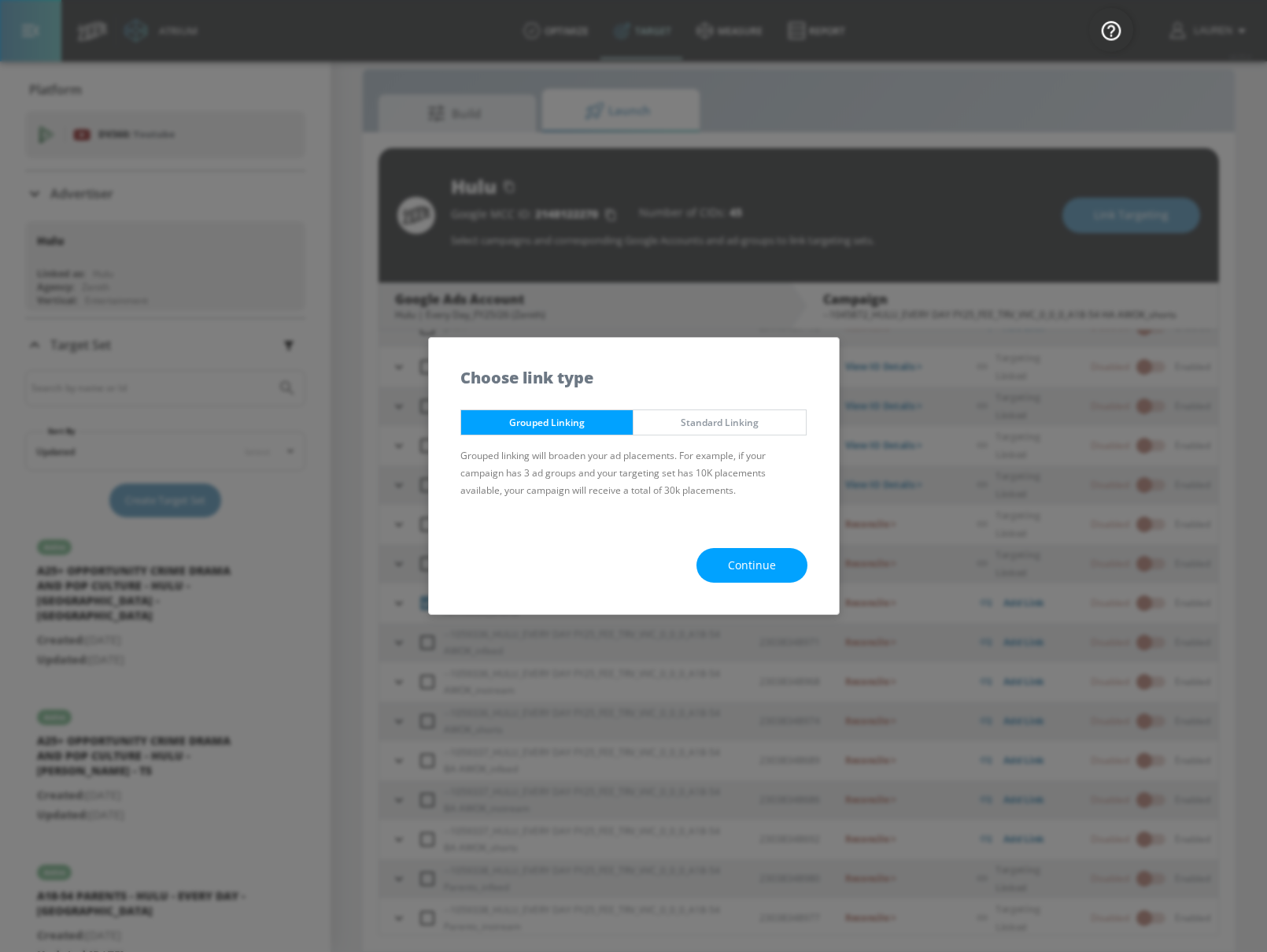
click at [758, 540] on div "Continue" at bounding box center [634, 565] width 410 height 99
click at [760, 557] on span "Continue" at bounding box center [752, 565] width 48 height 19
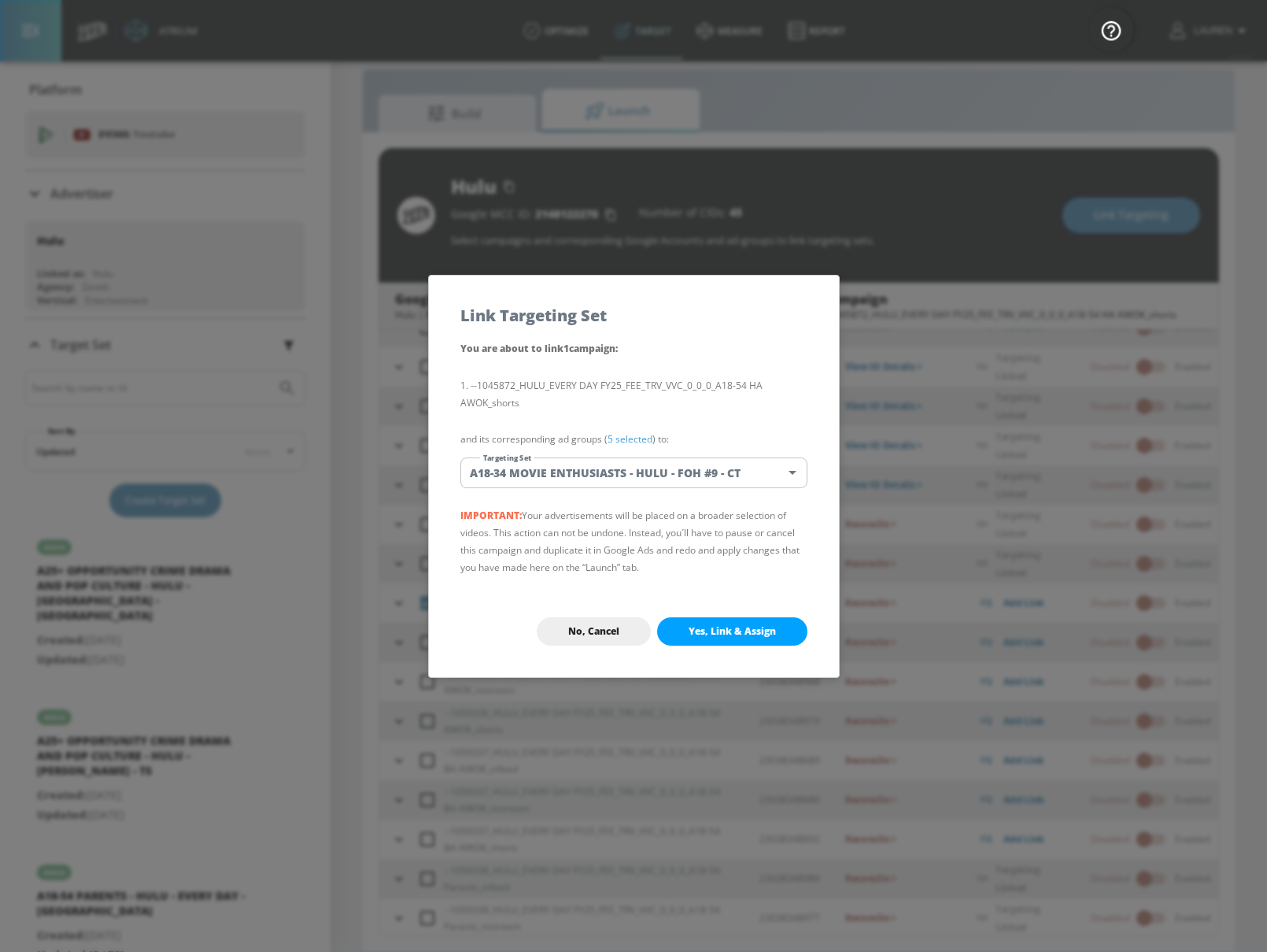
click at [641, 435] on link "5 selected" at bounding box center [630, 439] width 44 height 14
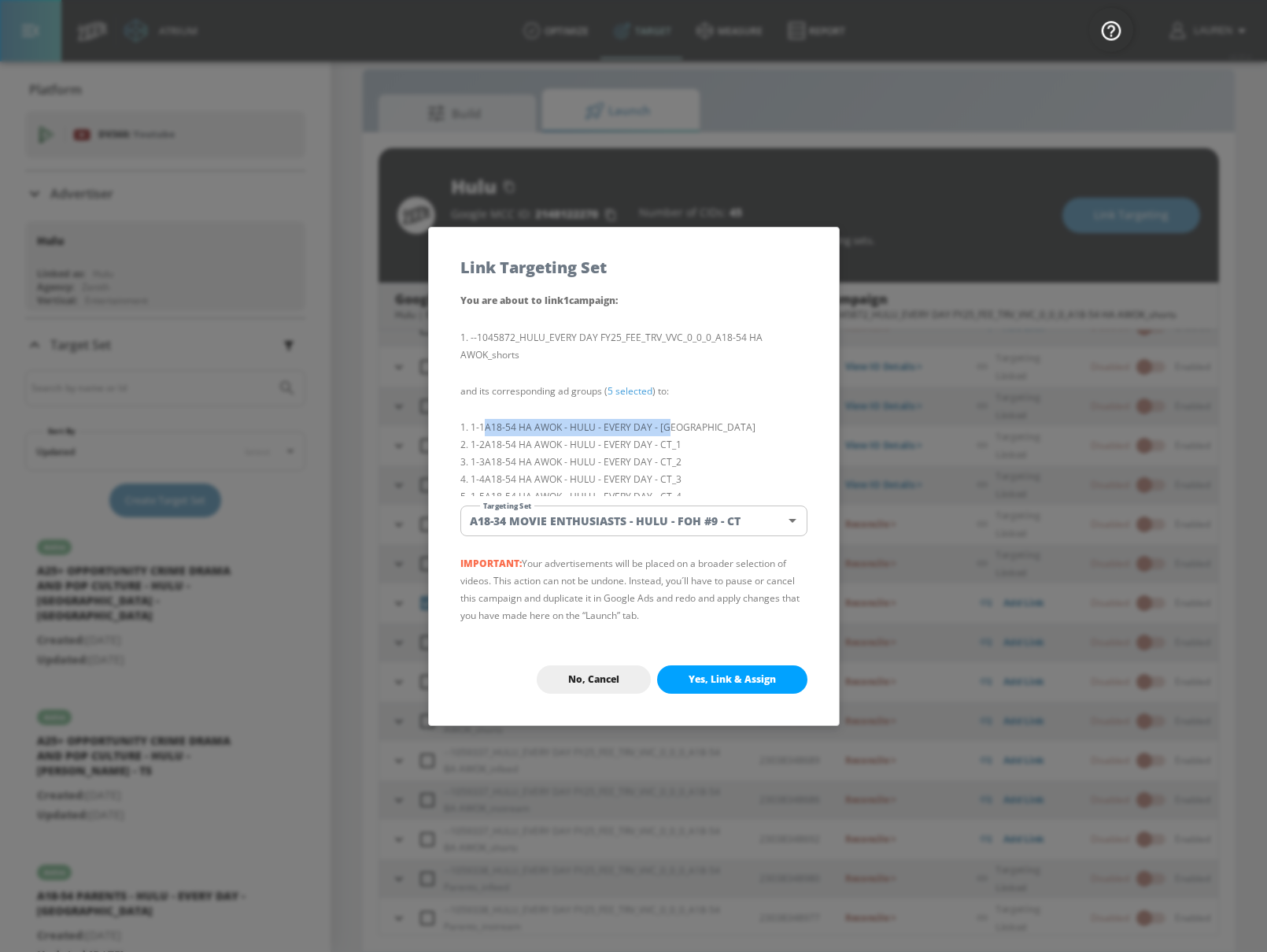
copy li "A18-54 HA AWOK - HULU - EVERY DAY - [GEOGRAPHIC_DATA]"
drag, startPoint x: 487, startPoint y: 426, endPoint x: 724, endPoint y: 429, distance: 237.0
click at [724, 429] on li "1-1 A18-54 HA AWOK - HULU - EVERY DAY - [GEOGRAPHIC_DATA]" at bounding box center [633, 427] width 347 height 17
click at [709, 507] on body "Atrium optimize Target measure Report optimize Target measure Report v 4.25.4 L…" at bounding box center [633, 464] width 1267 height 974
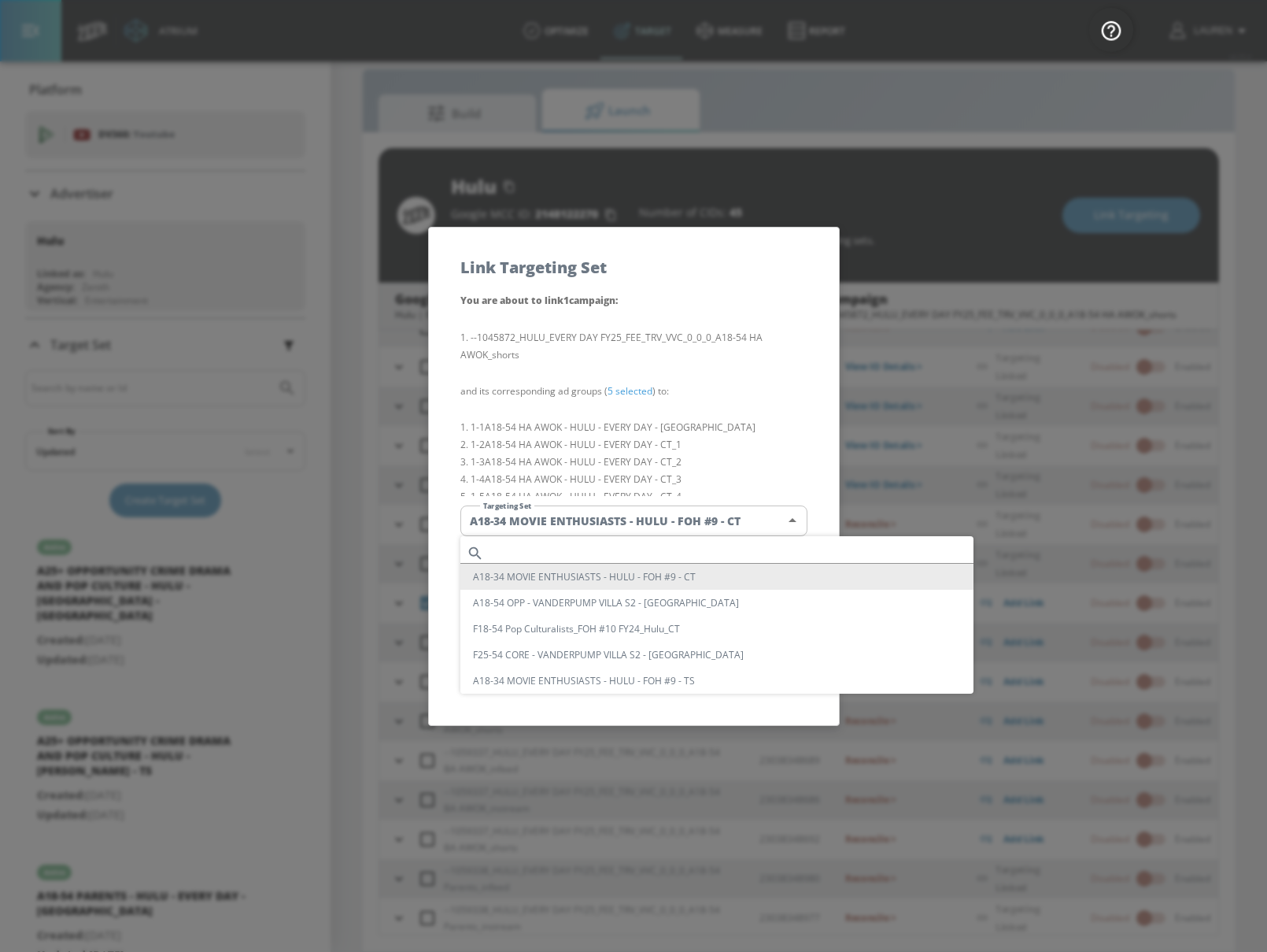
click at [518, 548] on input "text" at bounding box center [732, 553] width 483 height 21
paste input "A18-54 HA AWOK - HULU - EVERY DAY - [GEOGRAPHIC_DATA]"
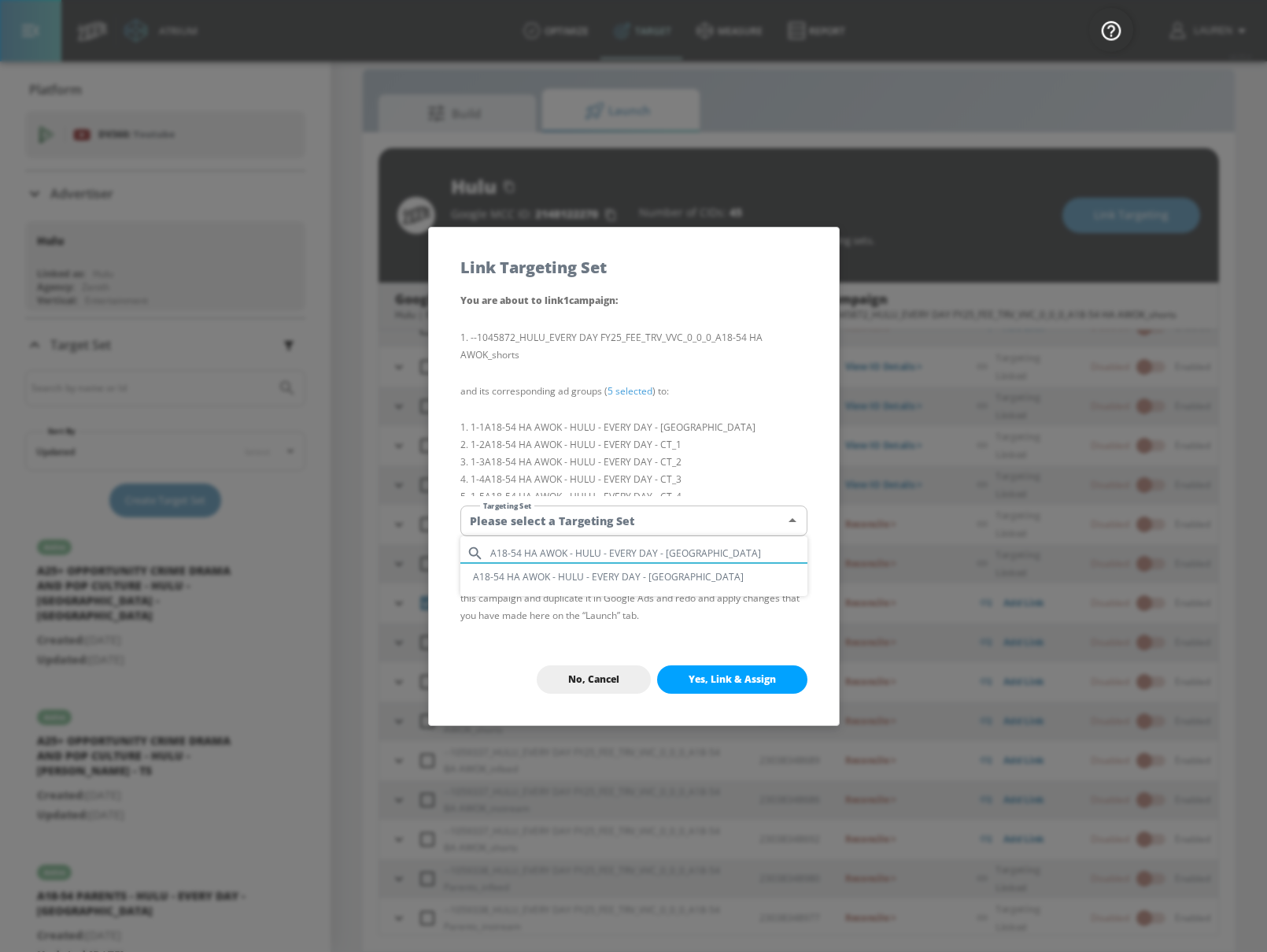
type input "A18-54 HA AWOK - HULU - EVERY DAY - [GEOGRAPHIC_DATA]"
click at [532, 574] on li "A18-54 HA AWOK - HULU - EVERY DAY - [GEOGRAPHIC_DATA]" at bounding box center [633, 576] width 347 height 26
type input "972423ab-a665-4367-87fb-77af6c720e28"
click at [736, 683] on span "Yes, Link & Assign" at bounding box center [733, 678] width 87 height 13
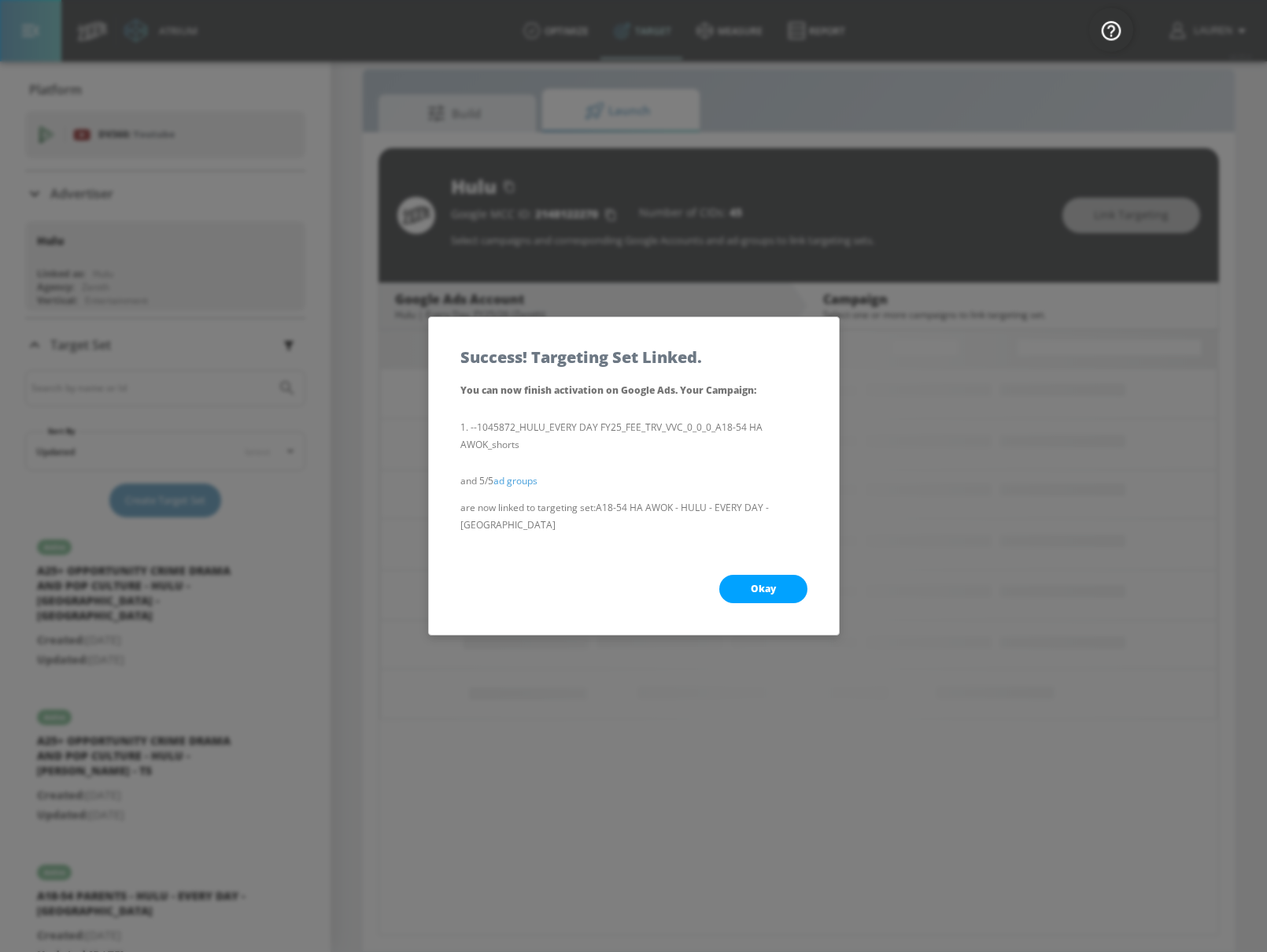
scroll to position [0, 0]
click at [766, 583] on span "Okay" at bounding box center [763, 589] width 25 height 13
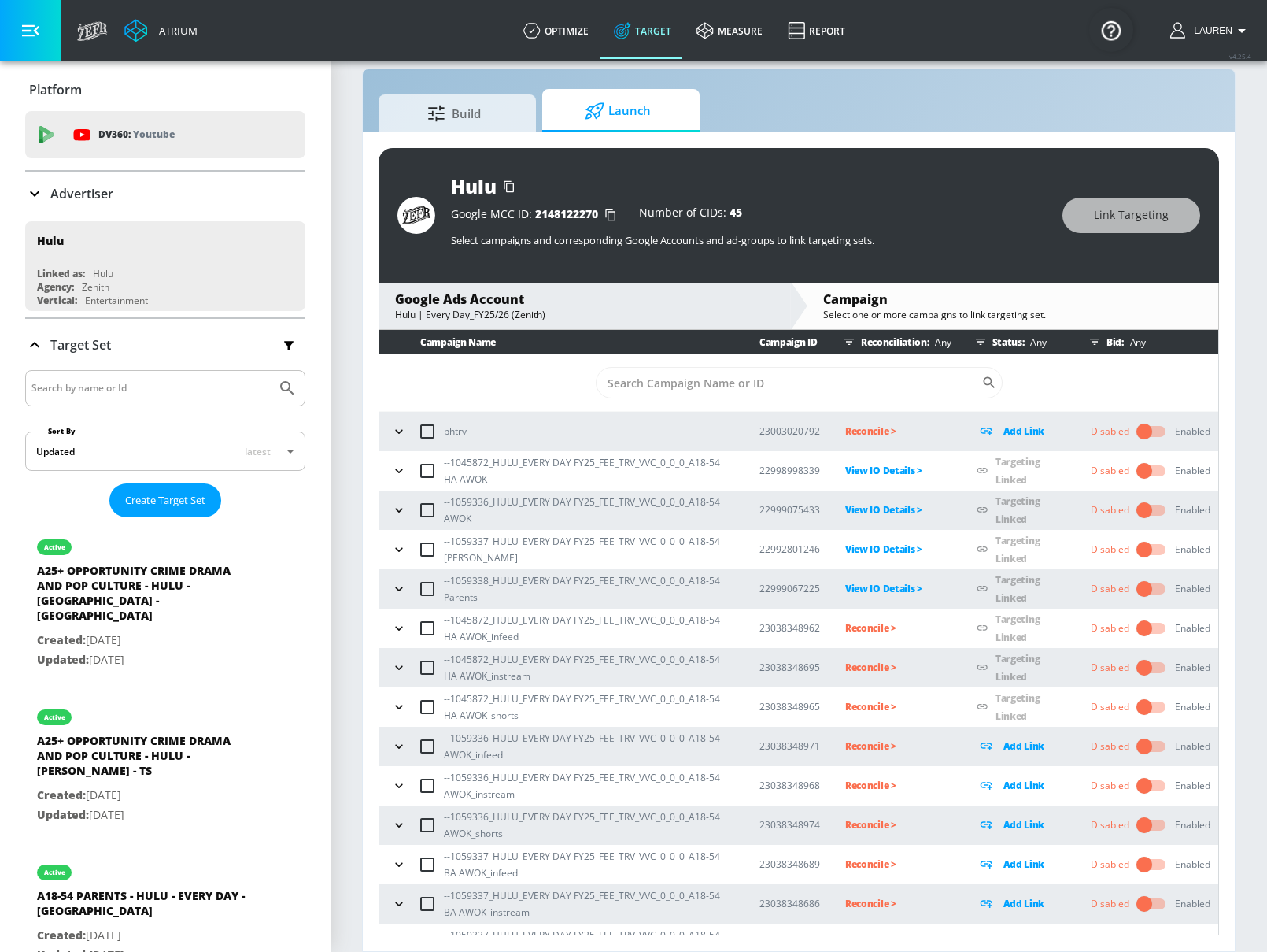
scroll to position [102, 0]
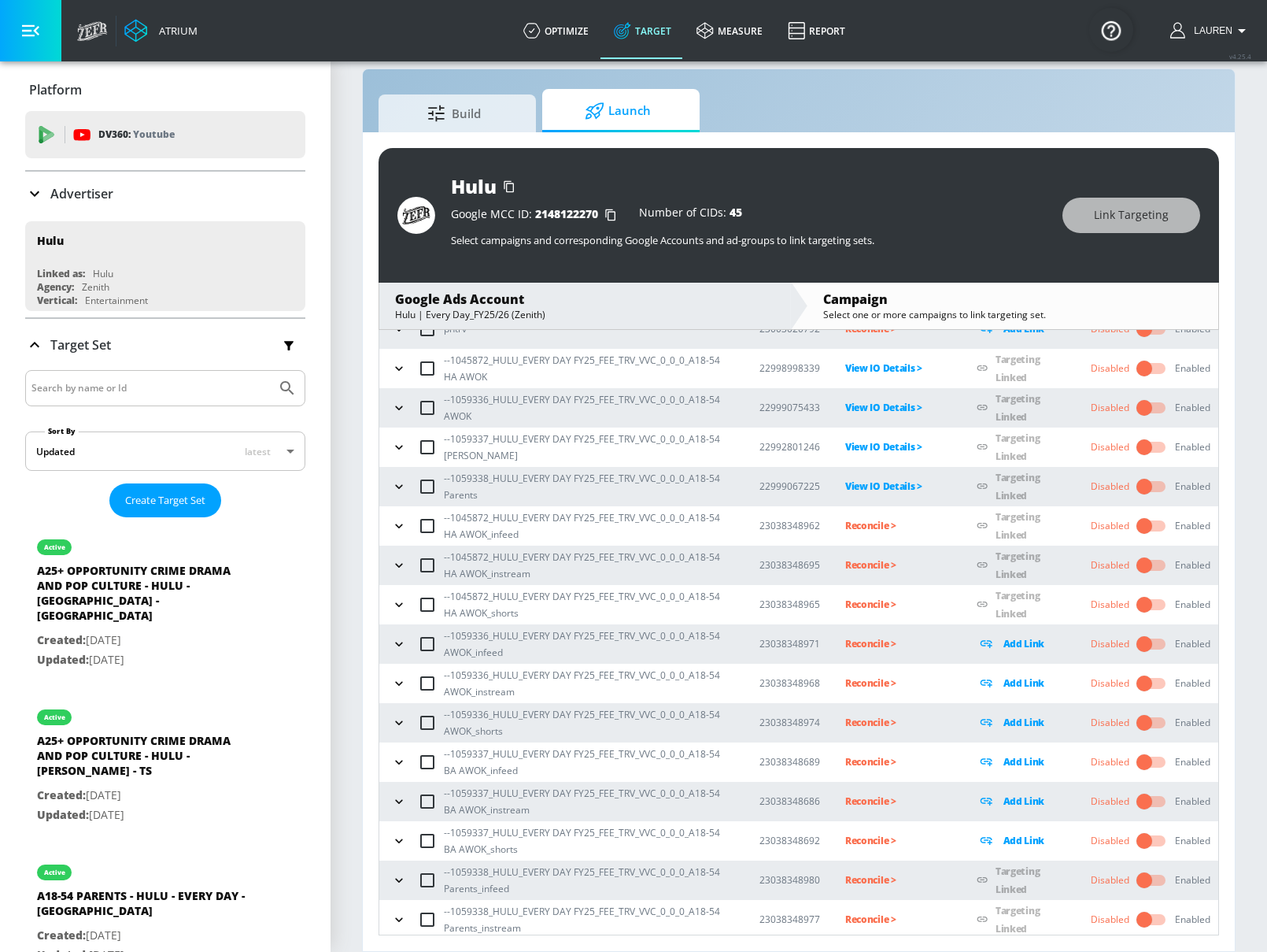
click at [426, 643] on input "checkbox" at bounding box center [427, 644] width 33 height 33
checkbox input "true"
click at [1129, 206] on span "Link Targeting" at bounding box center [1131, 216] width 74 height 19
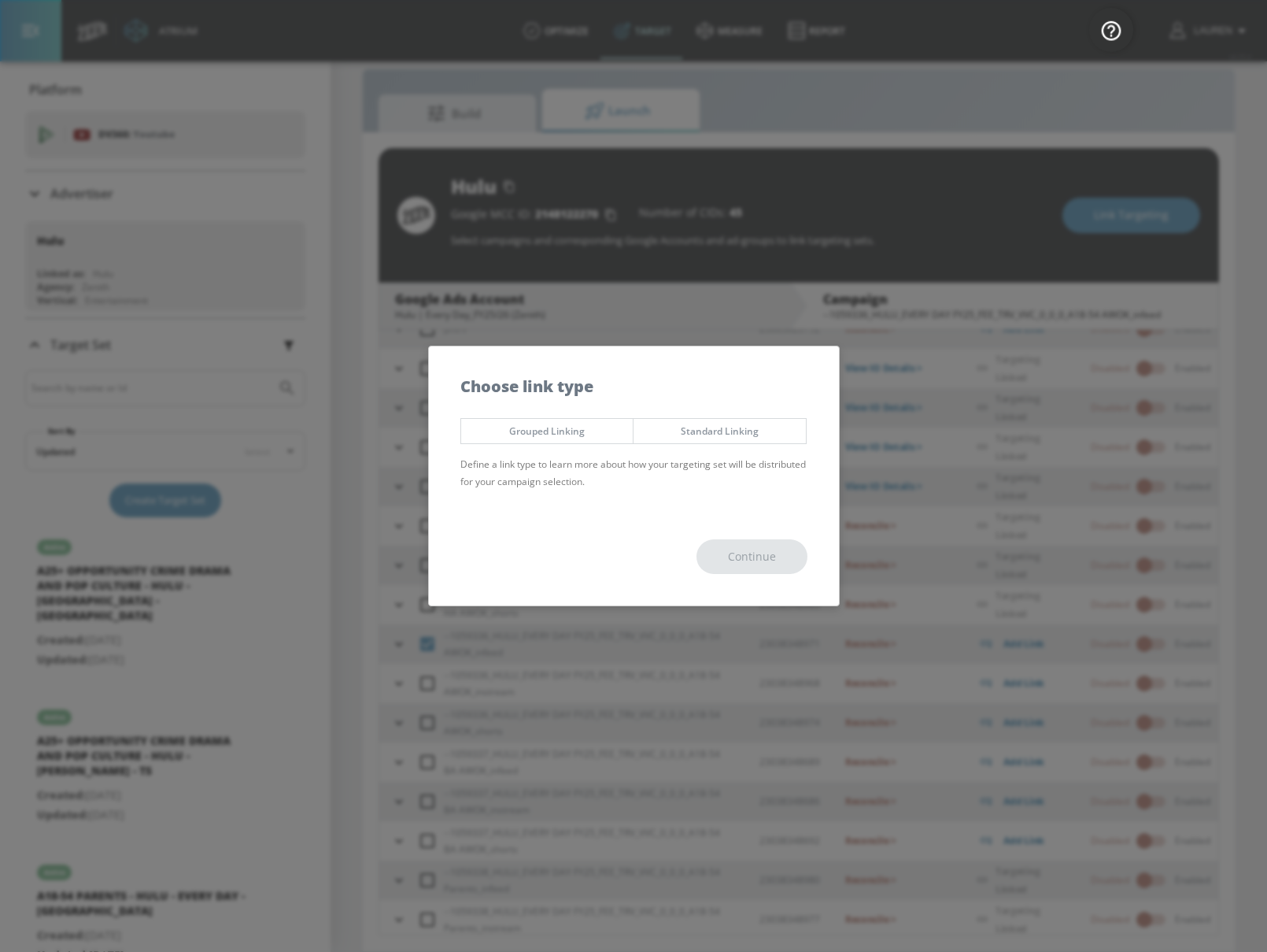
click at [577, 430] on span "Grouped Linking" at bounding box center [547, 430] width 149 height 16
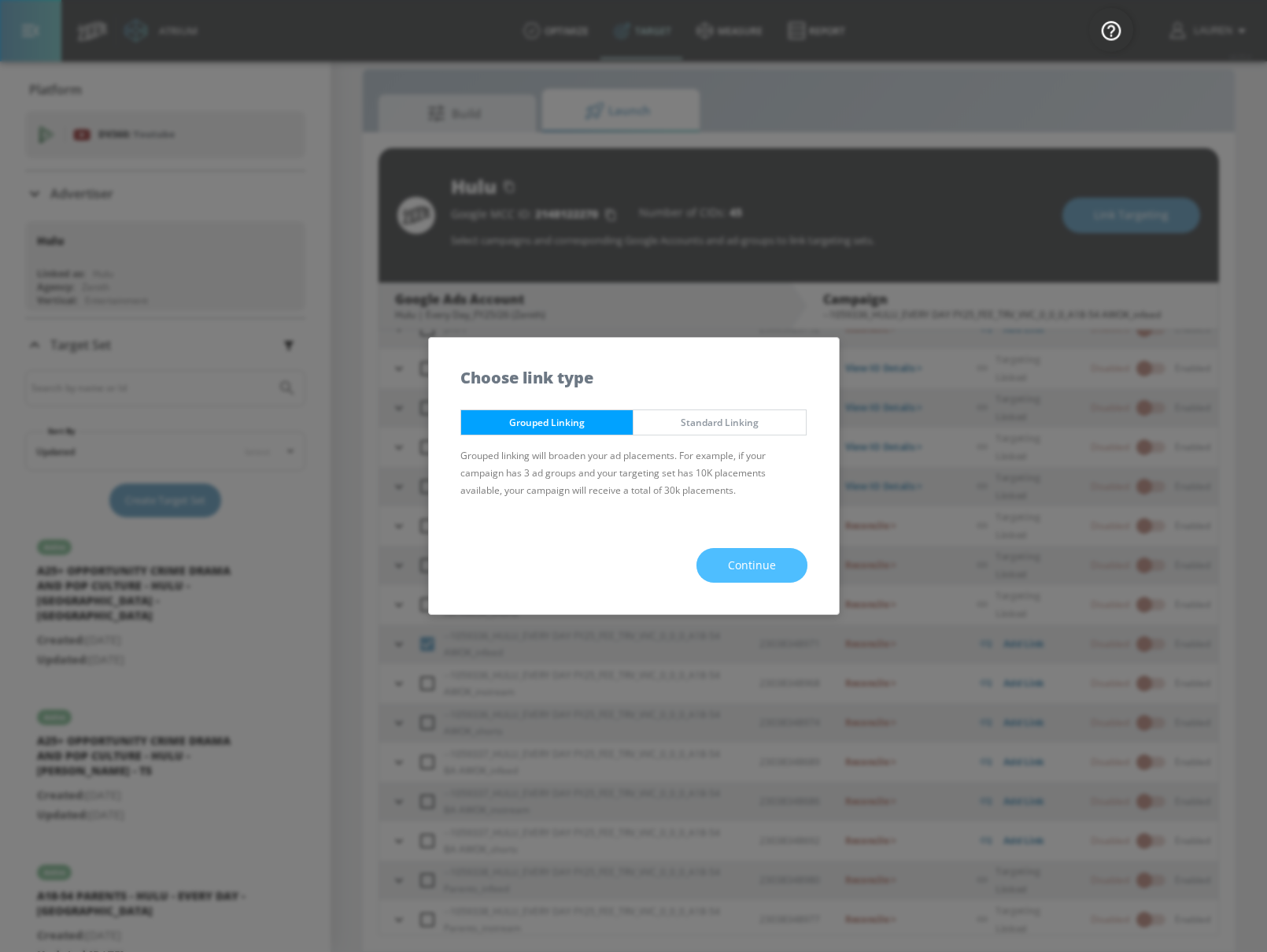
click at [768, 577] on button "Continue" at bounding box center [752, 565] width 111 height 36
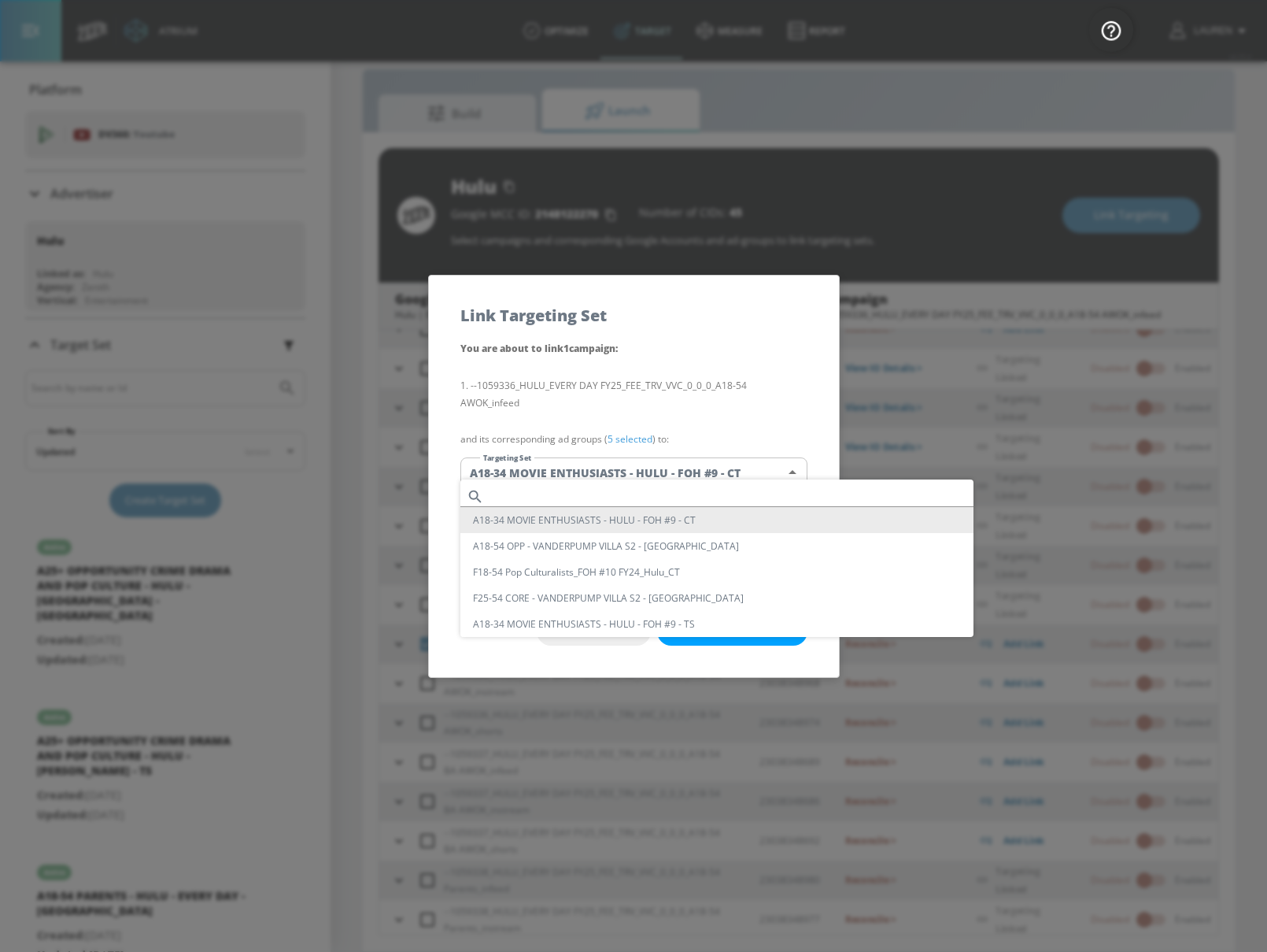
click at [577, 456] on body "Atrium optimize Target measure Report optimize Target measure Report v 4.25.4 L…" at bounding box center [633, 464] width 1267 height 974
click at [567, 490] on input "text" at bounding box center [732, 496] width 483 height 21
paste input "A18-54 HA AWOK - HULU - EVERY DAY - [GEOGRAPHIC_DATA]"
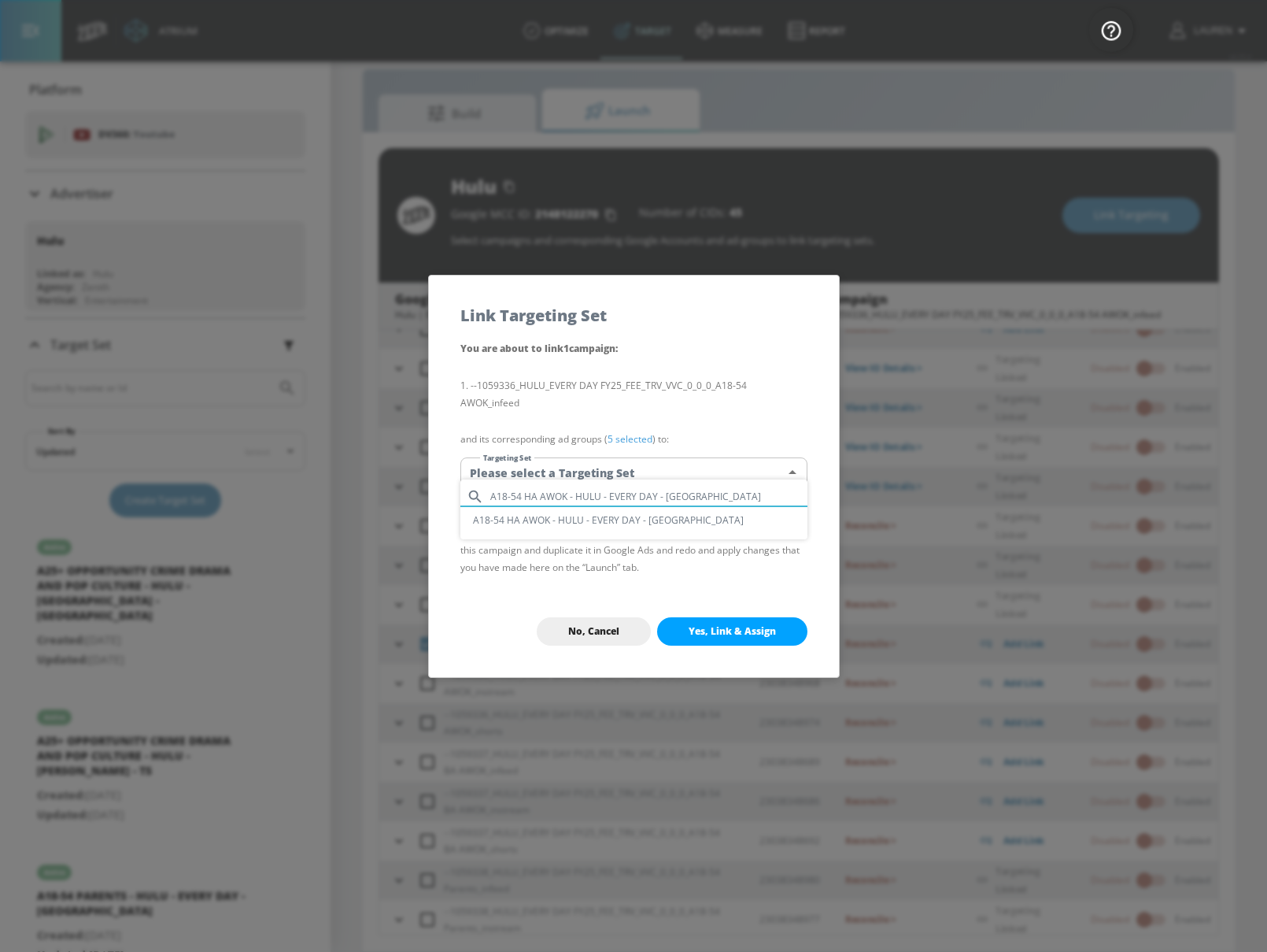
type input "A18-54 HA AWOK - HULU - EVERY DAY - [GEOGRAPHIC_DATA]"
click at [578, 525] on li "A18-54 HA AWOK - HULU - EVERY DAY - [GEOGRAPHIC_DATA]" at bounding box center [633, 519] width 347 height 26
type input "972423ab-a665-4367-87fb-77af6c720e28"
click at [726, 625] on span "Yes, Link & Assign" at bounding box center [733, 631] width 87 height 13
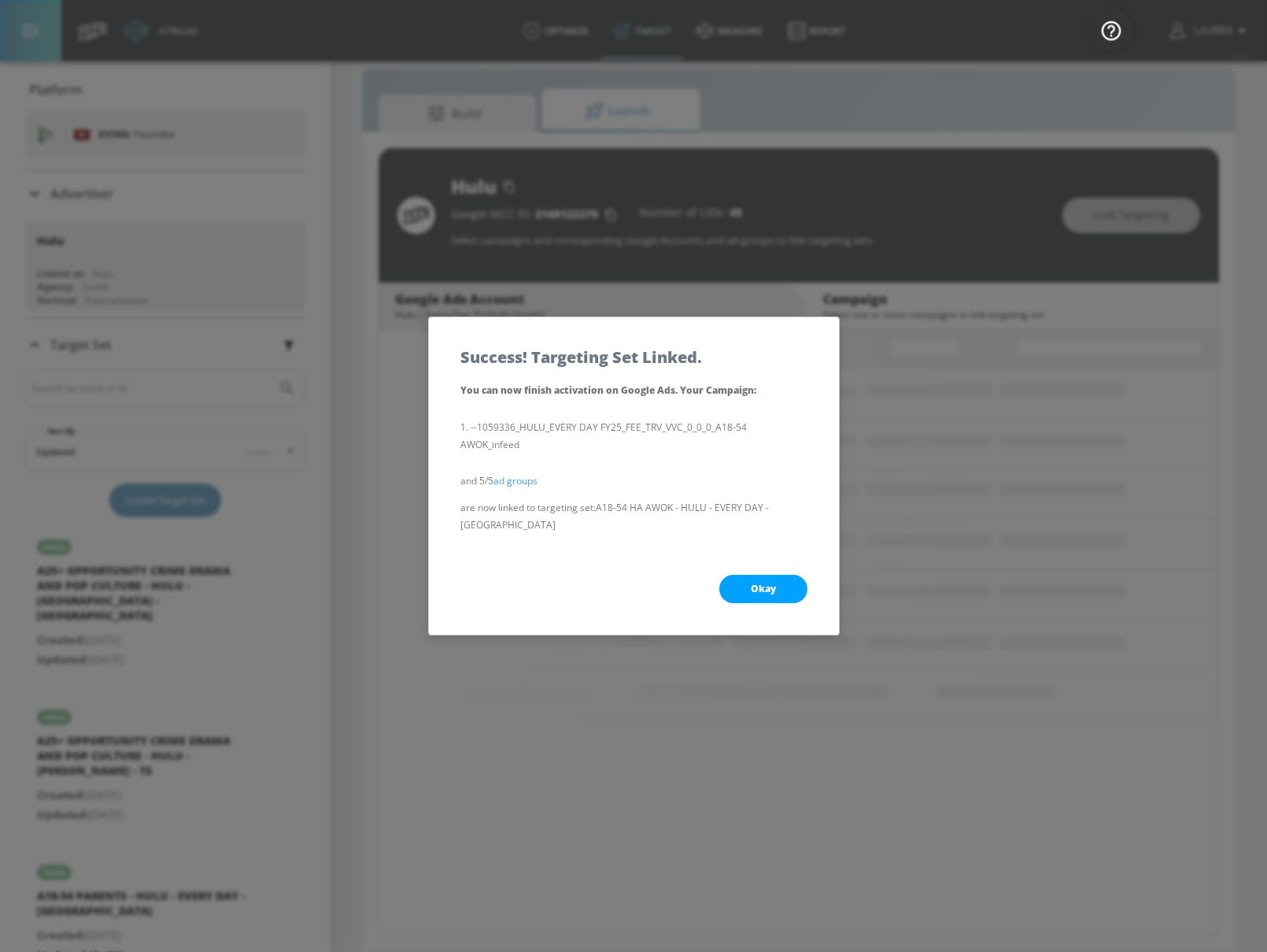
scroll to position [0, 0]
click at [741, 574] on button "Okay" at bounding box center [763, 588] width 88 height 28
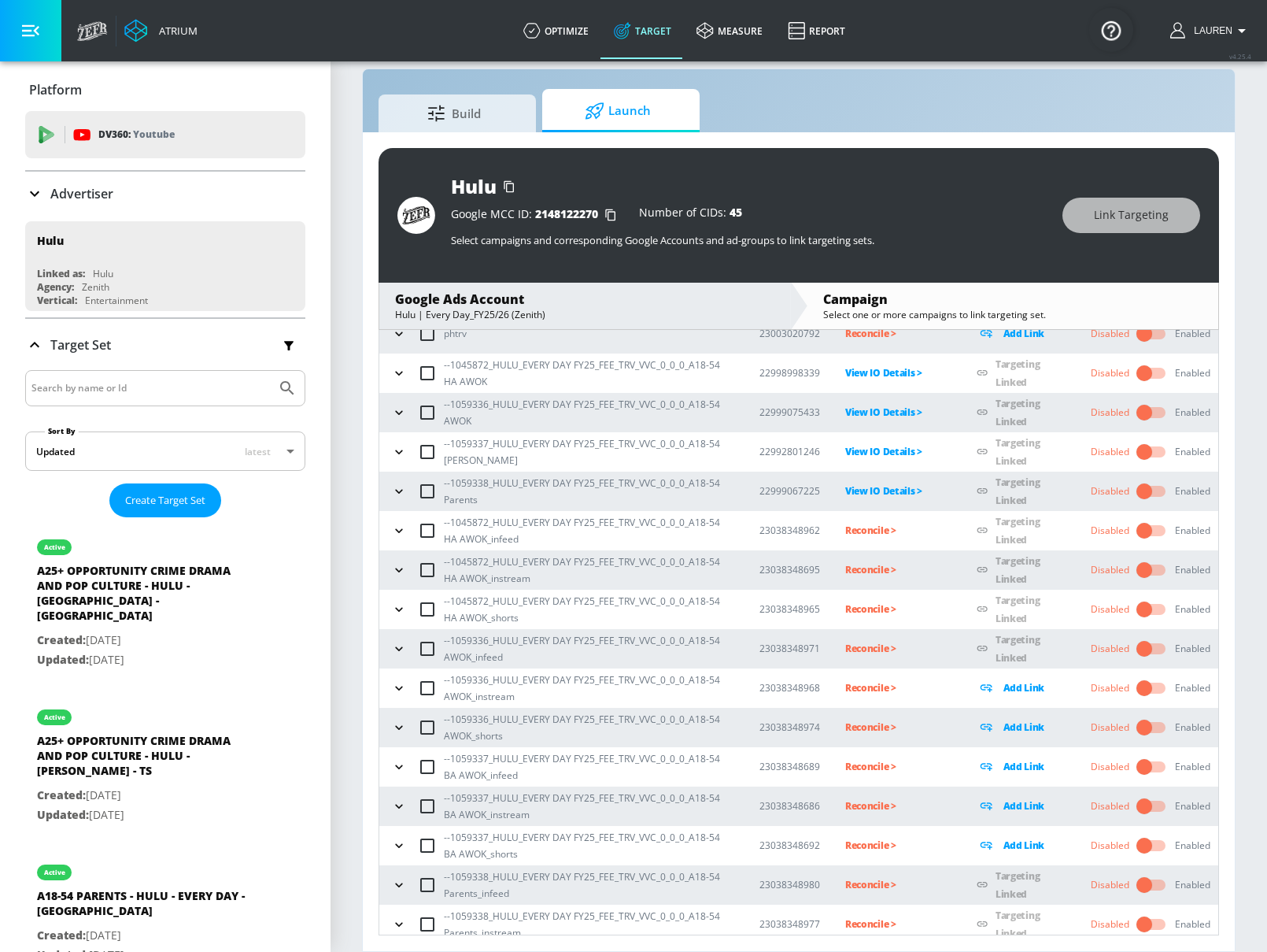
scroll to position [100, 0]
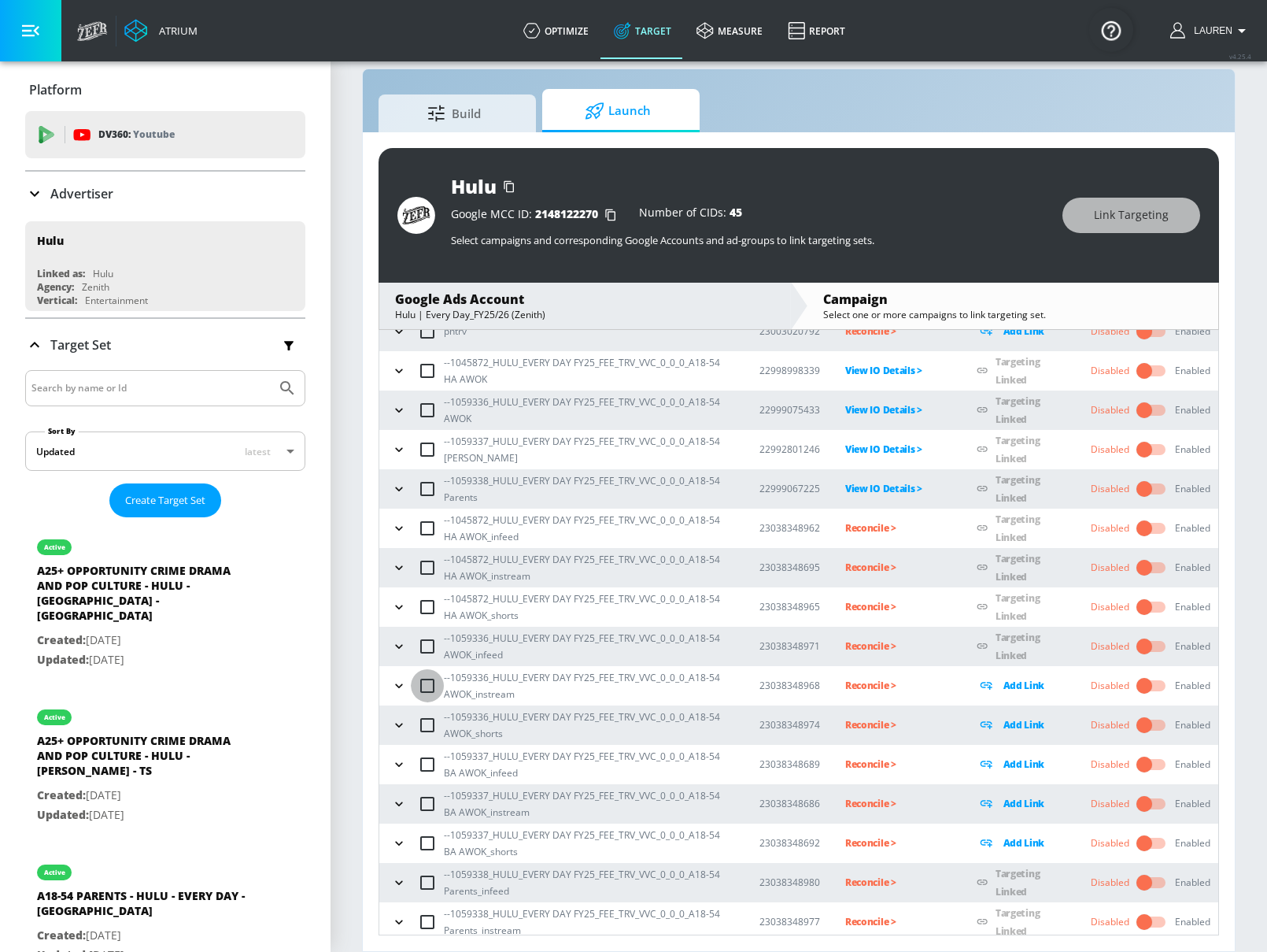
click at [423, 682] on input "checkbox" at bounding box center [427, 685] width 33 height 33
checkbox input "true"
click at [1117, 222] on span "Link Targeting" at bounding box center [1131, 216] width 74 height 19
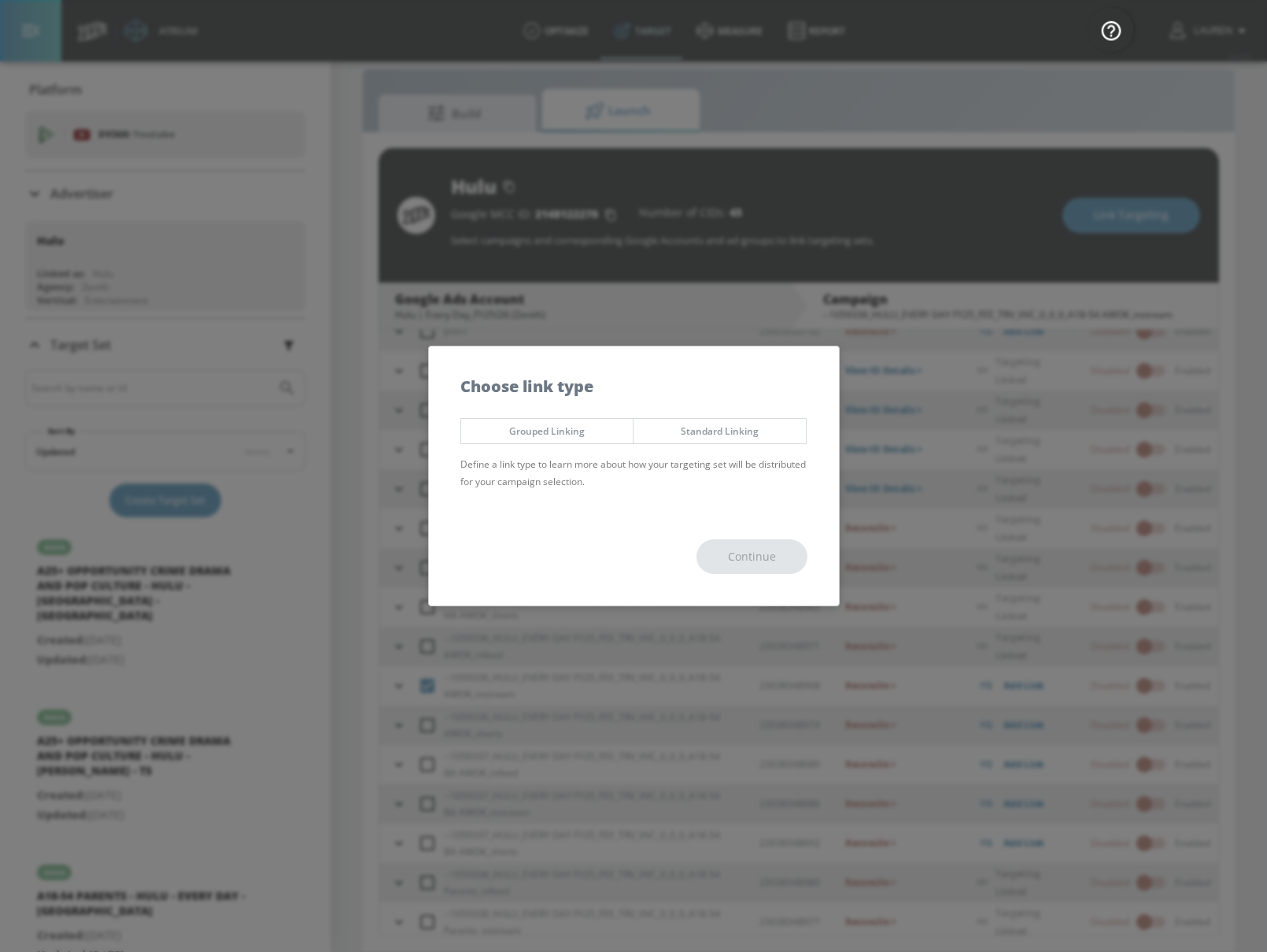
click at [567, 428] on span "Grouped Linking" at bounding box center [547, 430] width 149 height 16
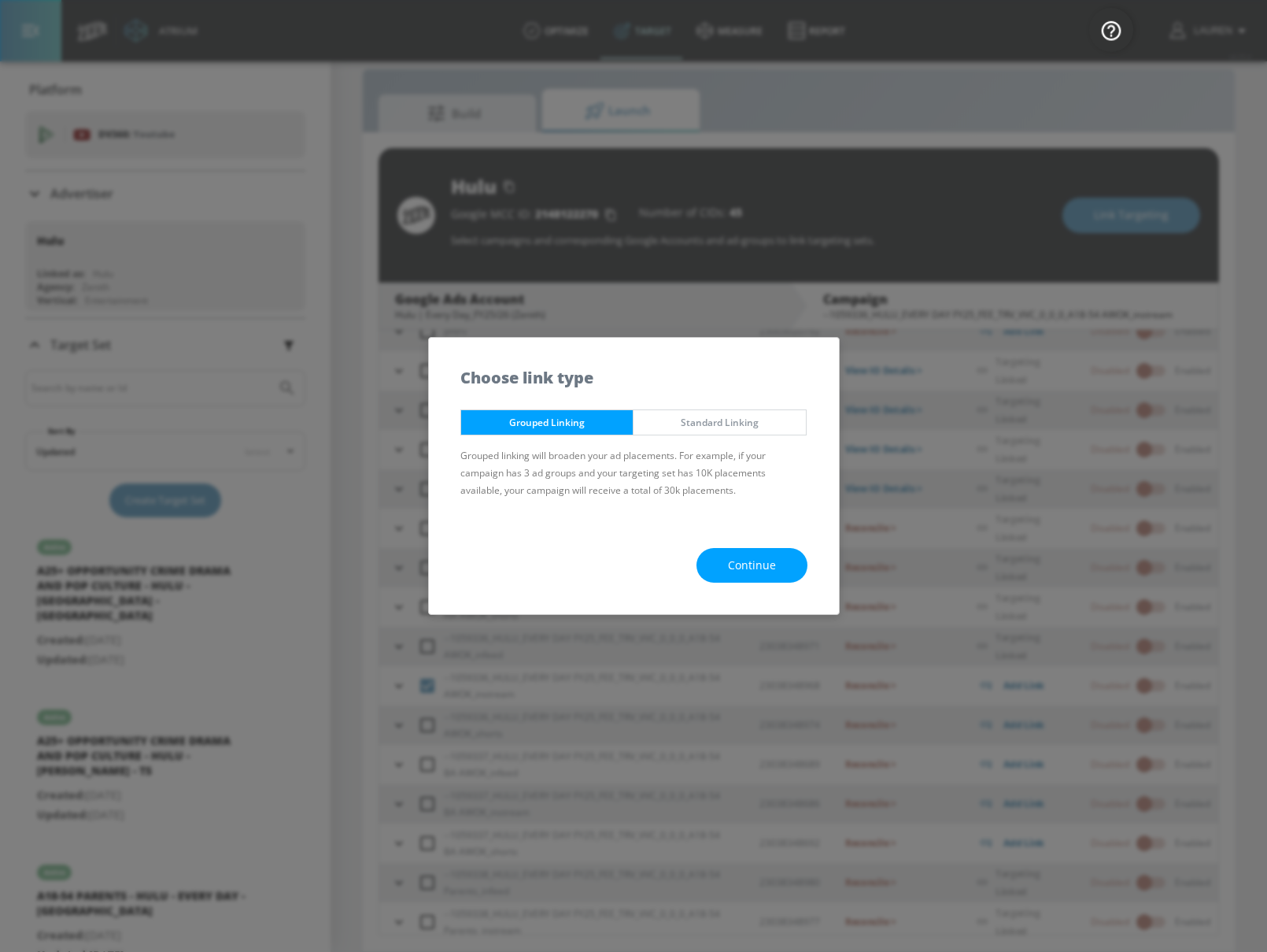
click at [790, 566] on button "Continue" at bounding box center [752, 565] width 111 height 36
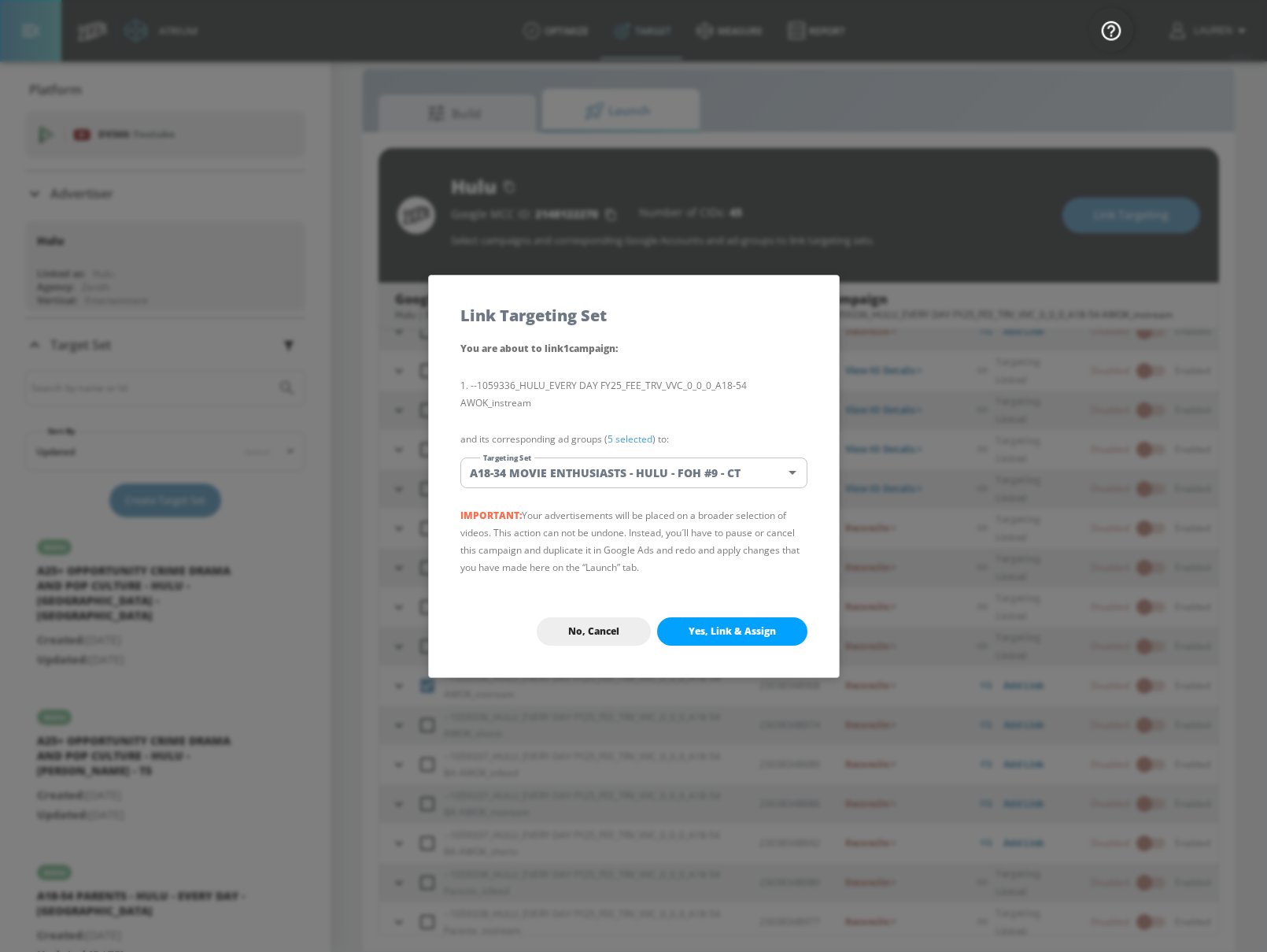
click at [664, 479] on body "Atrium optimize Target measure Report optimize Target measure Report v 4.25.4 L…" at bounding box center [633, 464] width 1267 height 974
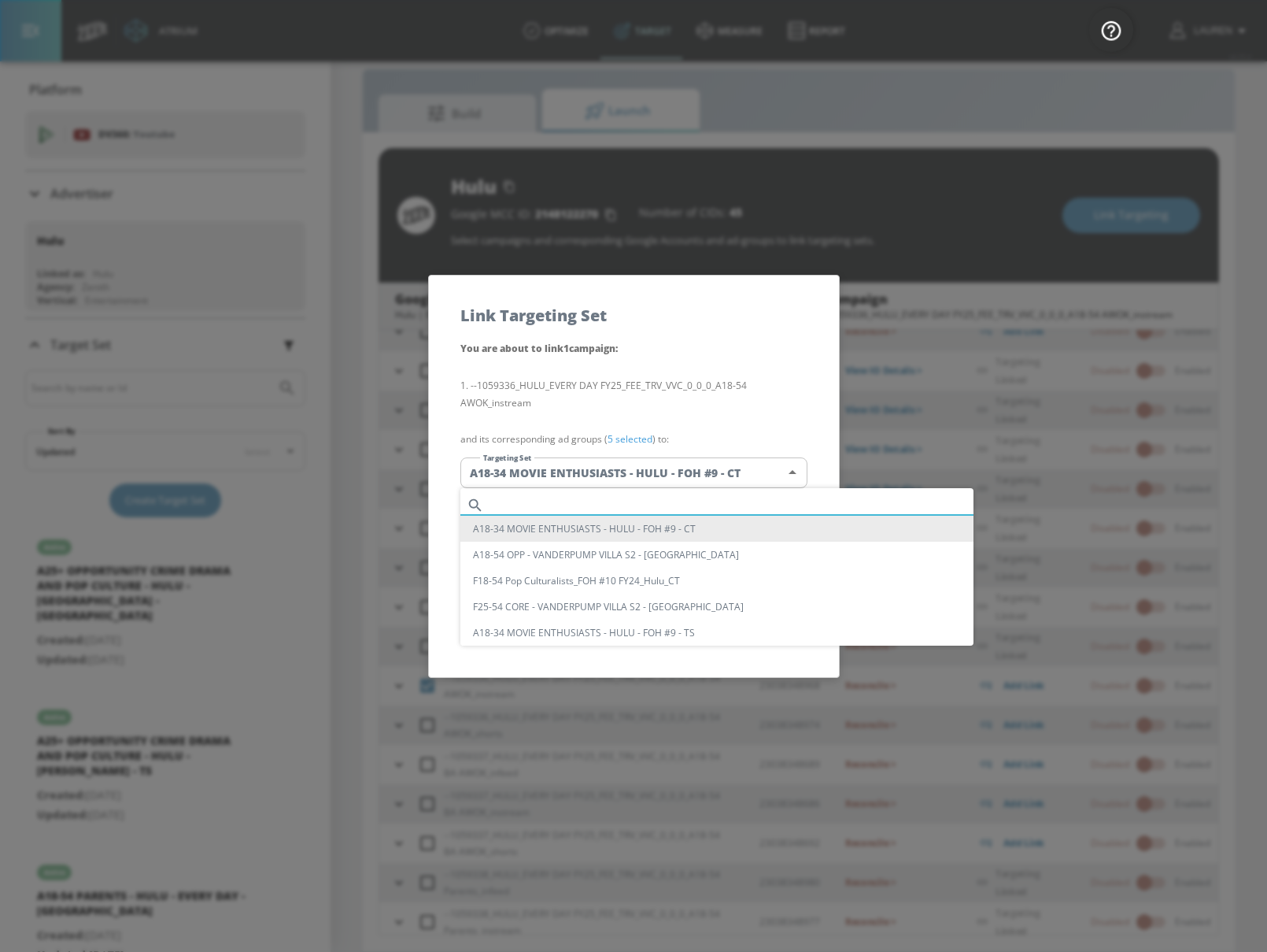
click at [647, 497] on input "text" at bounding box center [732, 505] width 483 height 21
paste input "A18-54 HA AWOK - HULU - EVERY DAY - [GEOGRAPHIC_DATA]"
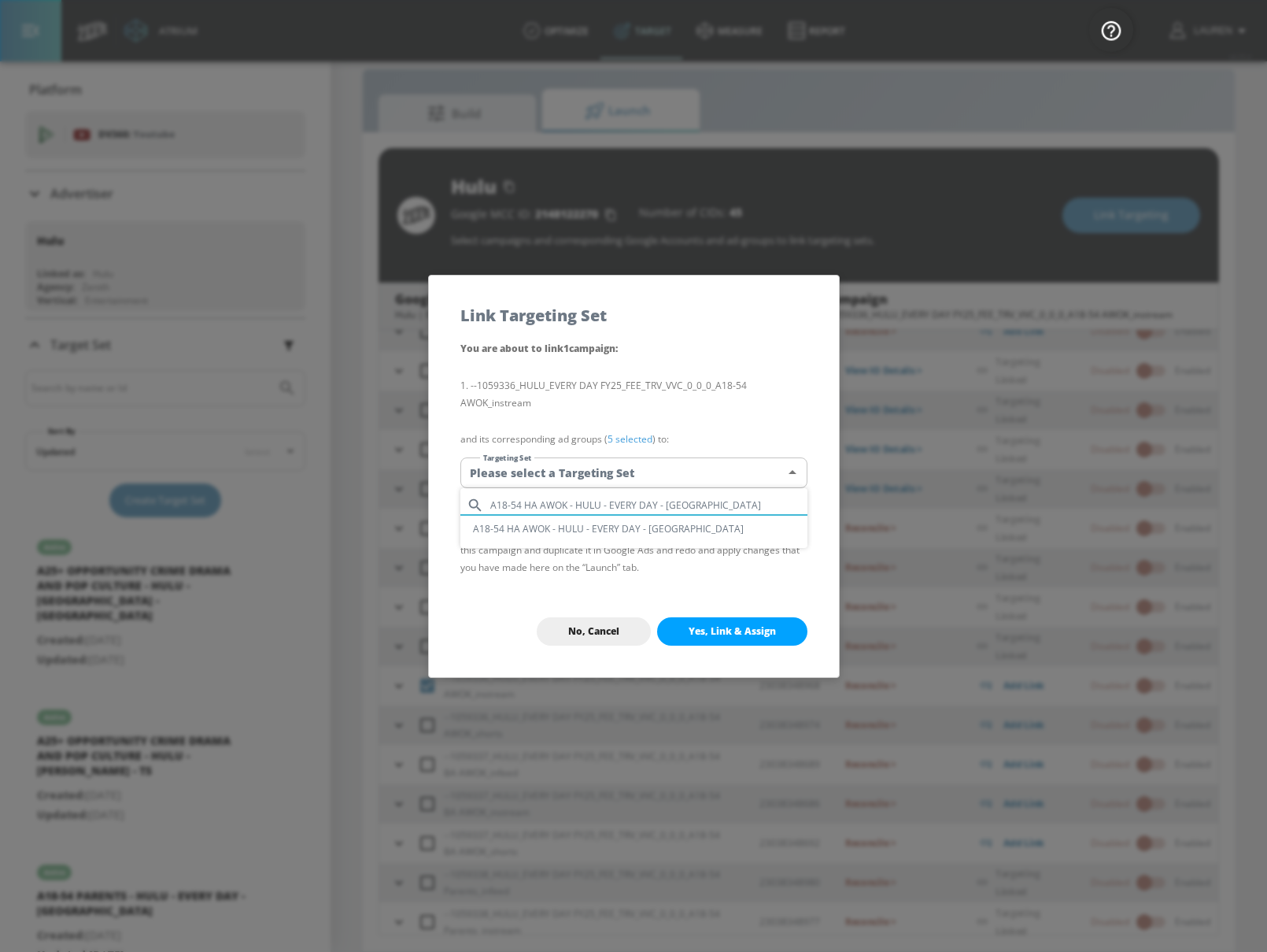
type input "A18-54 HA AWOK - HULU - EVERY DAY - [GEOGRAPHIC_DATA]"
click at [651, 523] on li "A18-54 HA AWOK - HULU - EVERY DAY - [GEOGRAPHIC_DATA]" at bounding box center [633, 528] width 347 height 26
type input "972423ab-a665-4367-87fb-77af6c720e28"
click at [734, 631] on span "Yes, Link & Assign" at bounding box center [733, 631] width 87 height 13
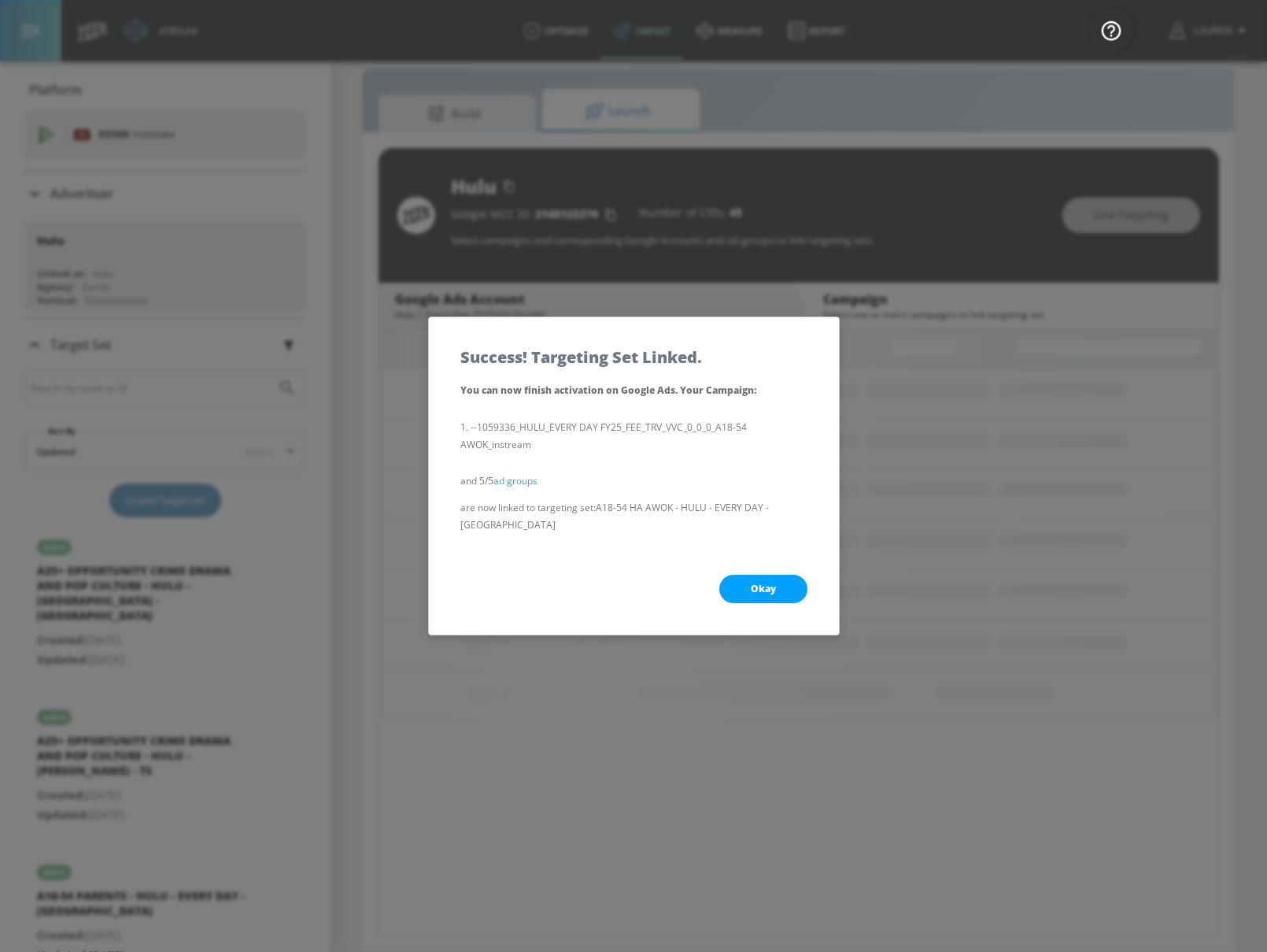
scroll to position [0, 0]
click at [751, 583] on span "Okay" at bounding box center [763, 589] width 25 height 13
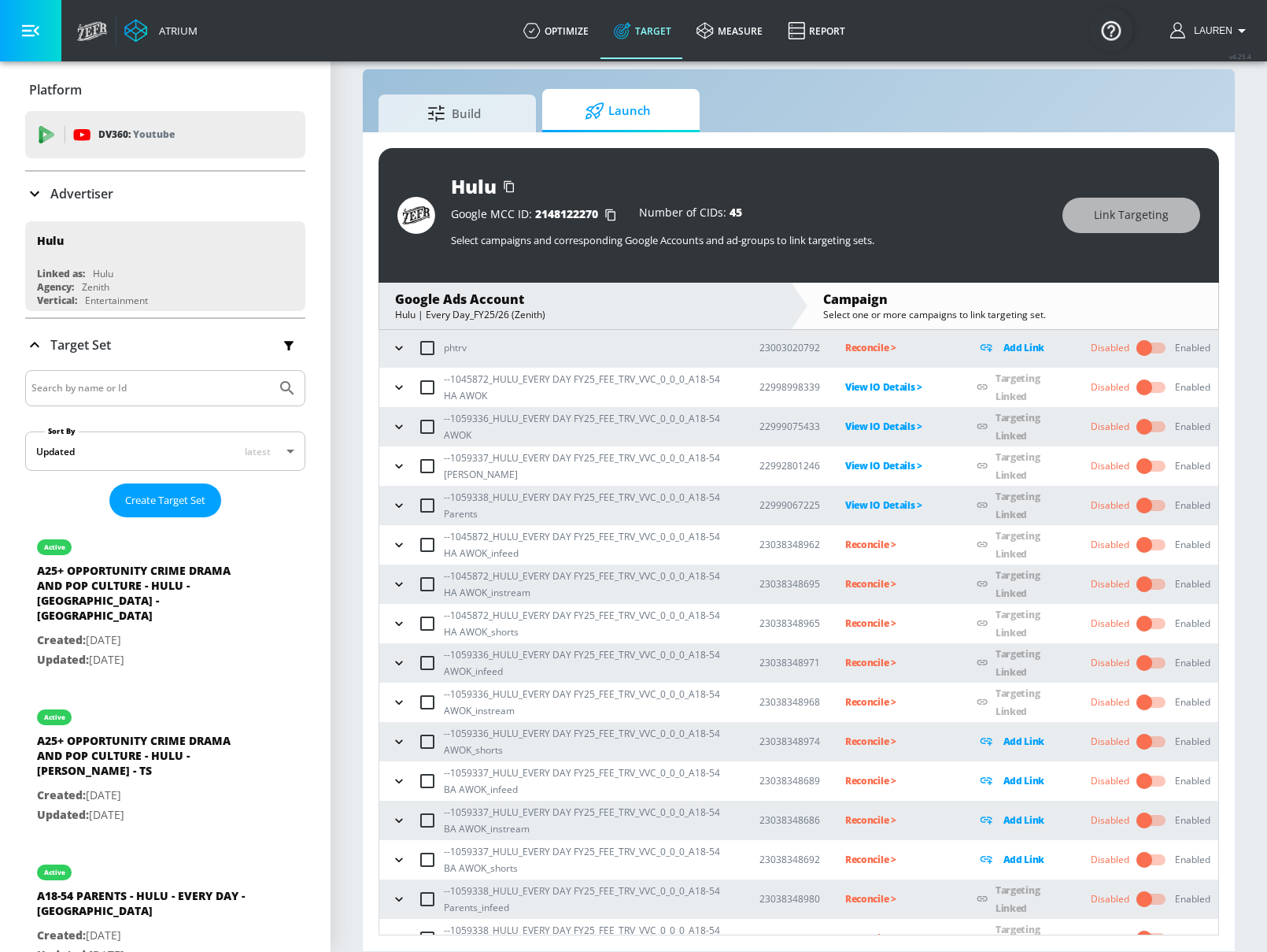
scroll to position [146, 0]
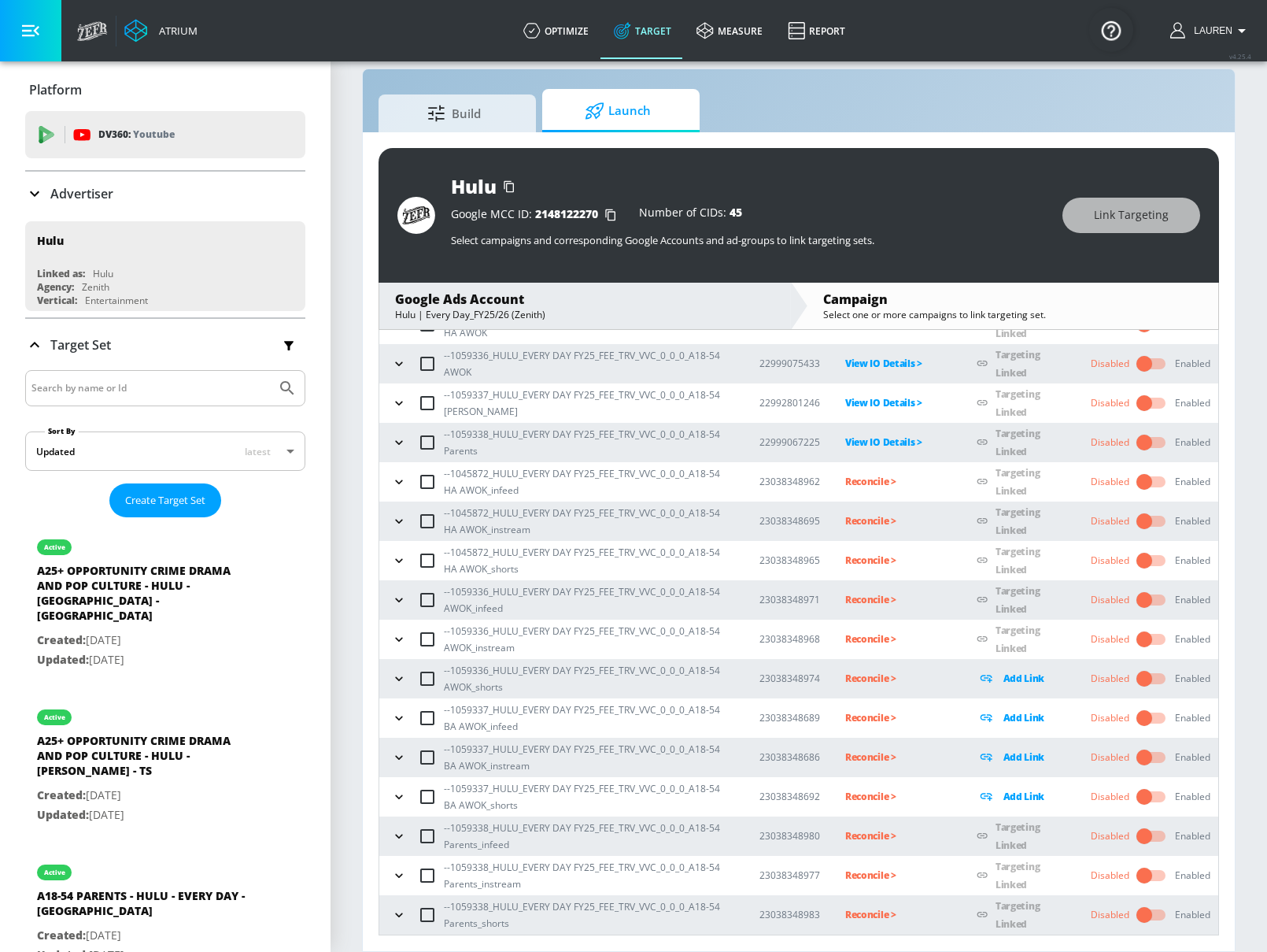
click at [417, 677] on input "checkbox" at bounding box center [427, 678] width 33 height 33
checkbox input "true"
click at [1124, 214] on span "Link Targeting" at bounding box center [1131, 216] width 74 height 19
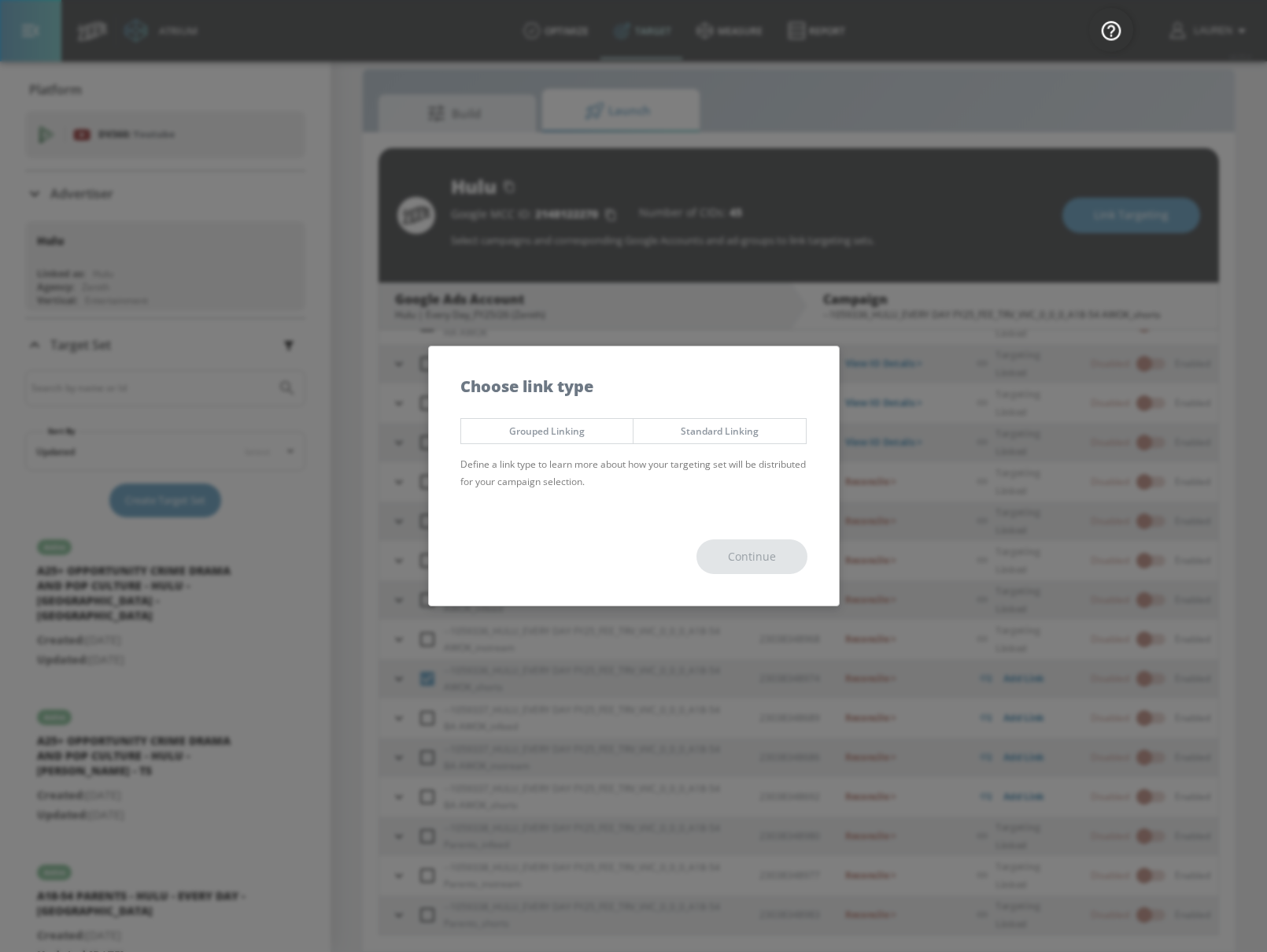
click at [591, 432] on span "Grouped Linking" at bounding box center [547, 430] width 149 height 16
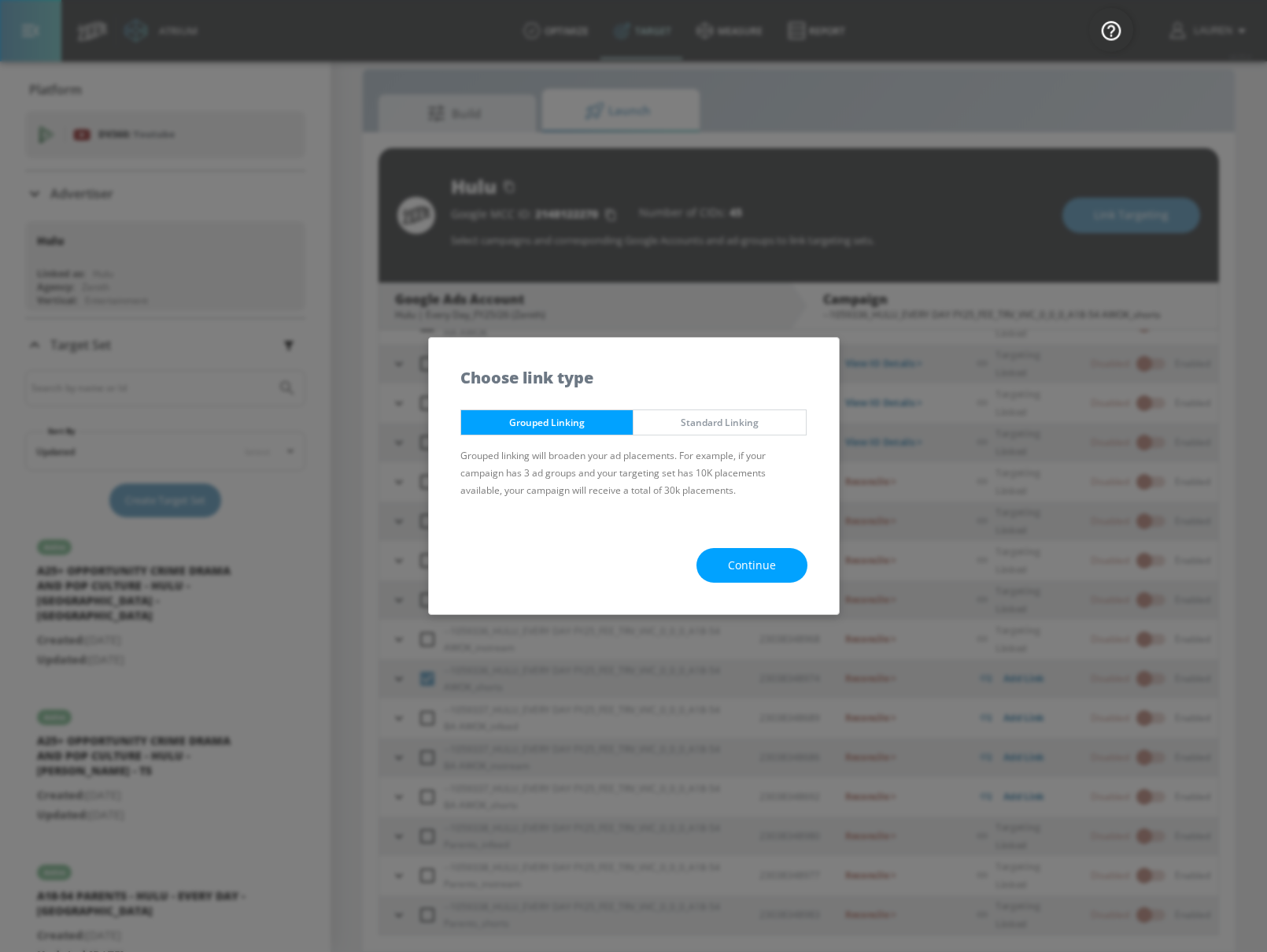
click at [764, 554] on button "Continue" at bounding box center [752, 565] width 111 height 36
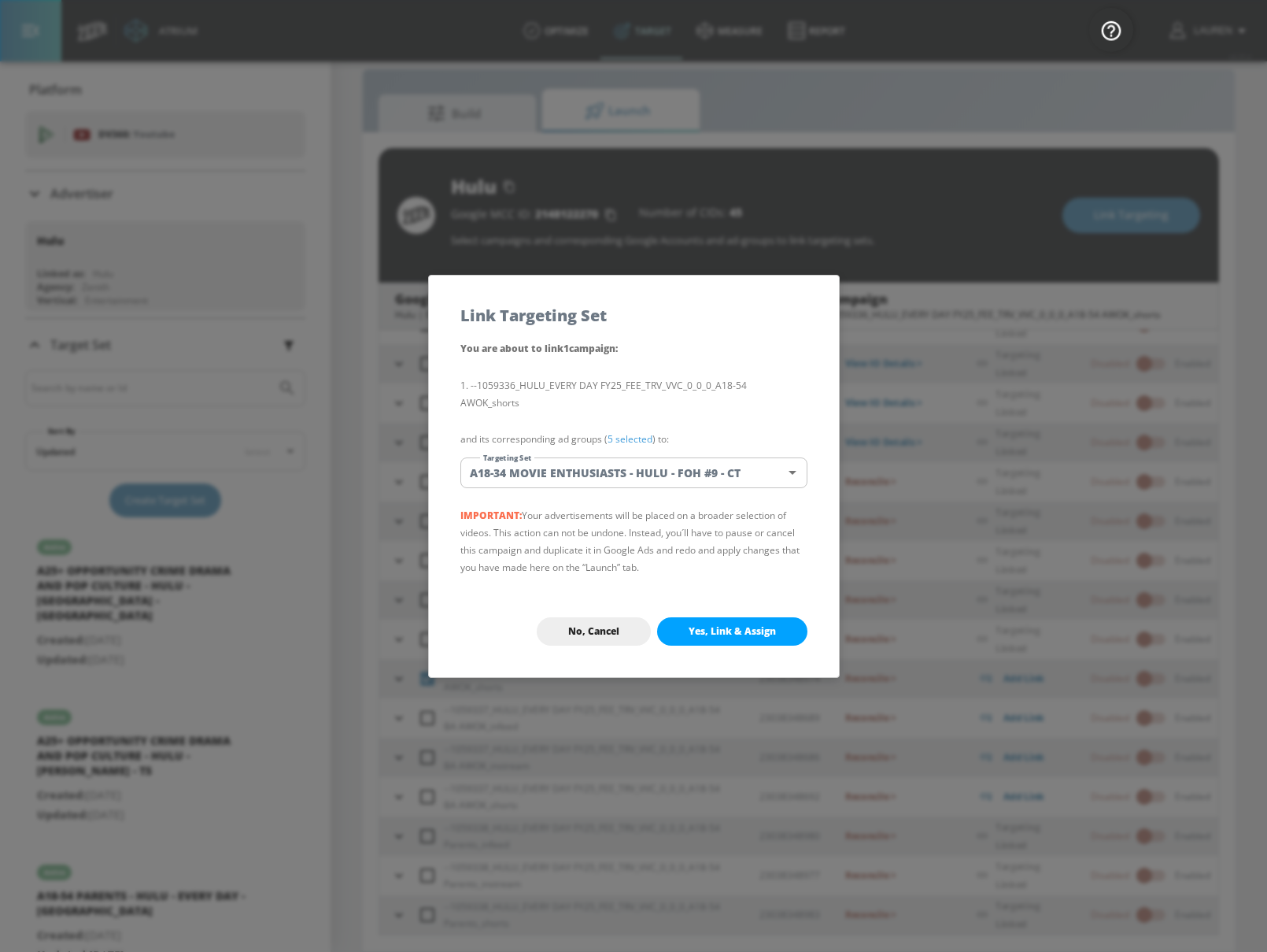
click at [701, 464] on body "Atrium optimize Target measure Report optimize Target measure Report v 4.25.4 L…" at bounding box center [633, 464] width 1267 height 974
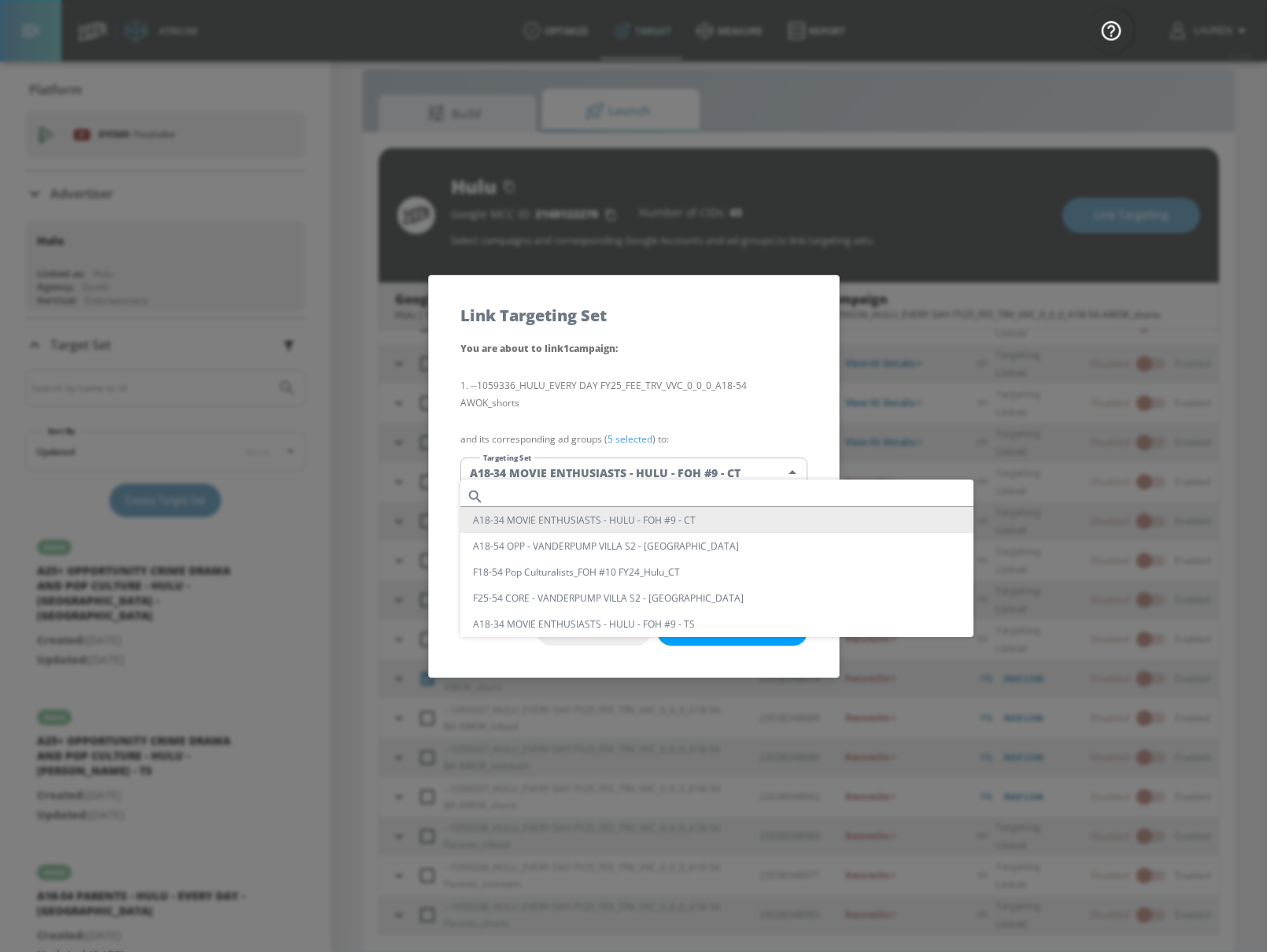
click at [687, 487] on input "text" at bounding box center [732, 496] width 483 height 21
paste input "A18-54 HA AWOK - HULU - EVERY DAY - [GEOGRAPHIC_DATA]"
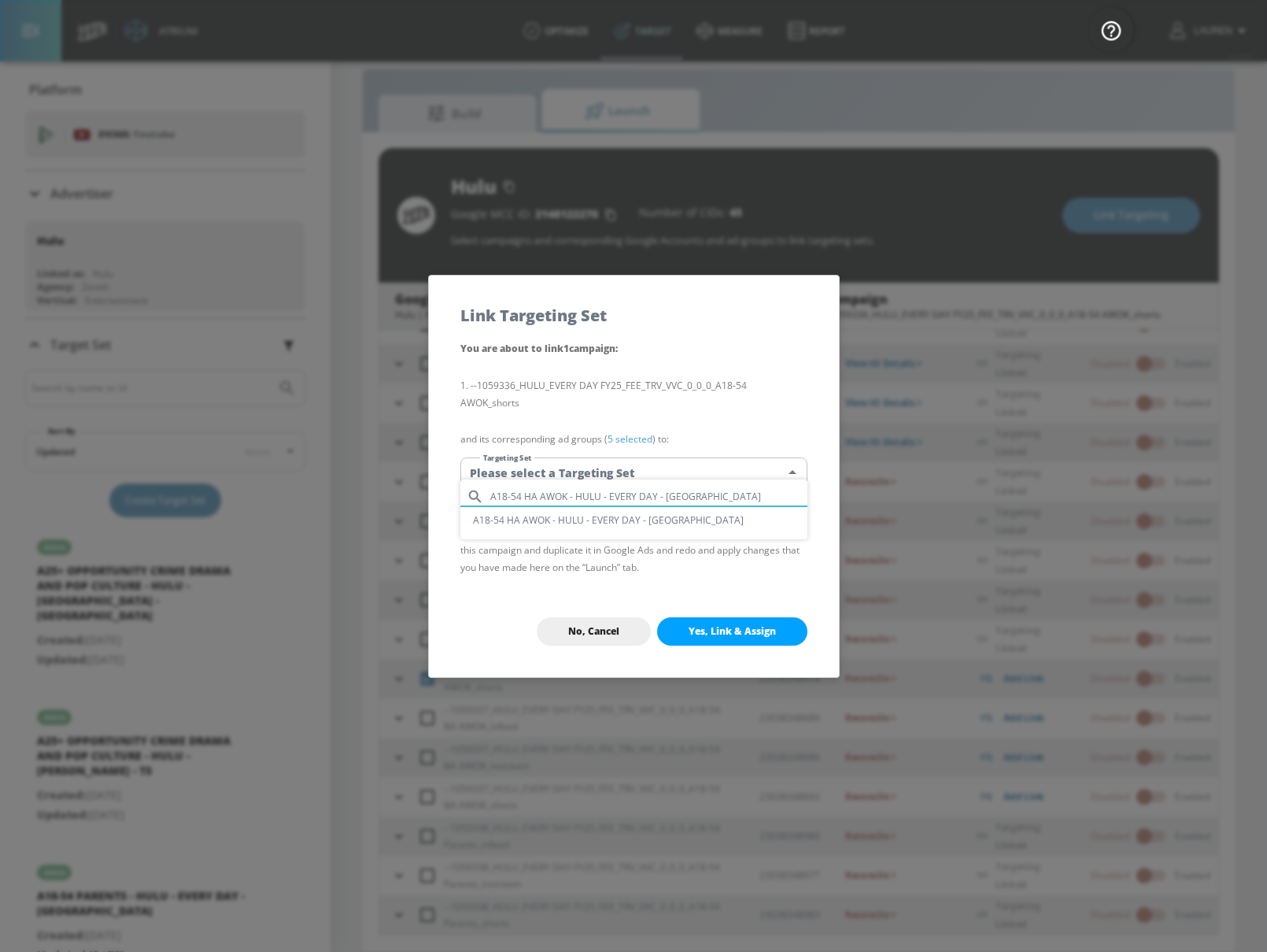
type input "A18-54 HA AWOK - HULU - EVERY DAY - [GEOGRAPHIC_DATA]"
click at [678, 511] on li "A18-54 HA AWOK - HULU - EVERY DAY - [GEOGRAPHIC_DATA]" at bounding box center [633, 519] width 347 height 26
type input "972423ab-a665-4367-87fb-77af6c720e28"
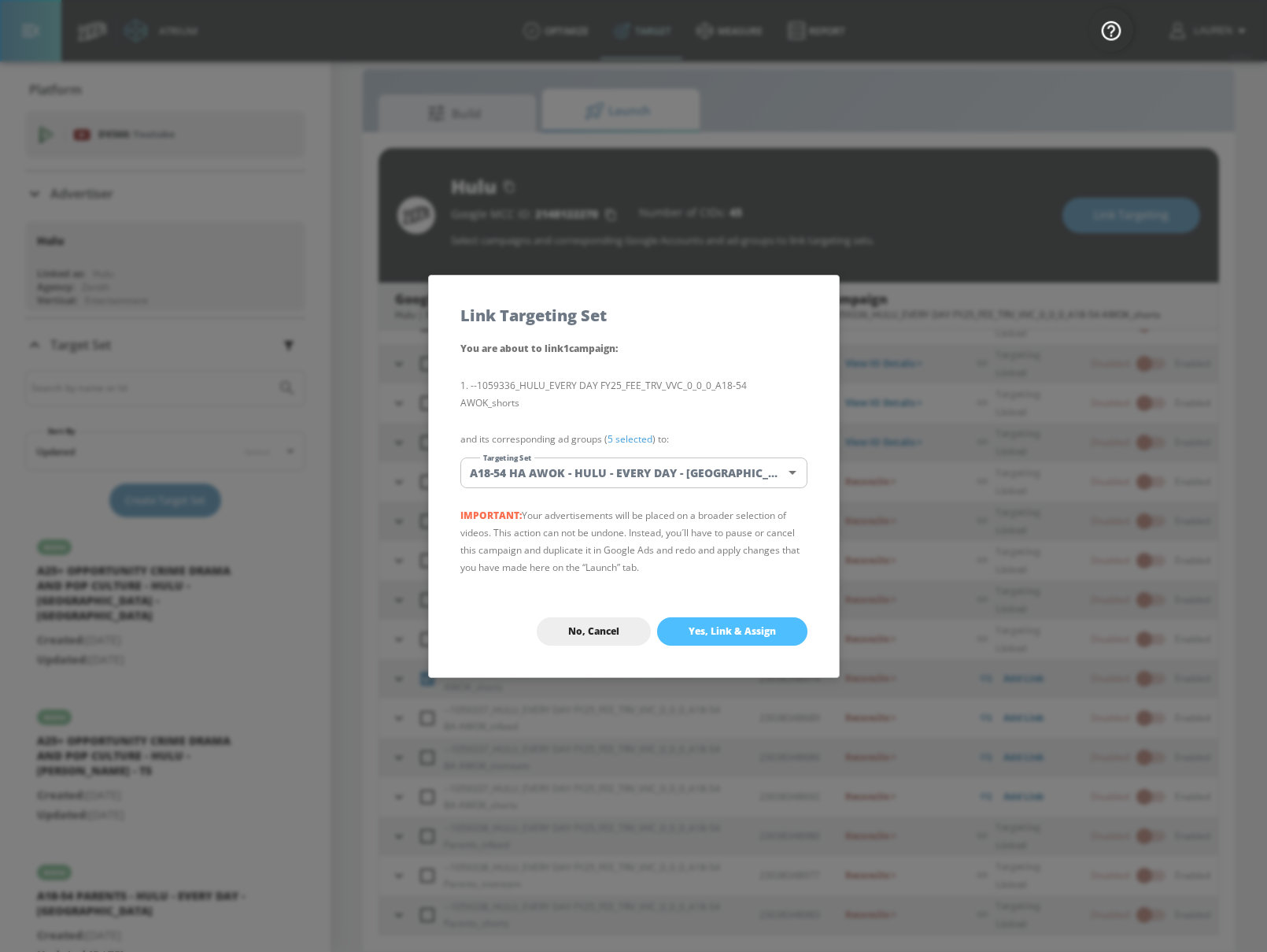
click at [771, 625] on span "Yes, Link & Assign" at bounding box center [733, 631] width 87 height 13
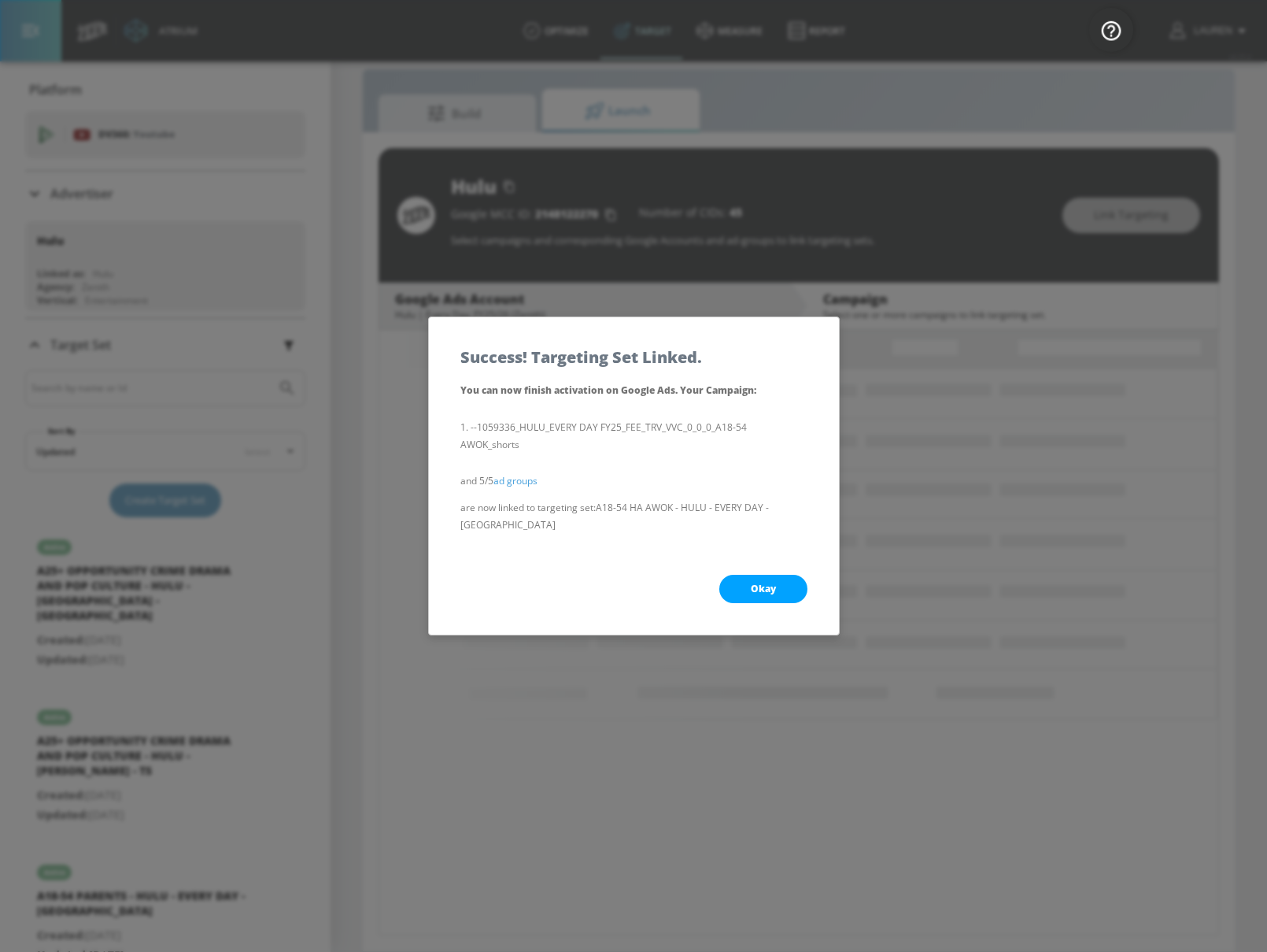
scroll to position [0, 0]
click at [769, 583] on span "Okay" at bounding box center [763, 589] width 25 height 13
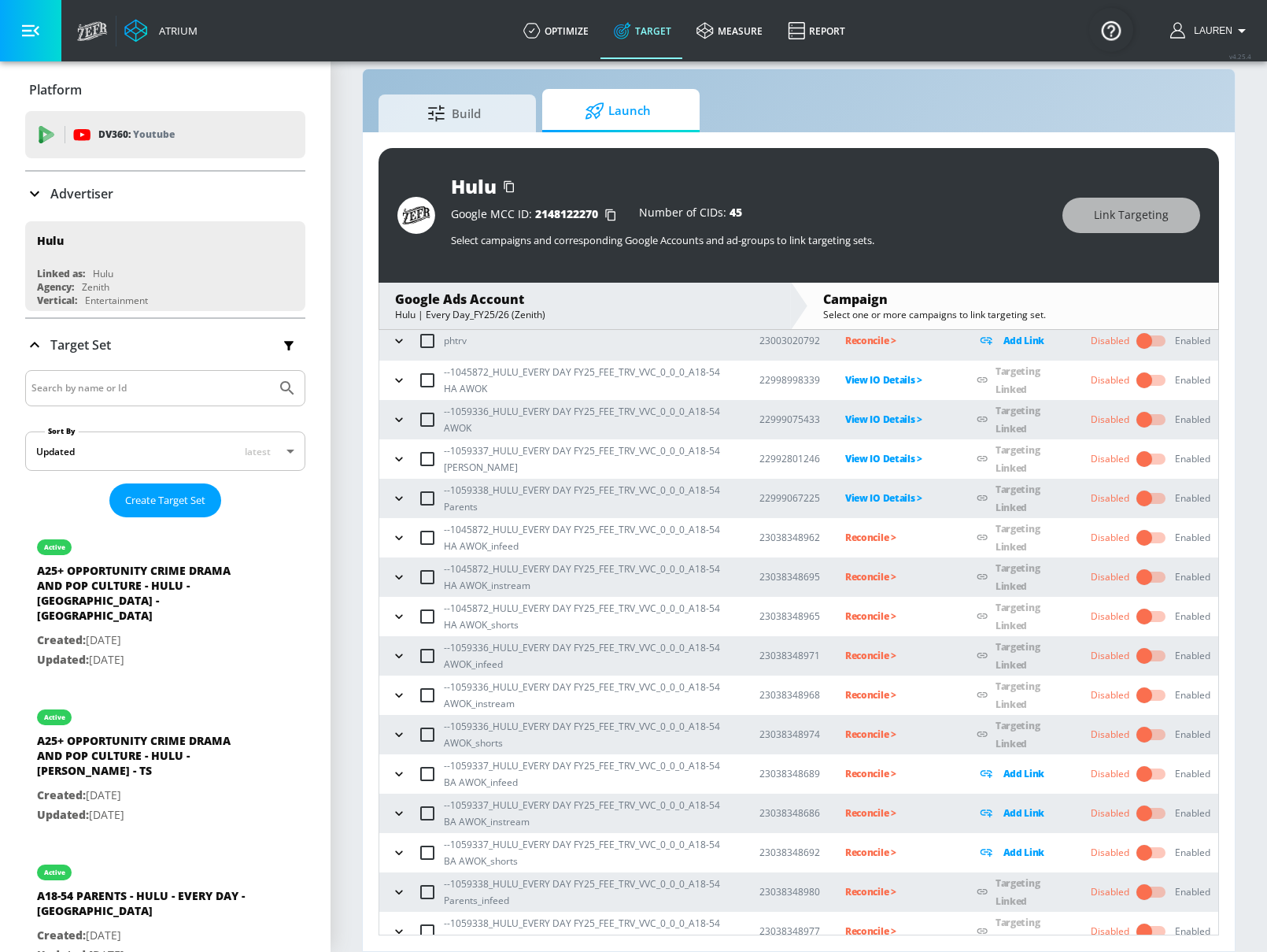
scroll to position [113, 0]
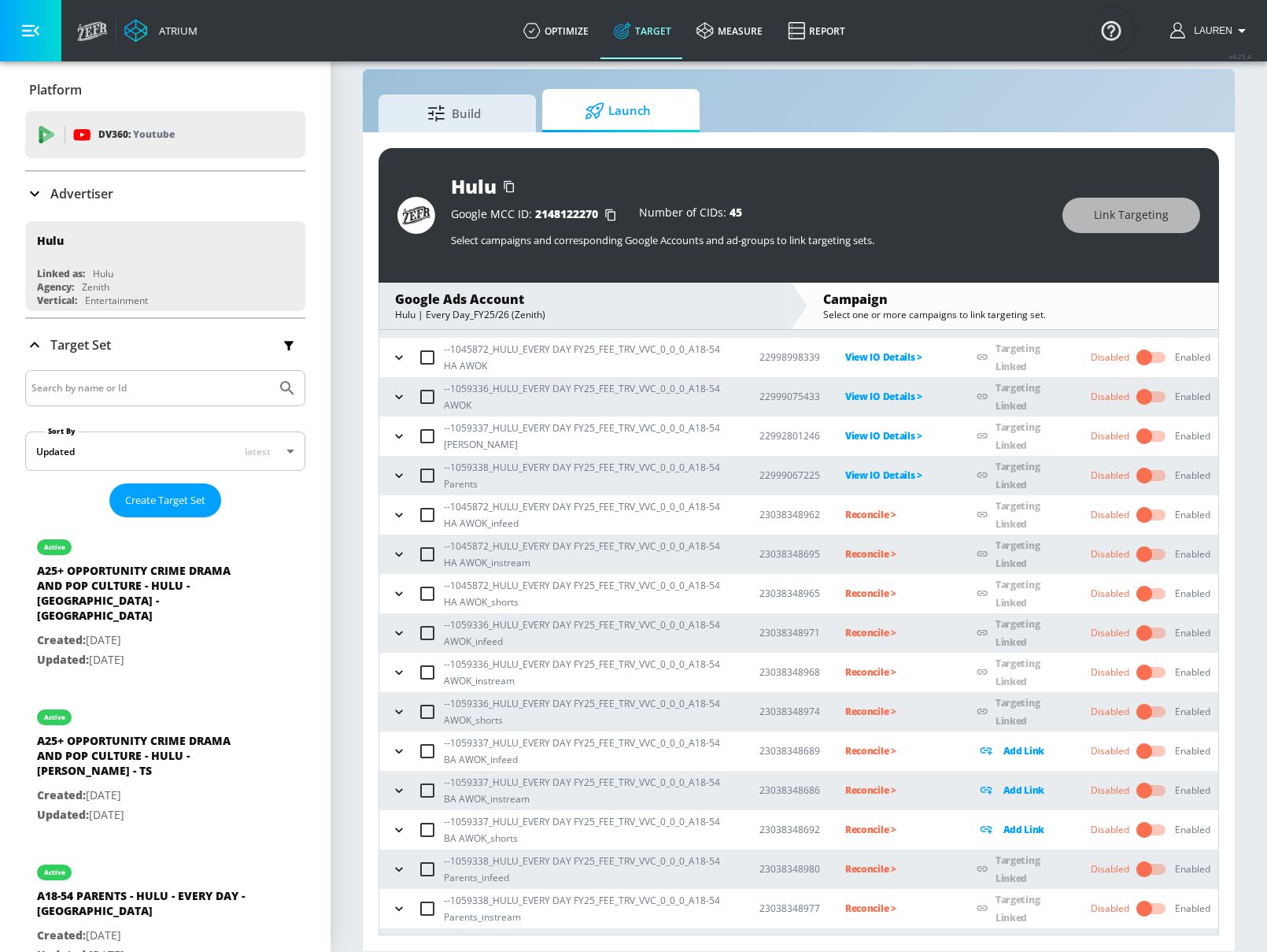
click at [418, 747] on input "checkbox" at bounding box center [427, 751] width 33 height 33
checkbox input "true"
click at [1126, 193] on div "Hulu Google MCC ID: 2148122270 Number of CIDs: 45 Select campaigns and correspo…" at bounding box center [799, 215] width 841 height 134
click at [1126, 223] on span "Link Targeting" at bounding box center [1131, 216] width 74 height 19
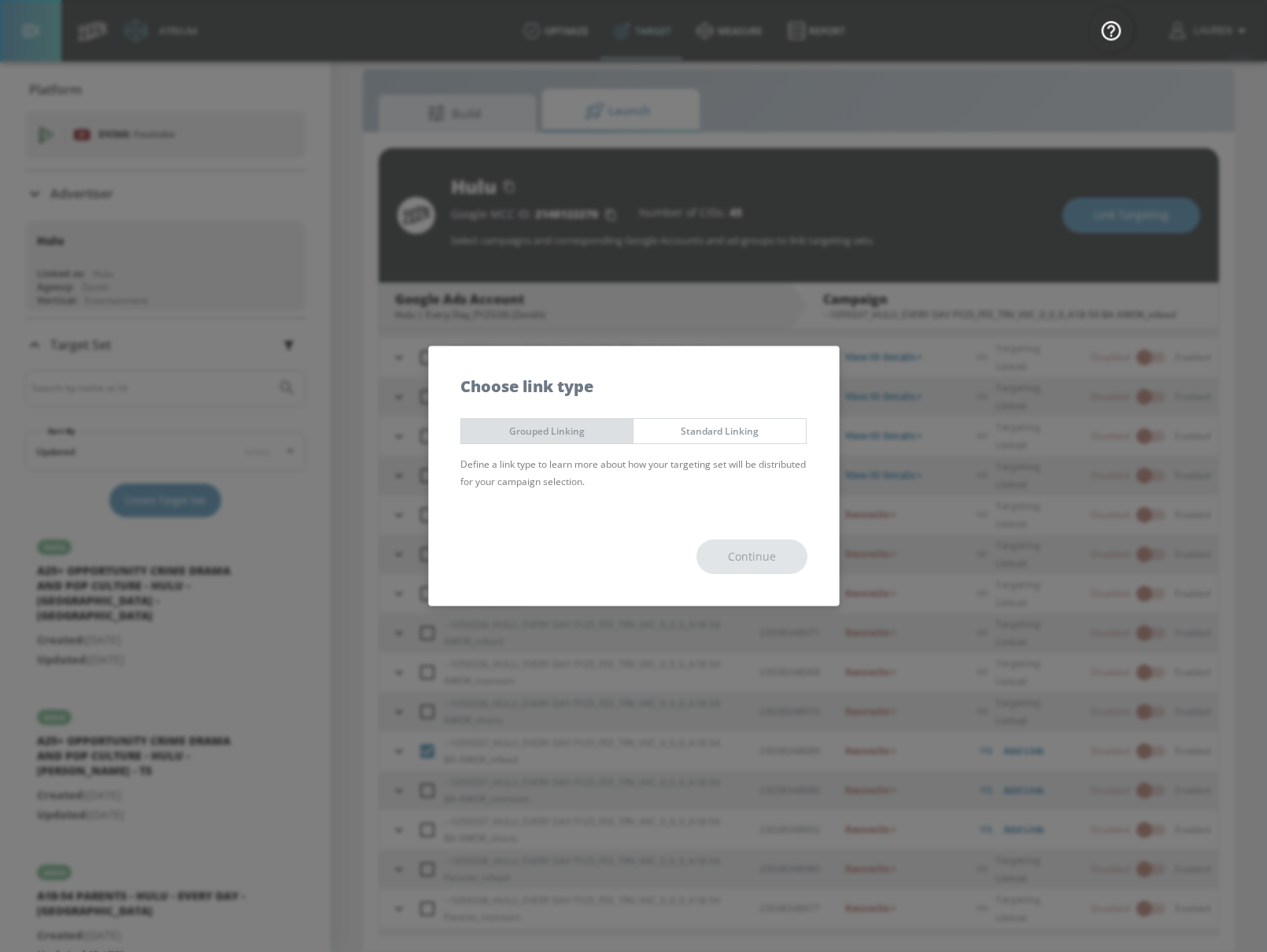
click at [574, 430] on span "Grouped Linking" at bounding box center [547, 430] width 149 height 16
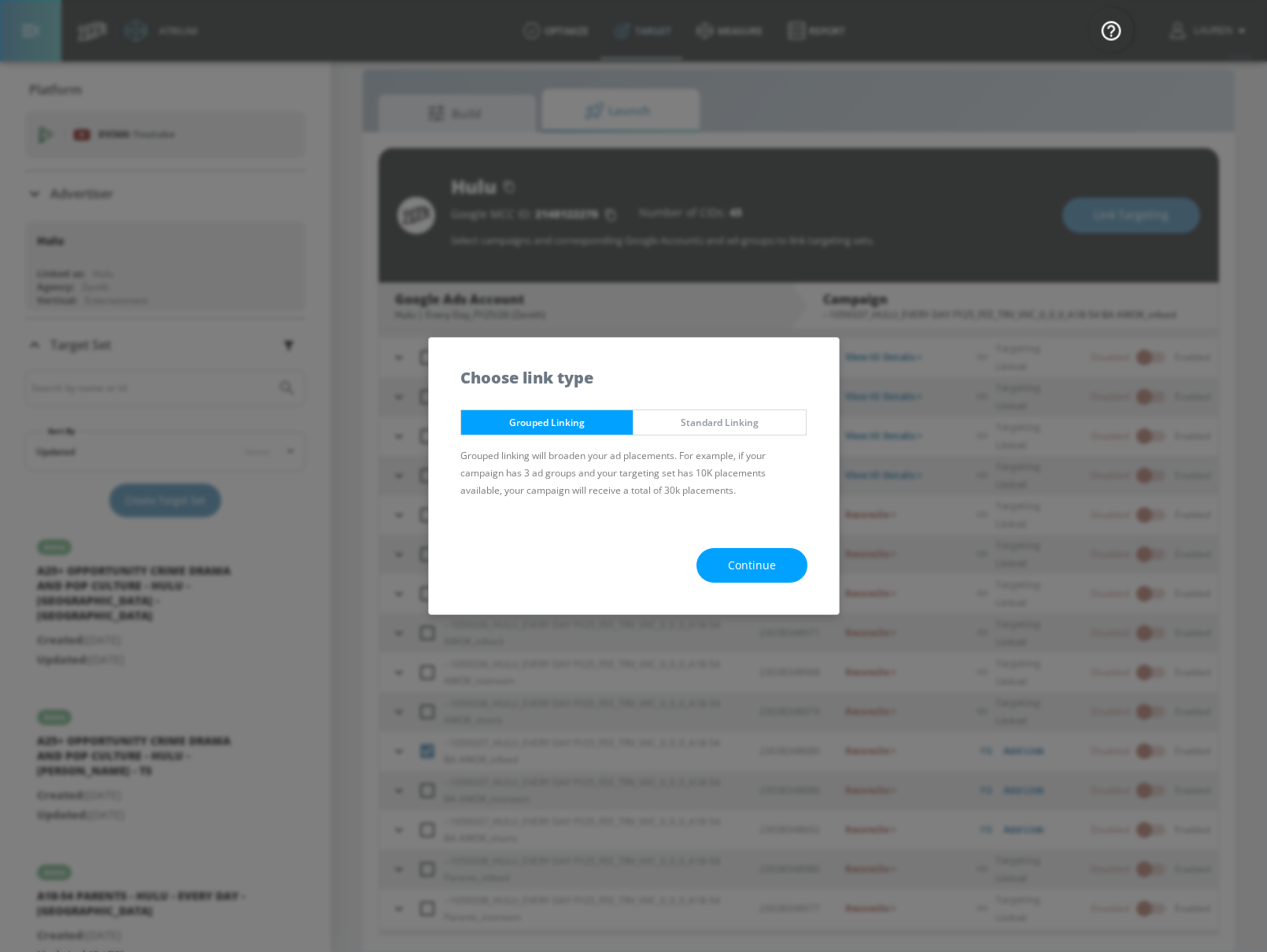
click at [782, 574] on button "Continue" at bounding box center [752, 565] width 111 height 36
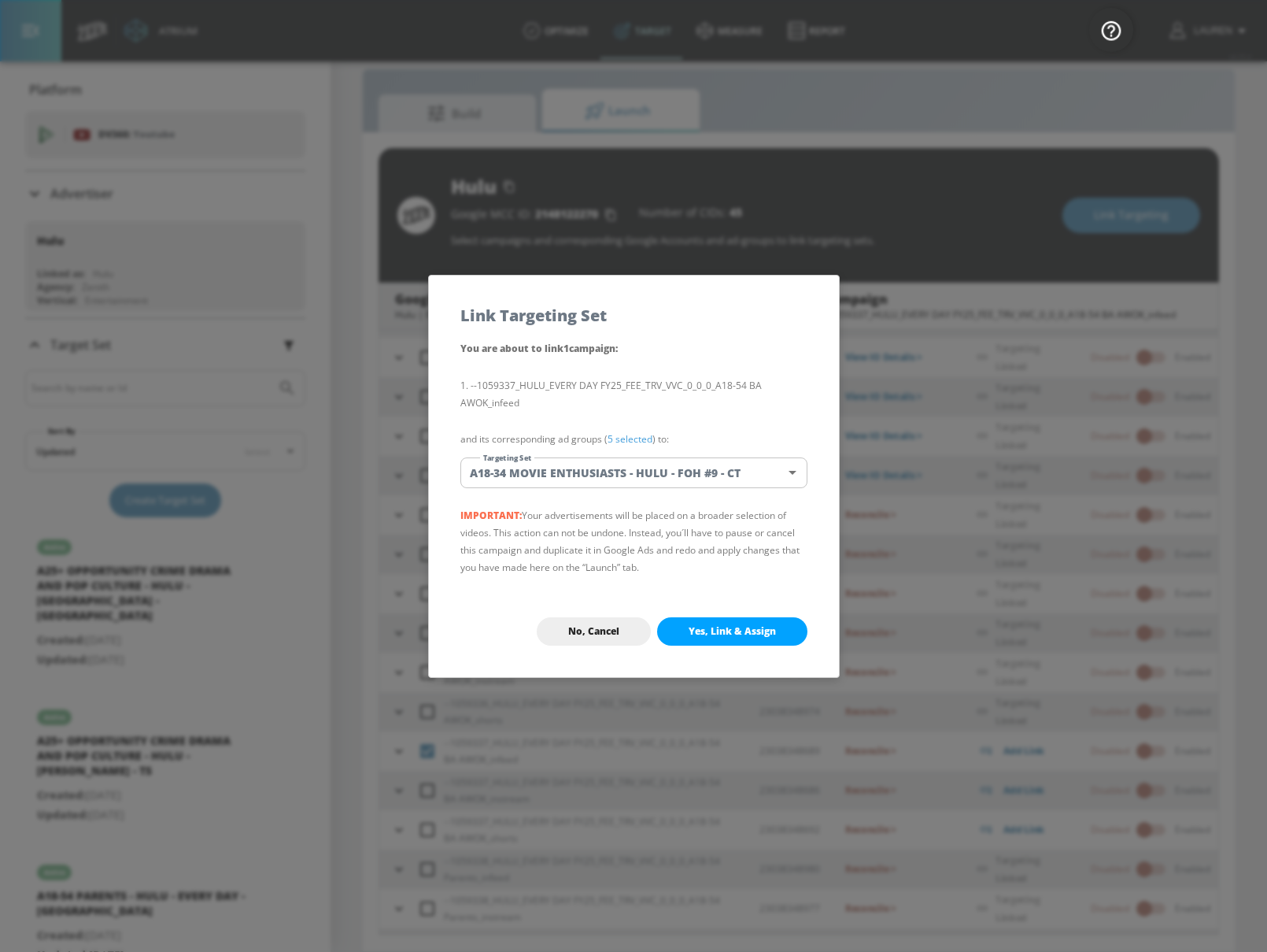
click at [609, 474] on body "Atrium optimize Target measure Report optimize Target measure Report v 4.25.4 L…" at bounding box center [633, 464] width 1267 height 974
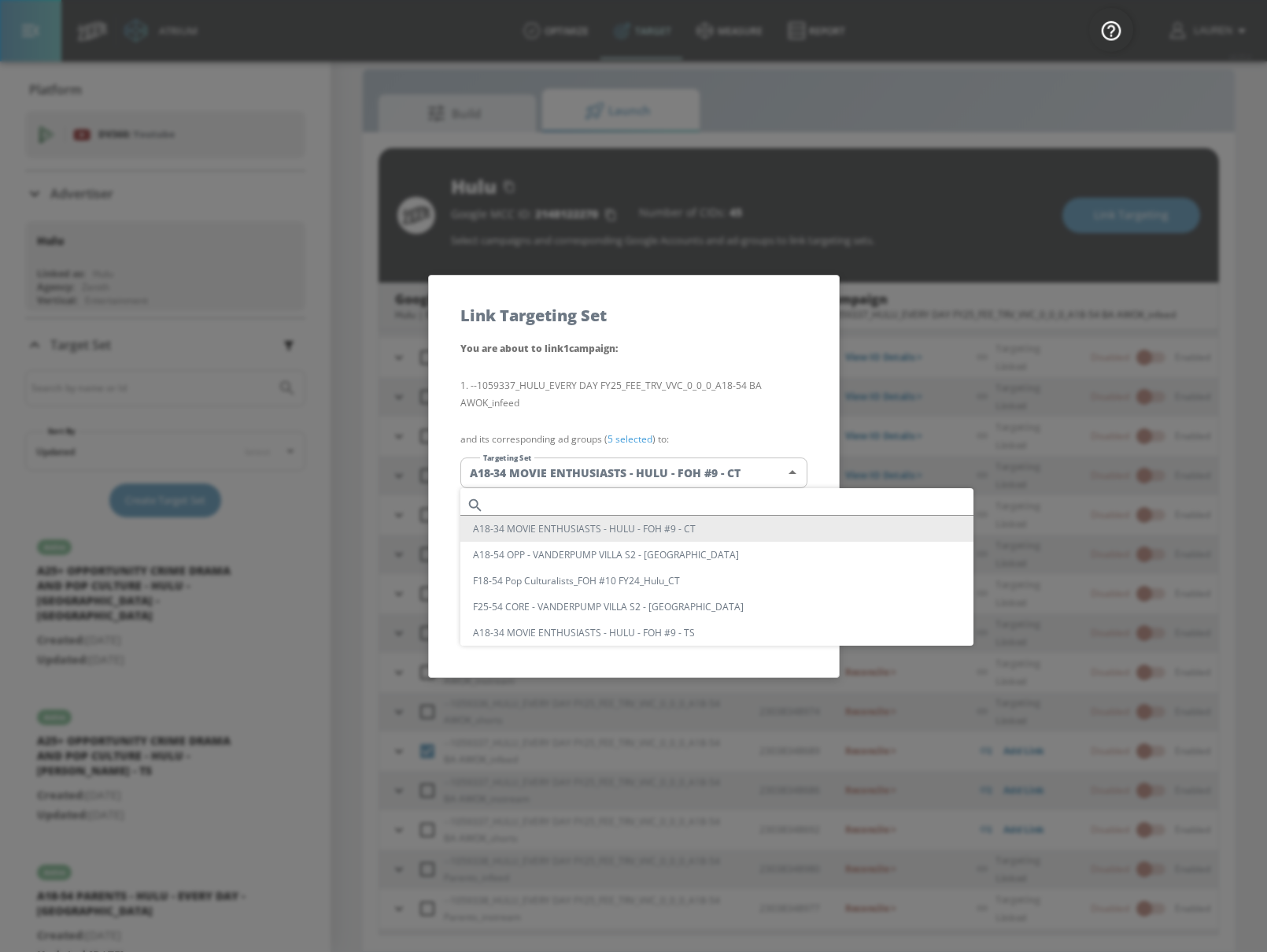
click at [651, 495] on input "text" at bounding box center [732, 505] width 483 height 21
paste input "A18-54 HA AWOK - HULU - EVERY DAY - [GEOGRAPHIC_DATA]"
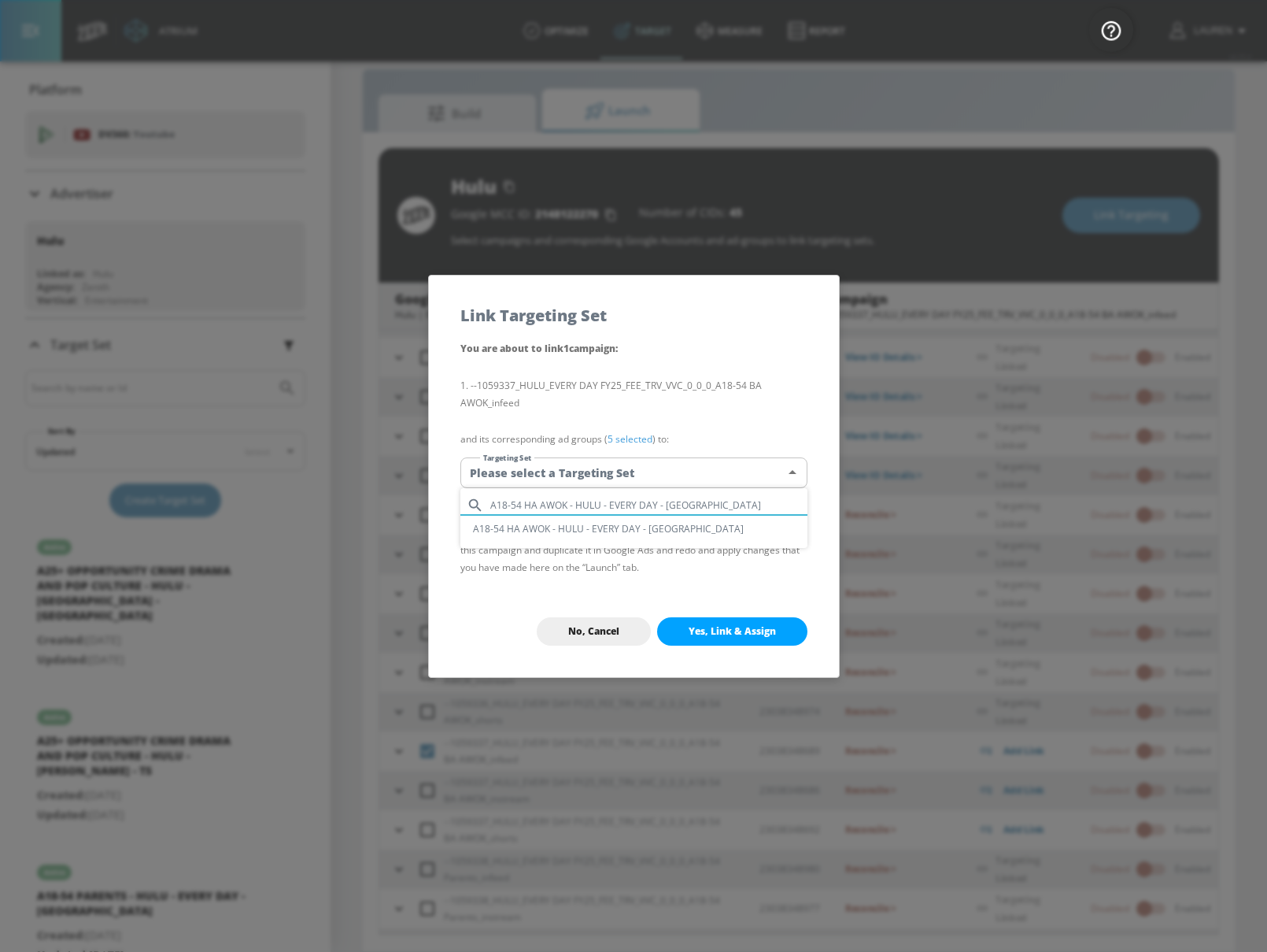
type input "A18-54 HA AWOK - HULU - EVERY DAY - [GEOGRAPHIC_DATA]"
click at [649, 522] on li "A18-54 HA AWOK - HULU - EVERY DAY - [GEOGRAPHIC_DATA]" at bounding box center [633, 528] width 347 height 26
type input "972423ab-a665-4367-87fb-77af6c720e28"
click at [705, 632] on span "Yes, Link & Assign" at bounding box center [733, 631] width 87 height 13
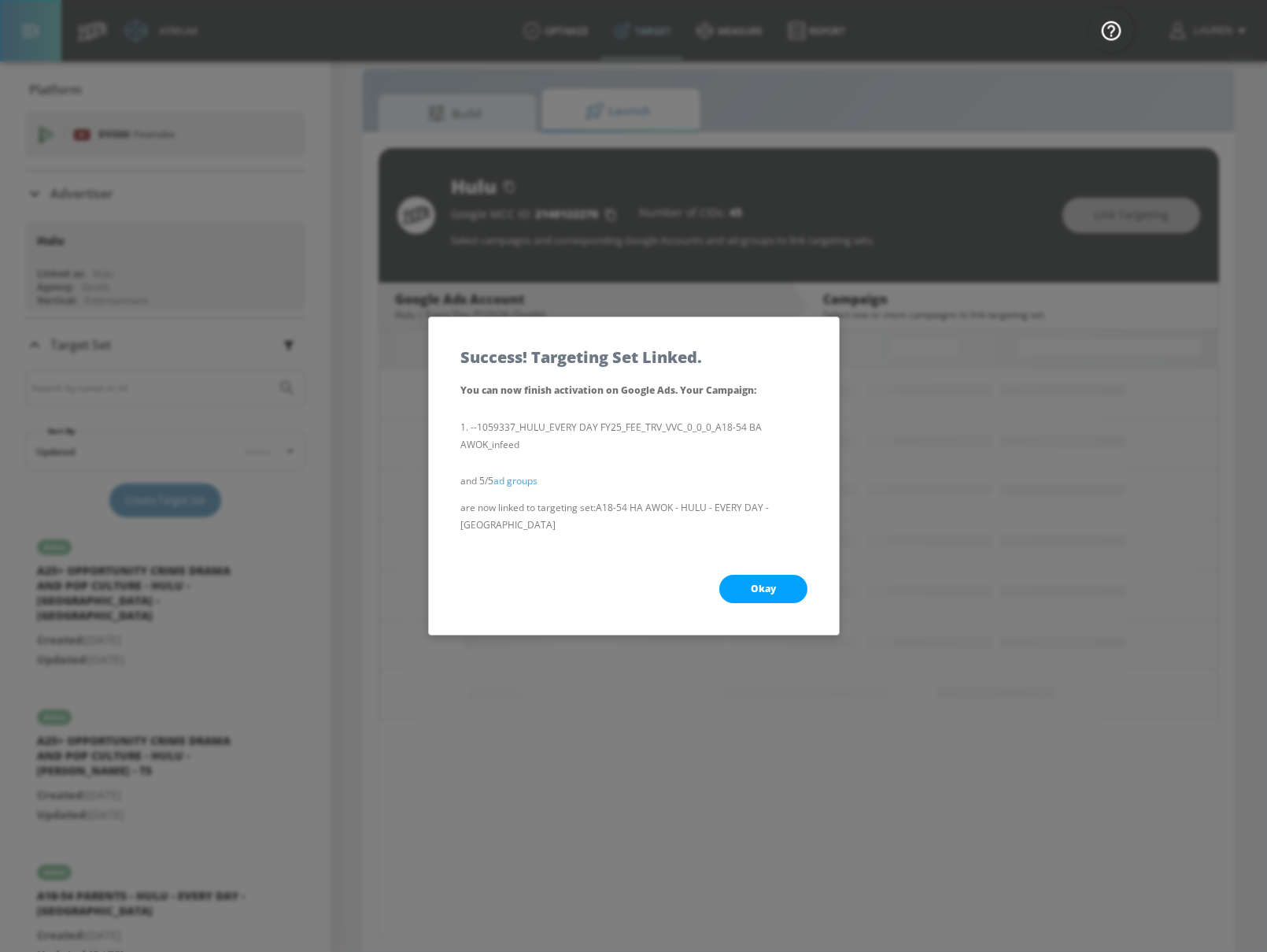
scroll to position [0, 0]
click at [757, 583] on span "Okay" at bounding box center [763, 589] width 25 height 13
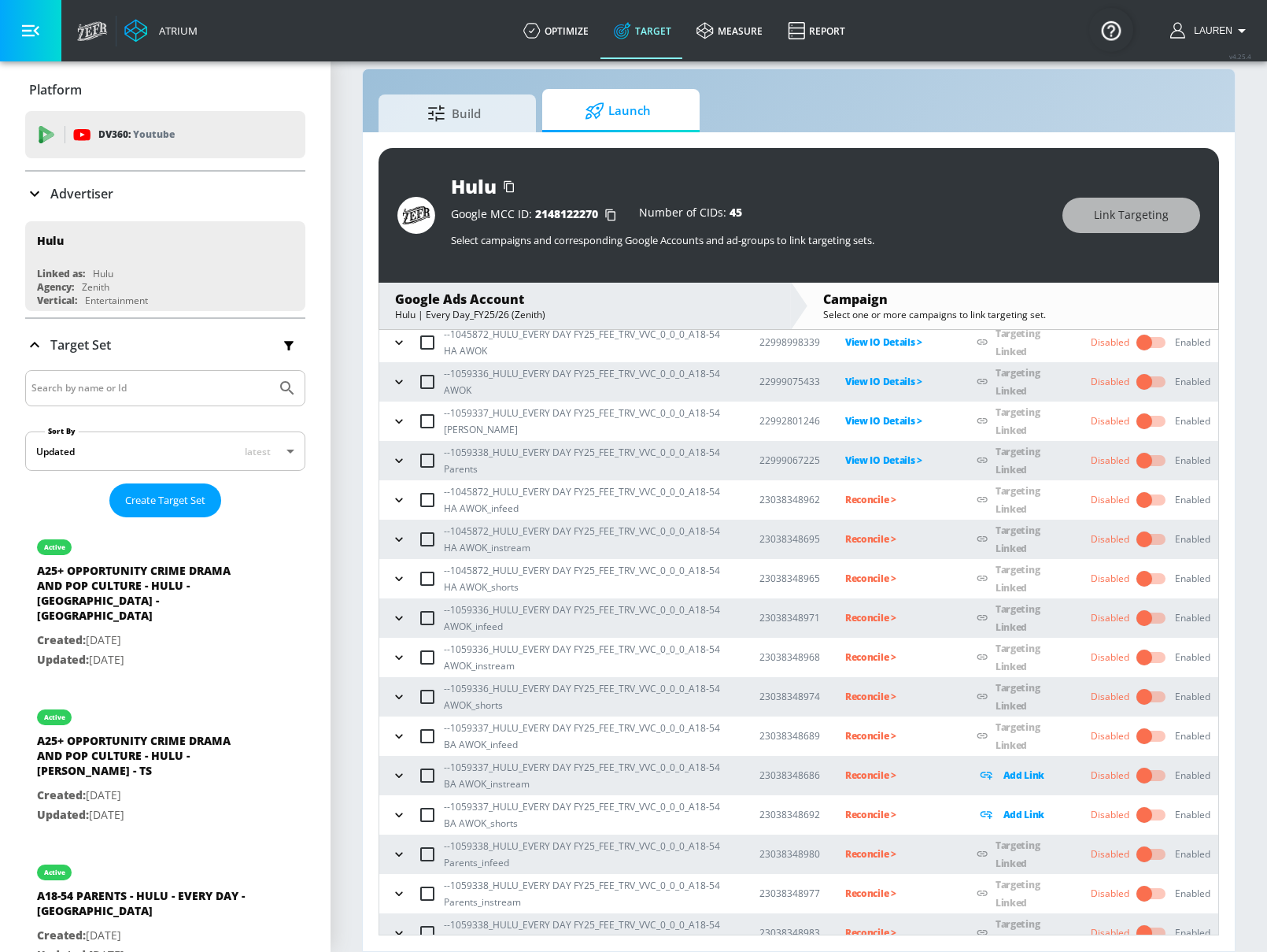
scroll to position [146, 0]
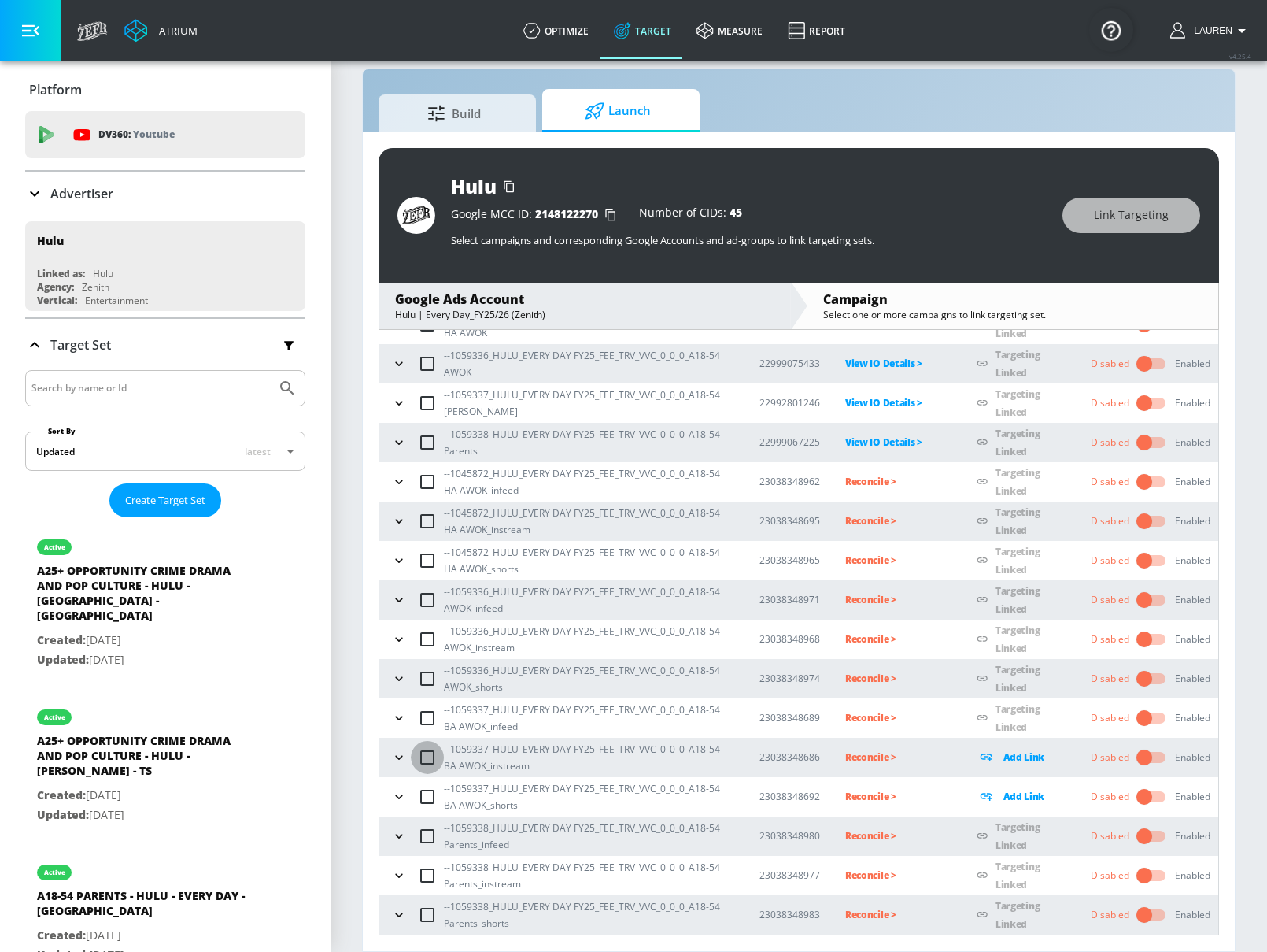
click at [419, 758] on input "checkbox" at bounding box center [427, 757] width 33 height 33
checkbox input "true"
click at [1168, 219] on span "Link Targeting" at bounding box center [1131, 216] width 74 height 19
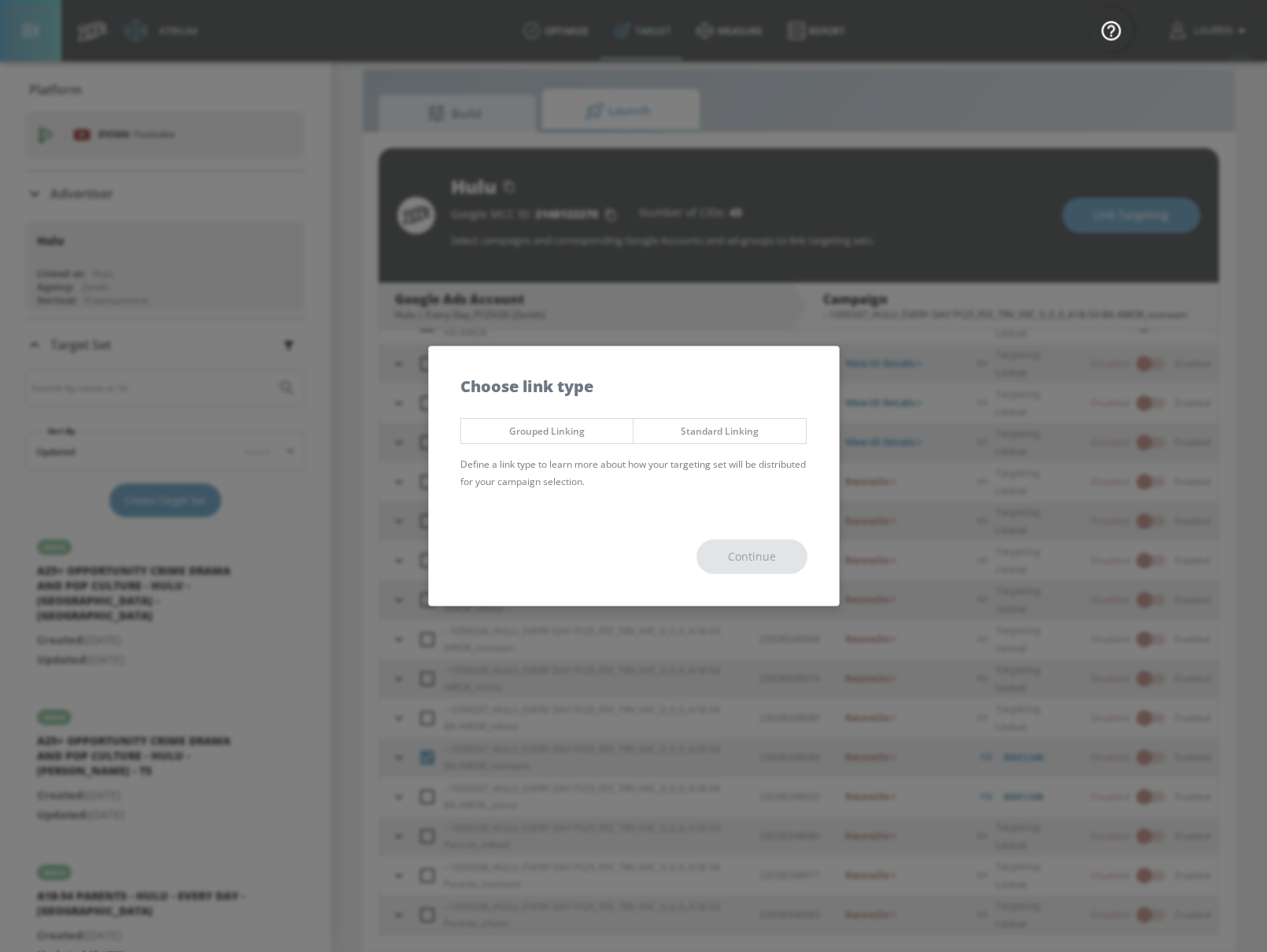
click at [570, 424] on span "Grouped Linking" at bounding box center [547, 430] width 149 height 16
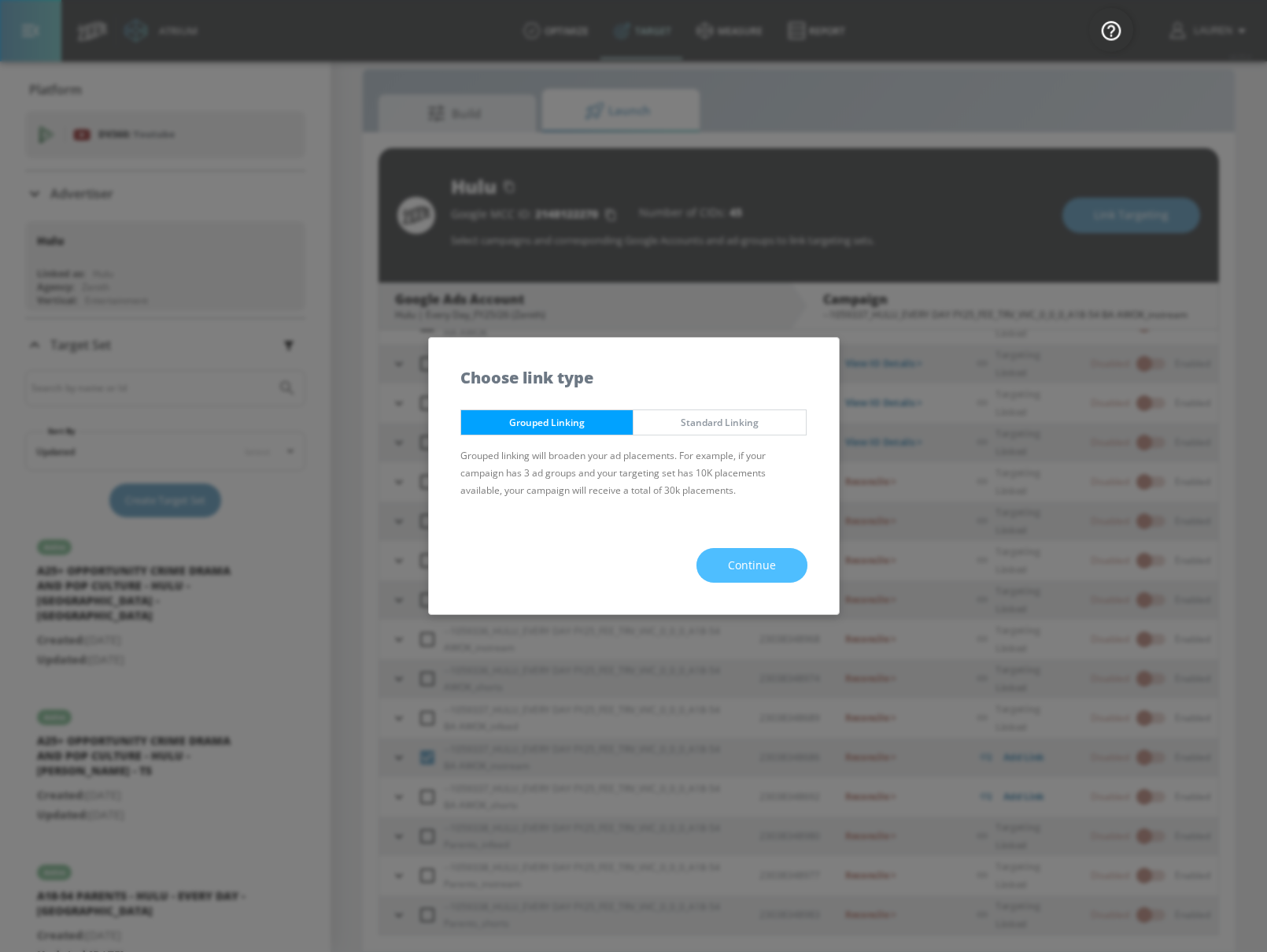
click at [729, 556] on span "Continue" at bounding box center [752, 565] width 48 height 19
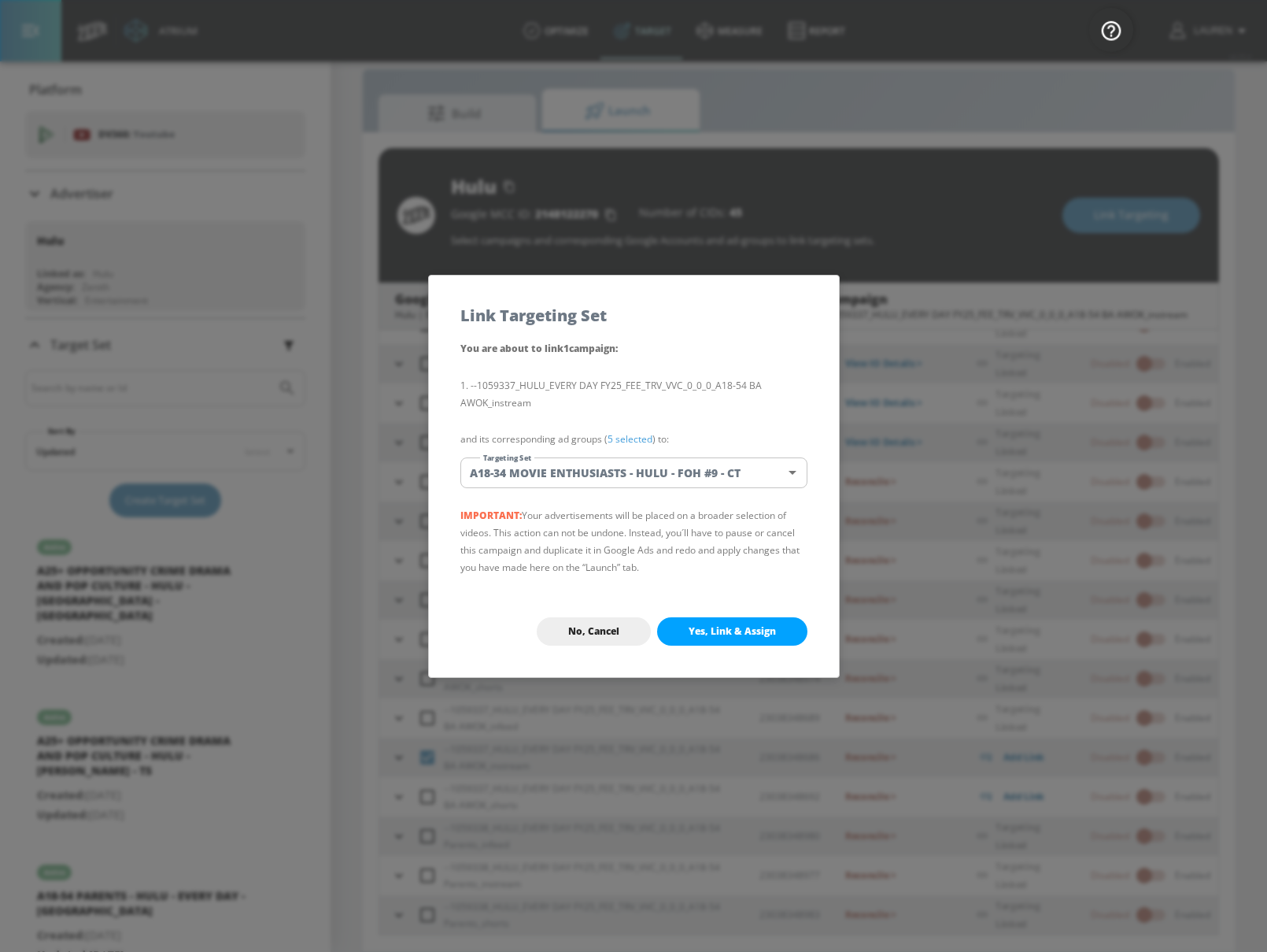
click at [604, 488] on div "You are about to link 1 campaign : --1059337_HULU_EVERY DAY FY25_FEE_TRV_VVC_0_…" at bounding box center [634, 462] width 410 height 246
click at [605, 473] on body "Atrium optimize Target measure Report optimize Target measure Report v 4.25.4 L…" at bounding box center [633, 464] width 1267 height 974
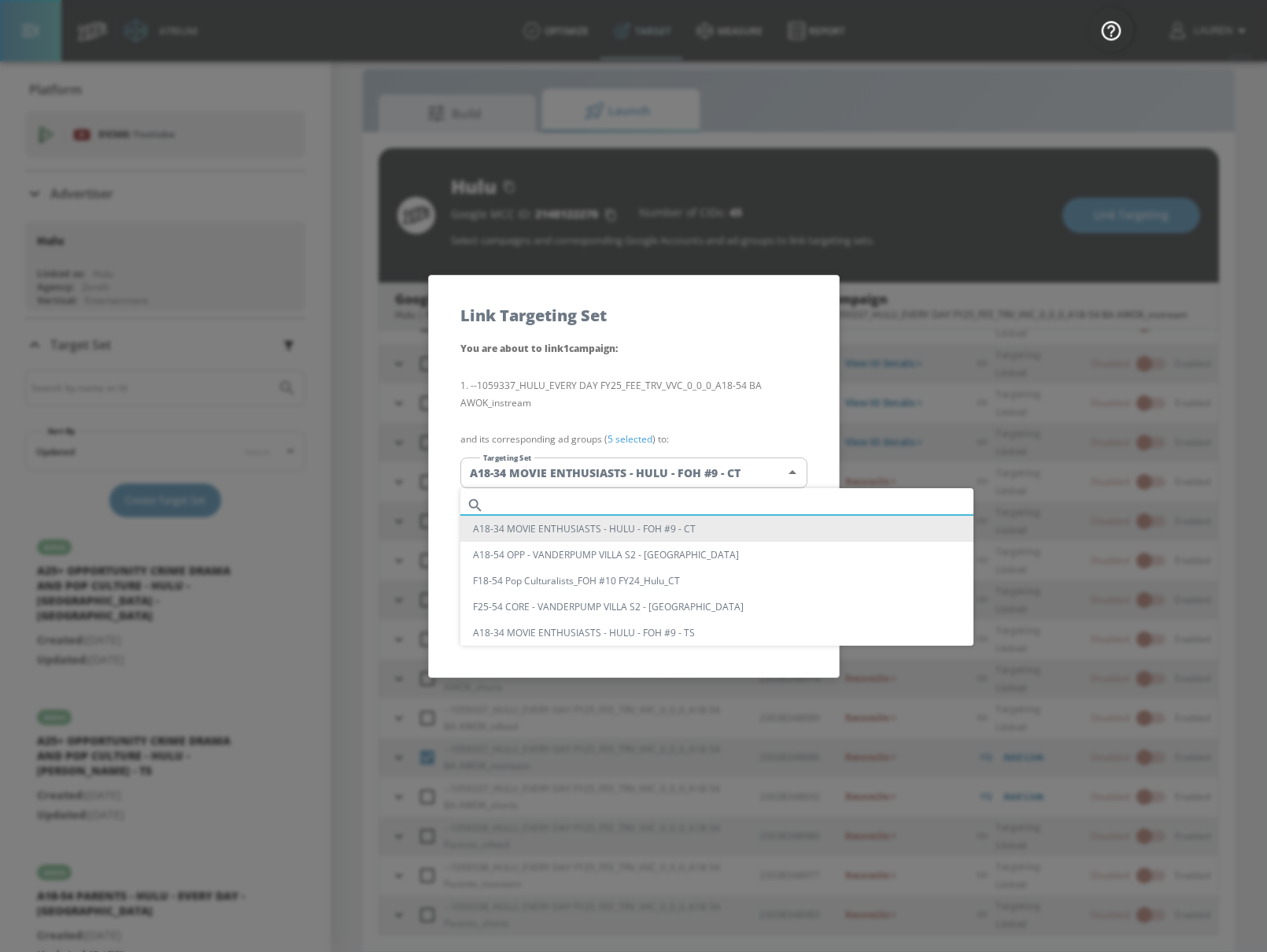
click at [593, 498] on input "text" at bounding box center [732, 505] width 483 height 21
paste input "A18-54 HA AWOK - HULU - EVERY DAY - [GEOGRAPHIC_DATA]"
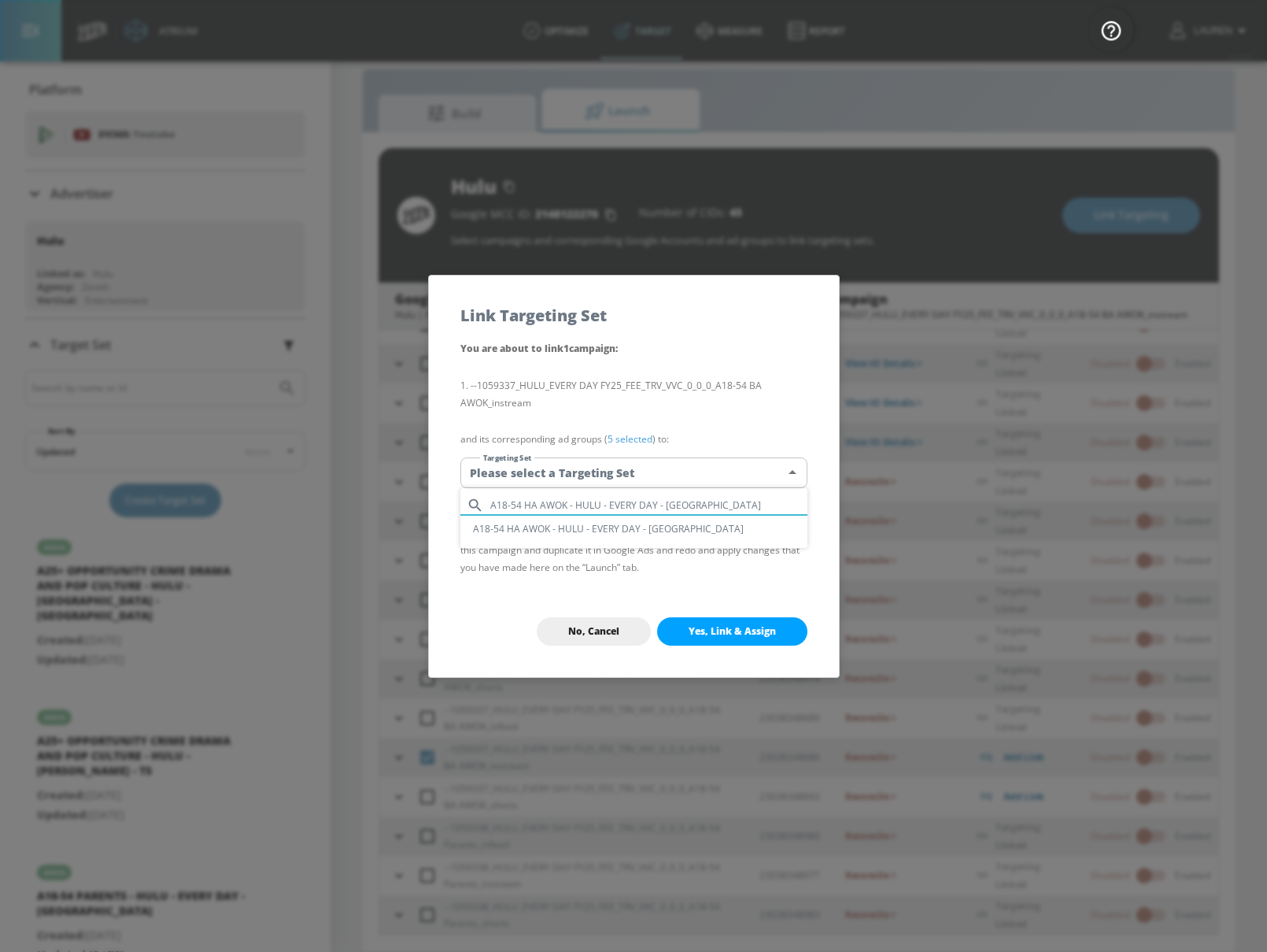
type input "A18-54 HA AWOK - HULU - EVERY DAY - [GEOGRAPHIC_DATA]"
click at [619, 528] on li "A18-54 HA AWOK - HULU - EVERY DAY - [GEOGRAPHIC_DATA]" at bounding box center [633, 528] width 347 height 26
type input "972423ab-a665-4367-87fb-77af6c720e28"
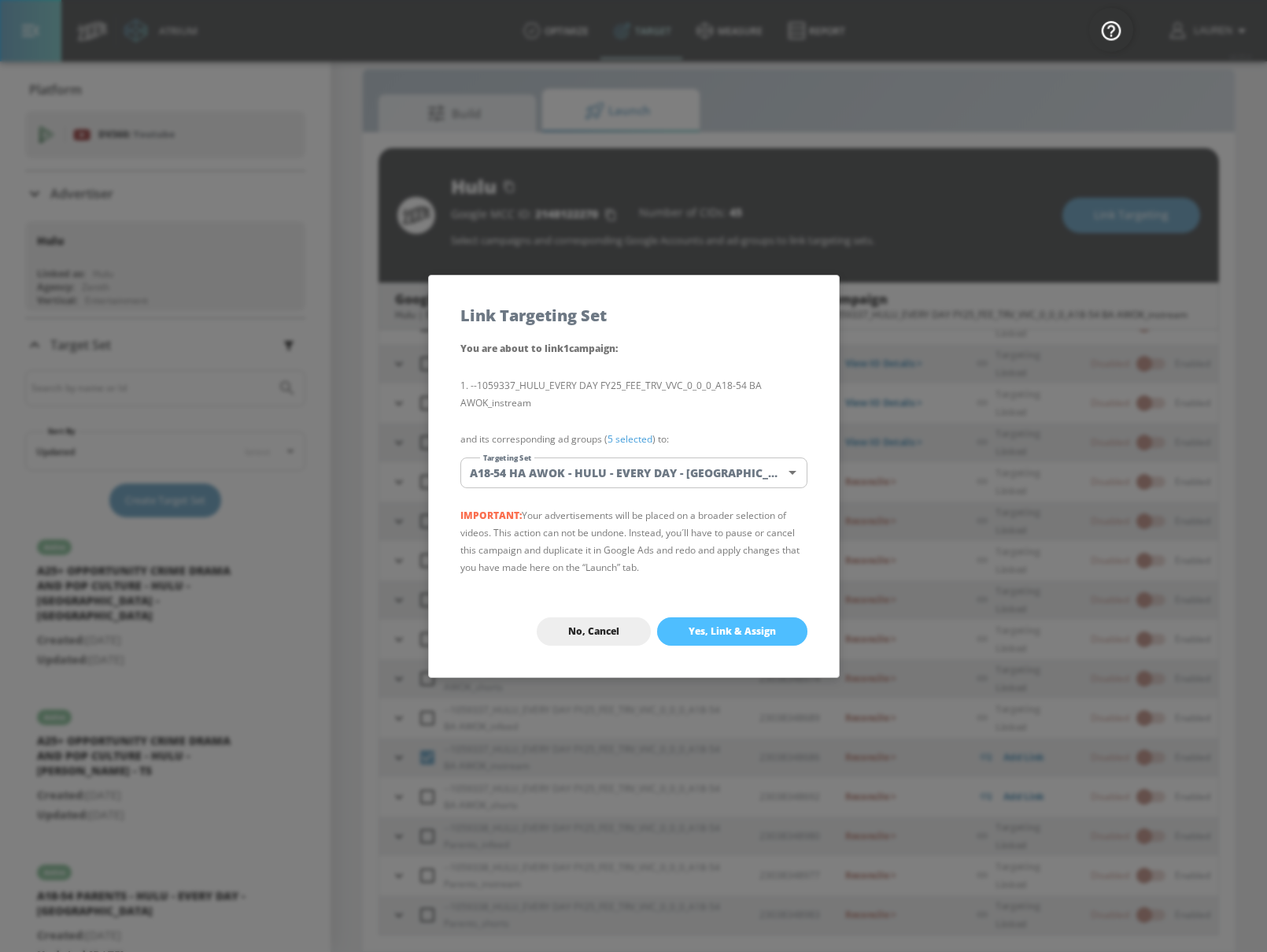
click at [732, 625] on span "Yes, Link & Assign" at bounding box center [733, 631] width 87 height 13
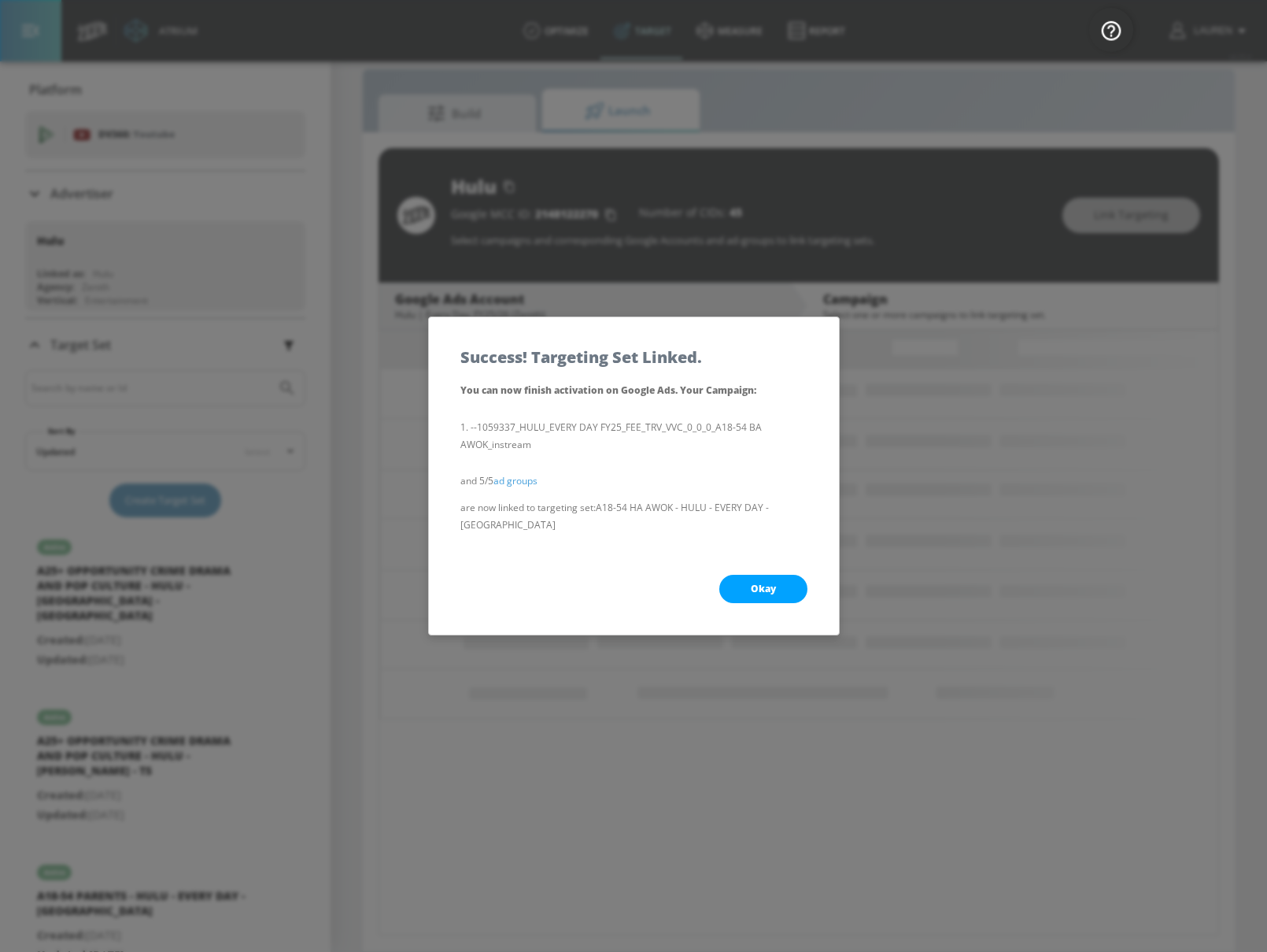
scroll to position [0, 0]
click at [763, 574] on button "Okay" at bounding box center [763, 588] width 88 height 28
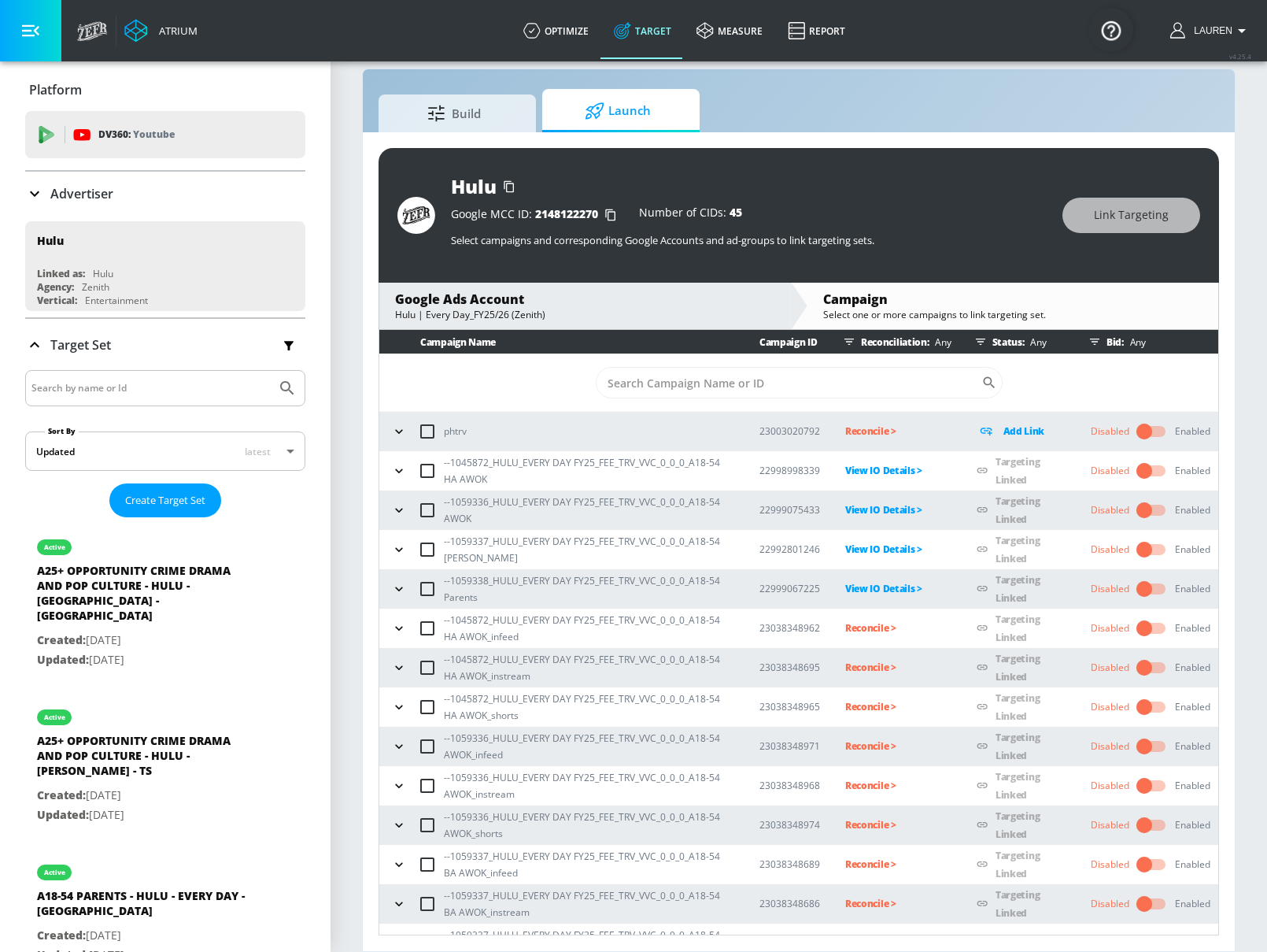
scroll to position [146, 0]
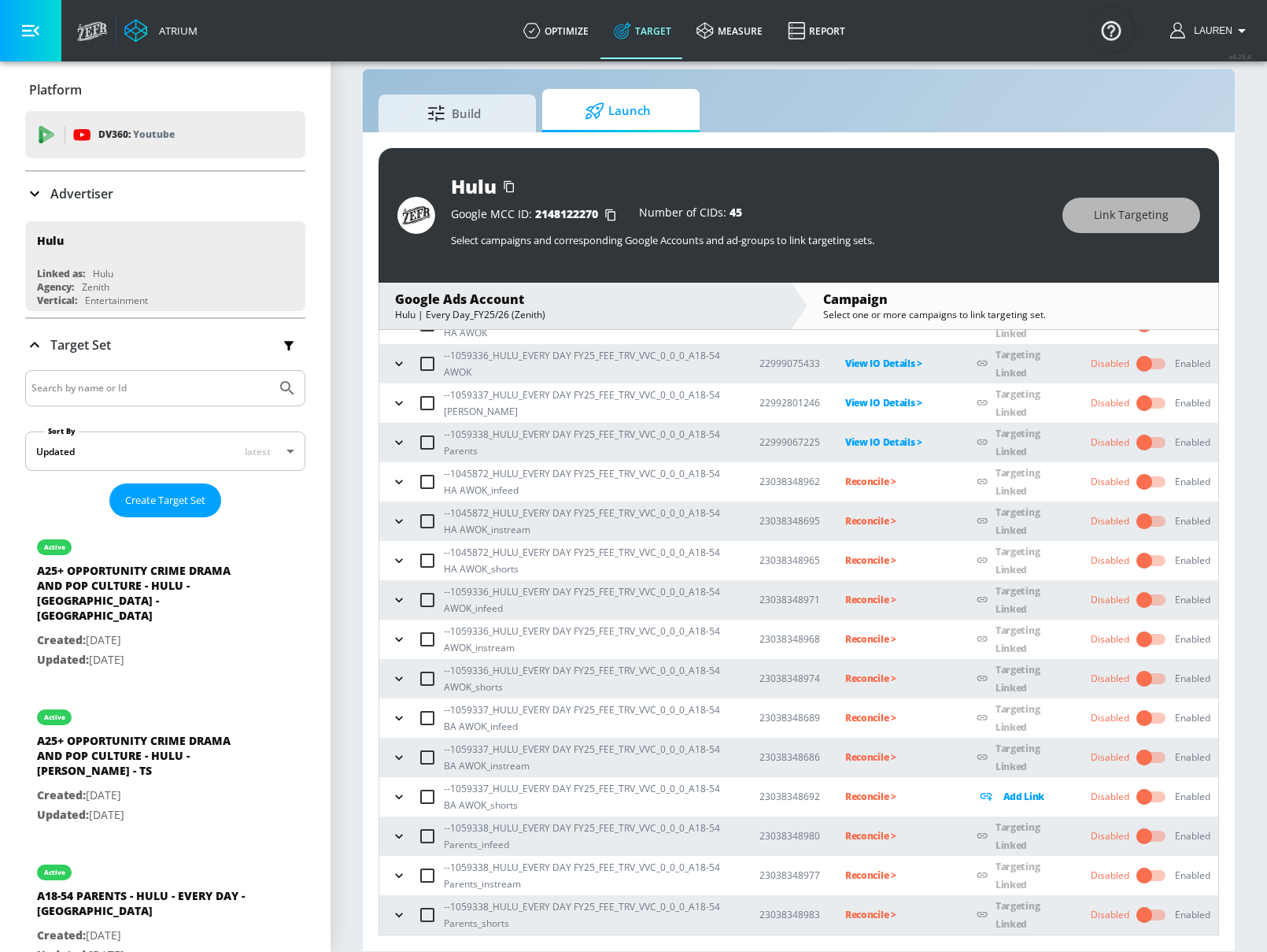
click at [424, 793] on input "checkbox" at bounding box center [427, 796] width 33 height 33
checkbox input "true"
click at [1121, 217] on span "Link Targeting" at bounding box center [1131, 216] width 74 height 19
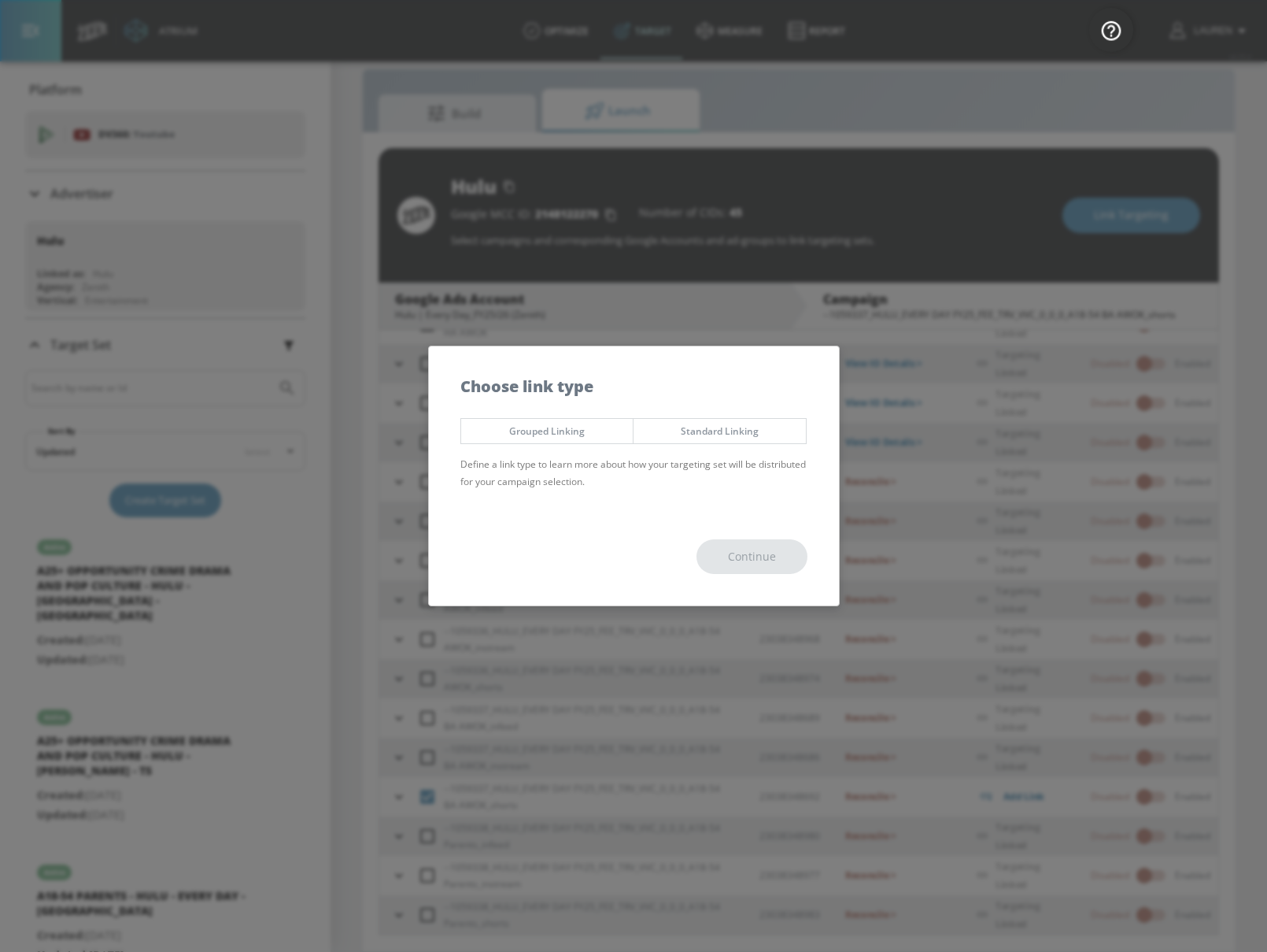
click at [525, 434] on span "Grouped Linking" at bounding box center [547, 430] width 149 height 16
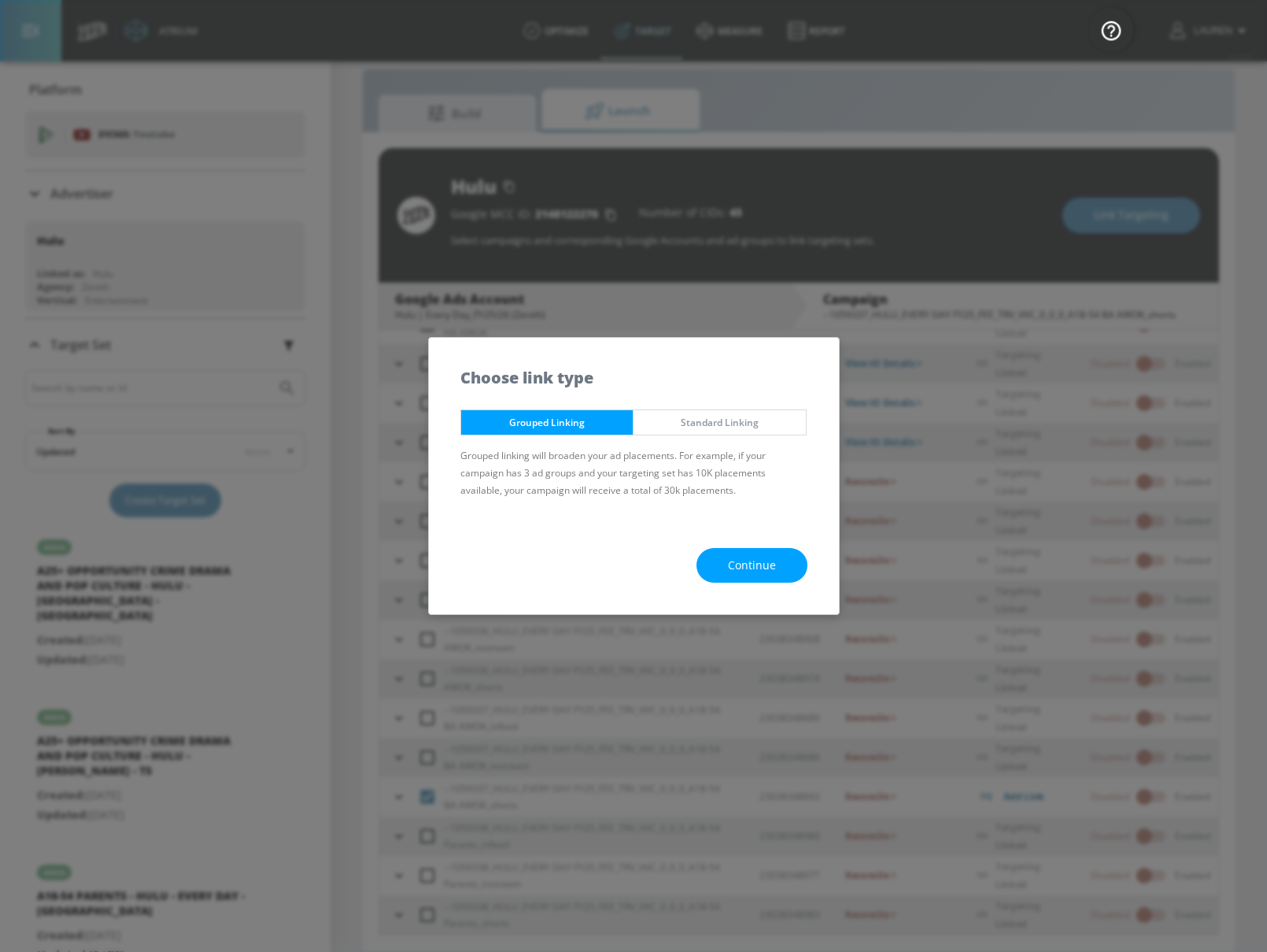
click at [739, 570] on span "Continue" at bounding box center [752, 565] width 48 height 19
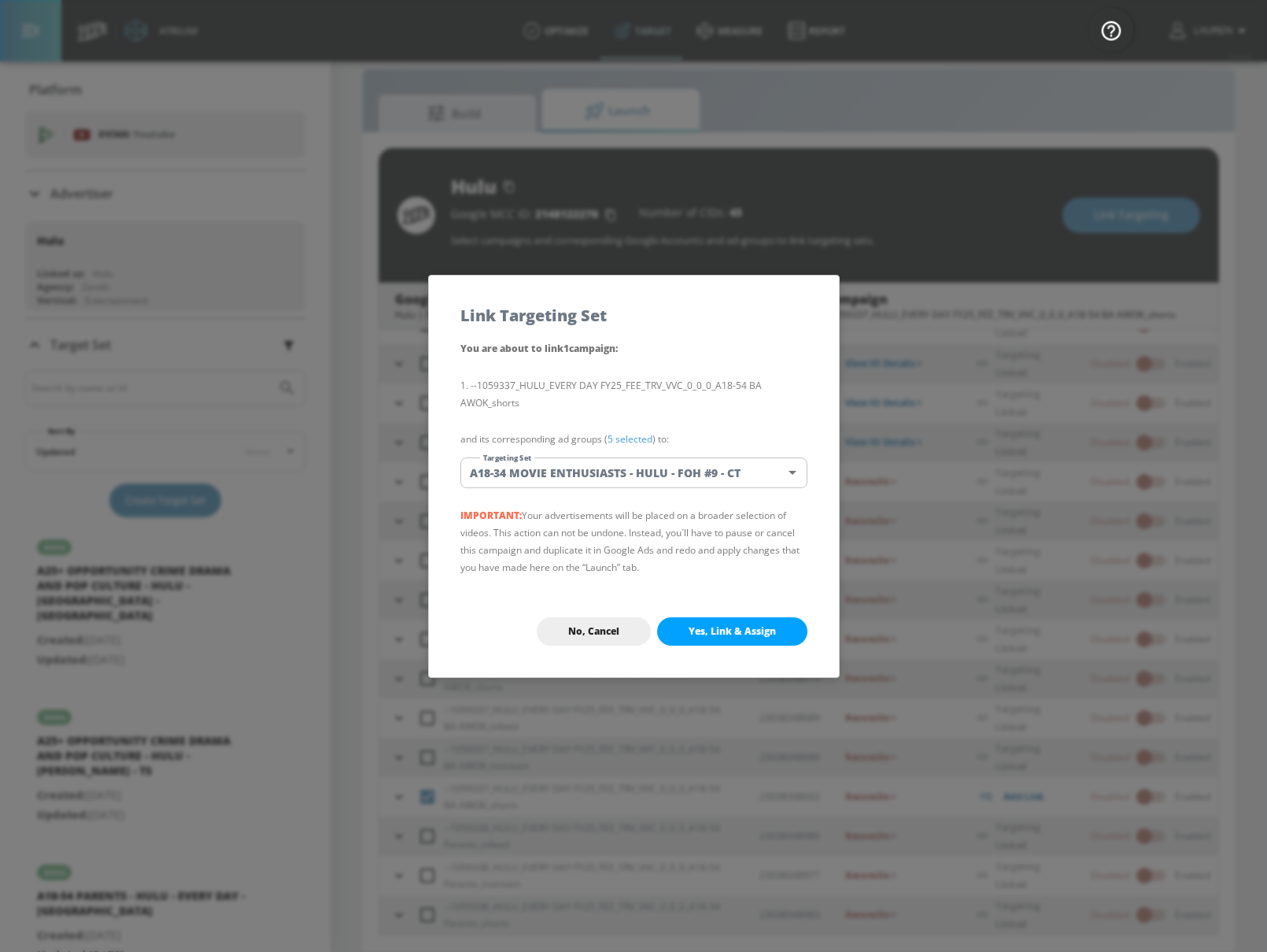
click at [644, 463] on body "Atrium optimize Target measure Report optimize Target measure Report v 4.25.4 L…" at bounding box center [633, 464] width 1267 height 974
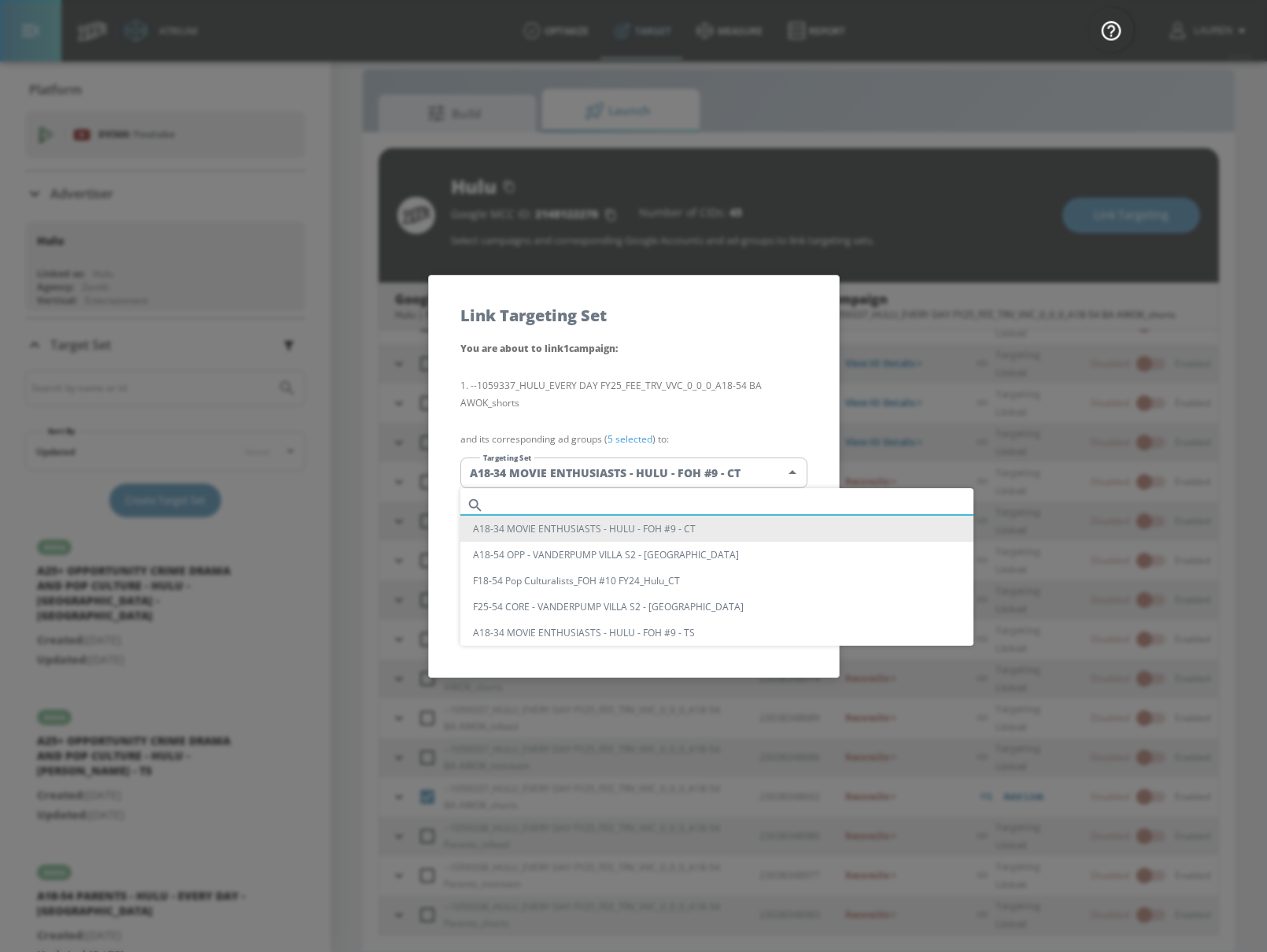
click at [632, 501] on input "text" at bounding box center [732, 505] width 483 height 21
paste input "A18-54 HA AWOK - HULU - EVERY DAY - [GEOGRAPHIC_DATA]"
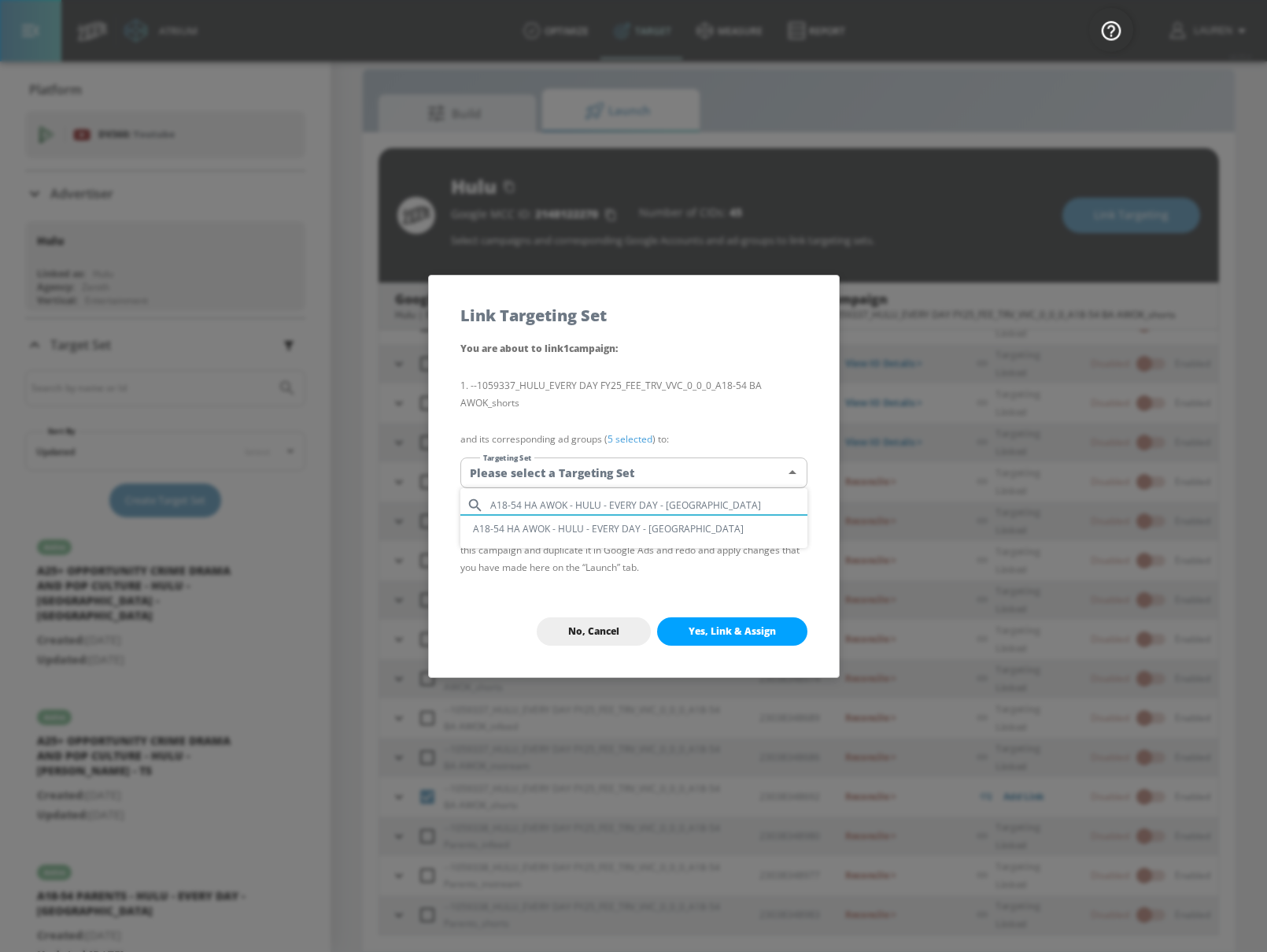
type input "A18-54 HA AWOK - HULU - EVERY DAY - [GEOGRAPHIC_DATA]"
click at [644, 536] on li "A18-54 HA AWOK - HULU - EVERY DAY - [GEOGRAPHIC_DATA]" at bounding box center [633, 528] width 347 height 26
type input "972423ab-a665-4367-87fb-77af6c720e28"
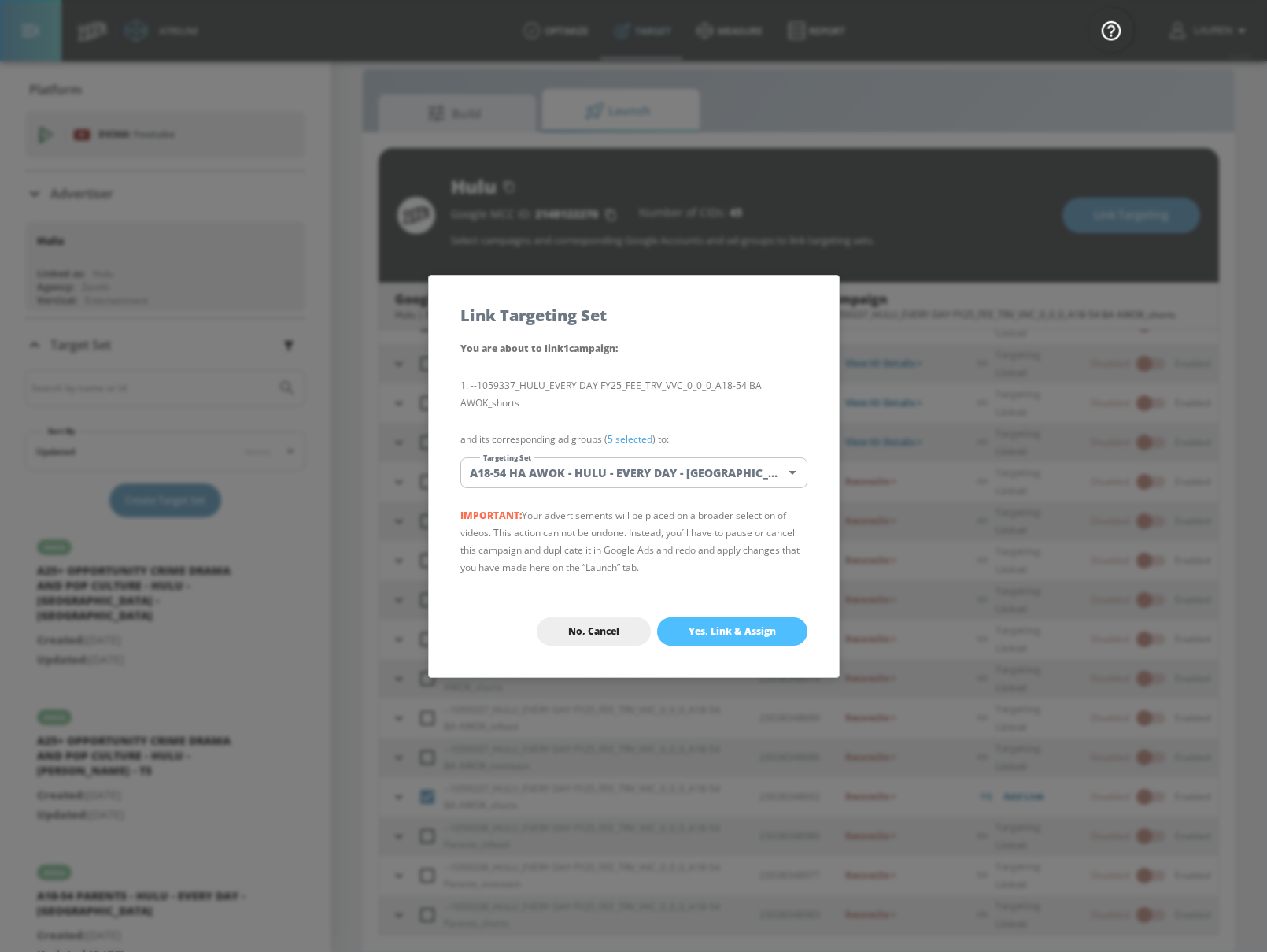
click at [756, 638] on button "Yes, Link & Assign" at bounding box center [733, 630] width 151 height 28
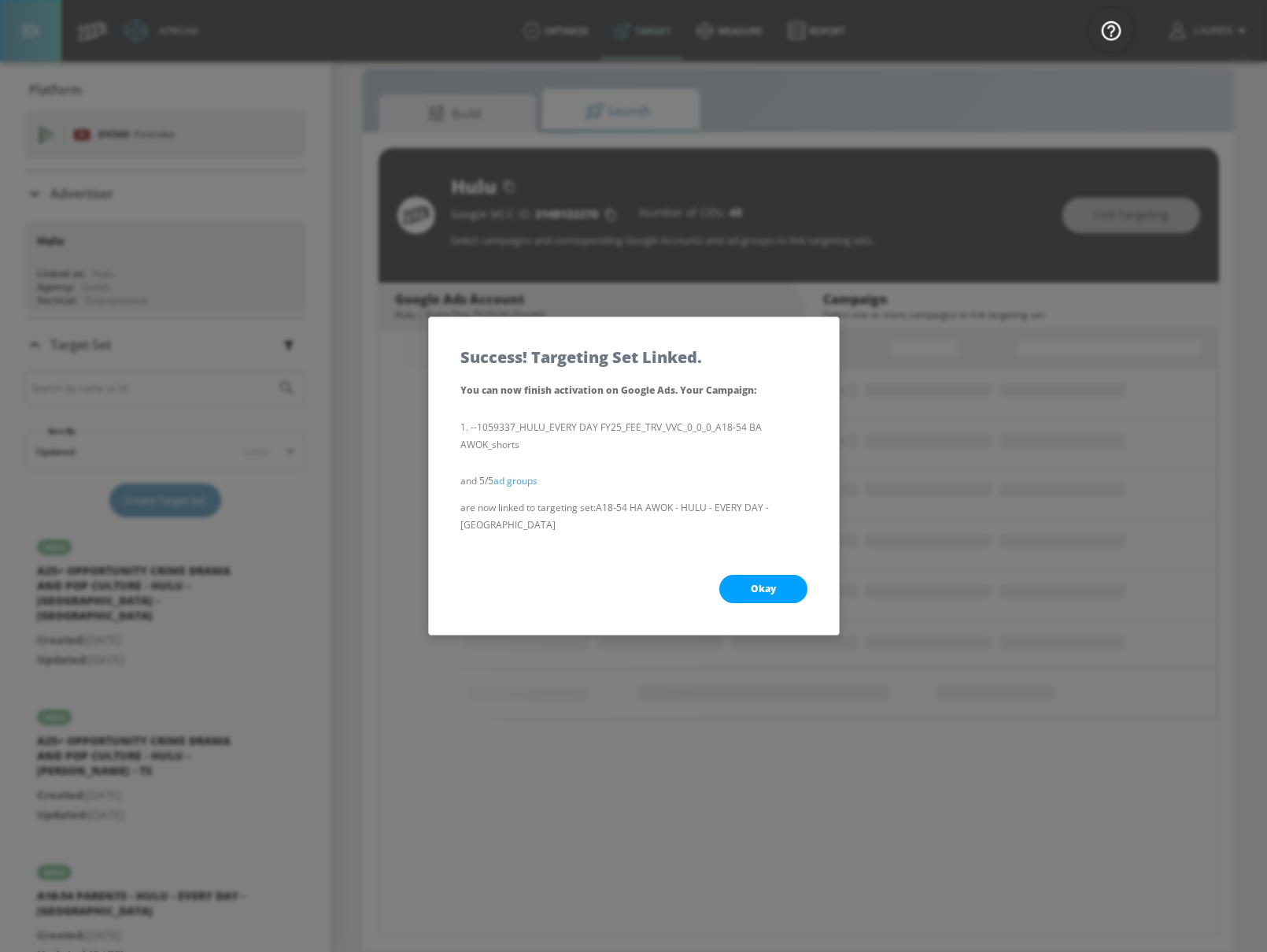
click at [771, 583] on span "Okay" at bounding box center [763, 589] width 25 height 13
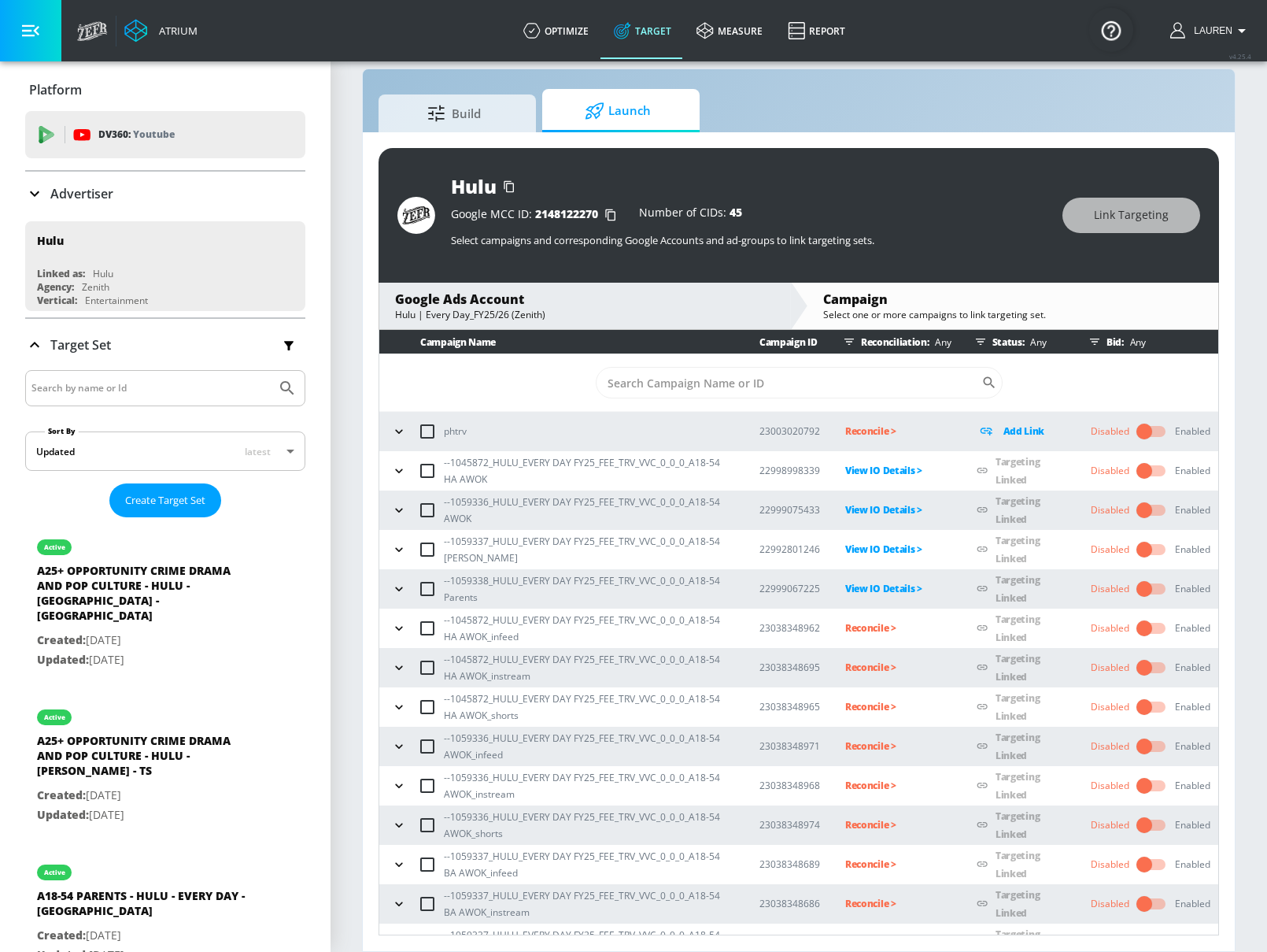
click at [835, 100] on div "Build Launch" at bounding box center [799, 110] width 841 height 43
